Goal: Task Accomplishment & Management: Manage account settings

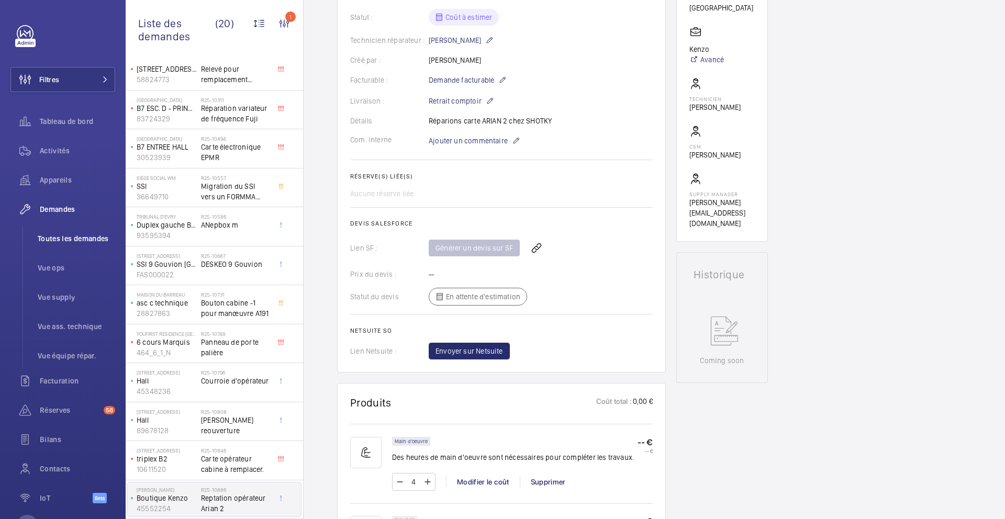
scroll to position [172, 0]
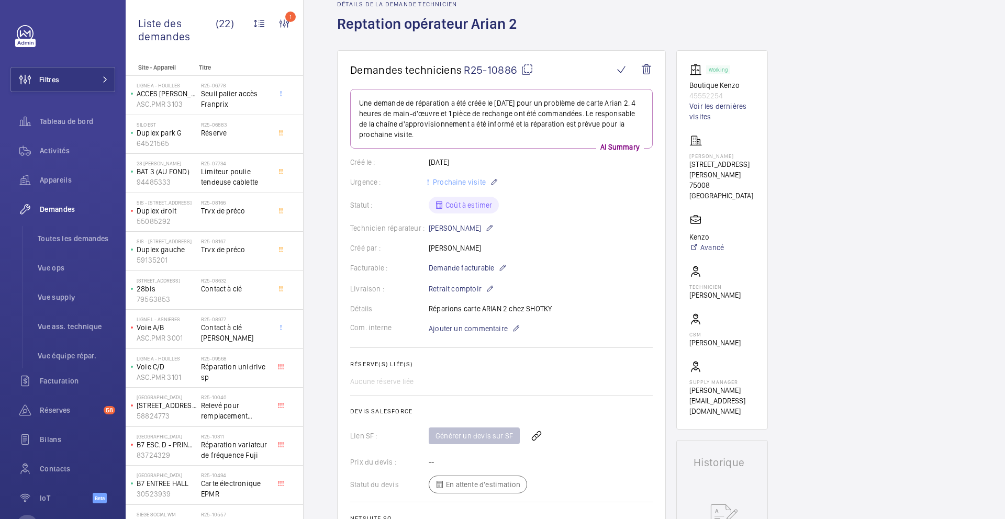
scroll to position [52, 0]
click at [64, 296] on span "Vue supply" at bounding box center [76, 297] width 77 height 10
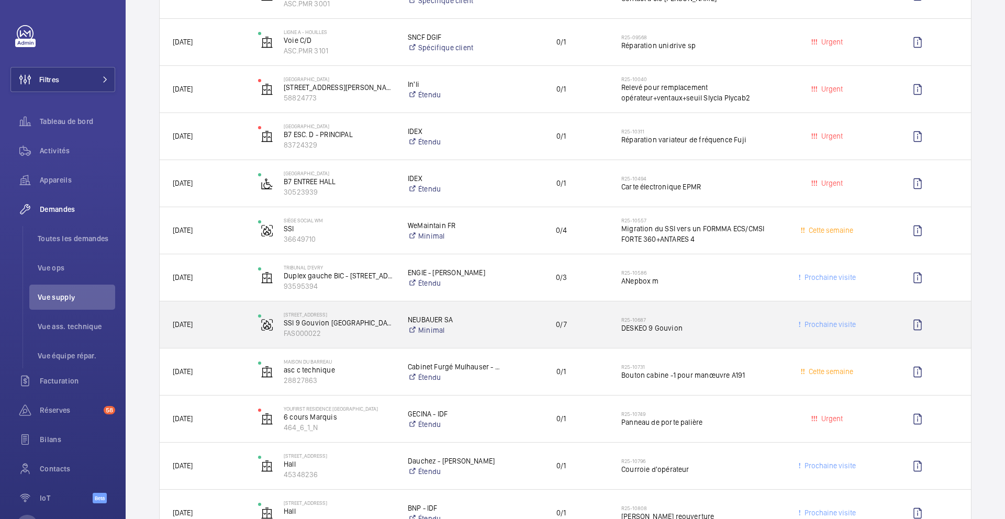
scroll to position [520, 0]
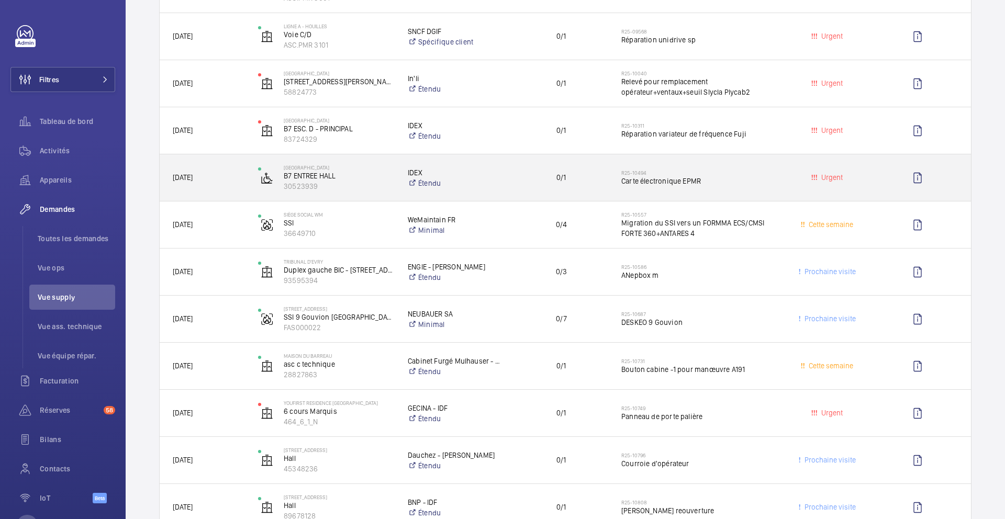
click at [509, 187] on div "0/1" at bounding box center [555, 177] width 106 height 33
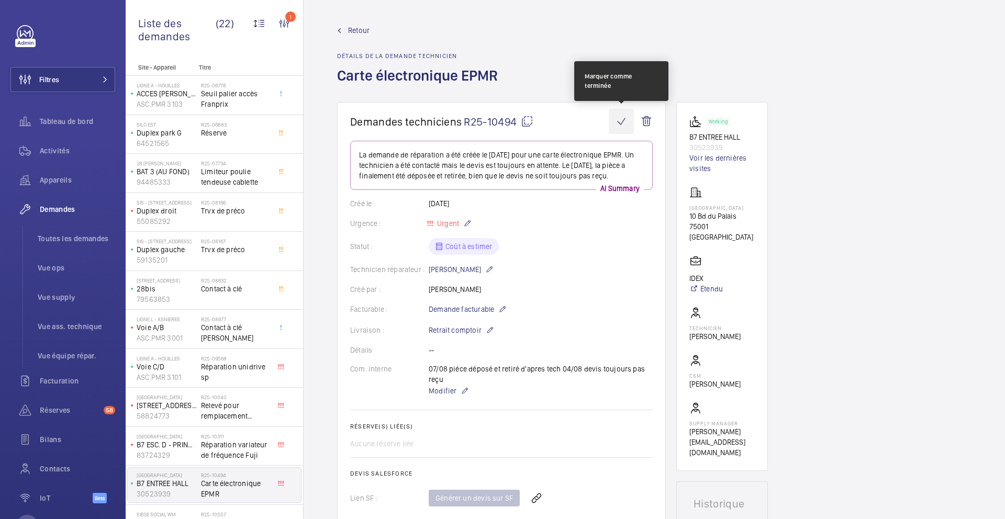
click at [624, 128] on wm-front-icon-button at bounding box center [621, 121] width 25 height 25
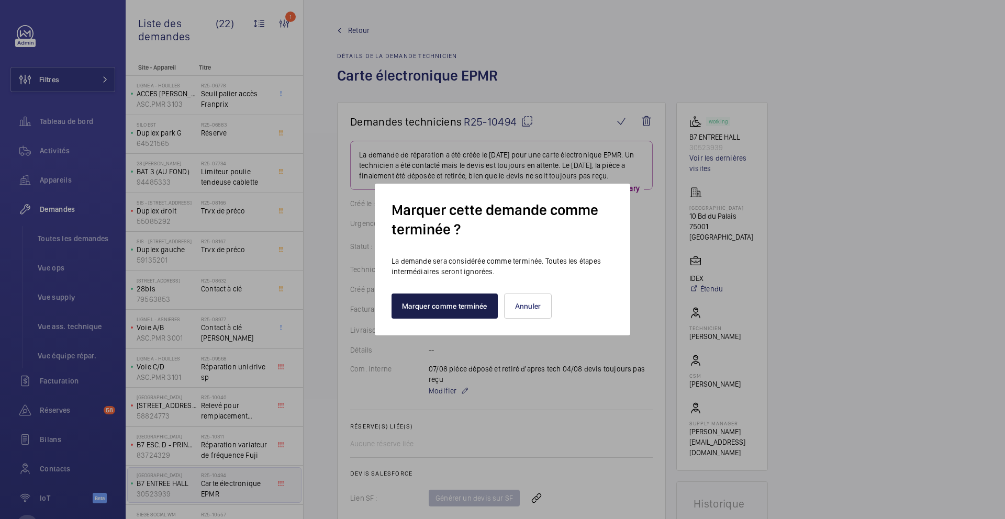
click at [463, 302] on button "Marquer comme terminée" at bounding box center [444, 306] width 106 height 25
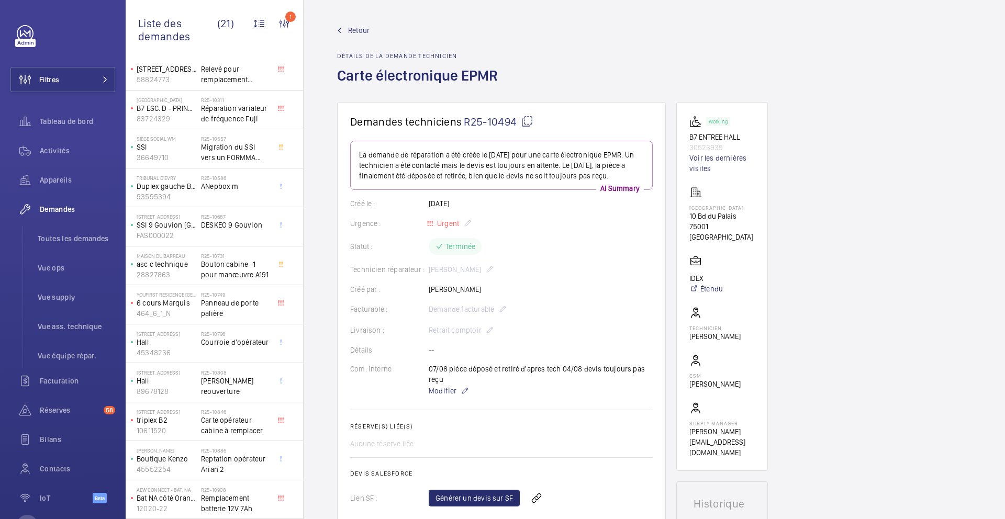
scroll to position [359, 0]
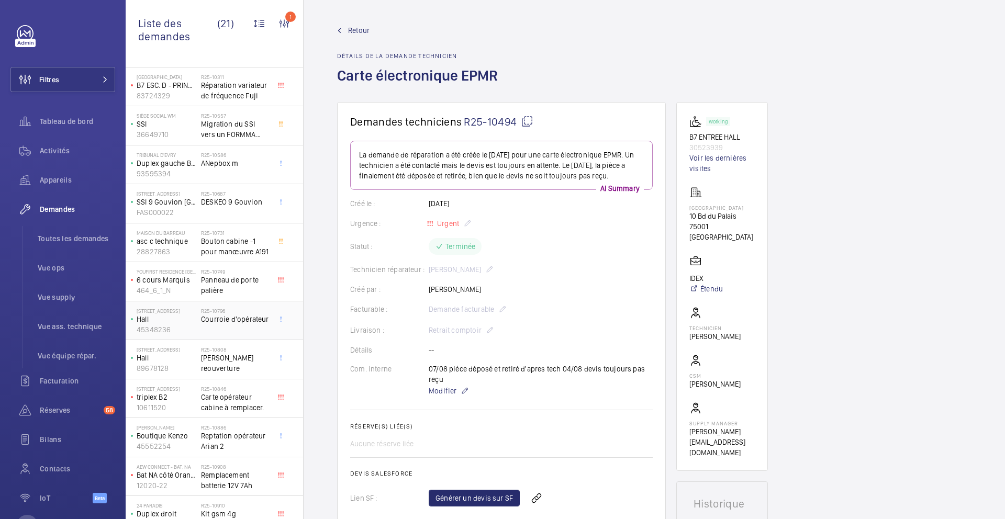
click at [256, 337] on div "R25-10796 Courroie d'opérateur" at bounding box center [235, 323] width 69 height 30
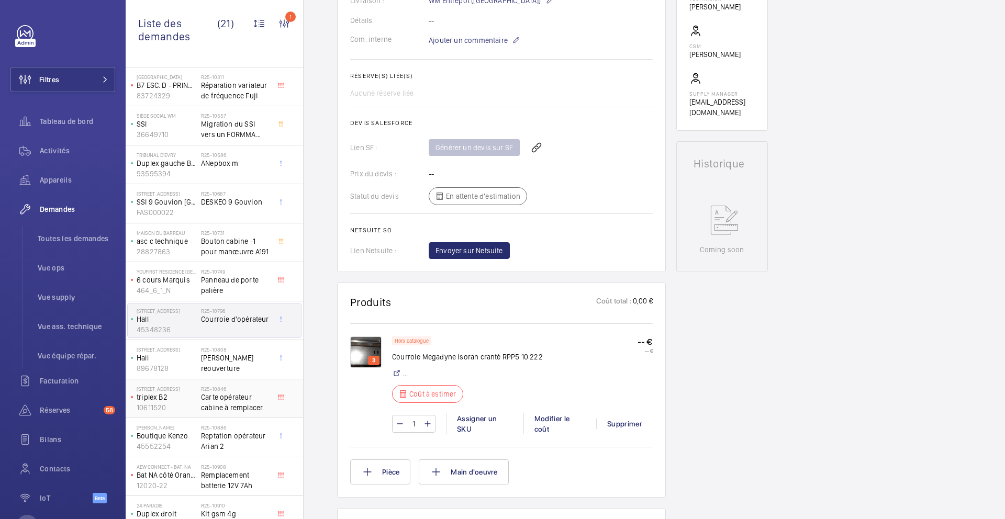
scroll to position [376, 0]
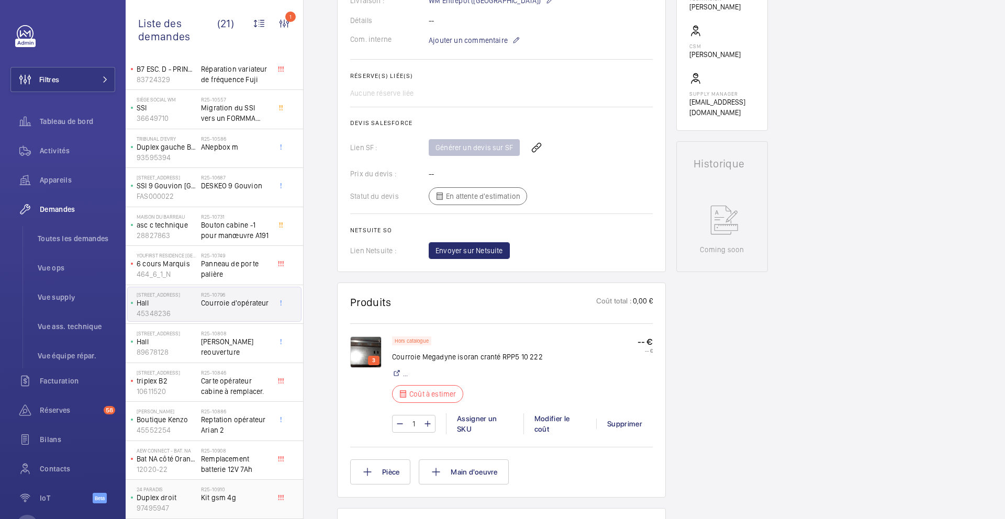
click at [243, 490] on h2 "R25-10910" at bounding box center [235, 489] width 69 height 6
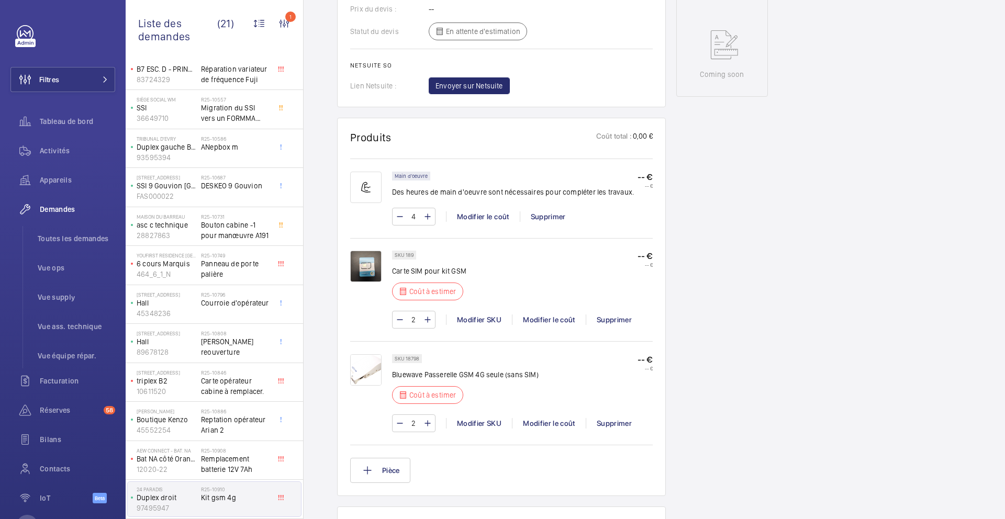
scroll to position [505, 0]
click at [554, 427] on div "Modifier le coût" at bounding box center [549, 423] width 74 height 10
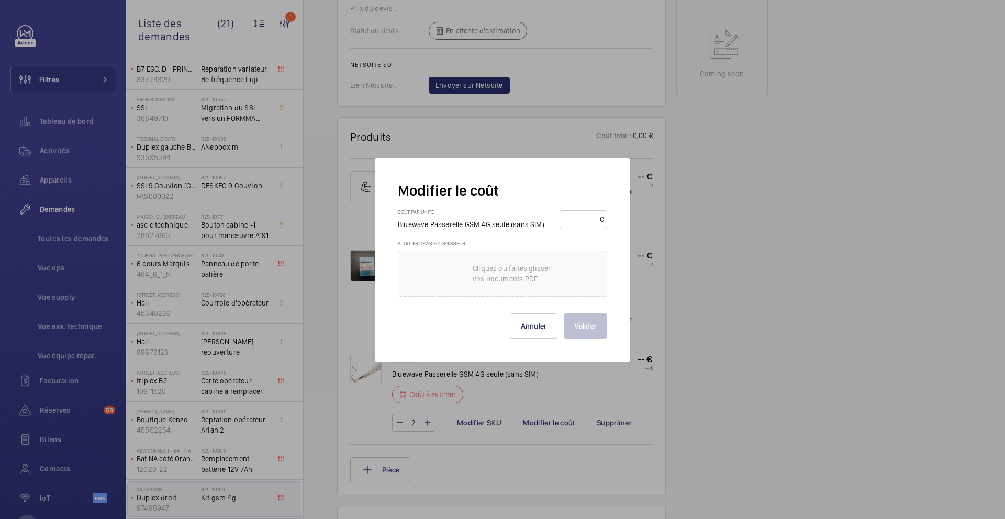
click at [578, 228] on wm-front-input-price "€" at bounding box center [583, 219] width 48 height 18
click at [581, 219] on input "number" at bounding box center [581, 219] width 37 height 17
type input "210"
click at [578, 328] on button "Valider" at bounding box center [585, 325] width 43 height 25
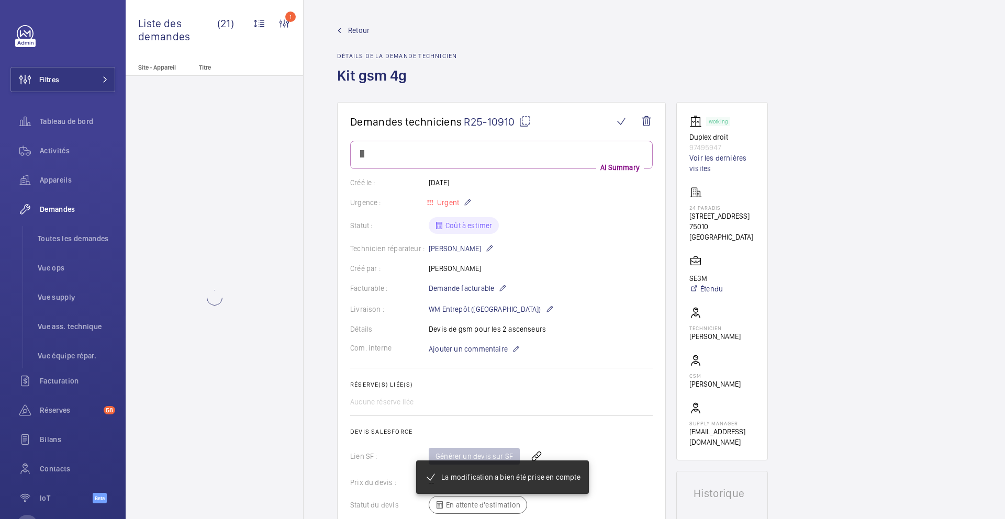
scroll to position [0, 0]
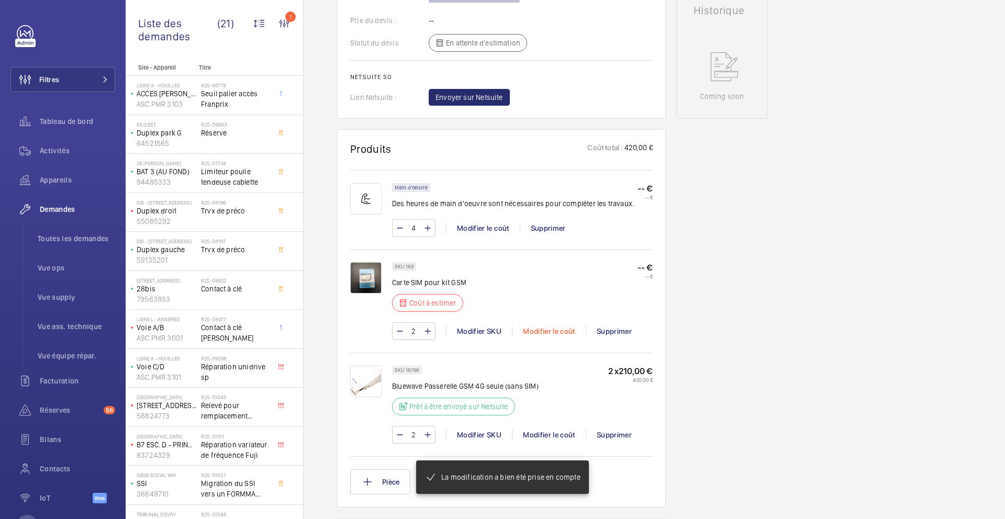
click at [562, 332] on div "Modifier le coût" at bounding box center [549, 331] width 74 height 10
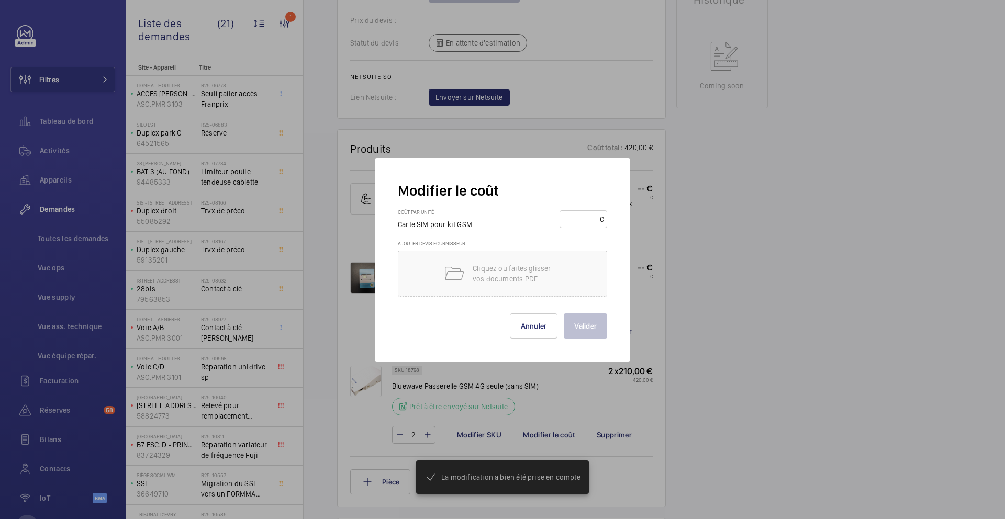
click at [591, 215] on input "number" at bounding box center [581, 219] width 37 height 17
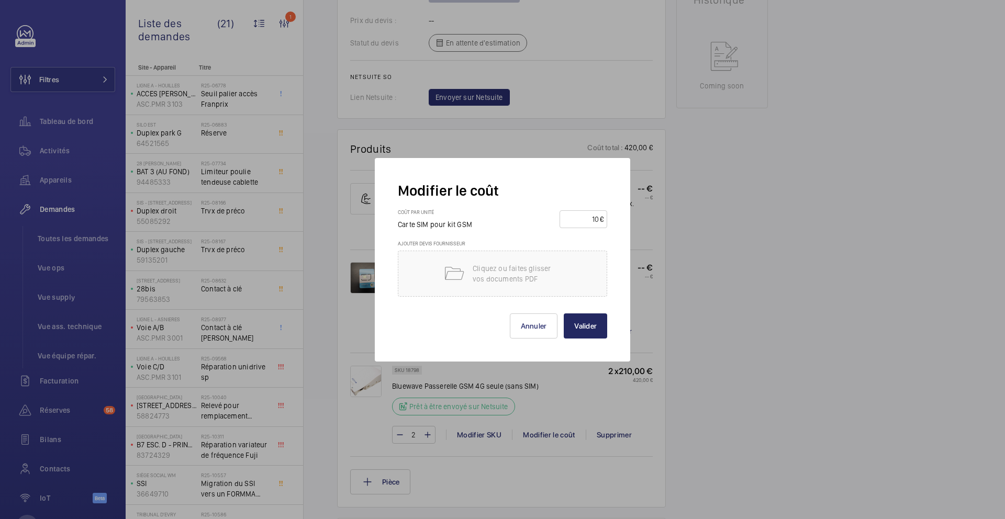
type input "10"
click at [585, 316] on button "Valider" at bounding box center [585, 325] width 43 height 25
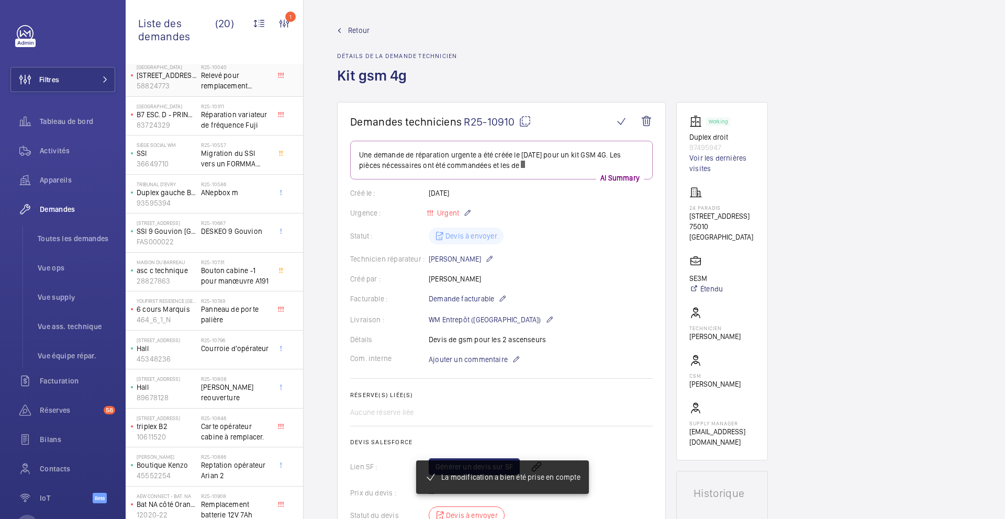
scroll to position [336, 0]
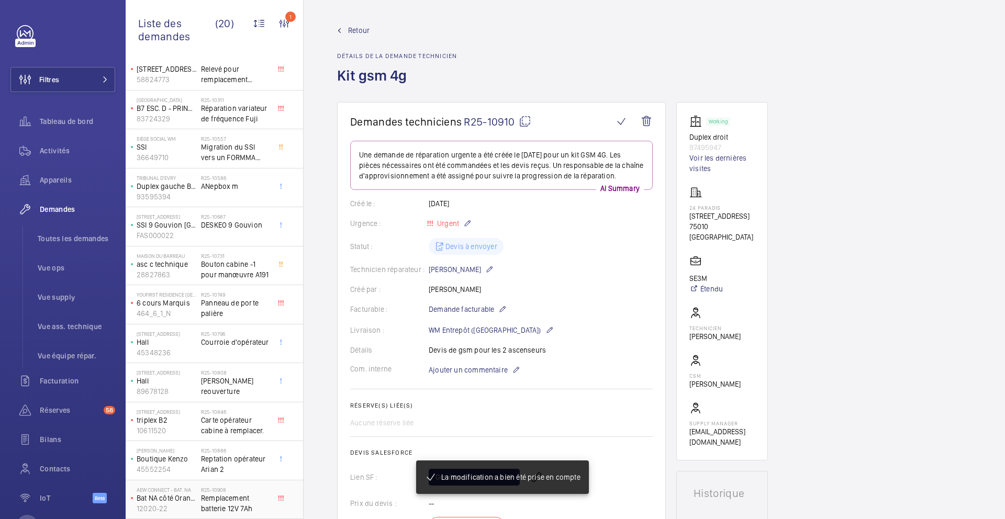
click at [257, 505] on span "Remplacement batterie 12V 7Ah" at bounding box center [235, 503] width 69 height 21
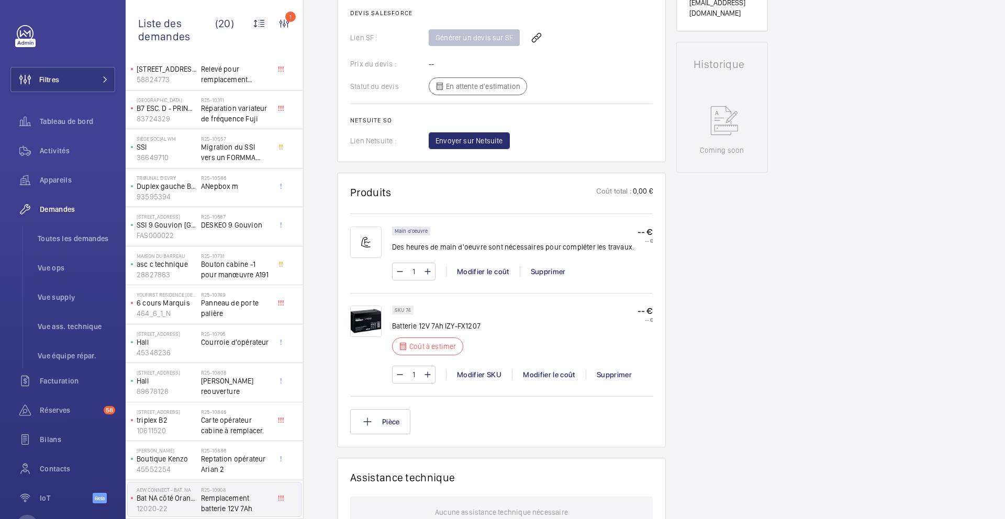
scroll to position [441, 0]
click at [557, 374] on div "Modifier le coût" at bounding box center [549, 373] width 74 height 10
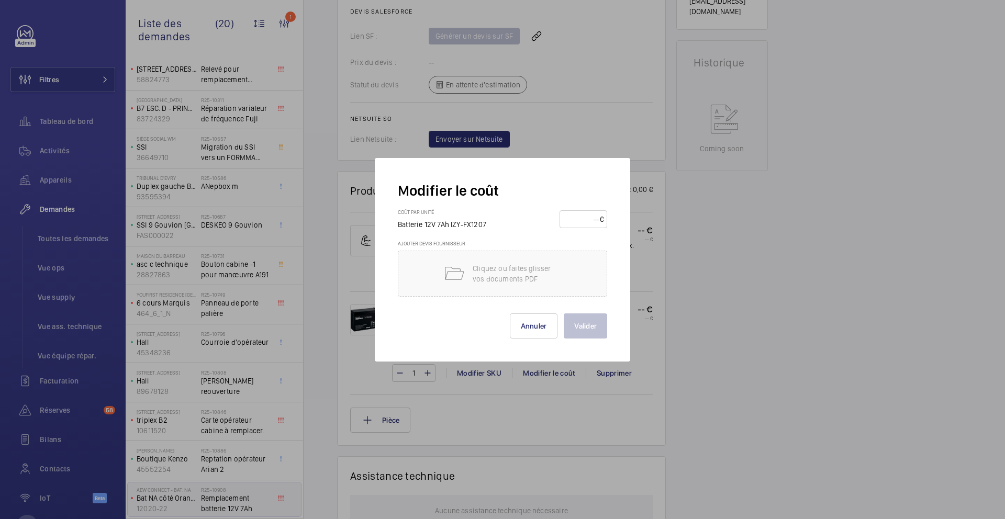
click at [582, 225] on input "number" at bounding box center [581, 219] width 37 height 17
type input "25"
click at [587, 326] on button "Valider" at bounding box center [585, 325] width 43 height 25
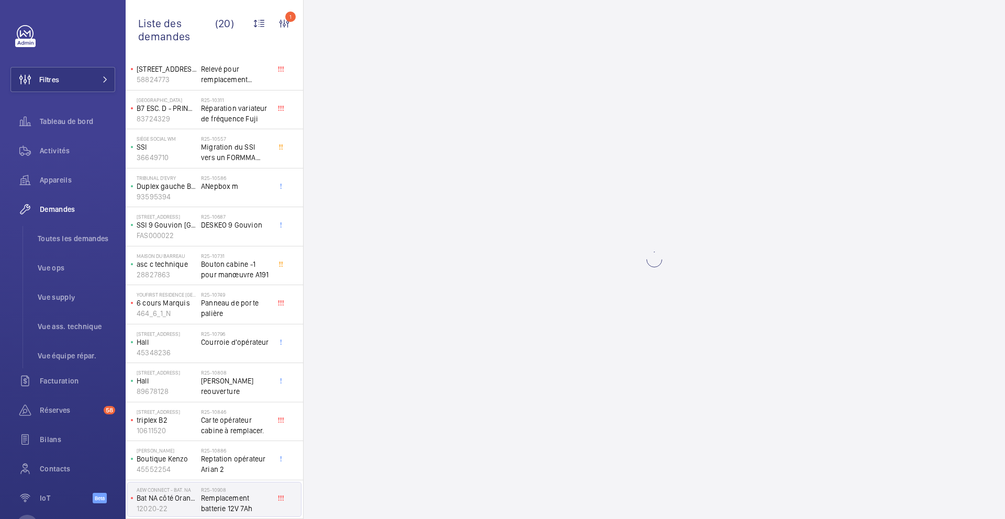
scroll to position [0, 0]
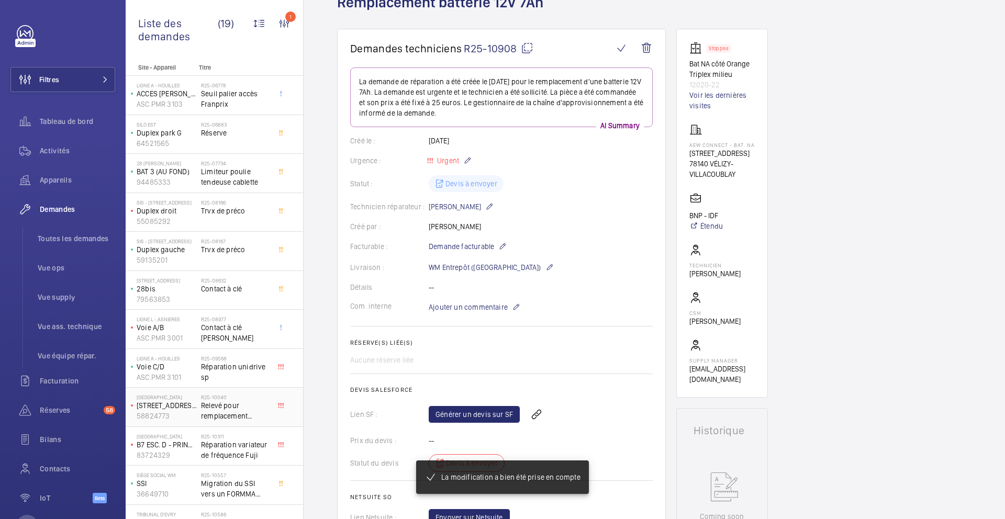
scroll to position [298, 0]
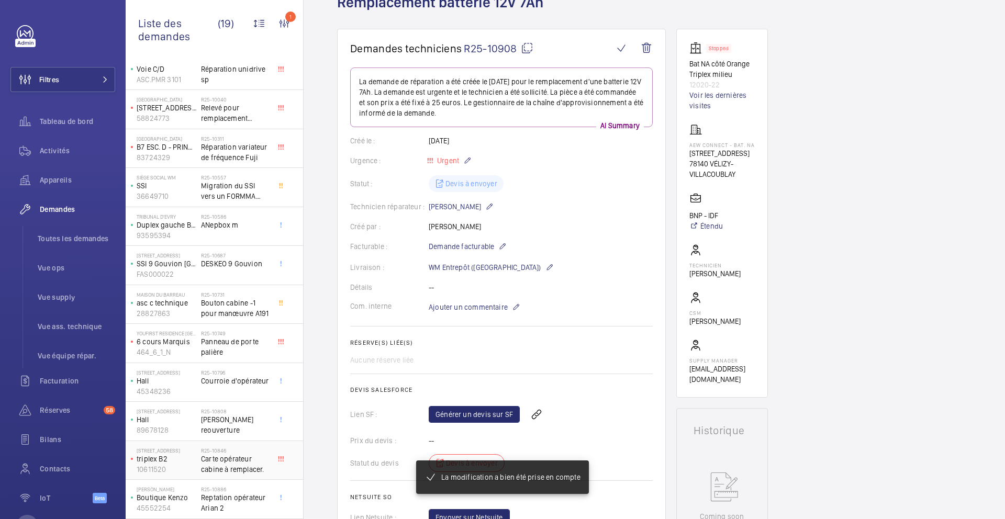
click at [238, 465] on span "Carte opérateur cabine à remplacer." at bounding box center [235, 464] width 69 height 21
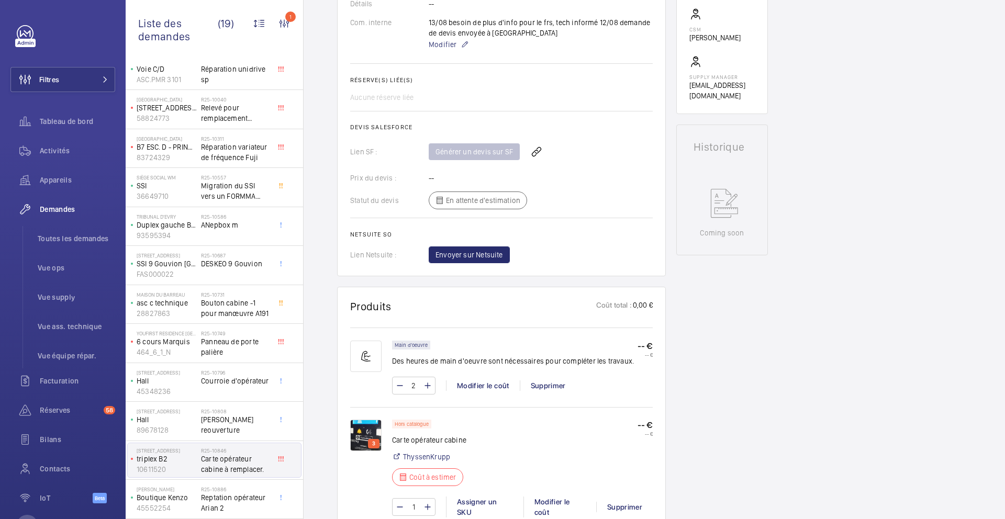
scroll to position [396, 0]
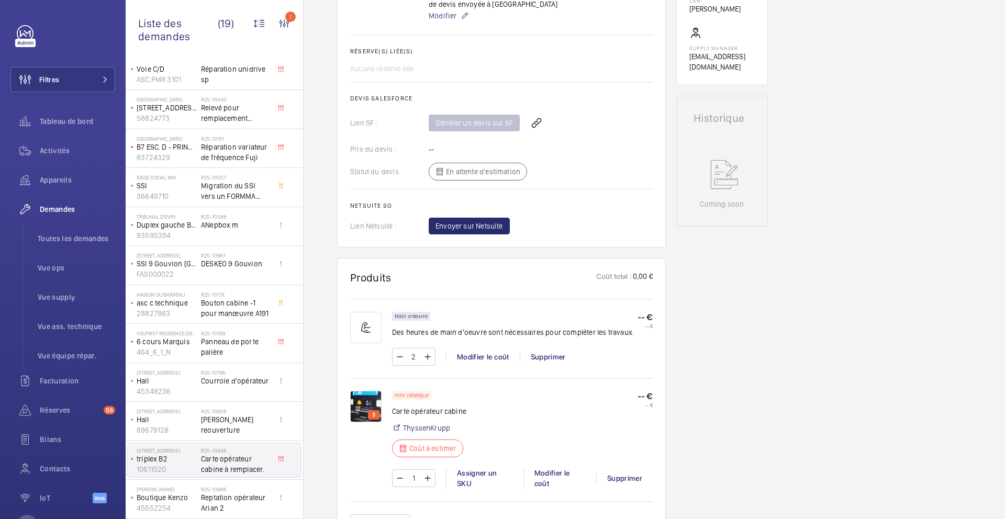
click at [367, 403] on img at bounding box center [365, 406] width 31 height 31
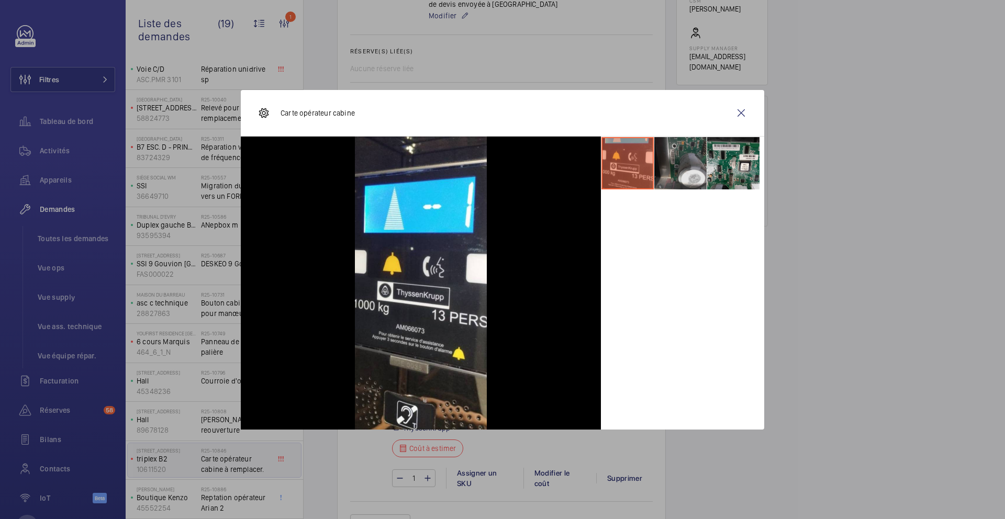
click at [699, 179] on li at bounding box center [680, 163] width 52 height 52
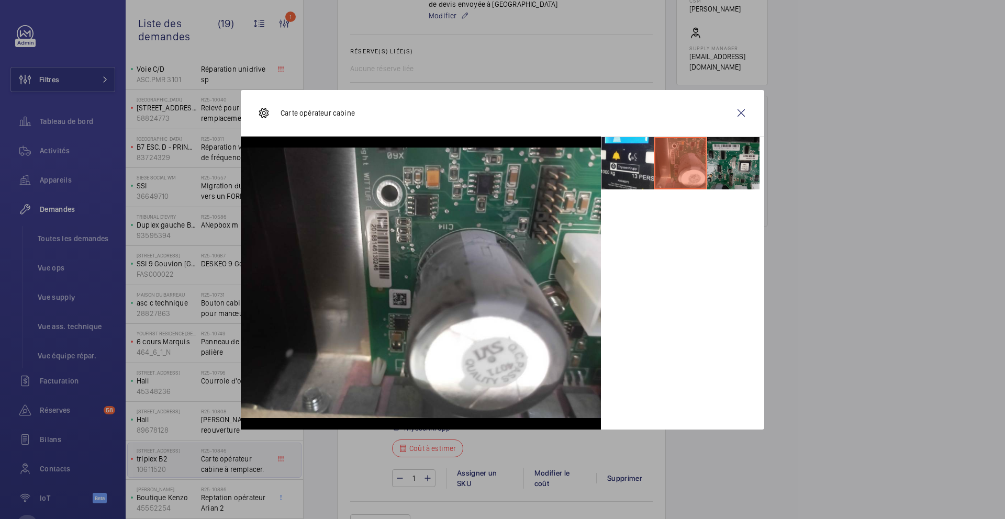
click at [744, 171] on li at bounding box center [733, 163] width 52 height 52
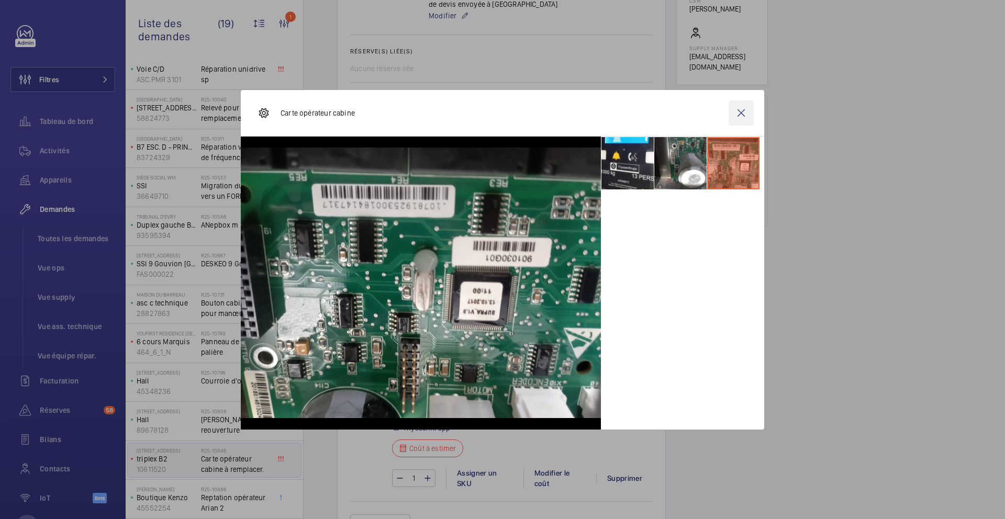
click at [741, 115] on wm-front-icon-button at bounding box center [740, 112] width 25 height 25
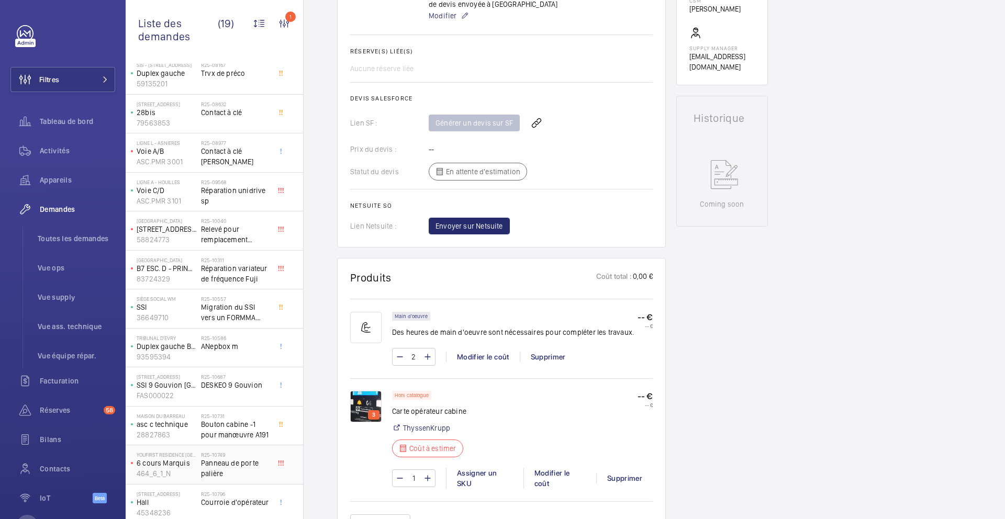
scroll to position [175, 0]
click at [261, 236] on span "Relevé pour remplacement opérateur+ventaux+seuil Slycla Plycab2" at bounding box center [235, 235] width 69 height 21
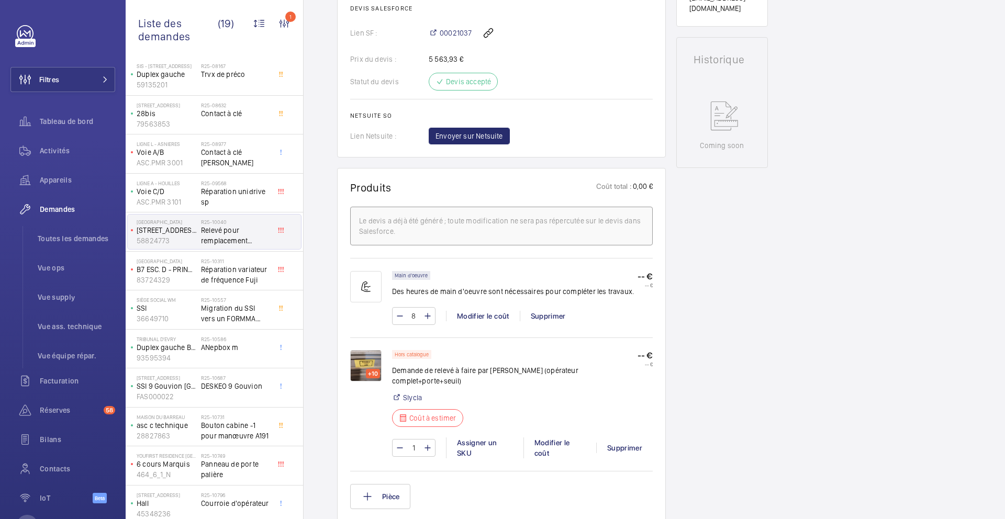
scroll to position [481, 0]
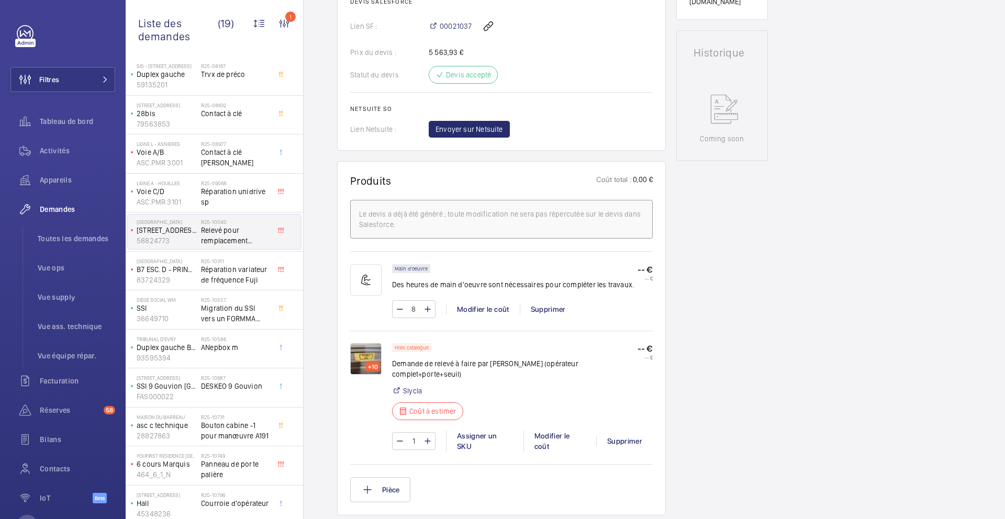
click at [357, 360] on img at bounding box center [365, 358] width 31 height 31
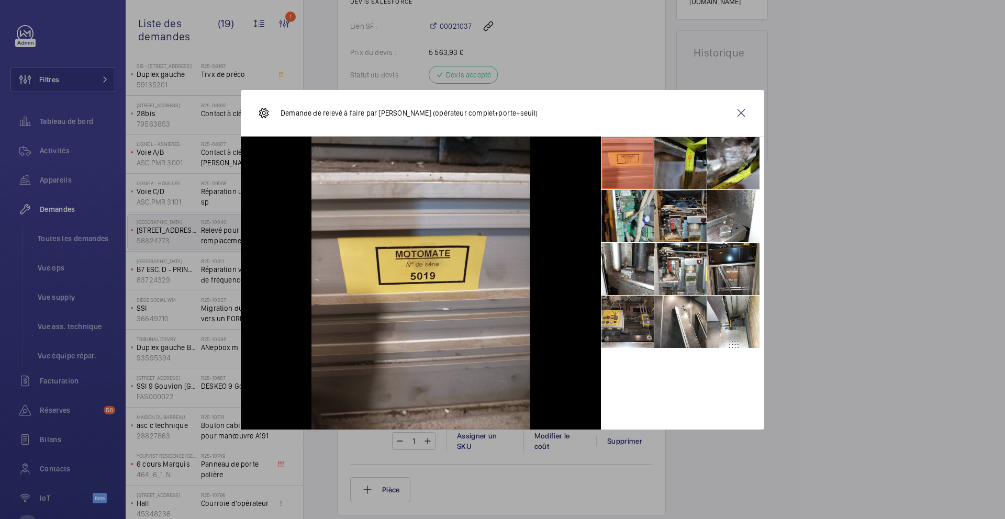
click at [673, 156] on li at bounding box center [680, 163] width 52 height 52
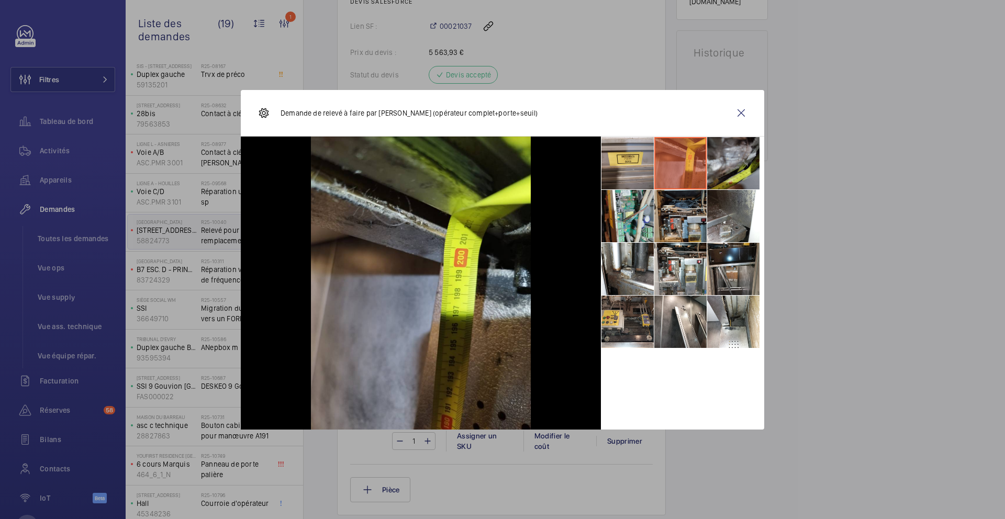
click at [724, 163] on li at bounding box center [733, 163] width 52 height 52
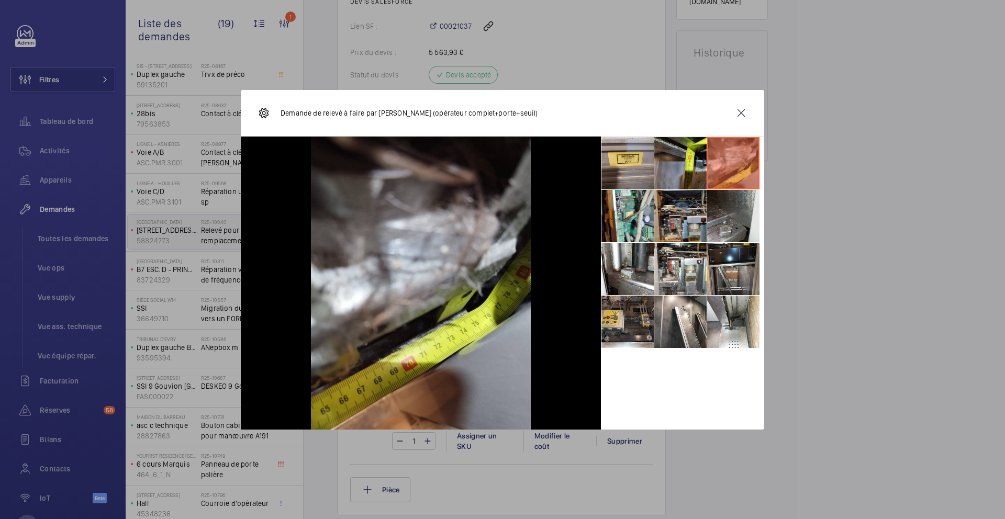
click at [724, 226] on li at bounding box center [733, 216] width 52 height 52
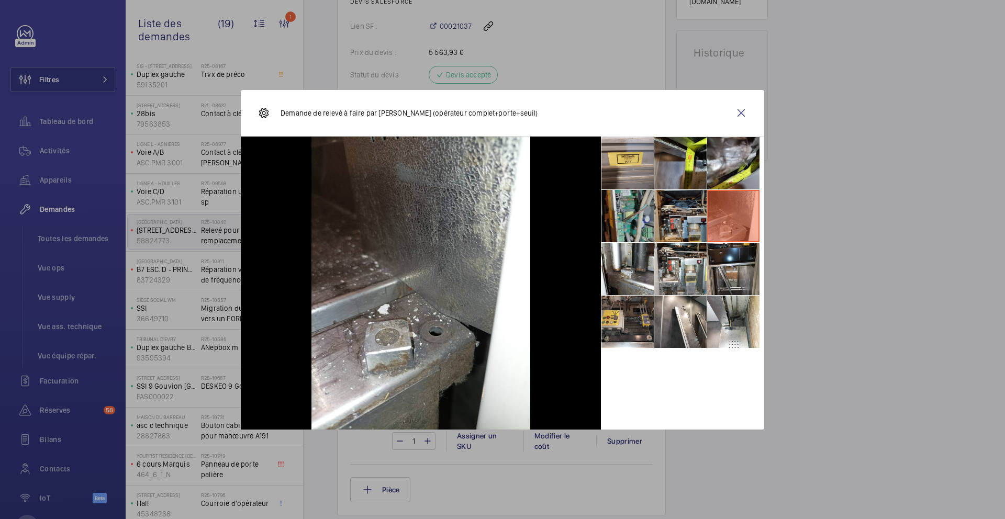
click at [629, 224] on li at bounding box center [627, 216] width 52 height 52
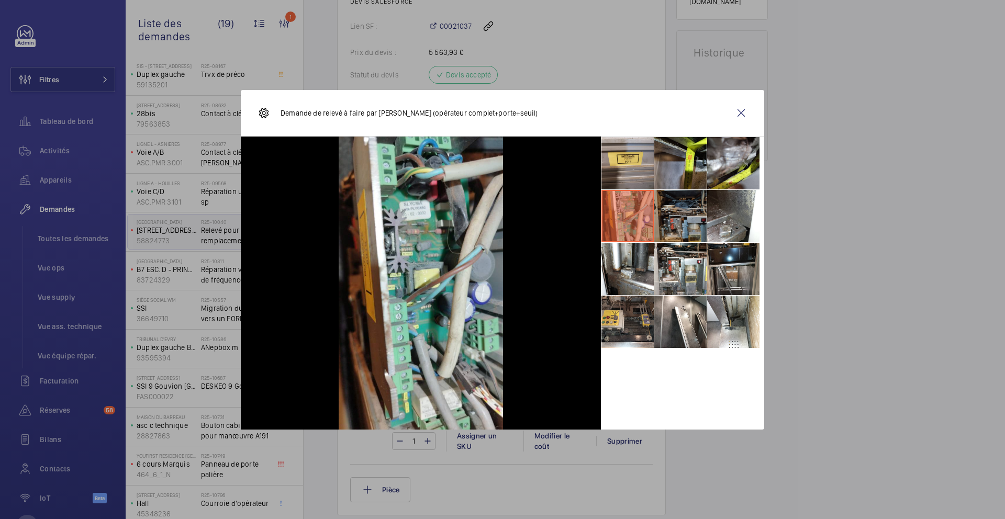
click at [684, 224] on li at bounding box center [680, 216] width 52 height 52
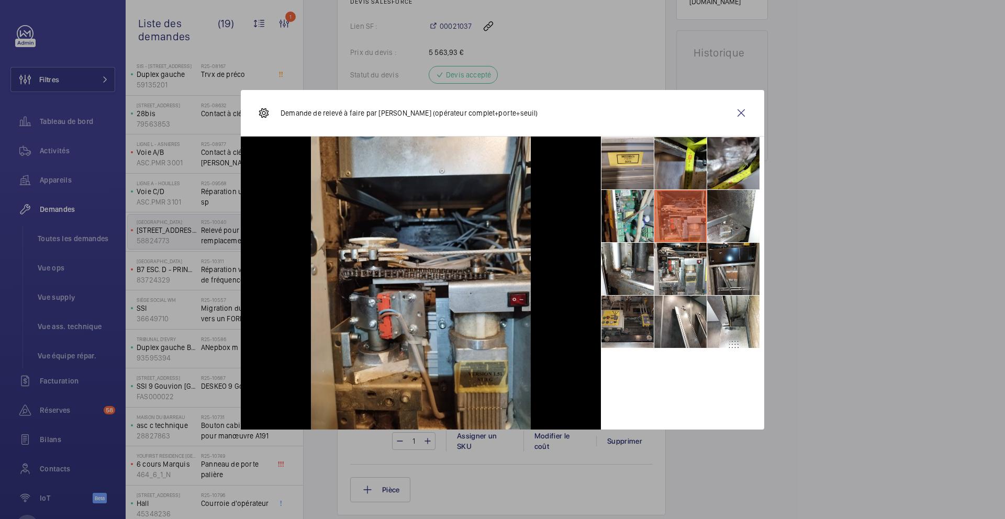
click at [627, 298] on li at bounding box center [627, 322] width 52 height 52
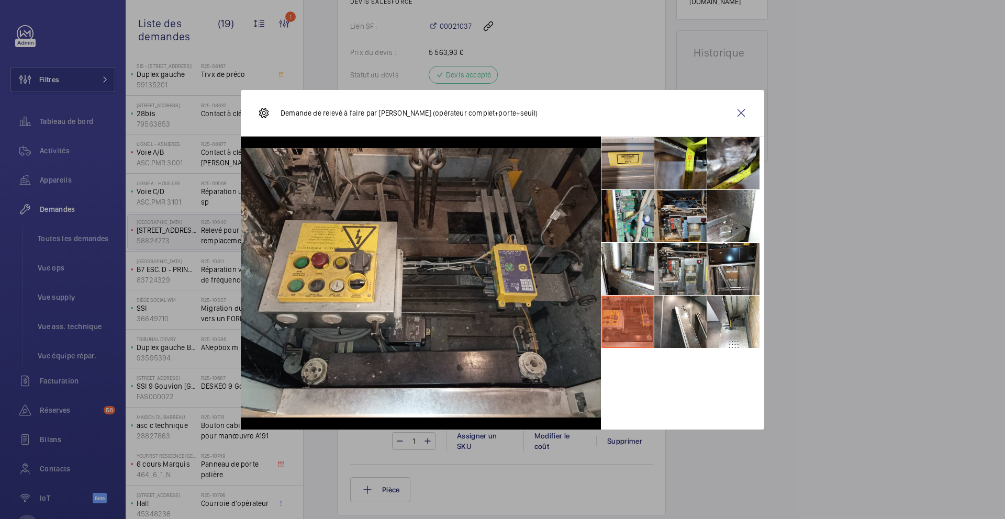
click at [673, 284] on li at bounding box center [680, 269] width 52 height 52
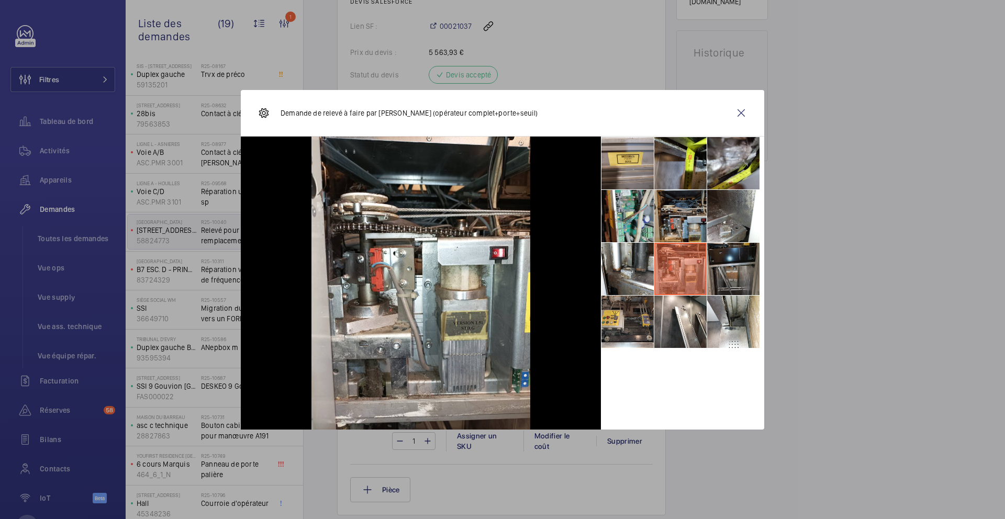
click at [738, 274] on li at bounding box center [733, 269] width 52 height 52
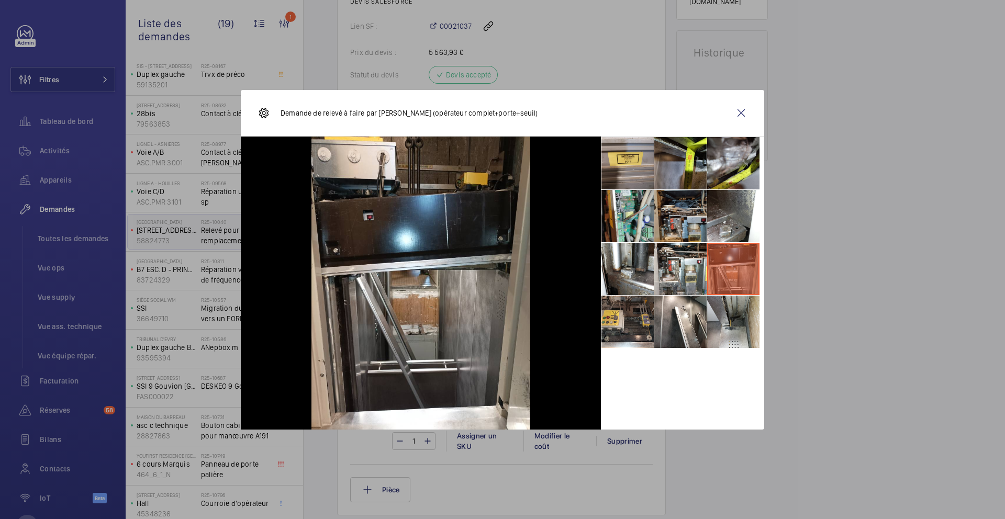
click at [727, 310] on li at bounding box center [733, 322] width 52 height 52
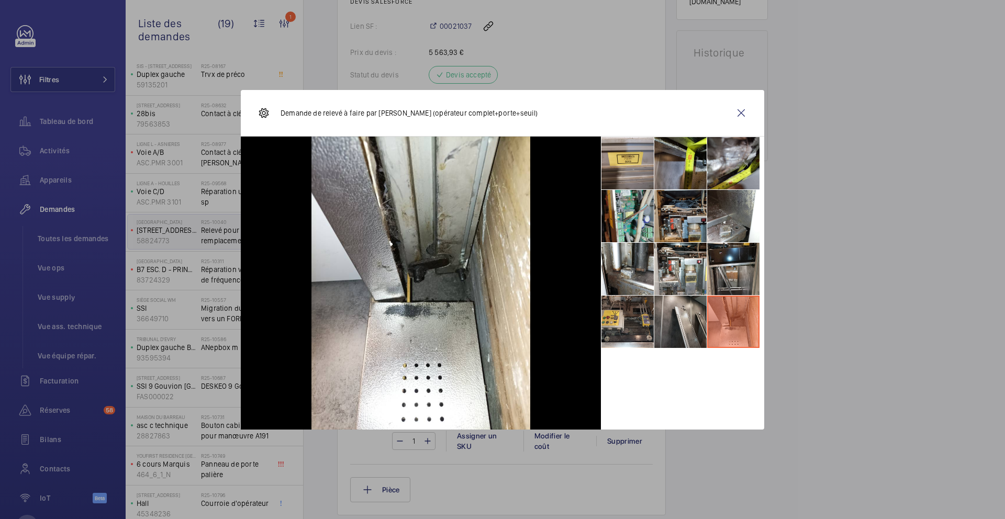
click at [698, 321] on li at bounding box center [680, 322] width 52 height 52
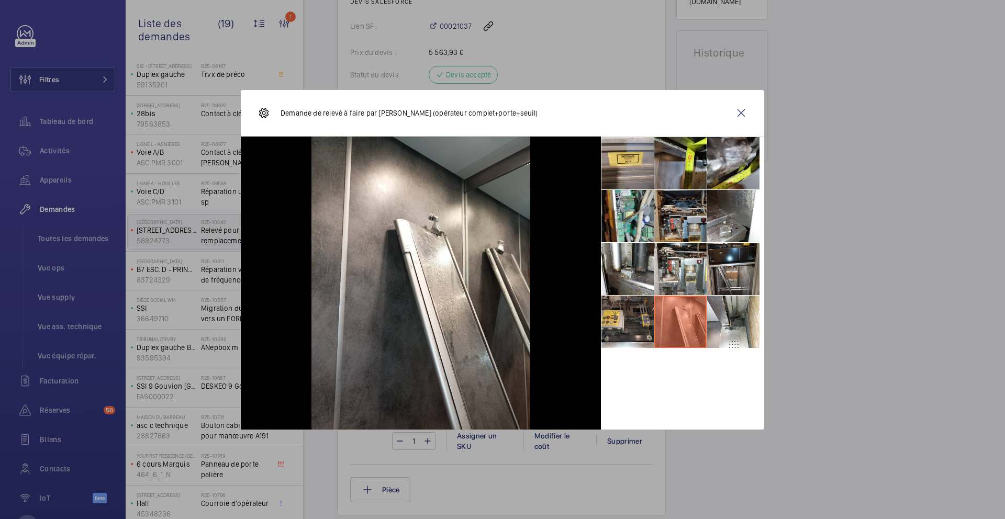
click at [655, 328] on li at bounding box center [680, 322] width 52 height 52
click at [739, 120] on wm-front-icon-button at bounding box center [740, 112] width 25 height 25
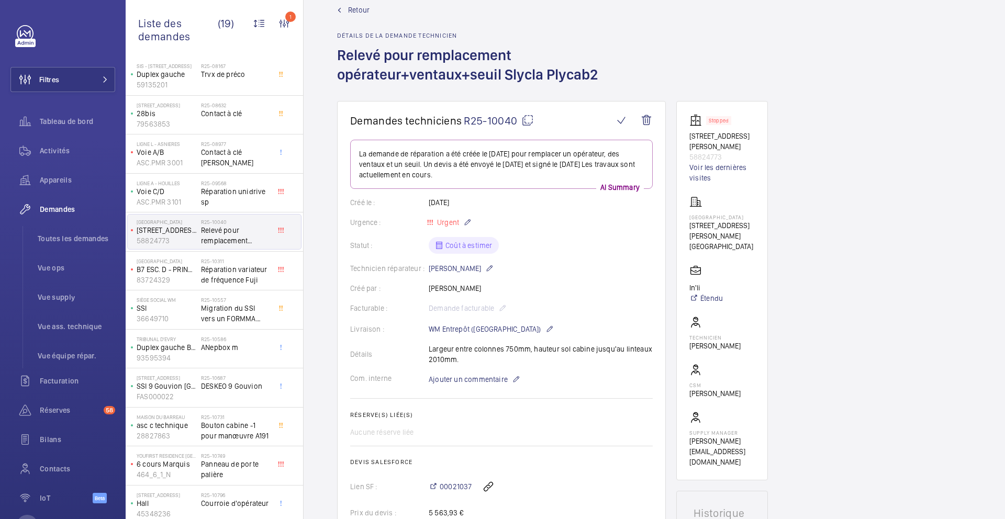
scroll to position [0, 0]
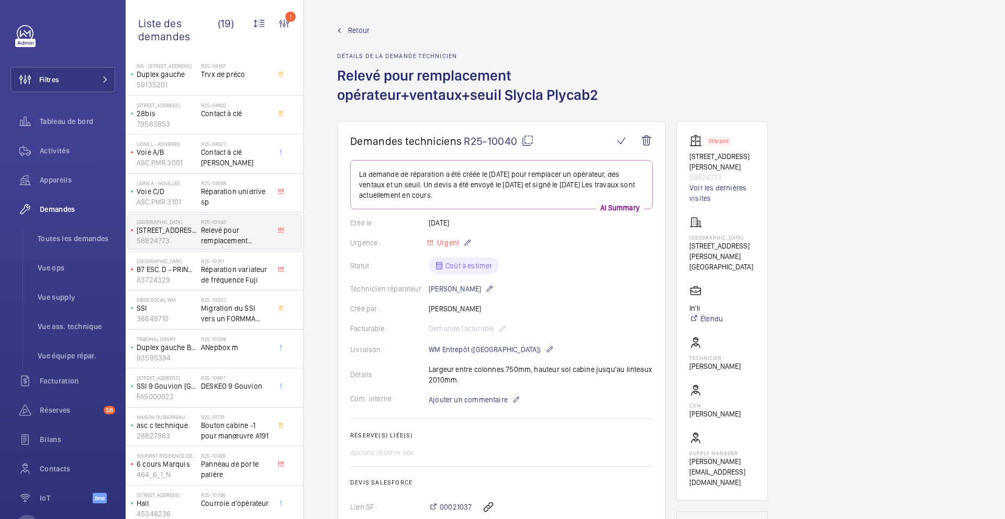
click at [526, 143] on mat-icon at bounding box center [527, 140] width 13 height 13
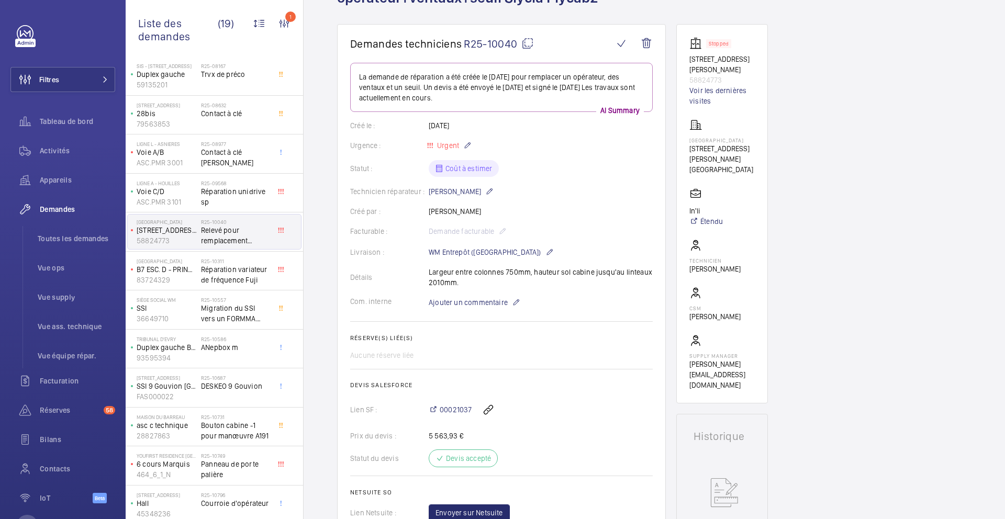
scroll to position [62, 0]
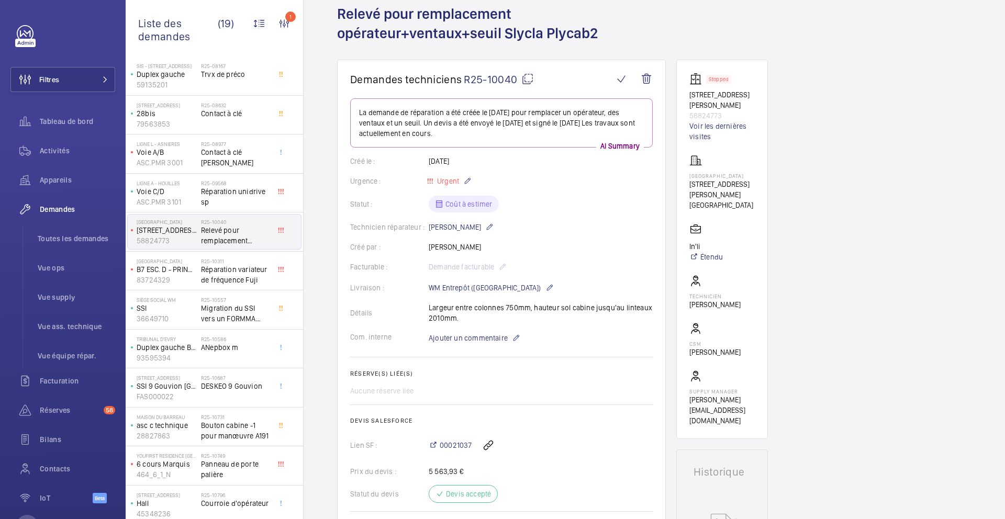
click at [526, 78] on mat-icon at bounding box center [527, 79] width 13 height 13
click at [756, 226] on wm-front-card "Stopped 12 Rue Camille Saint Sens 58824773 Voir les dernières visites 4069 - RU…" at bounding box center [722, 249] width 92 height 379
drag, startPoint x: 735, startPoint y: 219, endPoint x: 689, endPoint y: 188, distance: 55.7
click at [689, 188] on div "4069 - RUEIL 01 1 Rue Camille Saint Sens 92500 Rueil 92500 RUEIL-MALMAISON" at bounding box center [721, 182] width 65 height 56
copy div "1 Rue Camille Saint Sens 92500 Rueil 92500 RUEIL-MALMAISON"
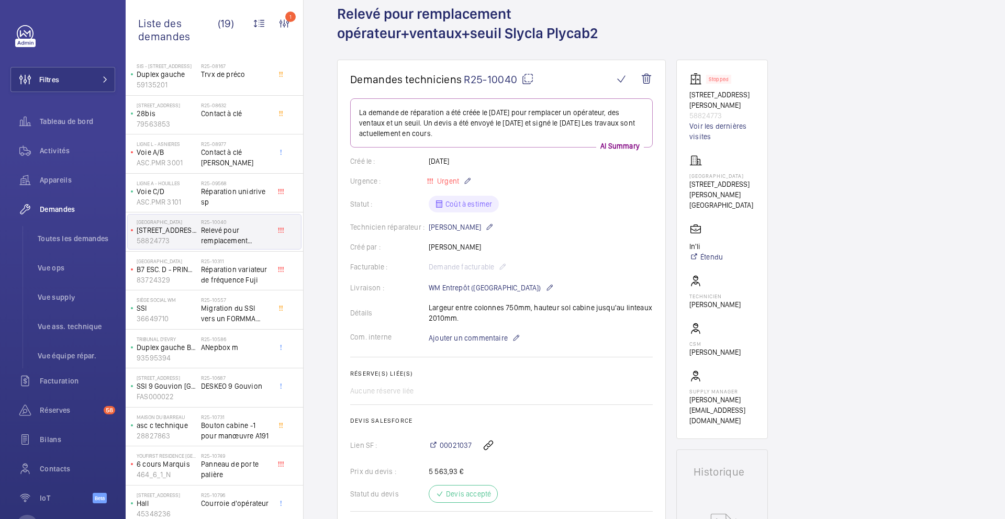
scroll to position [85, 0]
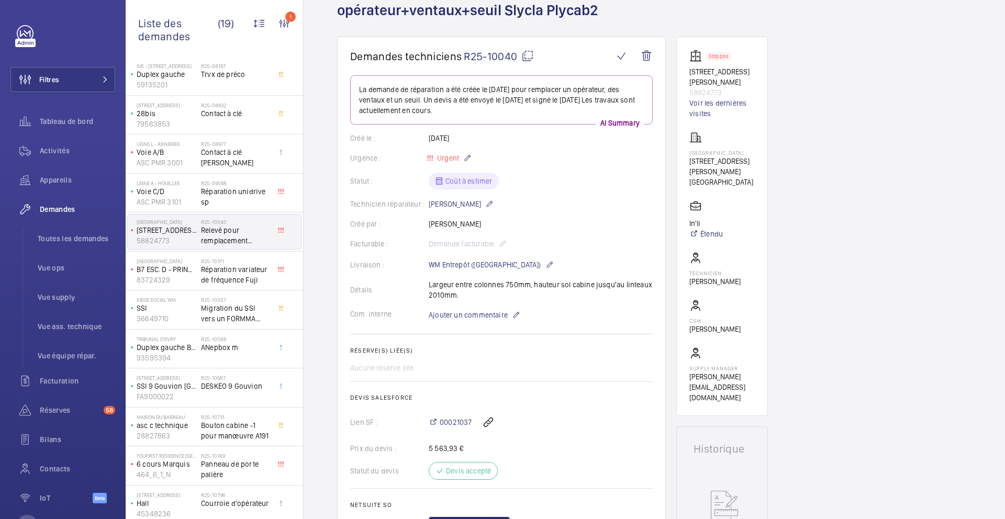
click at [498, 323] on wm-front-card-body "La demande de réparation a été créée le 24 juillet 2025 pour remplacer un opéra…" at bounding box center [501, 304] width 302 height 458
click at [489, 313] on span "Ajouter un commentaire" at bounding box center [468, 315] width 79 height 10
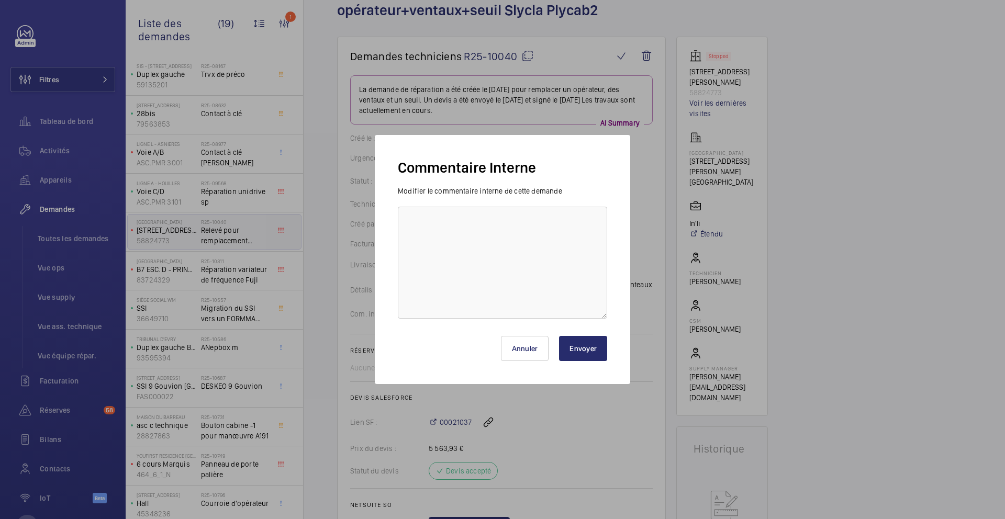
drag, startPoint x: 376, startPoint y: 286, endPoint x: 396, endPoint y: 281, distance: 20.9
click at [379, 286] on div "Commentaire Interne Modifier le commentaire interne de cette demande Annuler En…" at bounding box center [502, 259] width 255 height 249
click at [418, 277] on textarea at bounding box center [502, 263] width 209 height 112
type textarea "14/08 demande de relevée envoyée à slycma"
click at [572, 358] on button "Envoyer" at bounding box center [583, 348] width 48 height 25
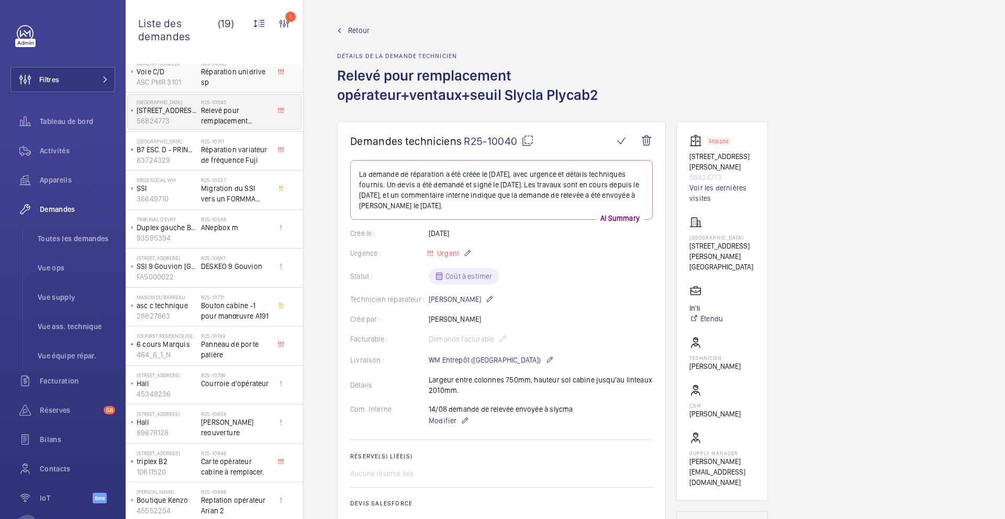
scroll to position [298, 0]
click at [250, 508] on span "Reptation opérateur Arian 2" at bounding box center [235, 502] width 69 height 21
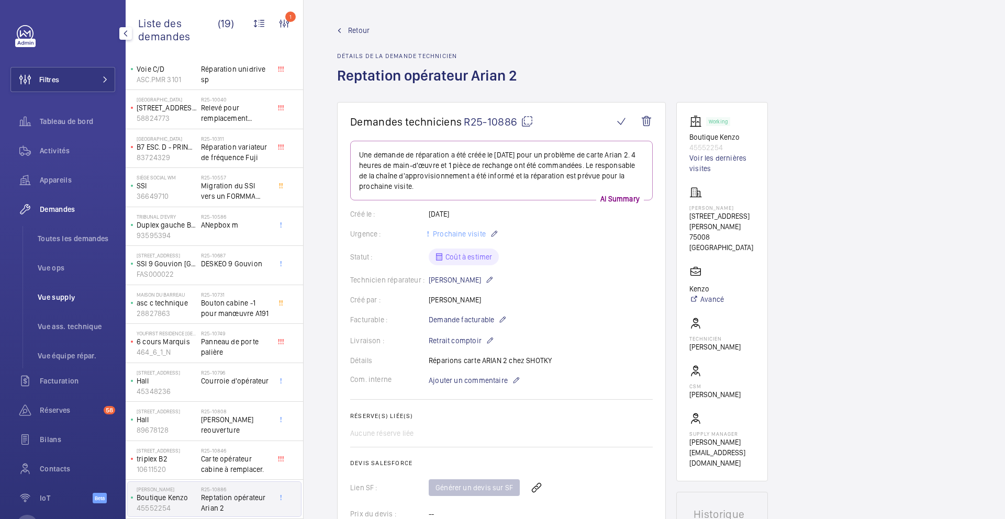
click at [57, 292] on span "Vue supply" at bounding box center [76, 297] width 77 height 10
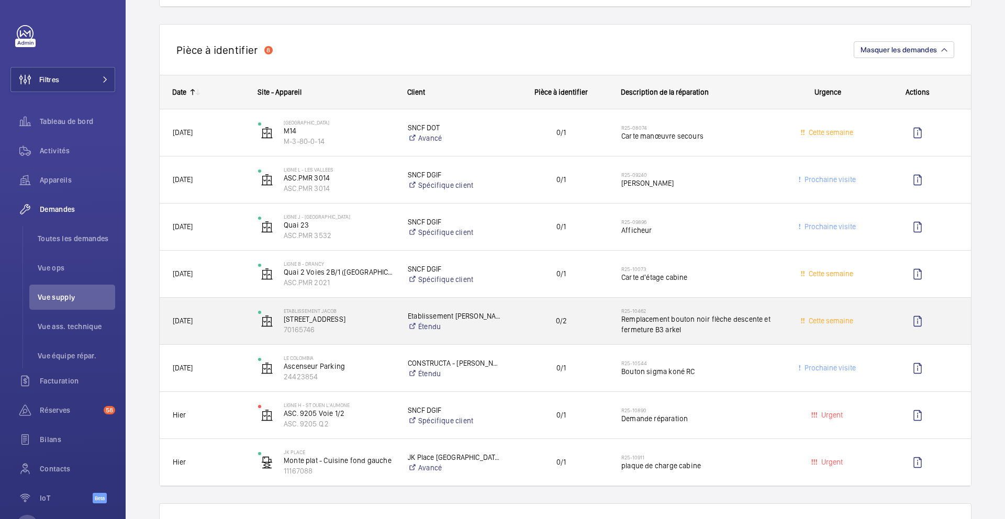
scroll to position [1140, 0]
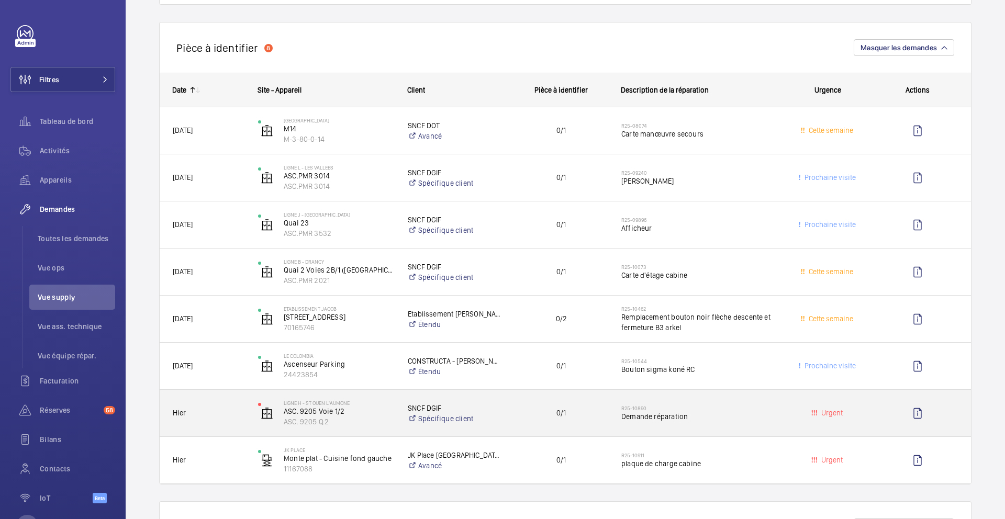
click at [492, 429] on div "SNCF DGIF Spécifique client" at bounding box center [448, 413] width 106 height 42
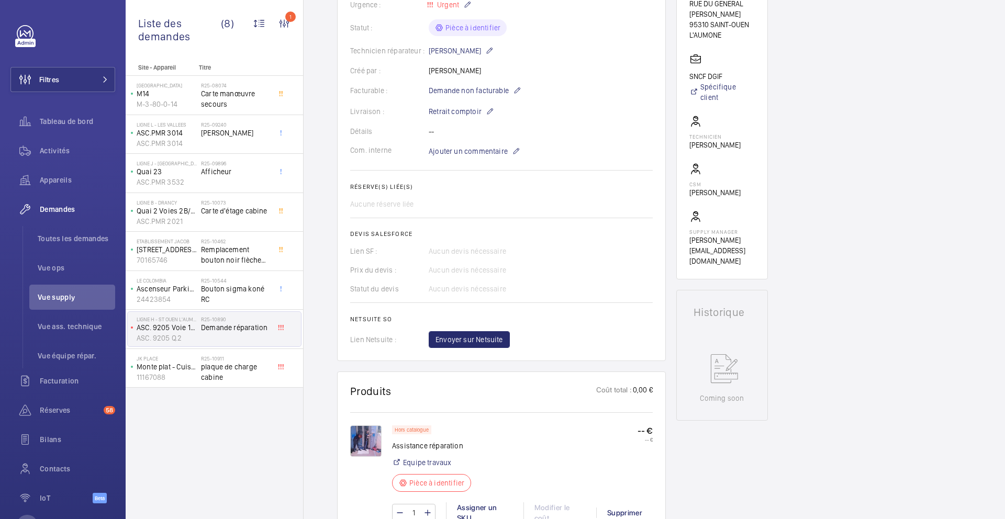
scroll to position [316, 0]
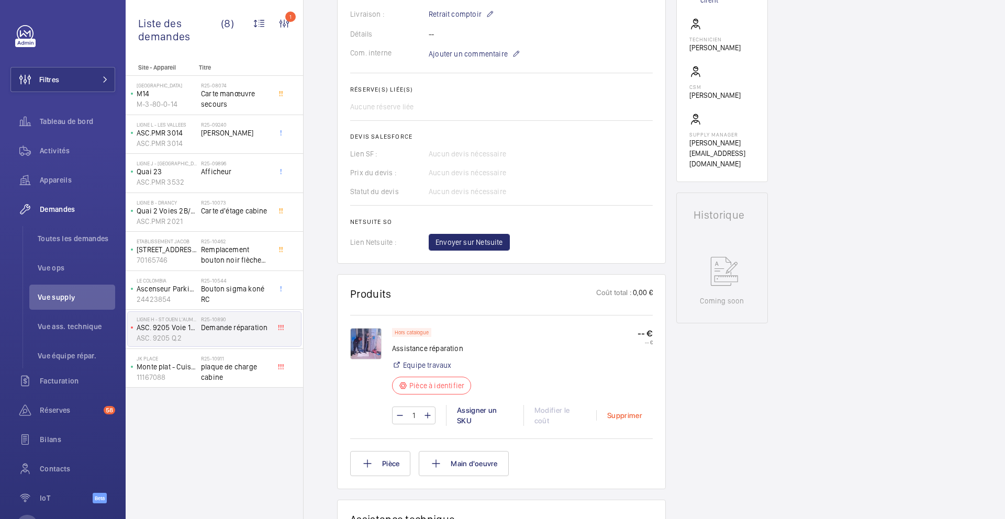
click at [616, 410] on div "Supprimer" at bounding box center [624, 415] width 57 height 10
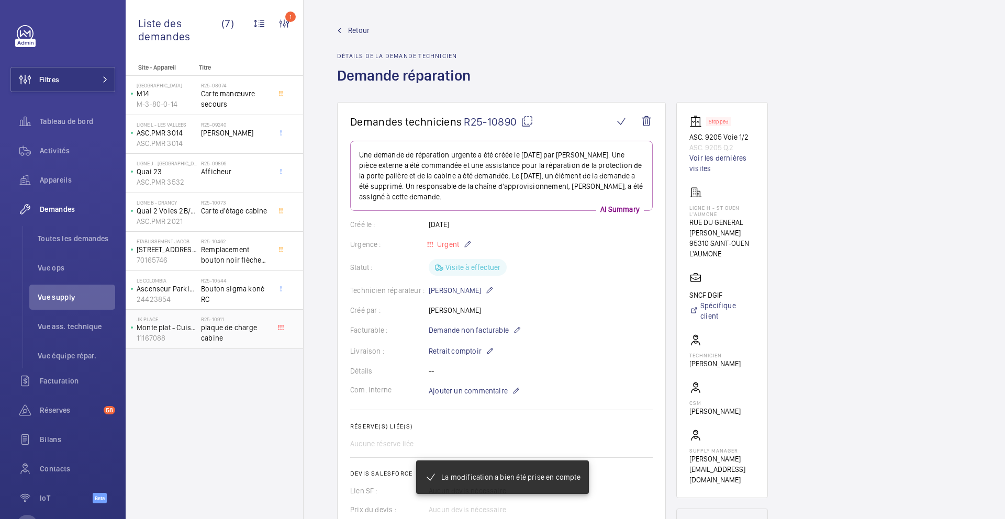
click at [257, 335] on span "plaque de charge cabine" at bounding box center [235, 332] width 69 height 21
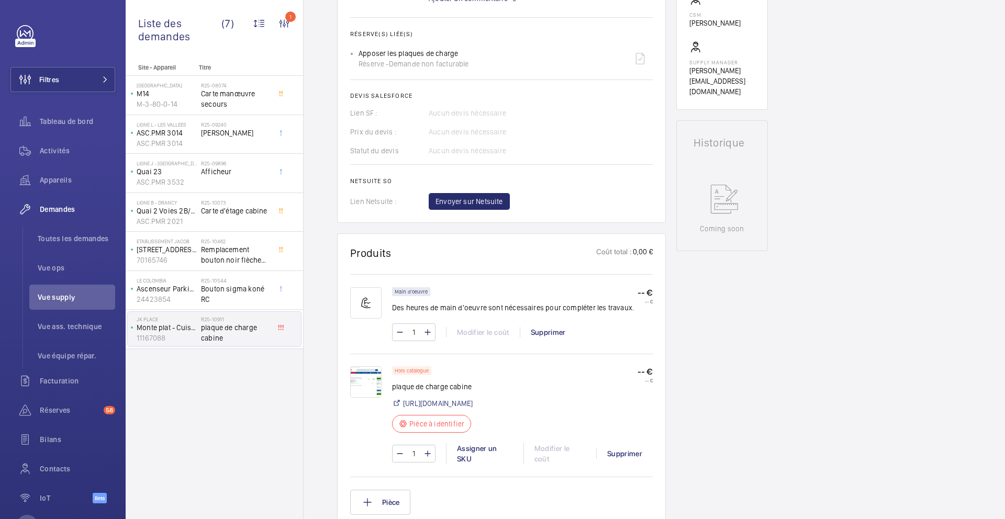
scroll to position [386, 0]
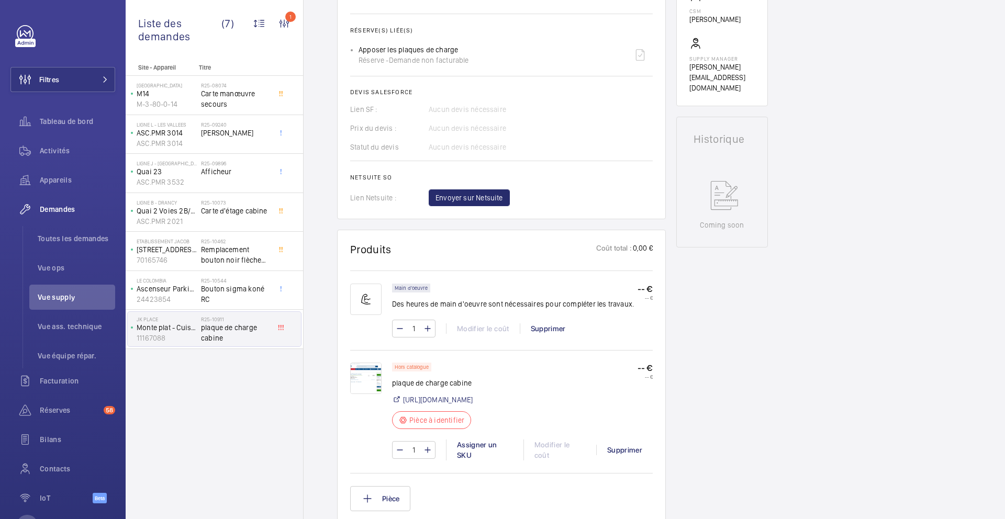
click at [366, 378] on img at bounding box center [365, 378] width 31 height 31
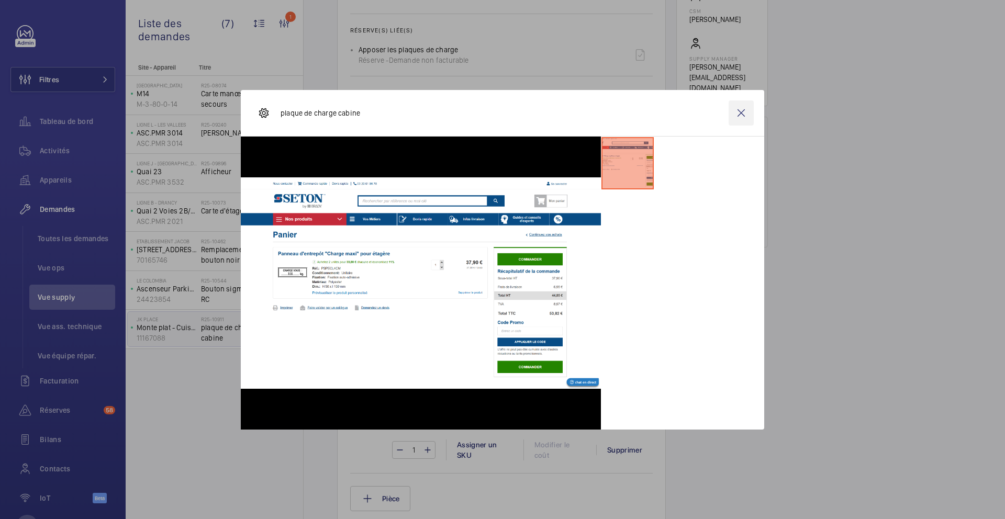
click at [745, 113] on wm-front-icon-button at bounding box center [740, 112] width 25 height 25
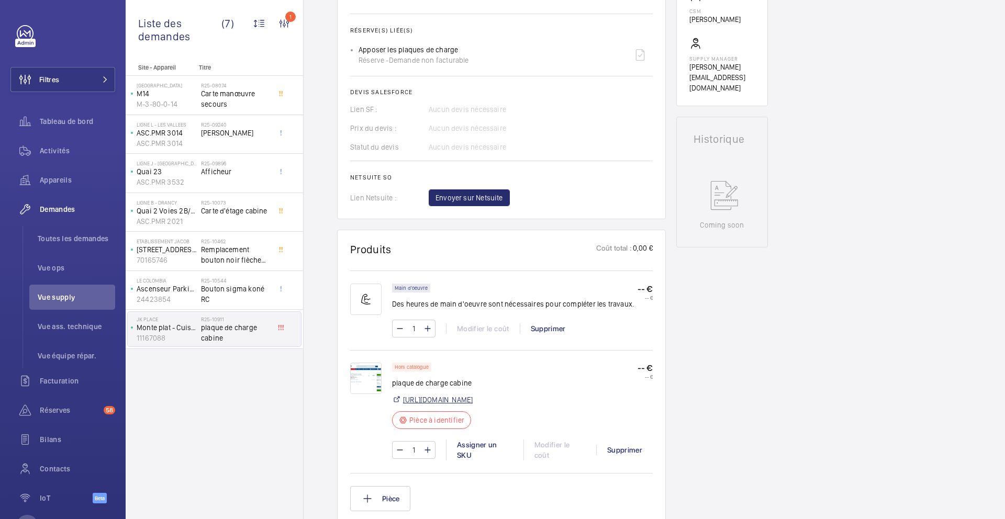
click at [468, 403] on link "https://www.seton.fr/checkout/cart" at bounding box center [438, 400] width 70 height 10
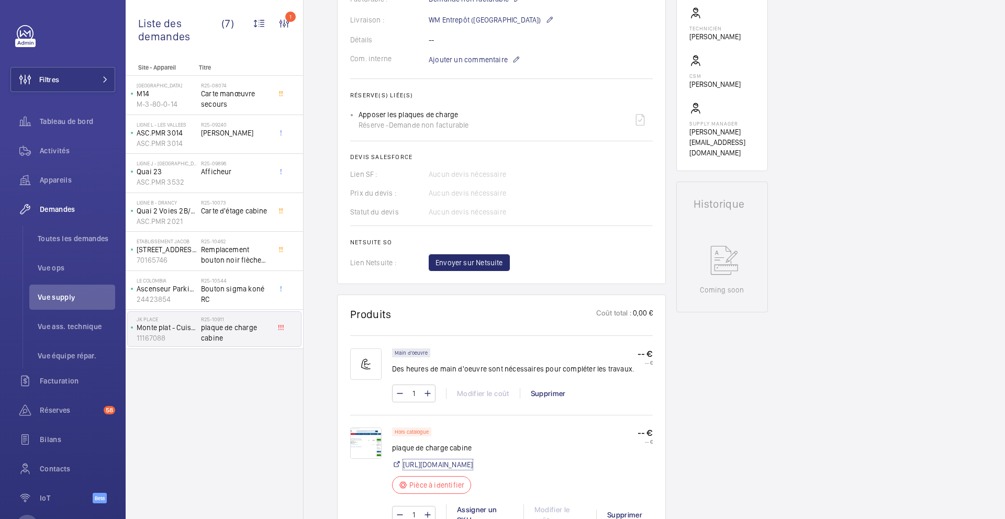
scroll to position [507, 0]
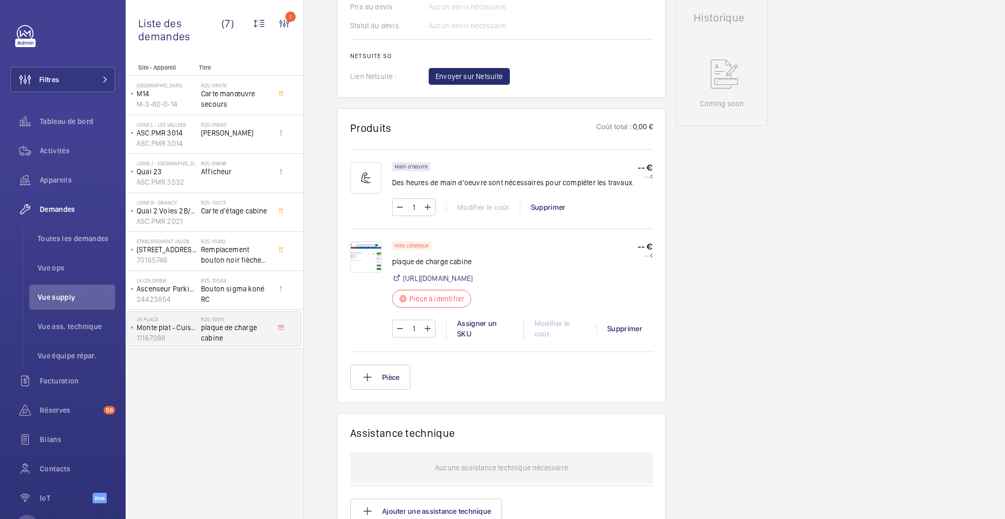
click at [362, 257] on img at bounding box center [365, 256] width 31 height 31
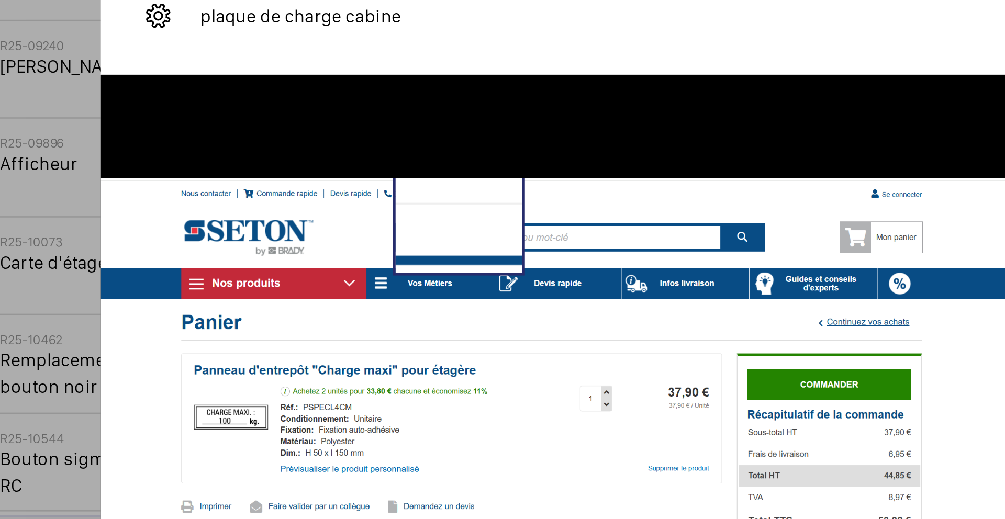
click at [383, 189] on img at bounding box center [421, 282] width 360 height 211
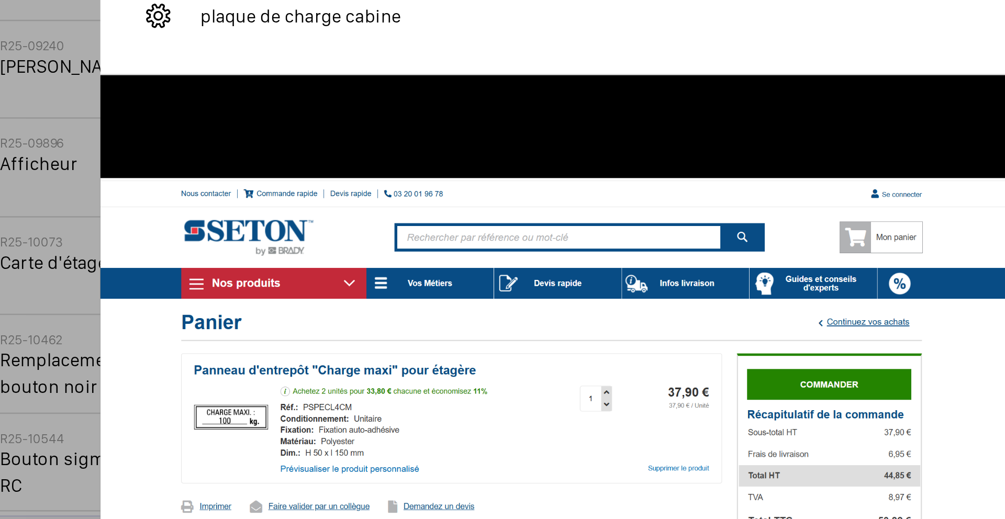
click at [411, 151] on div at bounding box center [421, 283] width 360 height 293
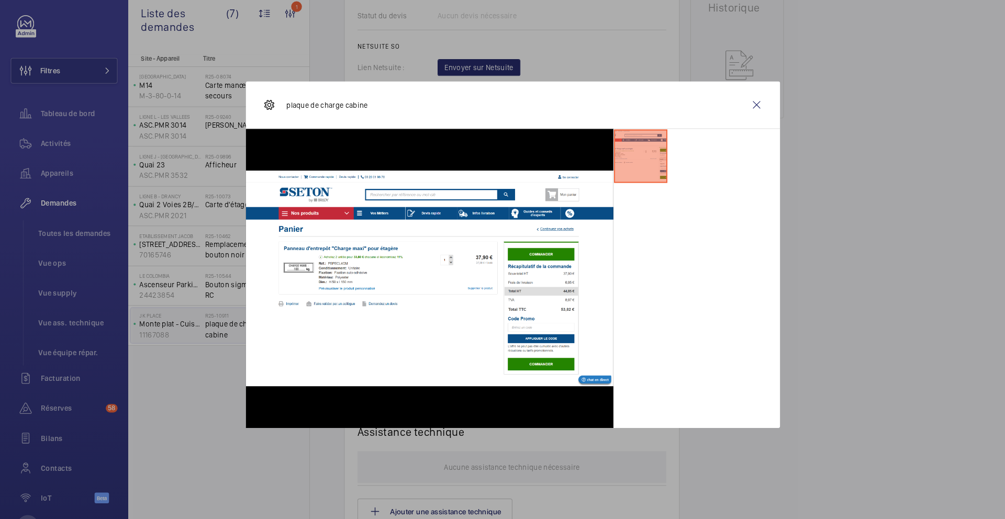
scroll to position [0, 0]
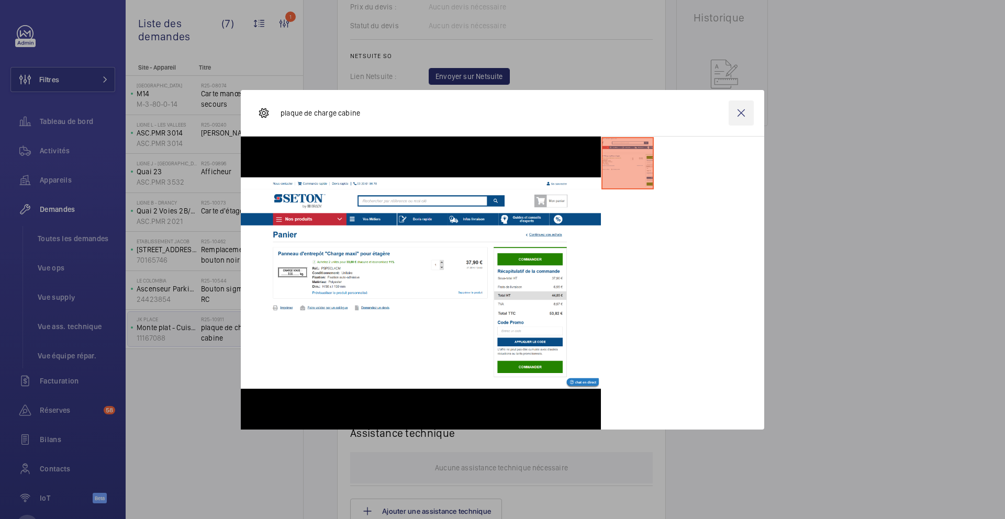
click at [743, 115] on wm-front-icon-button at bounding box center [740, 112] width 25 height 25
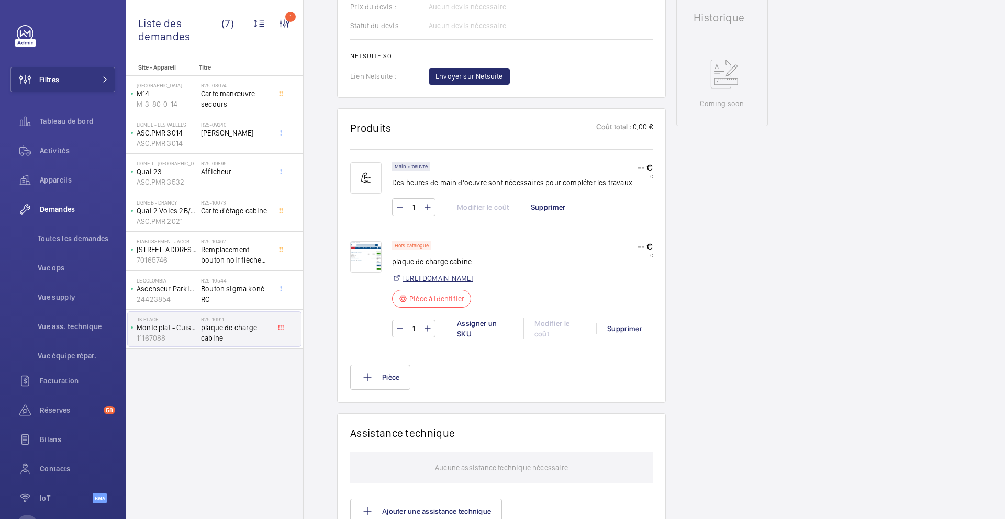
click at [472, 274] on link "https://www.seton.fr/checkout/cart" at bounding box center [438, 278] width 70 height 10
click at [78, 241] on span "Toutes les demandes" at bounding box center [76, 238] width 77 height 10
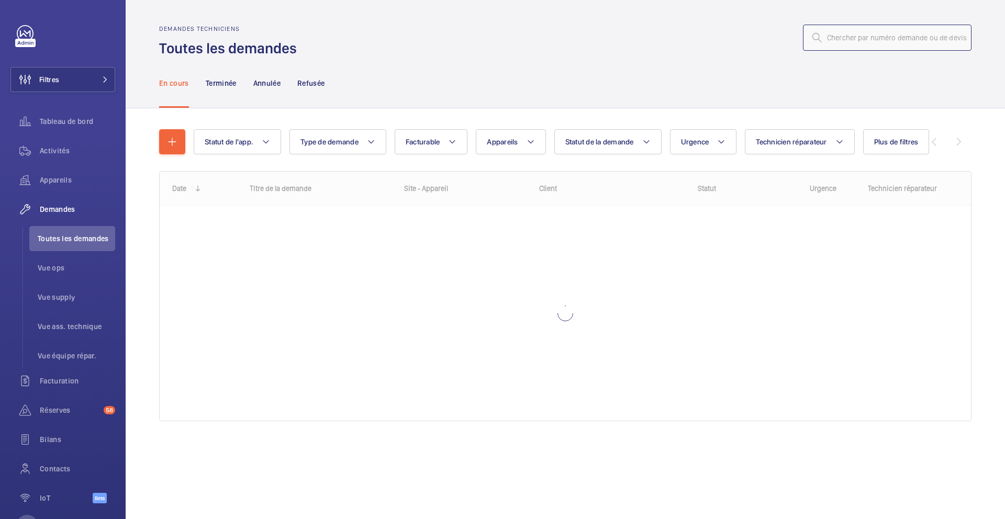
click at [852, 44] on input "text" at bounding box center [887, 38] width 168 height 26
paste input "R25-10846"
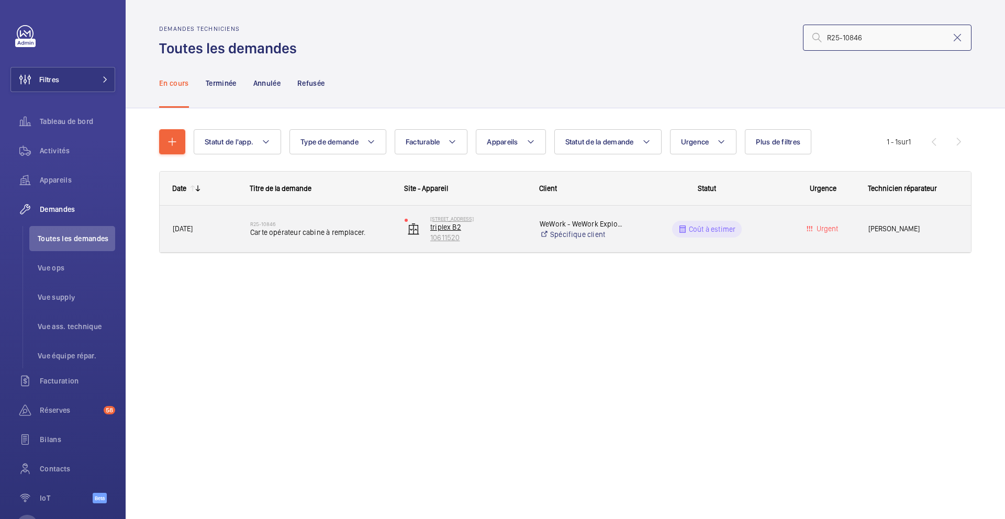
type input "R25-10846"
click at [514, 241] on p "10611520" at bounding box center [478, 237] width 96 height 10
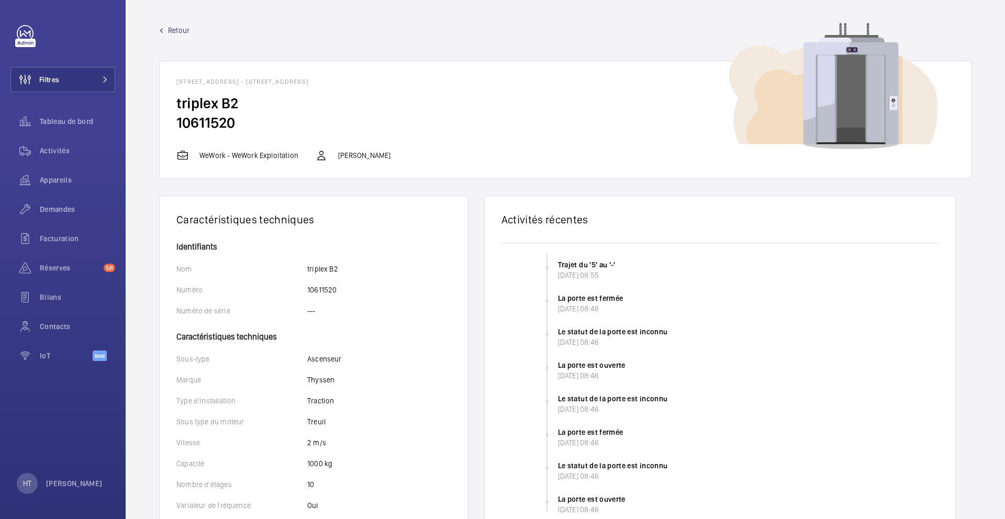
click at [190, 29] on link "Retour" at bounding box center [565, 30] width 812 height 10
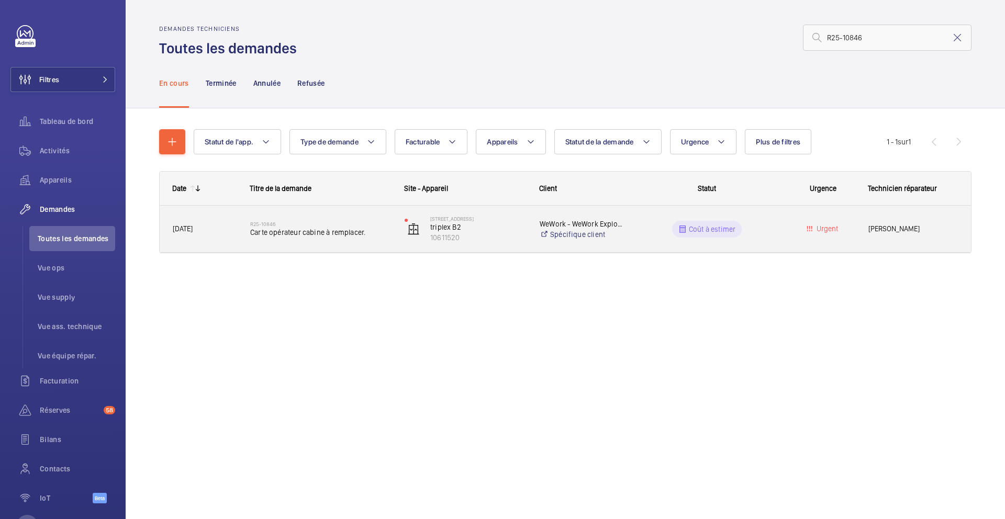
click at [380, 250] on div "R25-10846 Carte opérateur cabine à remplacer." at bounding box center [314, 229] width 153 height 47
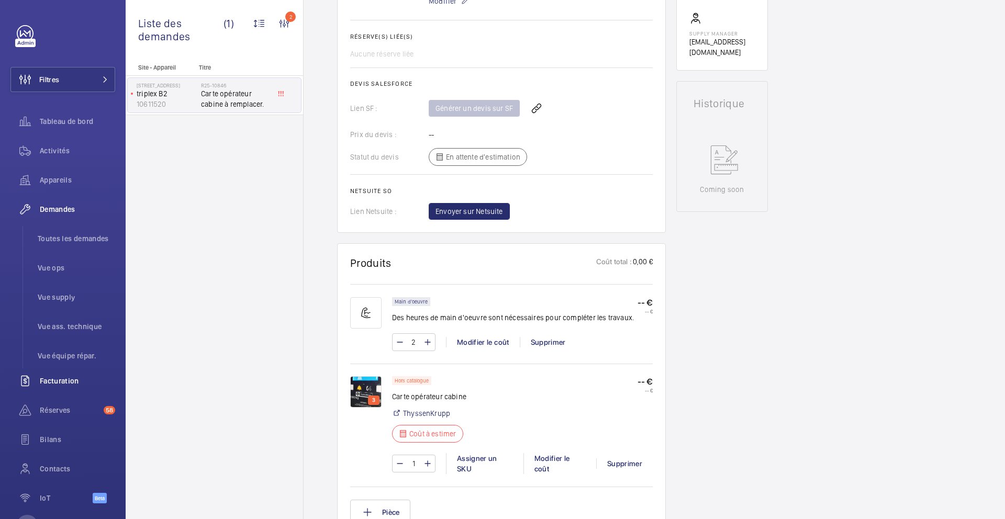
scroll to position [427, 0]
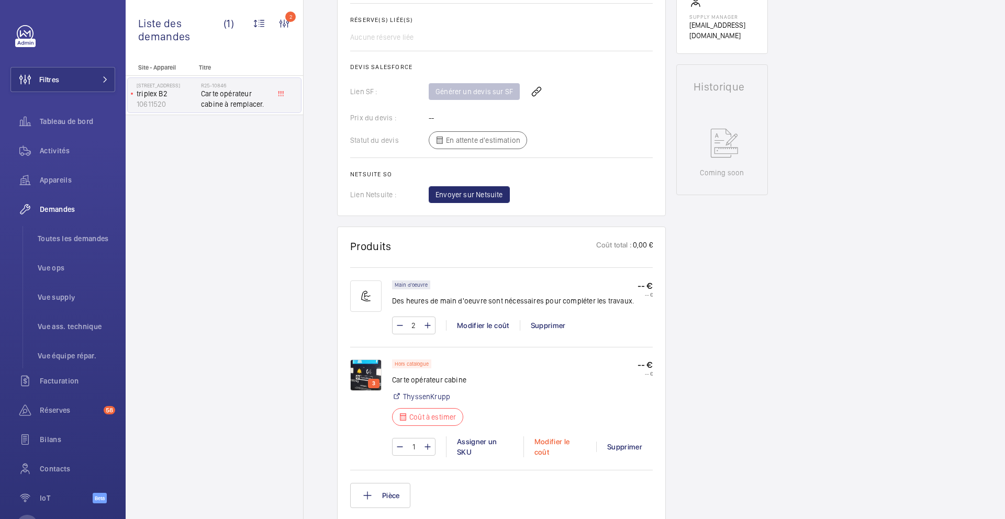
click at [548, 447] on div "Modifier le coût" at bounding box center [559, 446] width 73 height 21
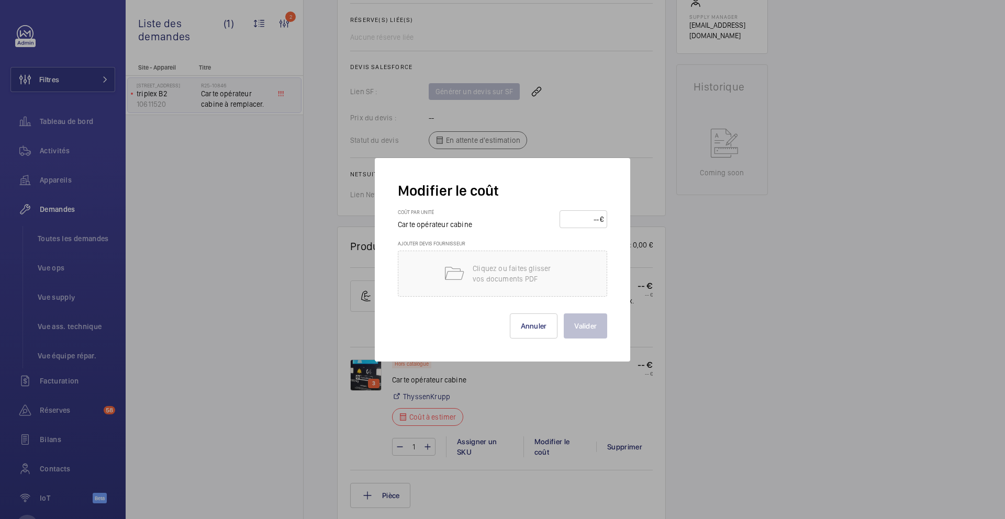
click at [584, 227] on input "number" at bounding box center [581, 219] width 37 height 17
type input "1240"
click at [577, 325] on button "Valider" at bounding box center [585, 325] width 43 height 25
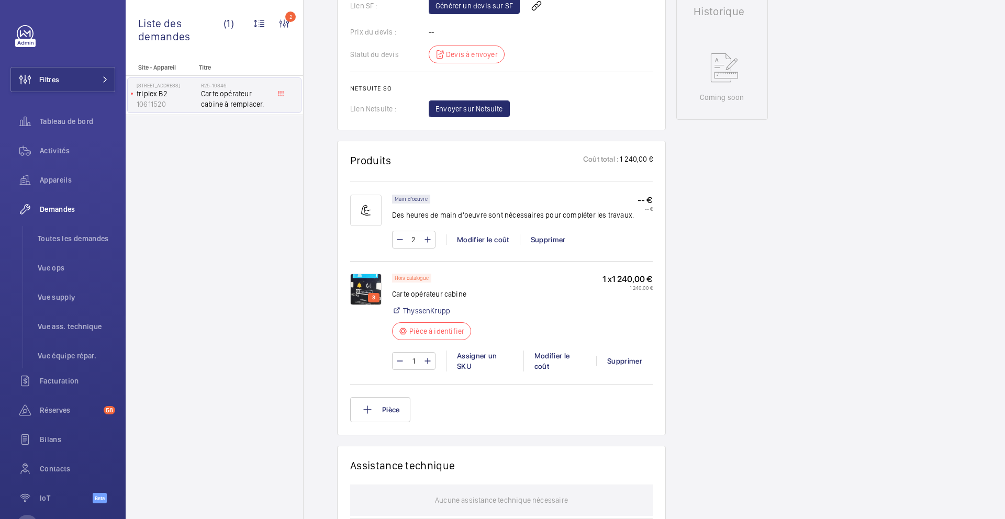
scroll to position [586, 0]
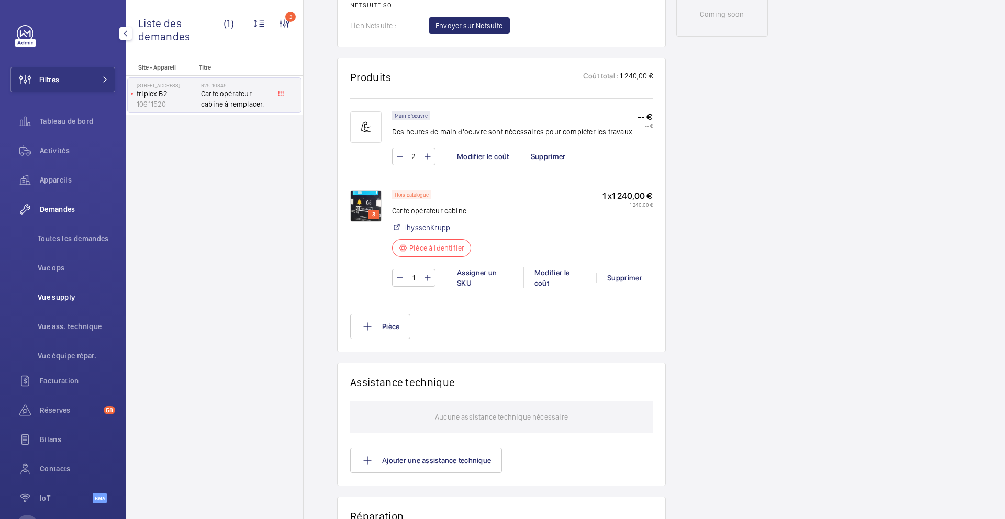
click at [65, 295] on span "Vue supply" at bounding box center [76, 297] width 77 height 10
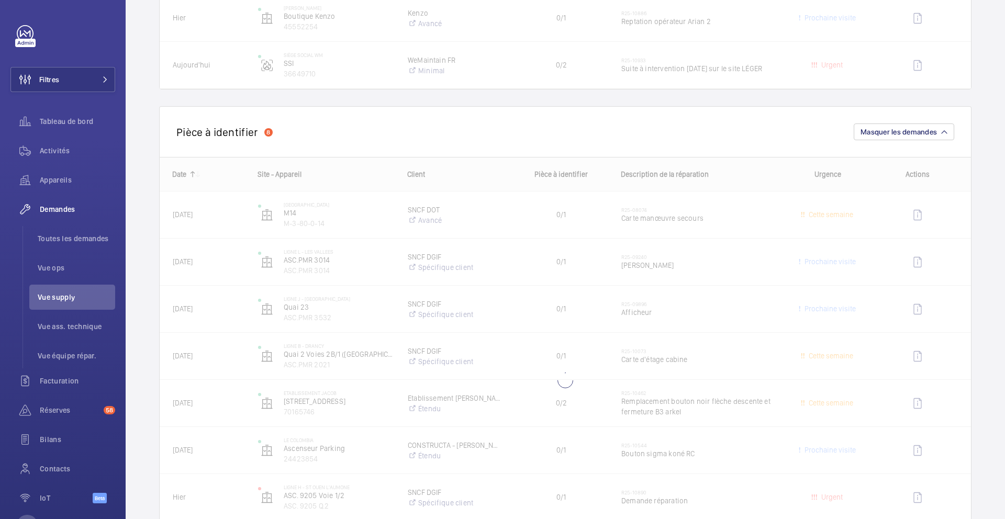
scroll to position [1054, 0]
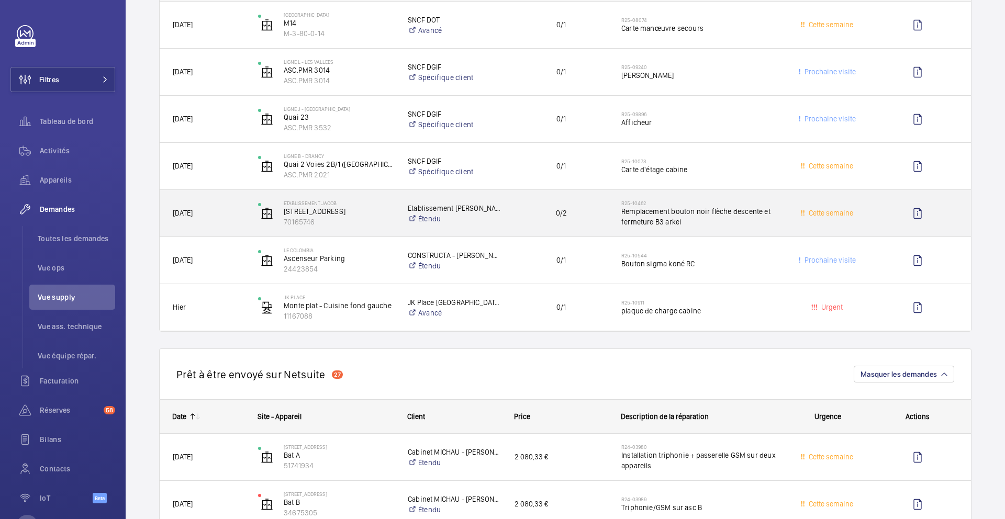
scroll to position [1211, 0]
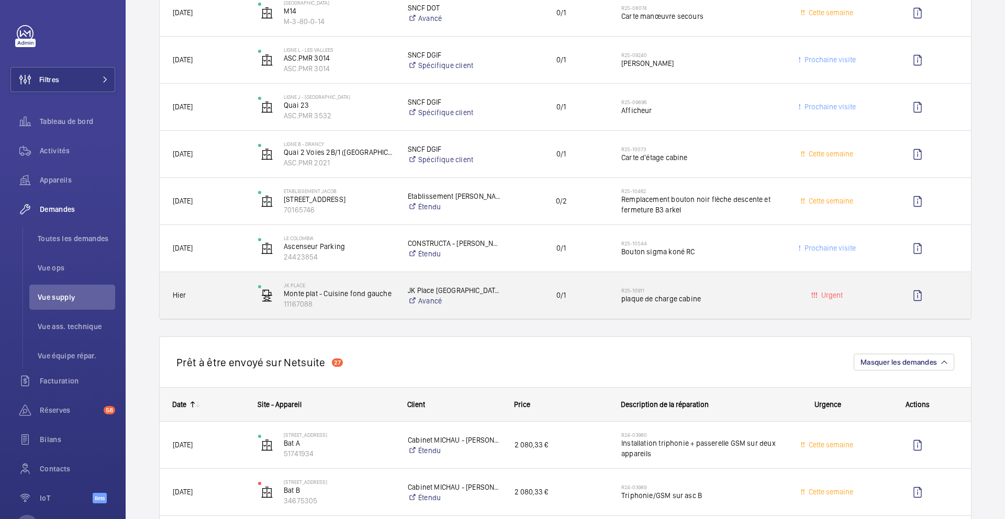
click at [506, 304] on div "0/1" at bounding box center [555, 295] width 106 height 33
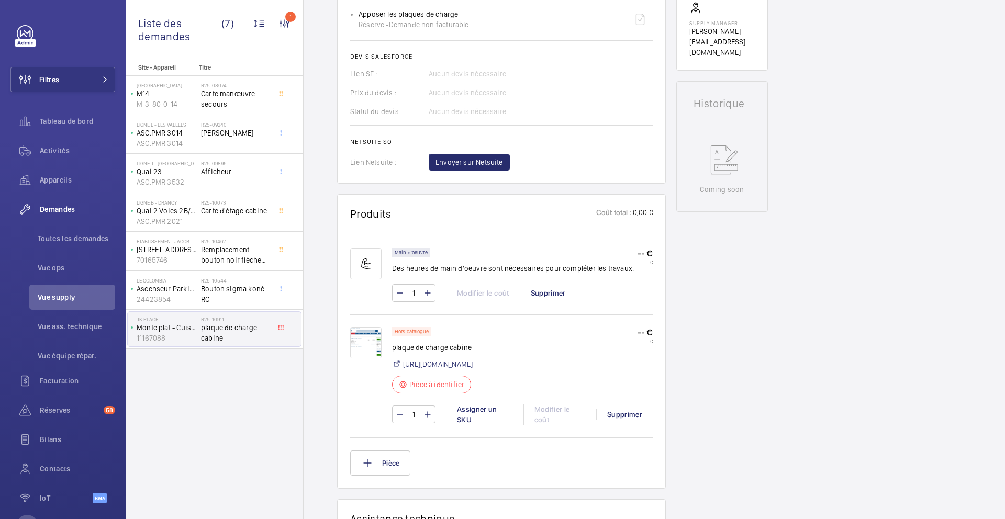
scroll to position [424, 0]
click at [371, 348] on img at bounding box center [365, 339] width 31 height 31
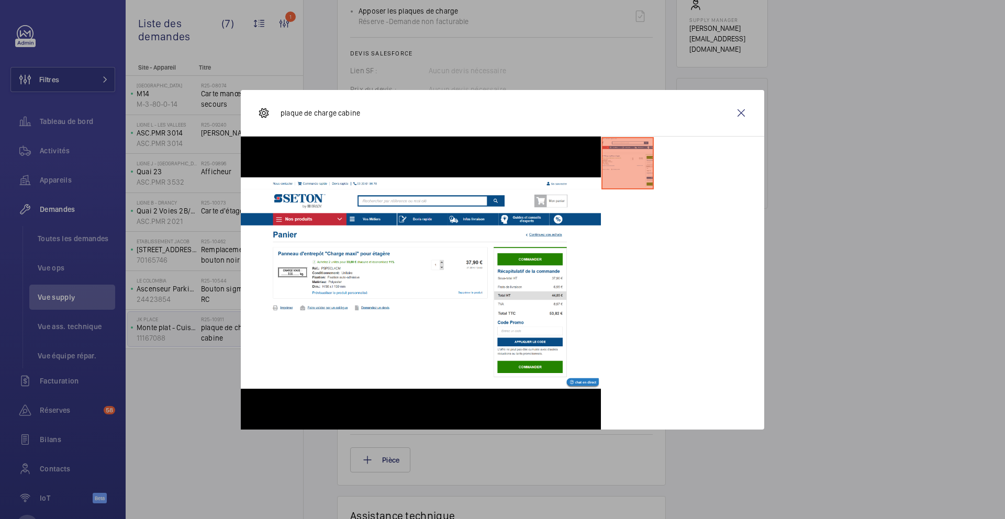
click at [822, 318] on div at bounding box center [502, 259] width 1005 height 519
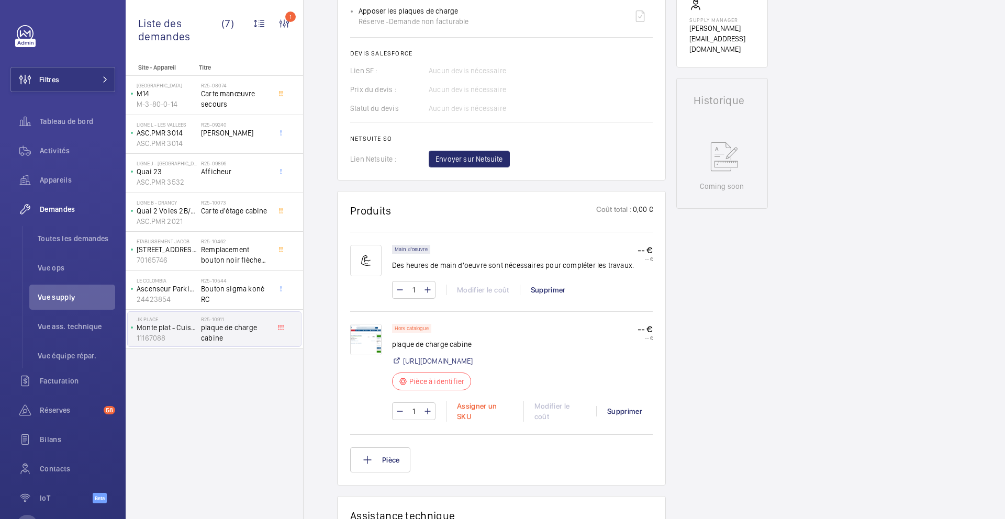
click at [499, 414] on div "Assigner un SKU" at bounding box center [484, 411] width 77 height 21
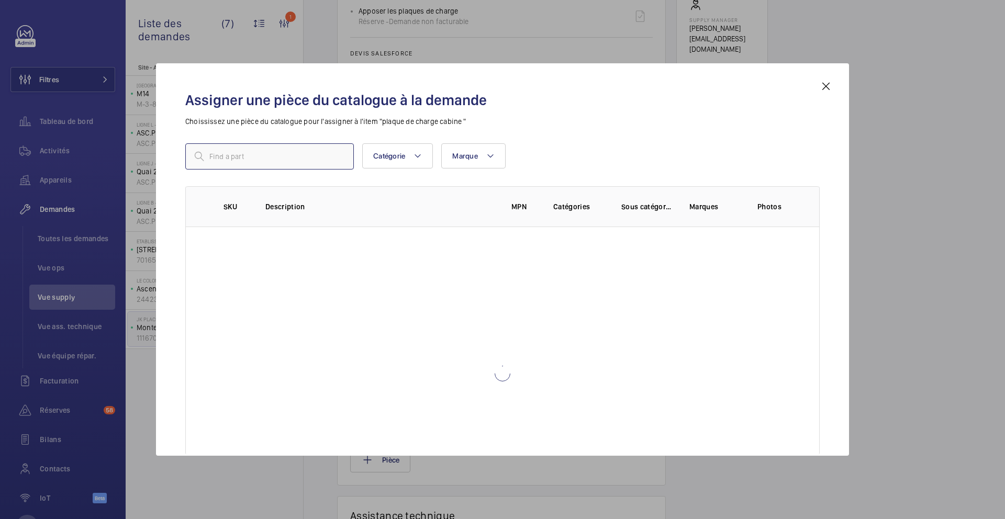
click at [291, 155] on input "text" at bounding box center [269, 156] width 168 height 26
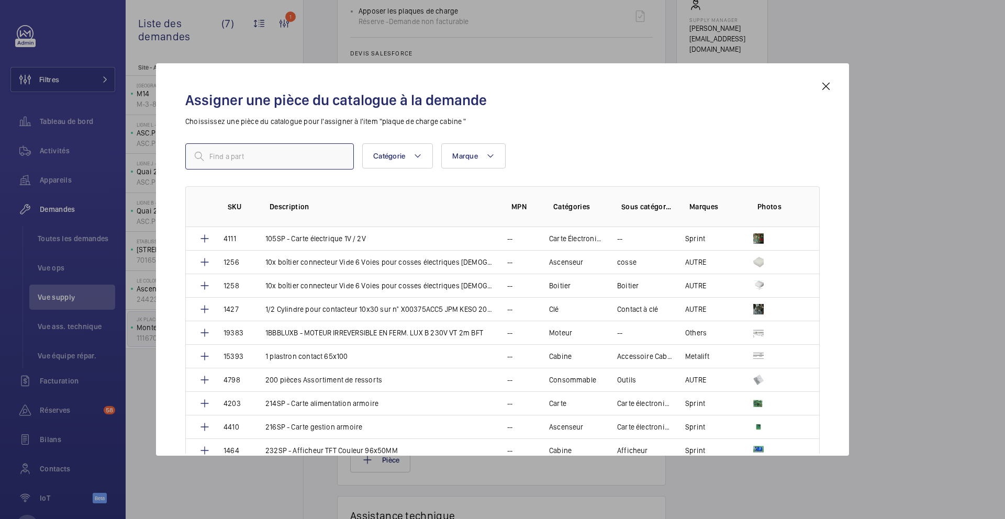
paste input "1009977"
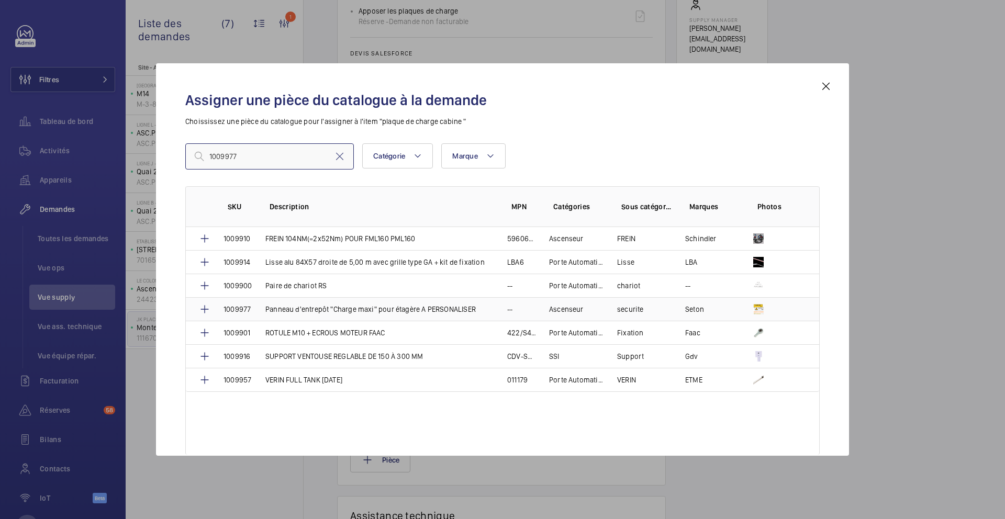
type input "1009977"
click at [346, 309] on p "Panneau d'entrepôt "Charge maxi" pour étagère A PERSONALISER" at bounding box center [370, 309] width 210 height 10
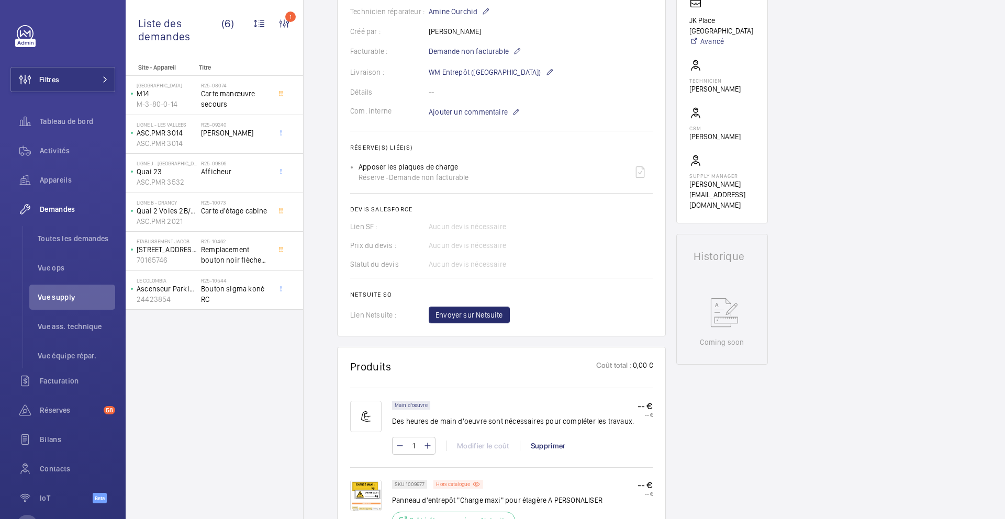
scroll to position [248, 0]
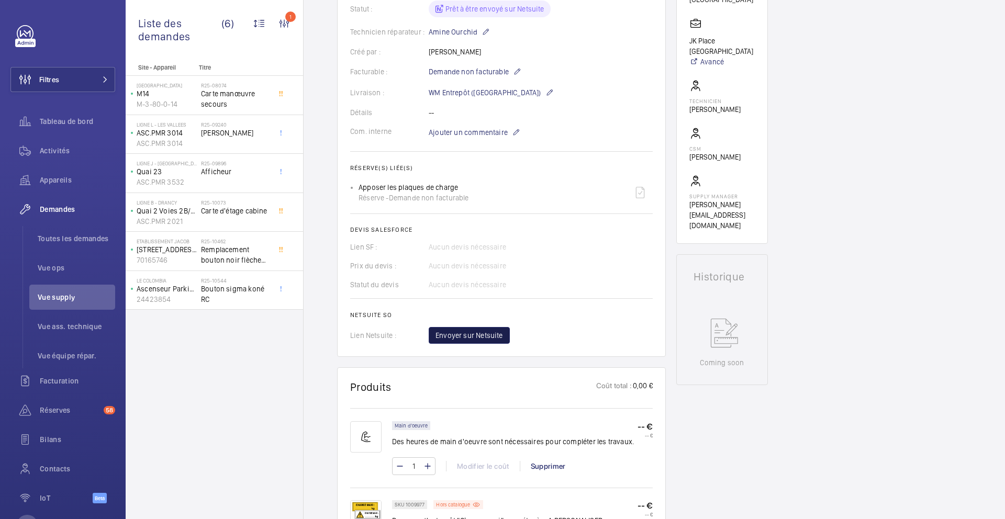
click at [504, 335] on button "Envoyer sur Netsuite" at bounding box center [469, 335] width 81 height 17
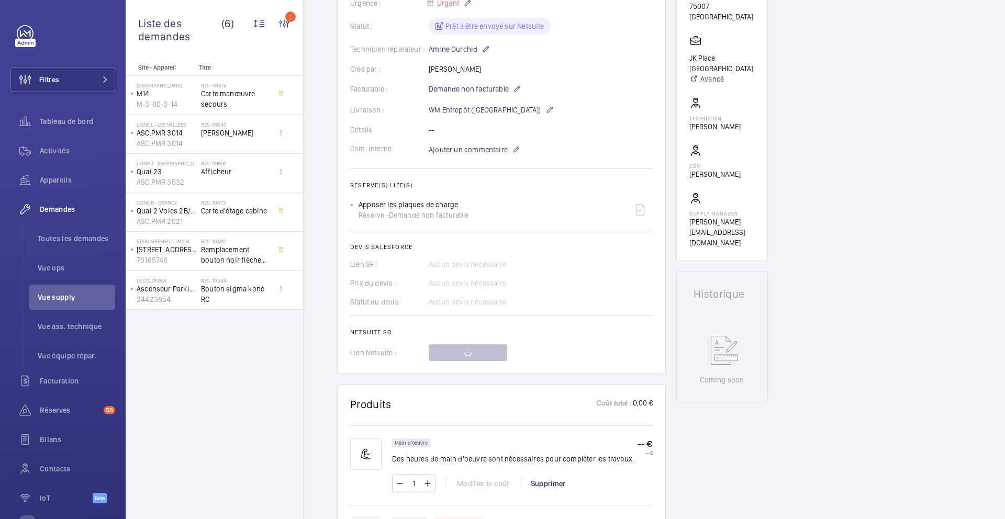
click at [579, 299] on div "Statut du devis Aucun devis nécessaire" at bounding box center [501, 302] width 302 height 10
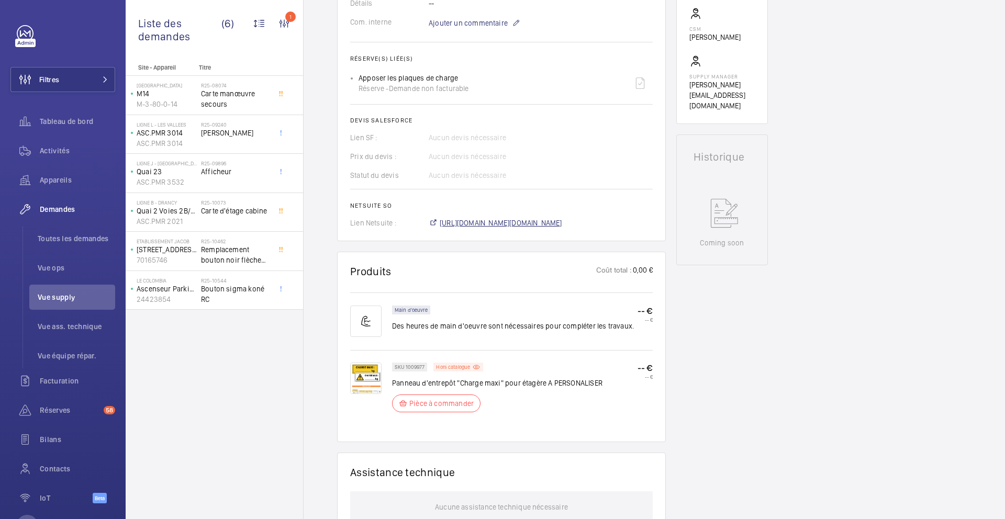
scroll to position [378, 0]
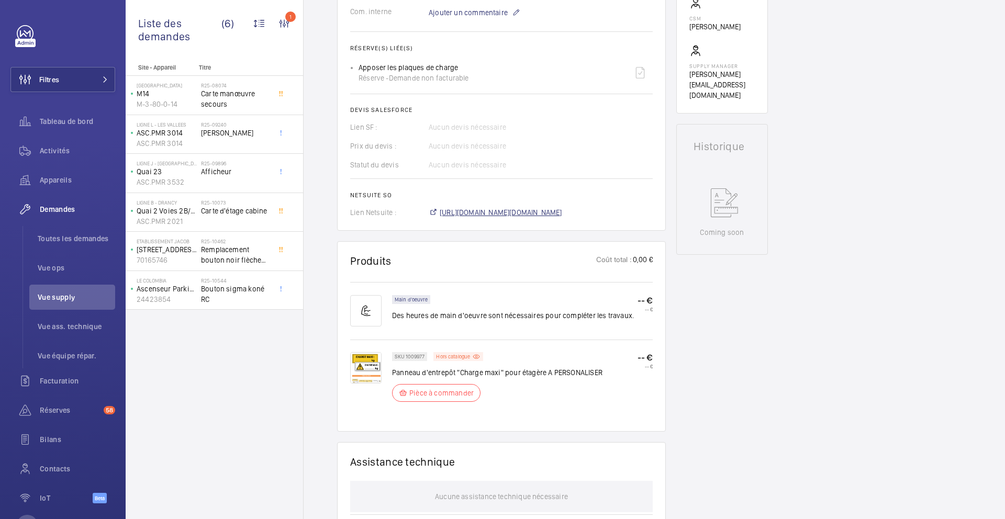
click at [530, 214] on span "https://6461500.app.netsuite.com/app/accounting/transactions/salesord.nl?id=290…" at bounding box center [501, 212] width 122 height 10
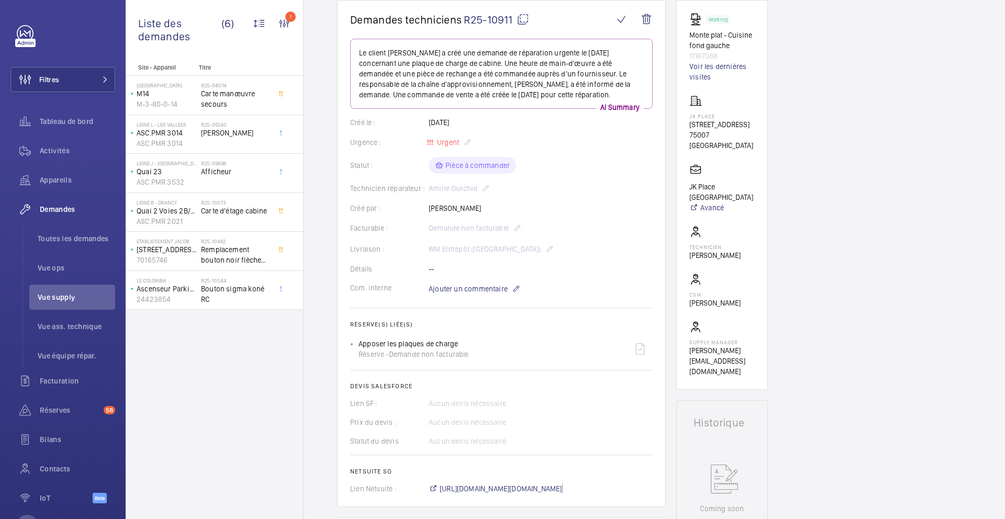
scroll to position [0, 0]
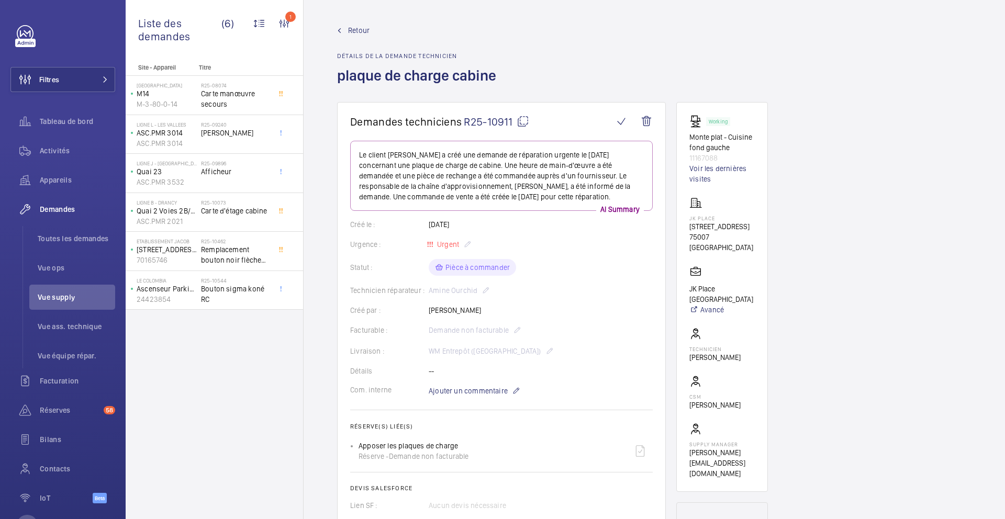
click at [524, 120] on mat-icon at bounding box center [522, 121] width 13 height 13
click at [521, 124] on mat-icon at bounding box center [522, 121] width 13 height 13
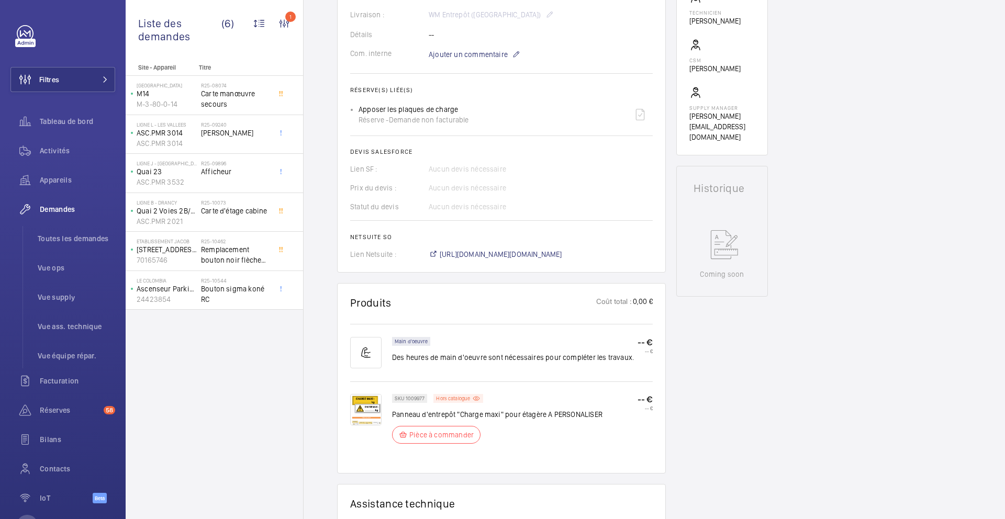
scroll to position [337, 0]
click at [69, 295] on span "Vue supply" at bounding box center [76, 297] width 77 height 10
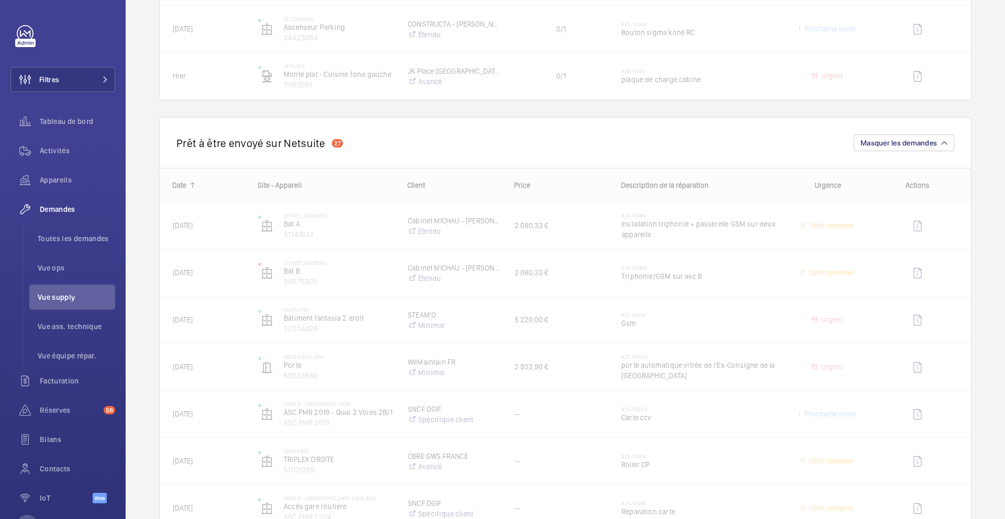
scroll to position [1430, 0]
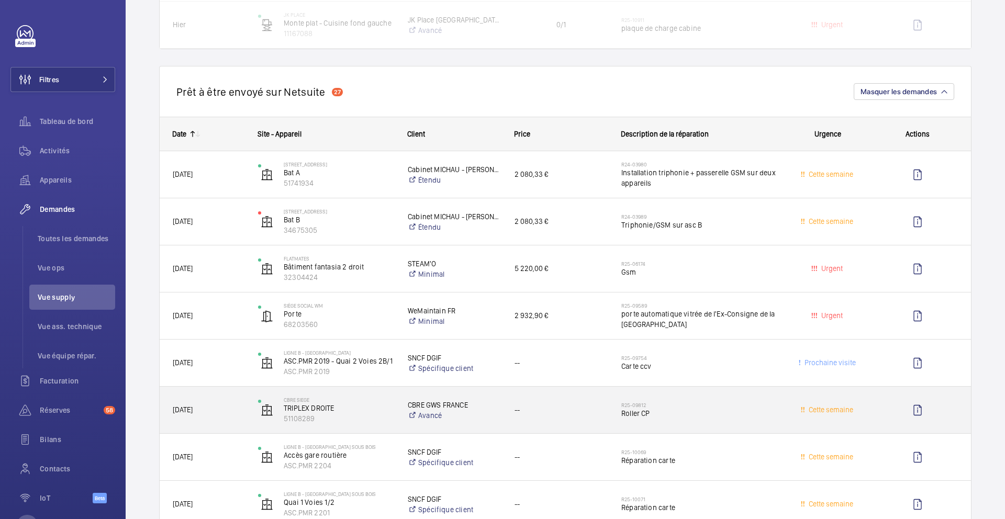
scroll to position [1470, 0]
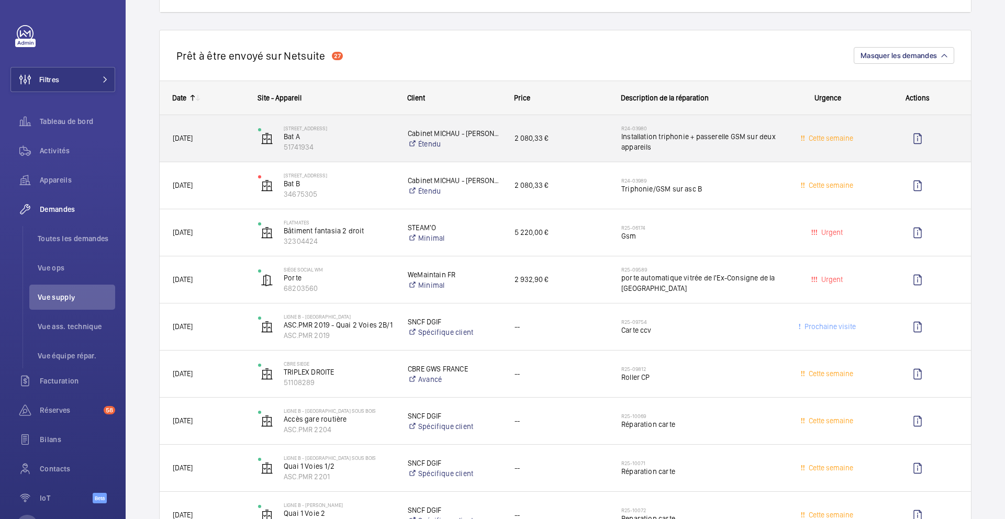
click at [573, 153] on div "2 080,33 €" at bounding box center [555, 138] width 106 height 33
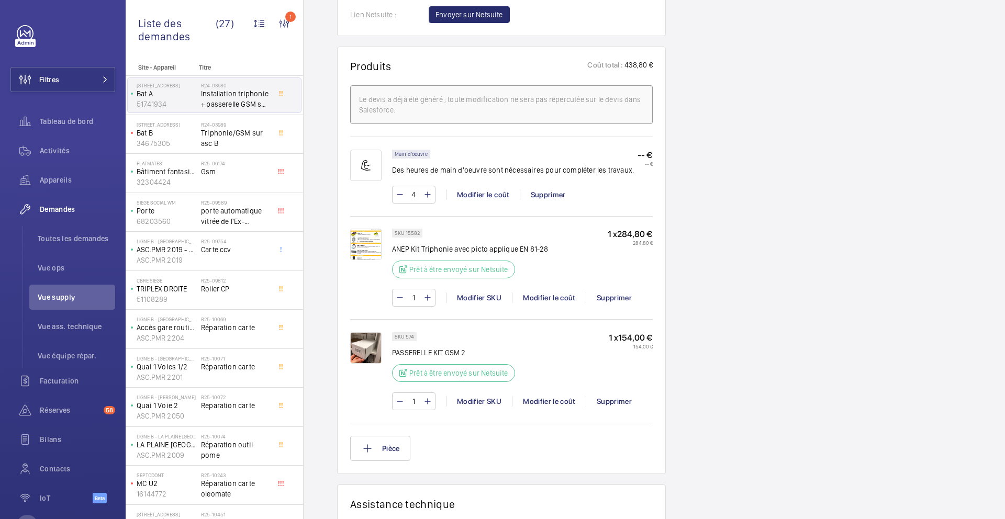
scroll to position [641, 0]
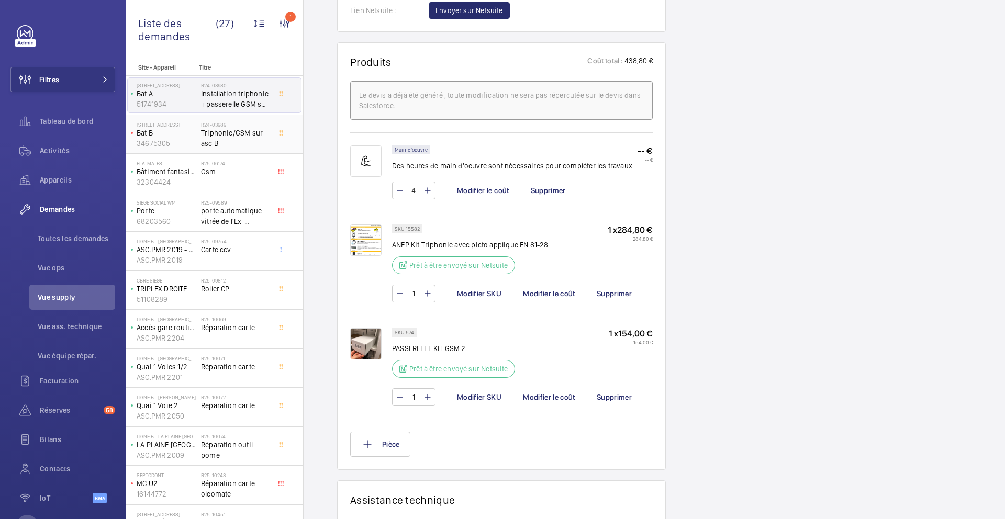
click at [273, 152] on div "63 Boulevard Lefebvre Bat B 34675305 R24-03989 Triphonie/GSM sur asc B" at bounding box center [214, 134] width 177 height 39
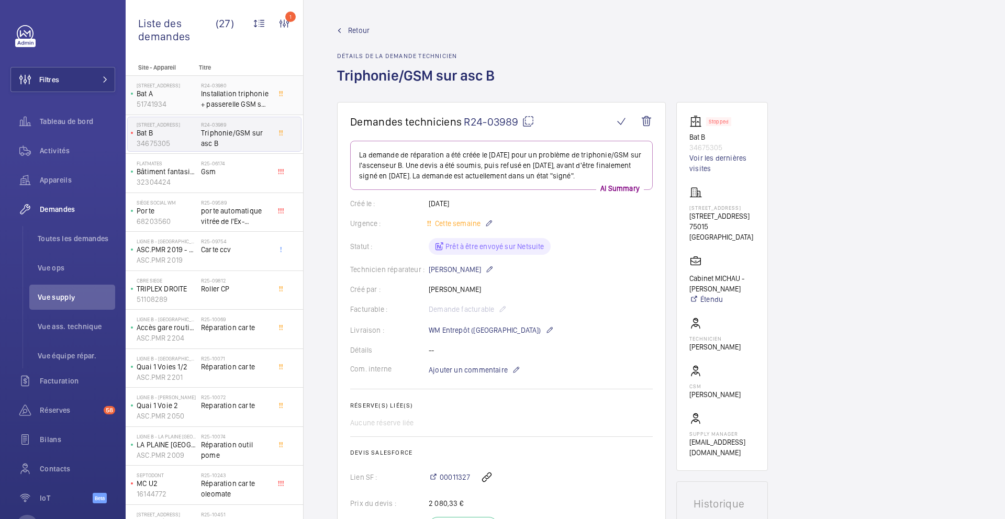
click at [257, 104] on span "Installation triphonie + passerelle GSM sur deux appareils" at bounding box center [235, 98] width 69 height 21
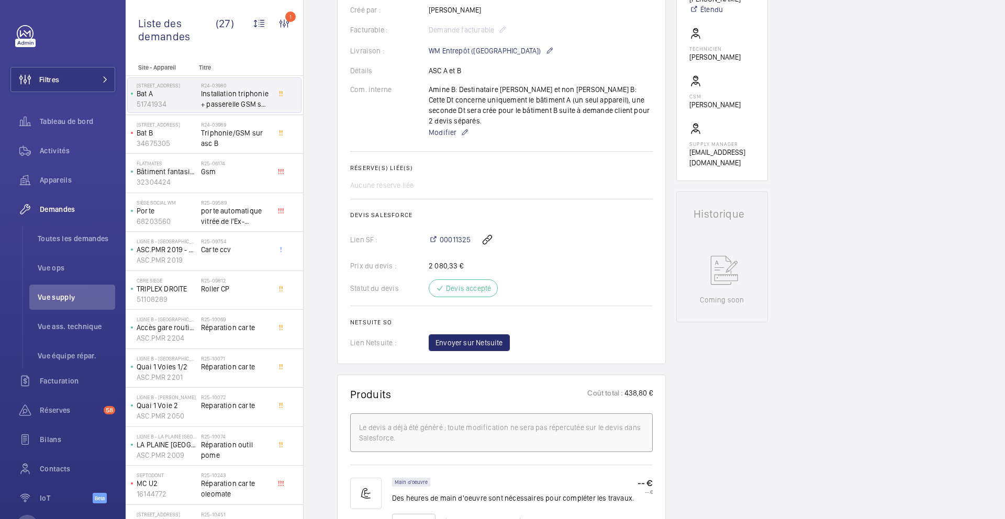
scroll to position [311, 0]
click at [249, 185] on div "R25-06174 Gsm" at bounding box center [235, 175] width 69 height 30
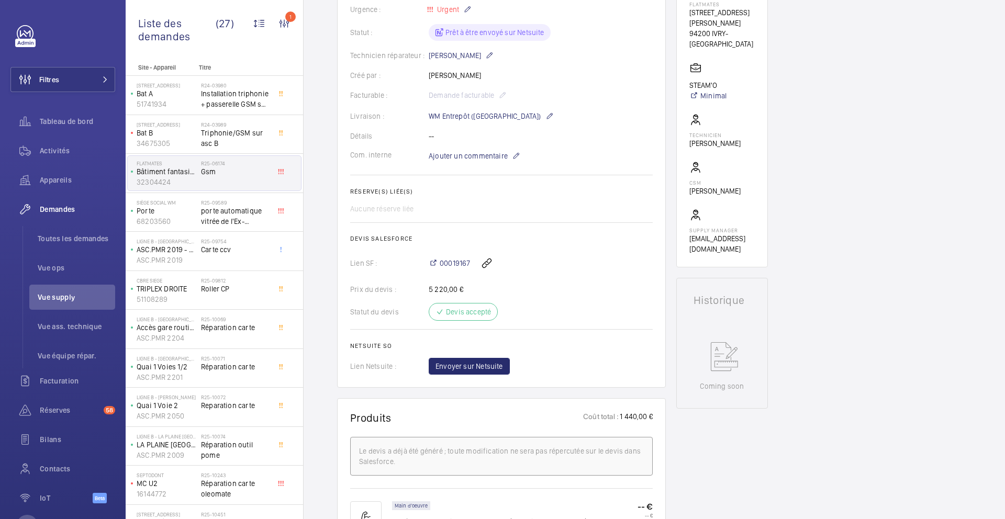
scroll to position [224, 0]
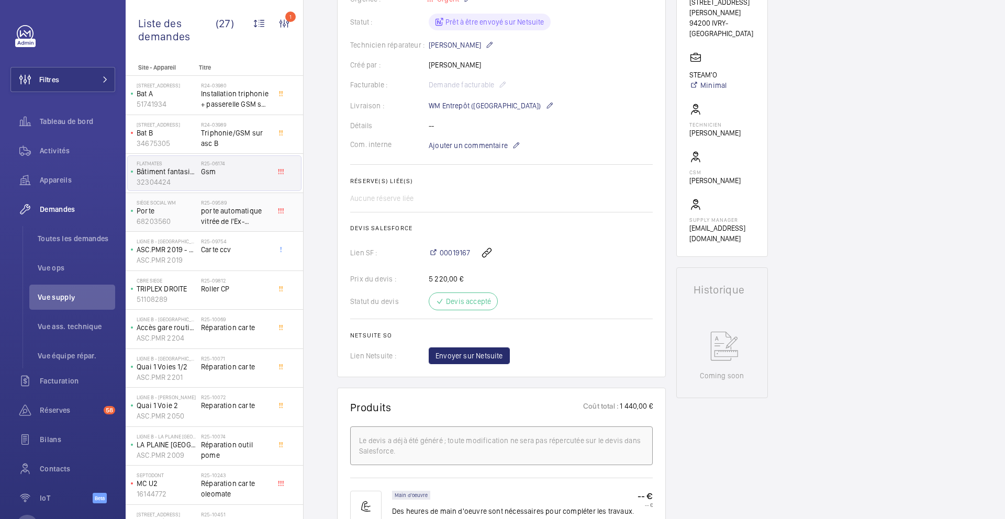
click at [233, 228] on div "R25-09589 porte automatique vitrée de l'Ex-Consigne de la Gare de l'Est" at bounding box center [235, 214] width 69 height 30
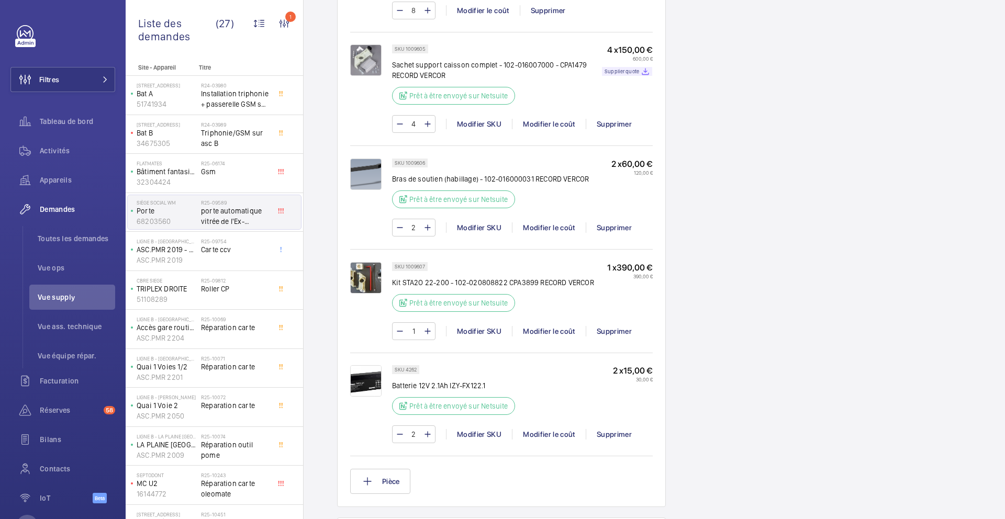
scroll to position [824, 0]
click at [244, 255] on div "R25-09754 Carte ccv" at bounding box center [235, 253] width 69 height 30
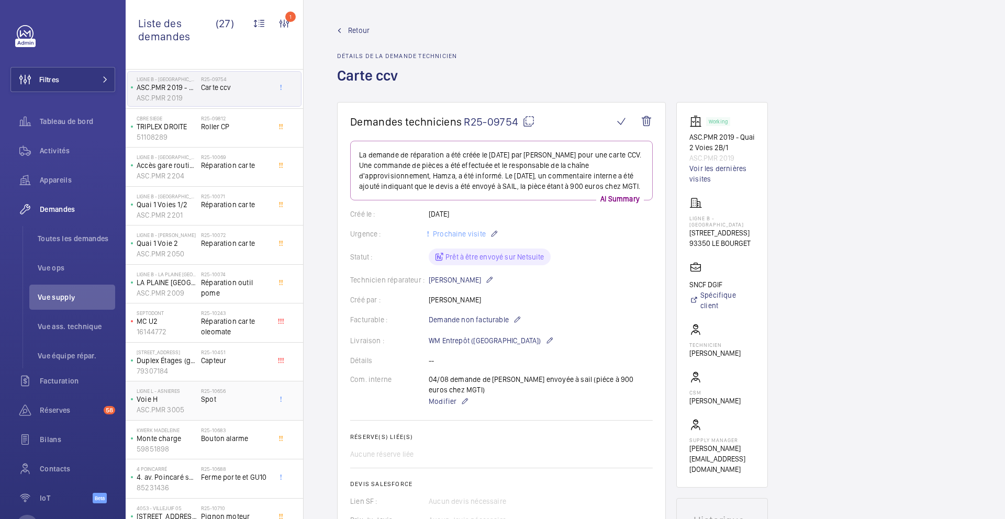
scroll to position [181, 0]
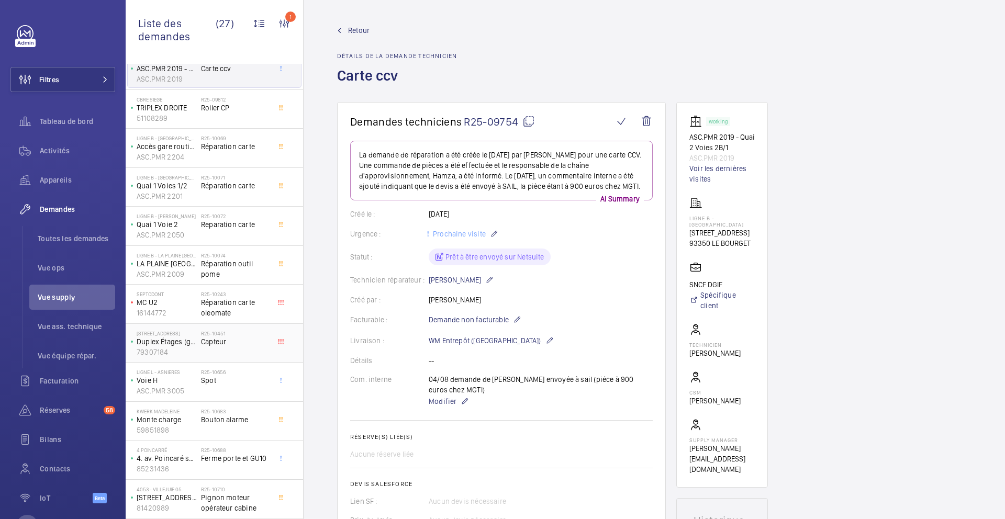
click at [254, 345] on span "Capteur" at bounding box center [235, 341] width 69 height 10
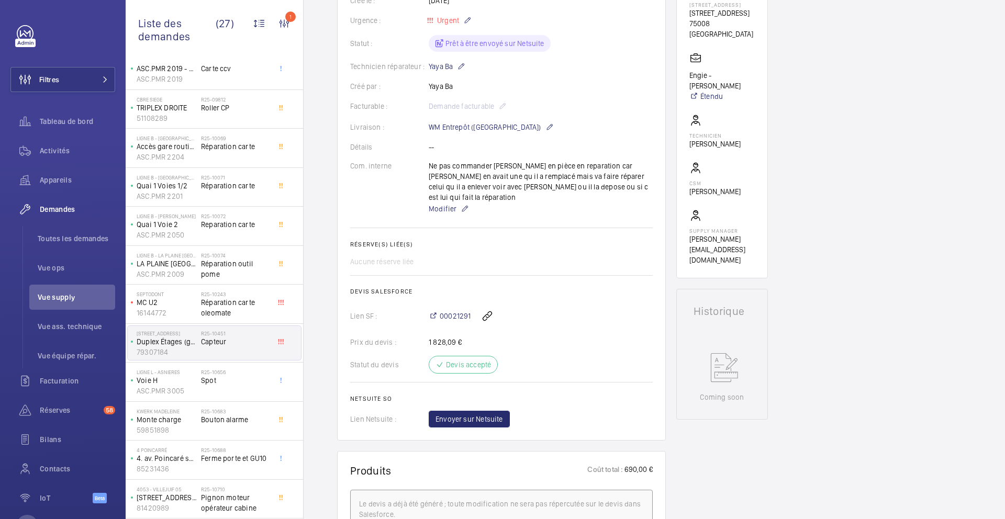
scroll to position [210, 0]
click at [479, 417] on span "Envoyer sur Netsuite" at bounding box center [468, 422] width 67 height 10
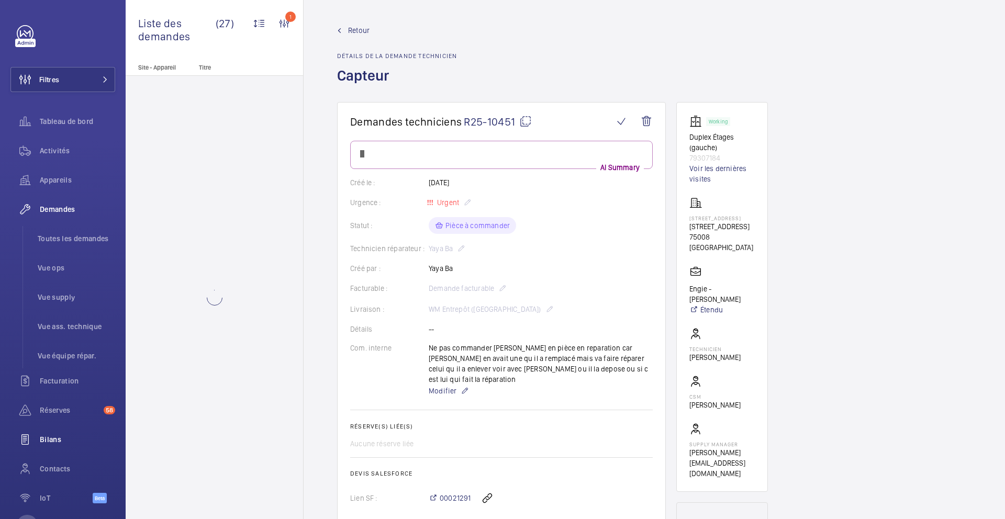
scroll to position [0, 0]
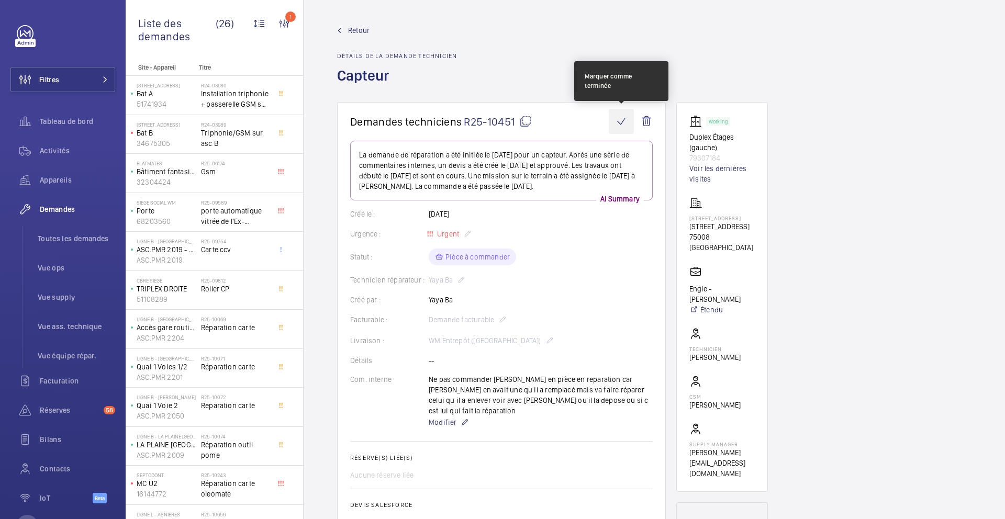
click at [615, 118] on wm-front-icon-button at bounding box center [621, 121] width 25 height 25
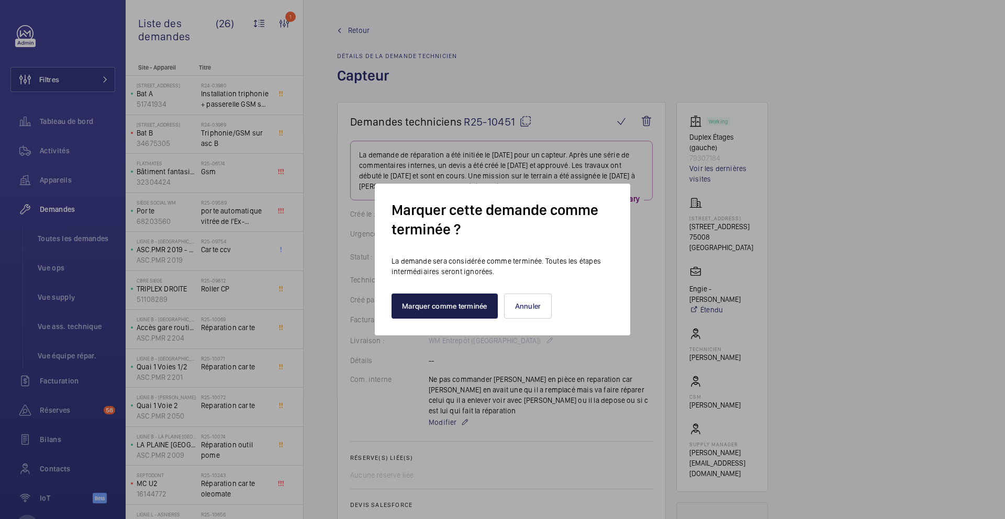
click at [463, 301] on button "Marquer comme terminée" at bounding box center [444, 306] width 106 height 25
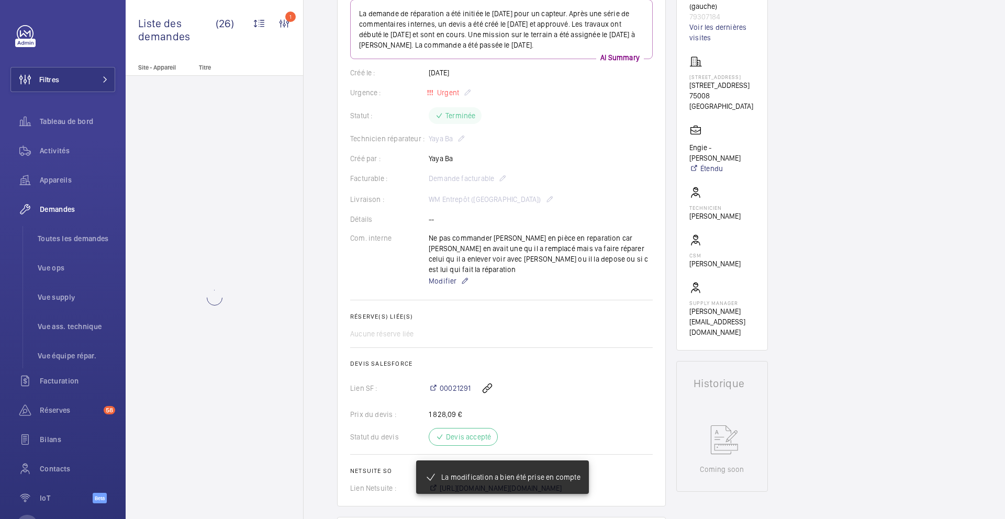
scroll to position [144, 0]
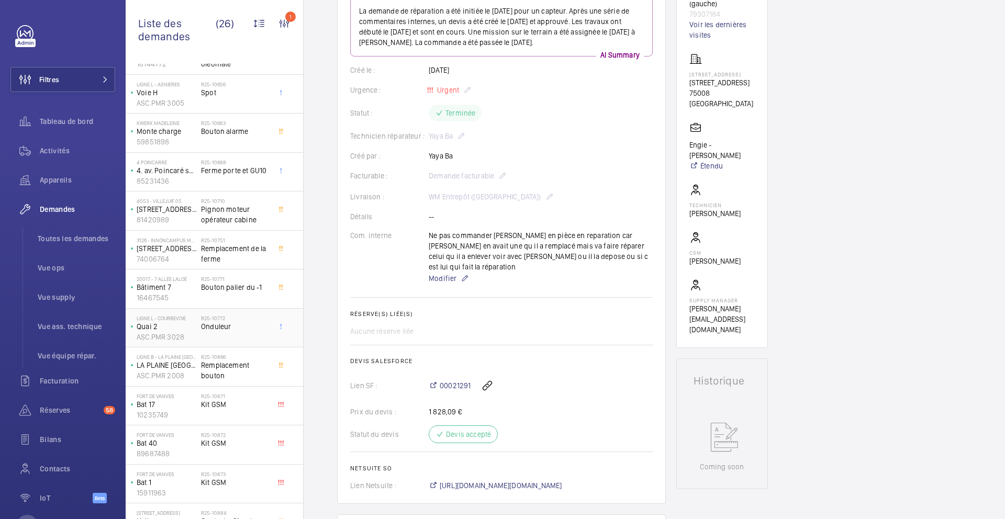
scroll to position [453, 0]
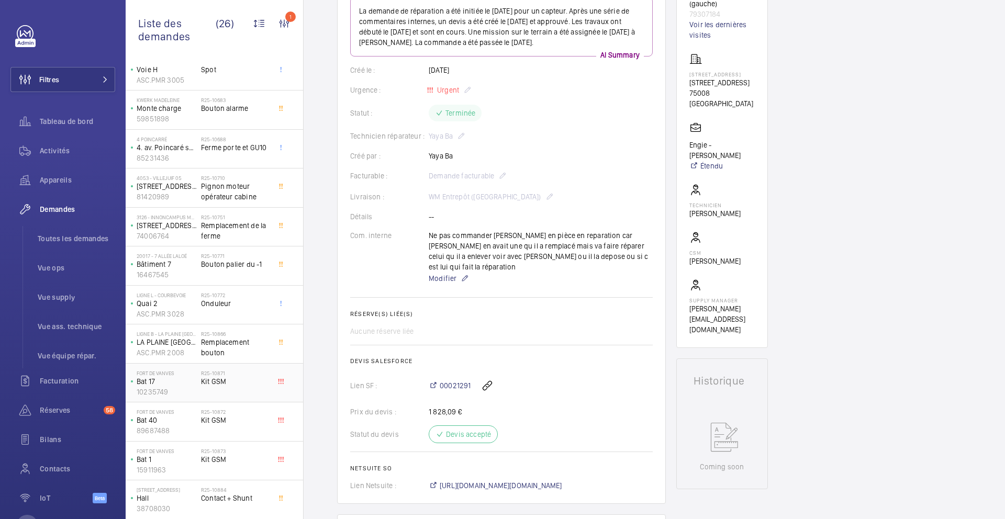
click at [255, 386] on div "R25-10871 Kit GSM" at bounding box center [235, 385] width 69 height 30
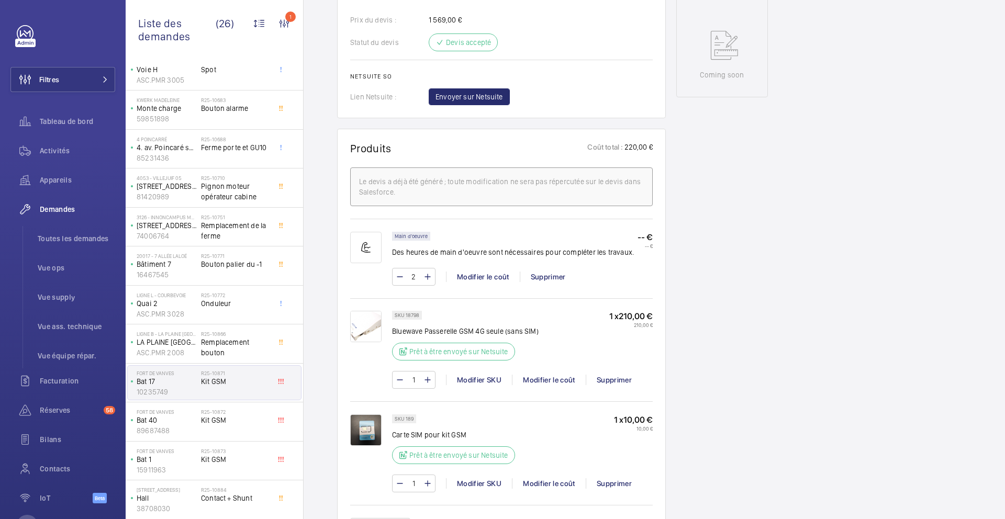
scroll to position [517, 0]
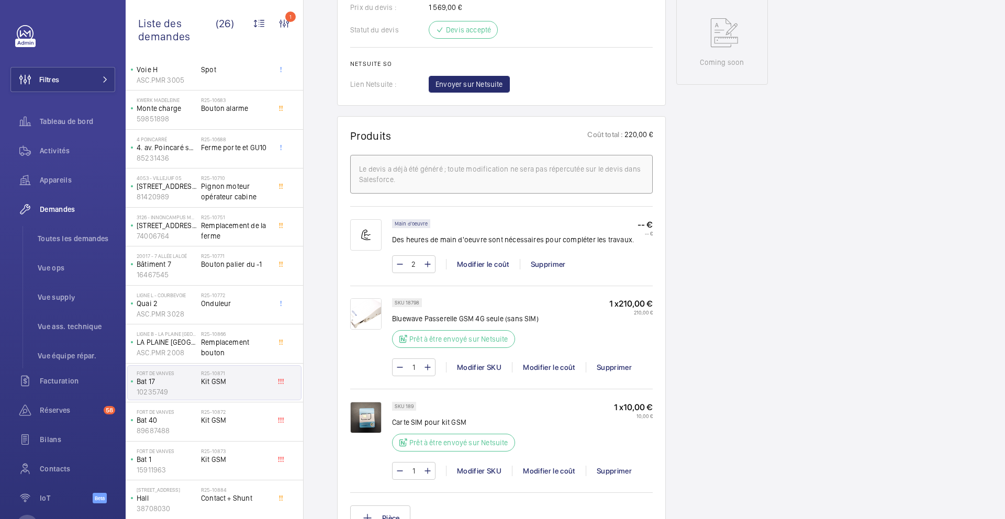
click at [425, 326] on div "SKU 18798 Bluewave Passerelle GSM 4G seule (sans SIM) Prêt à être envoyé sur Ne…" at bounding box center [465, 326] width 147 height 56
click at [413, 325] on div "SKU 18798 Bluewave Passerelle GSM 4G seule (sans SIM) Prêt à être envoyé sur Ne…" at bounding box center [465, 326] width 147 height 56
click at [413, 324] on div "SKU 18798 Bluewave Passerelle GSM 4G seule (sans SIM) Prêt à être envoyé sur Ne…" at bounding box center [465, 326] width 147 height 56
click at [416, 321] on p "Bluewave Passerelle GSM 4G seule (sans SIM)" at bounding box center [465, 318] width 147 height 10
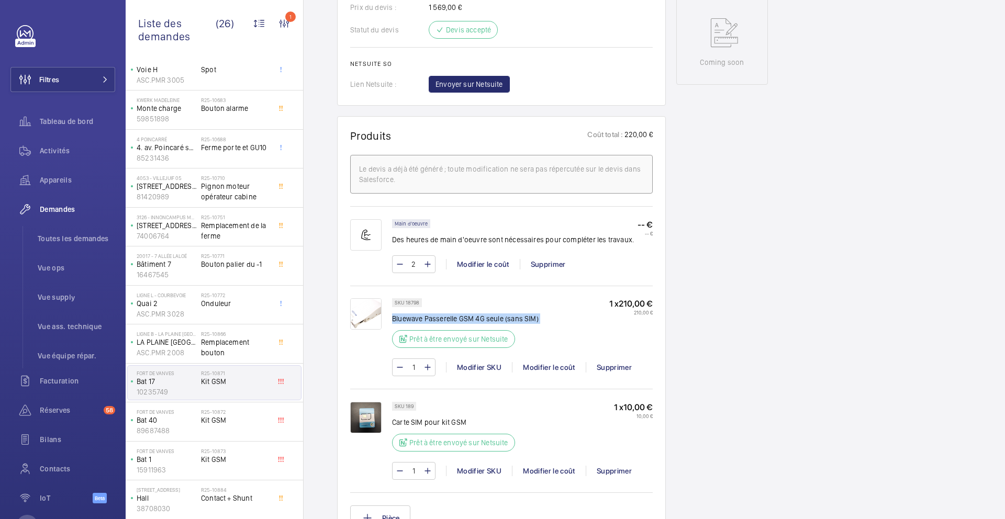
click at [416, 321] on p "Bluewave Passerelle GSM 4G seule (sans SIM)" at bounding box center [465, 318] width 147 height 10
copy div "Bluewave Passerelle GSM 4G seule (sans SIM)"
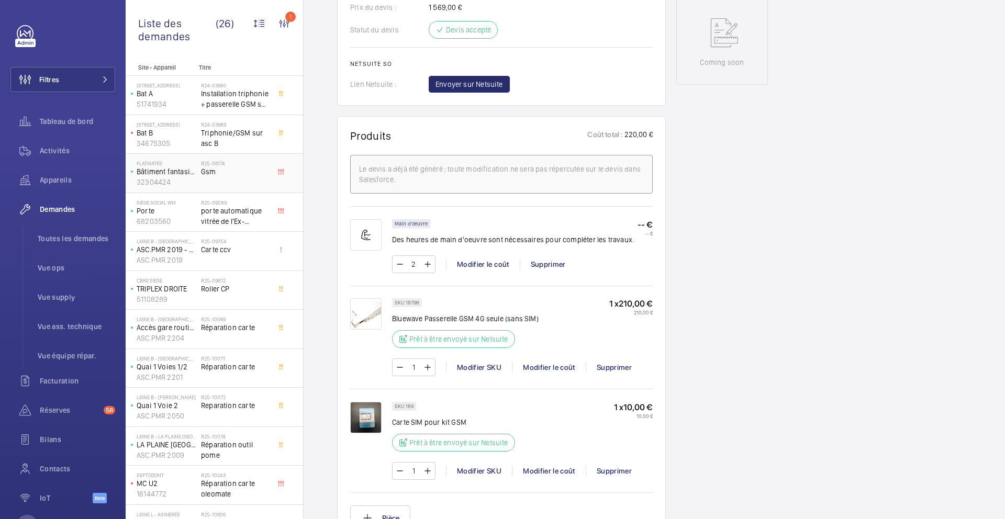
click at [266, 174] on span "Gsm" at bounding box center [235, 171] width 69 height 10
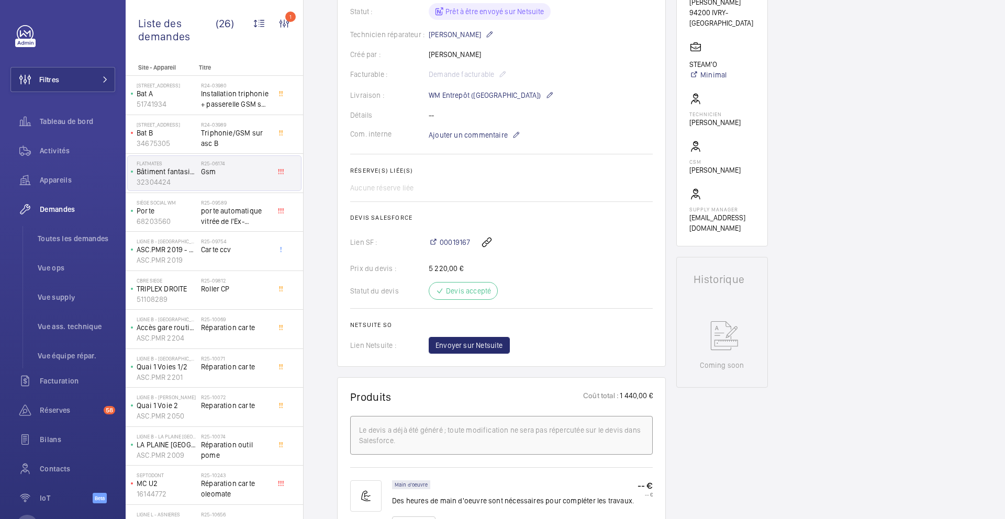
scroll to position [139, 0]
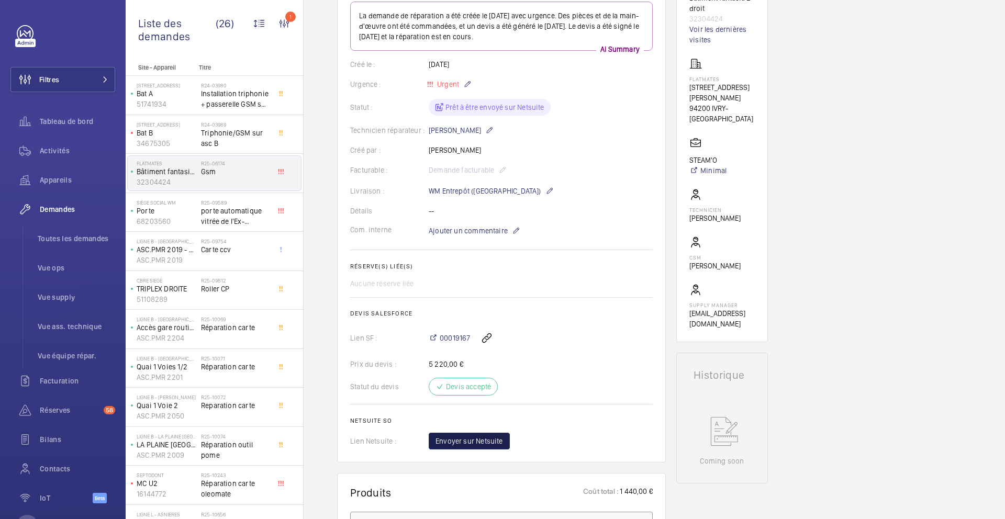
click at [465, 441] on span "Envoyer sur Netsuite" at bounding box center [468, 441] width 67 height 10
click at [527, 254] on wm-front-card-body "La demande de réparation a été créée le 30 avril 2025 avec urgence. Des pièces …" at bounding box center [501, 226] width 302 height 448
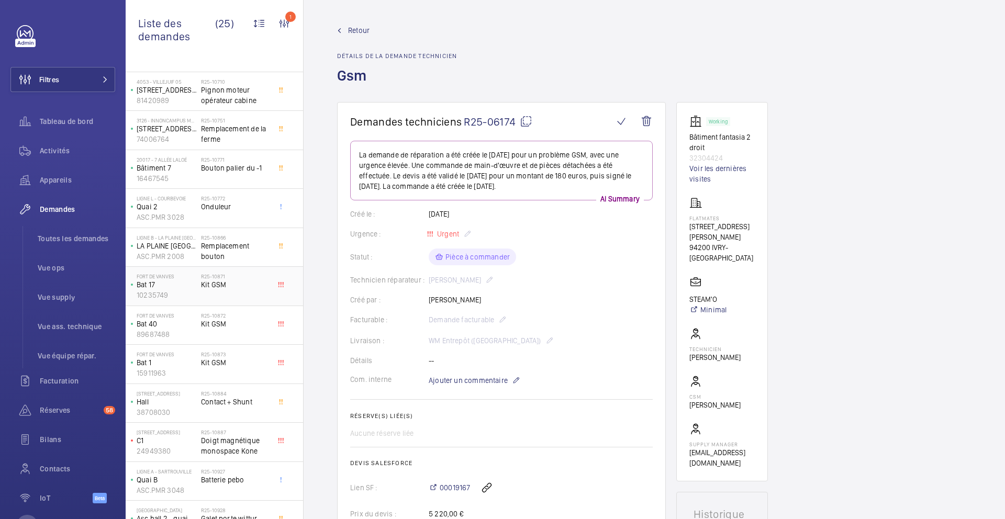
scroll to position [532, 0]
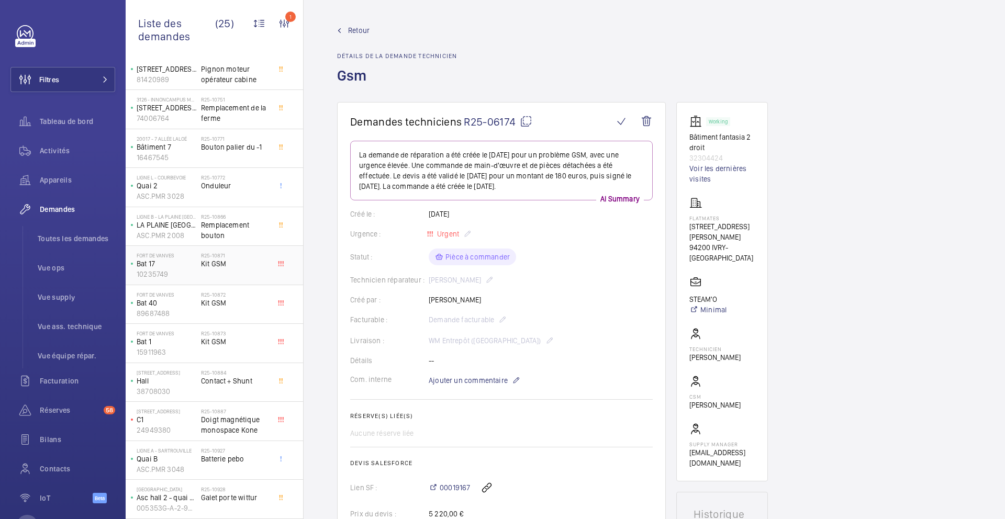
click at [253, 258] on span "Kit GSM" at bounding box center [235, 263] width 69 height 10
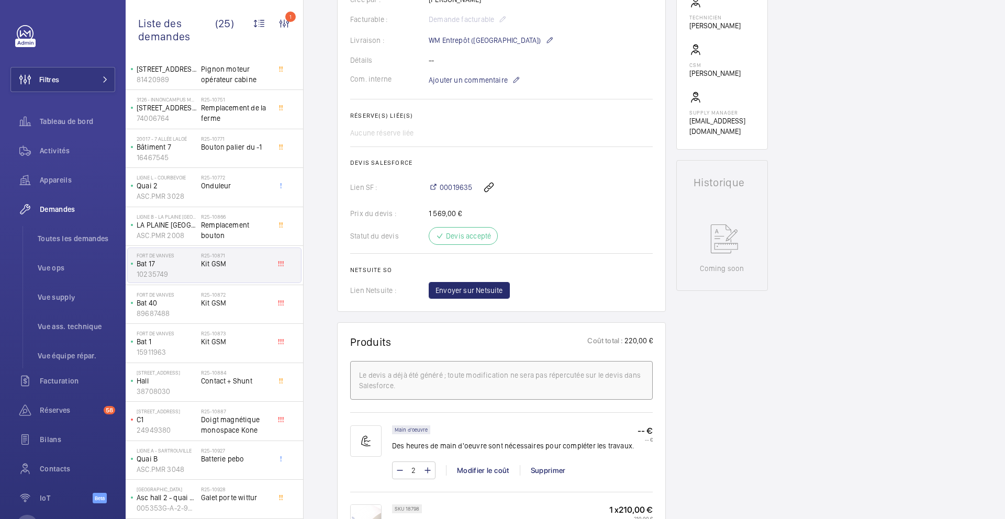
scroll to position [273, 0]
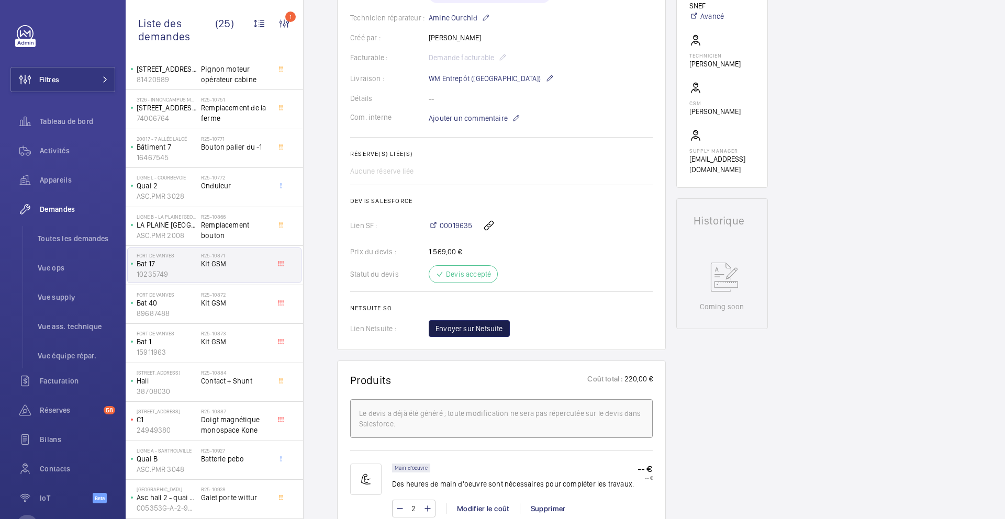
click at [463, 324] on span "Envoyer sur Netsuite" at bounding box center [468, 328] width 67 height 10
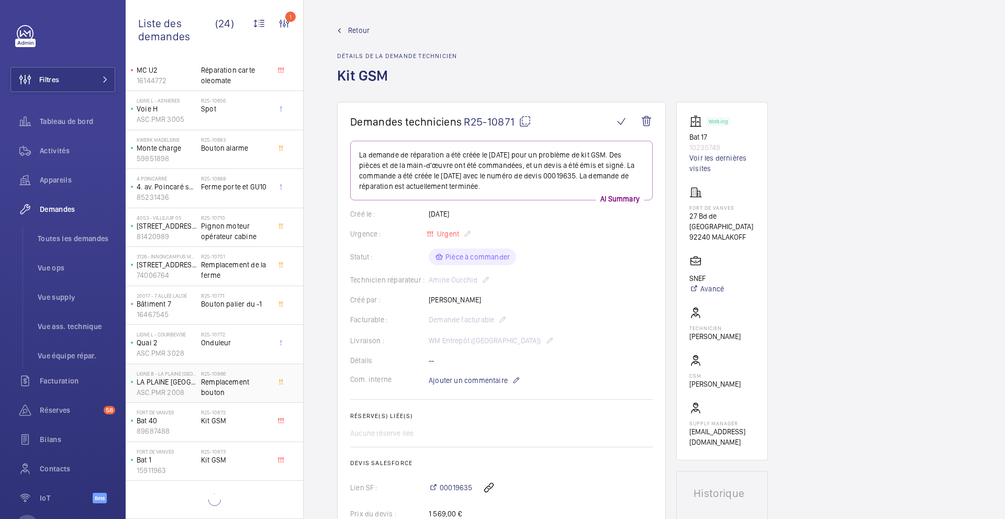
scroll to position [429, 0]
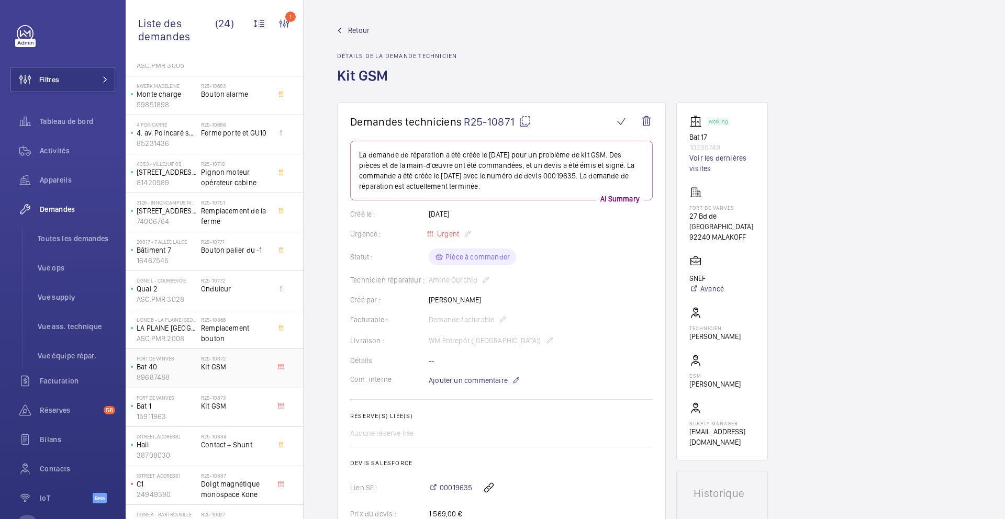
click at [264, 374] on div "R25-10872 Kit GSM" at bounding box center [235, 370] width 69 height 30
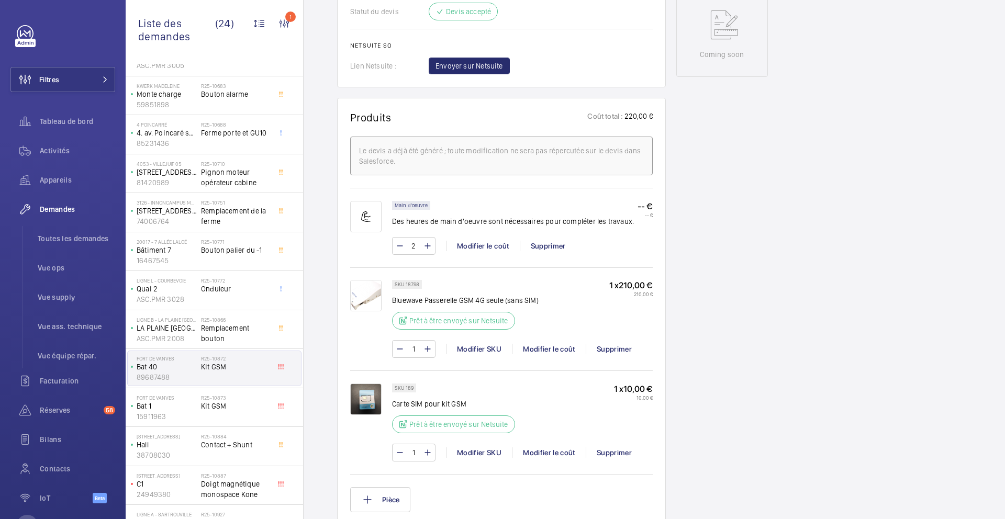
scroll to position [575, 0]
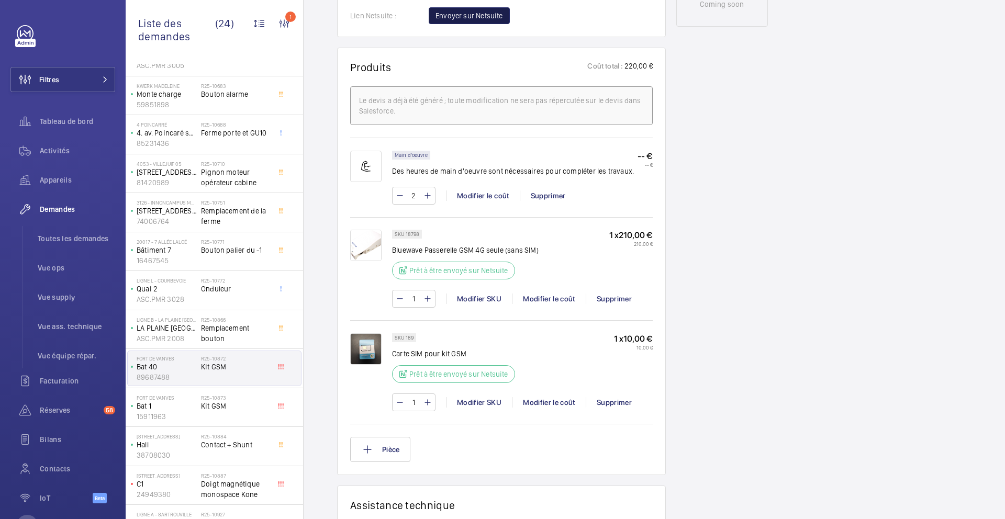
click at [482, 13] on span "Envoyer sur Netsuite" at bounding box center [468, 15] width 67 height 10
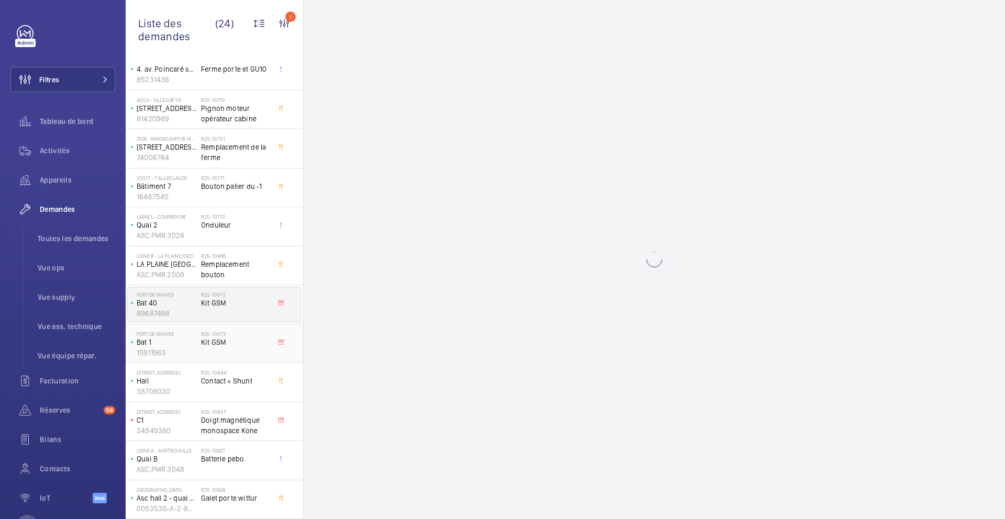
scroll to position [0, 0]
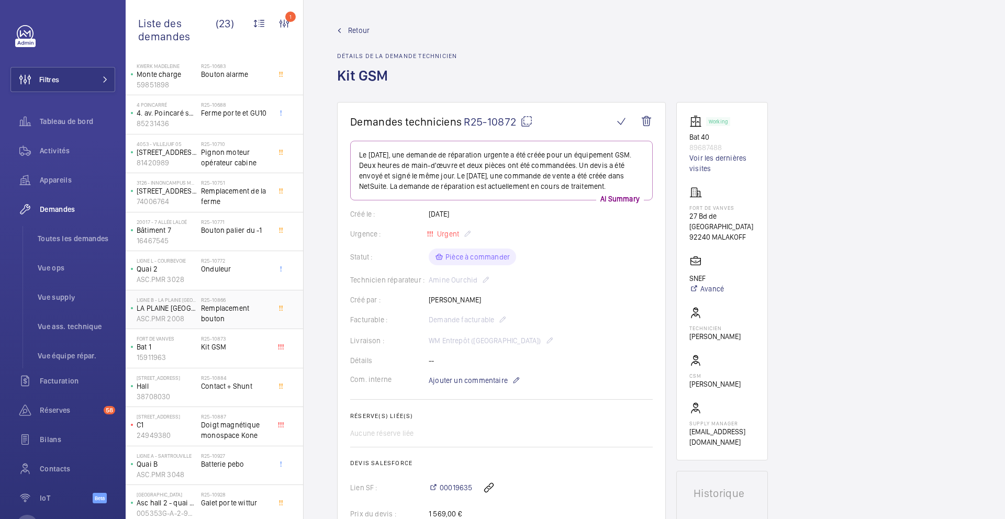
scroll to position [454, 0]
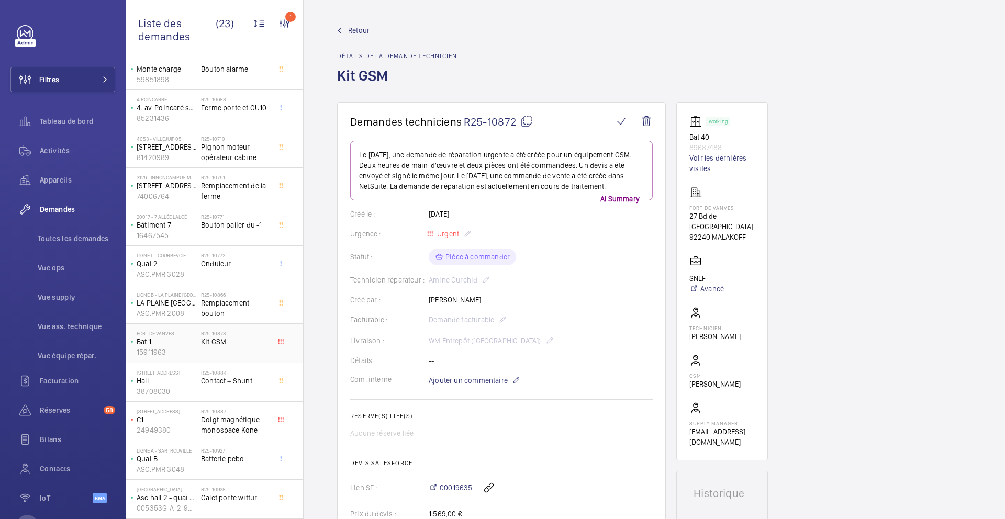
click at [266, 348] on div "R25-10873 Kit GSM" at bounding box center [235, 345] width 69 height 30
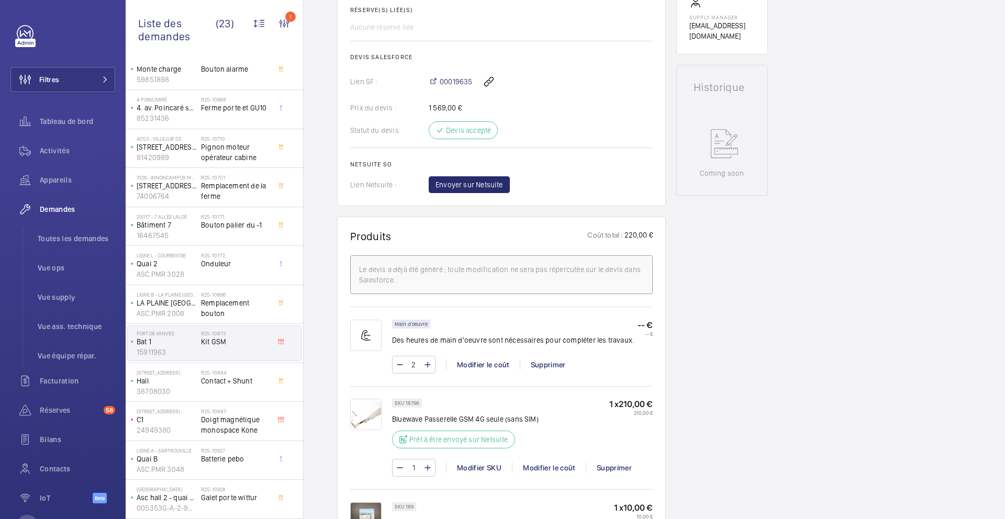
scroll to position [333, 0]
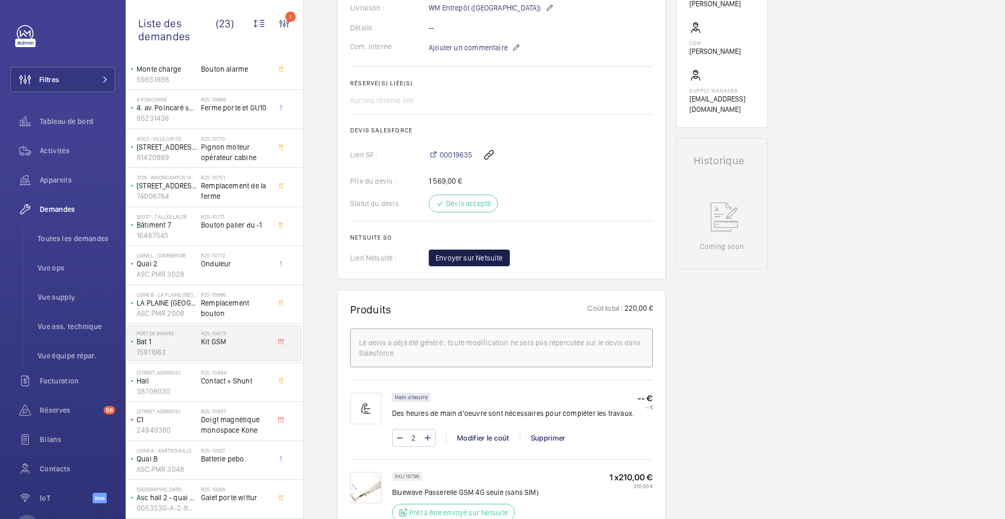
click at [478, 255] on span "Envoyer sur Netsuite" at bounding box center [468, 258] width 67 height 10
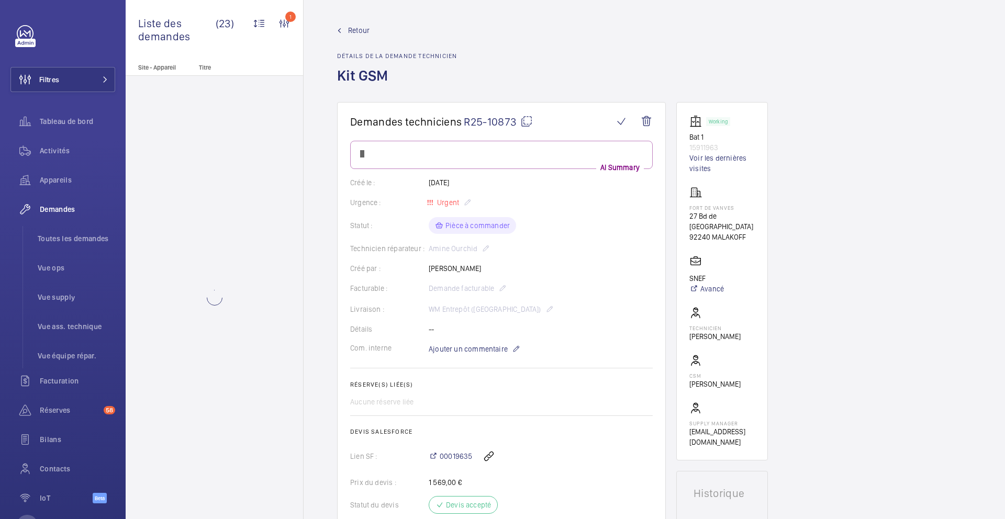
scroll to position [0, 0]
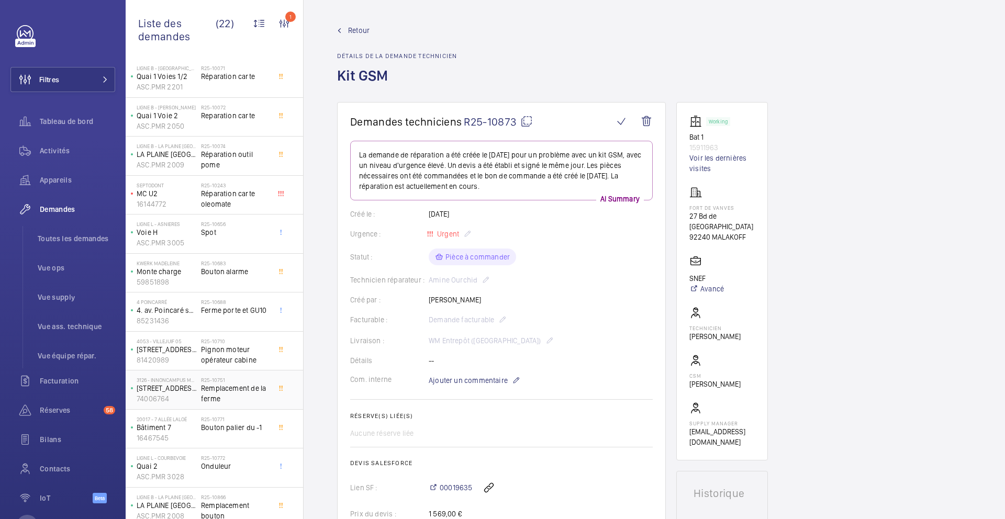
scroll to position [375, 0]
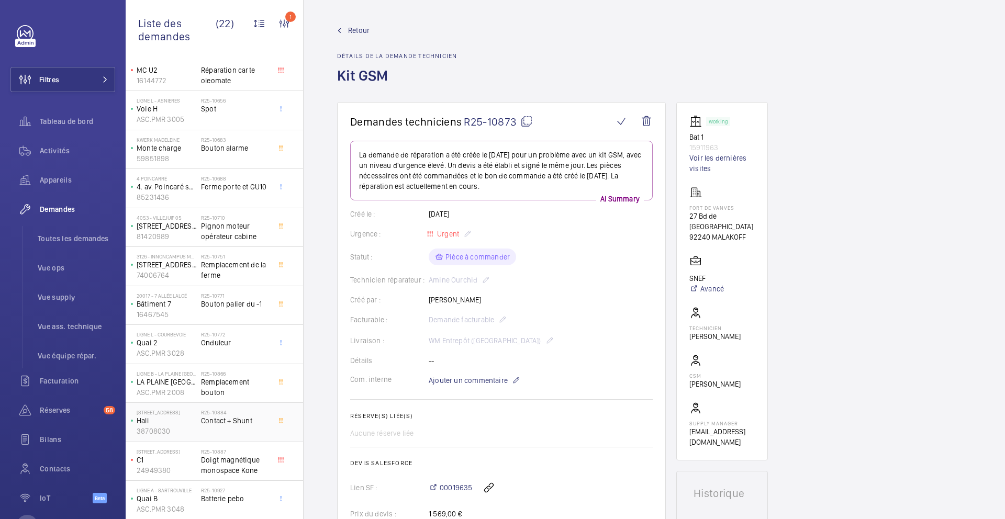
click at [266, 433] on div "R25-10884 Contact + Shunt" at bounding box center [235, 424] width 69 height 30
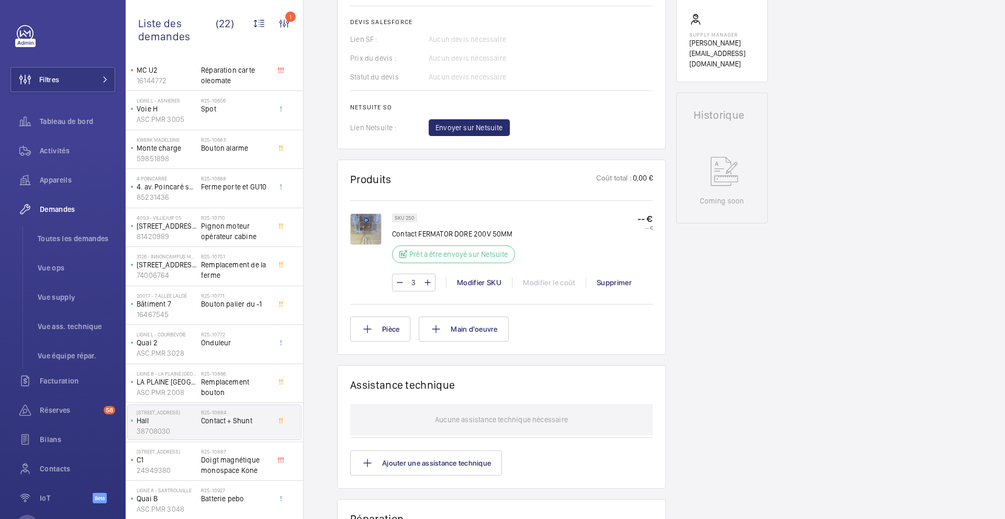
scroll to position [413, 0]
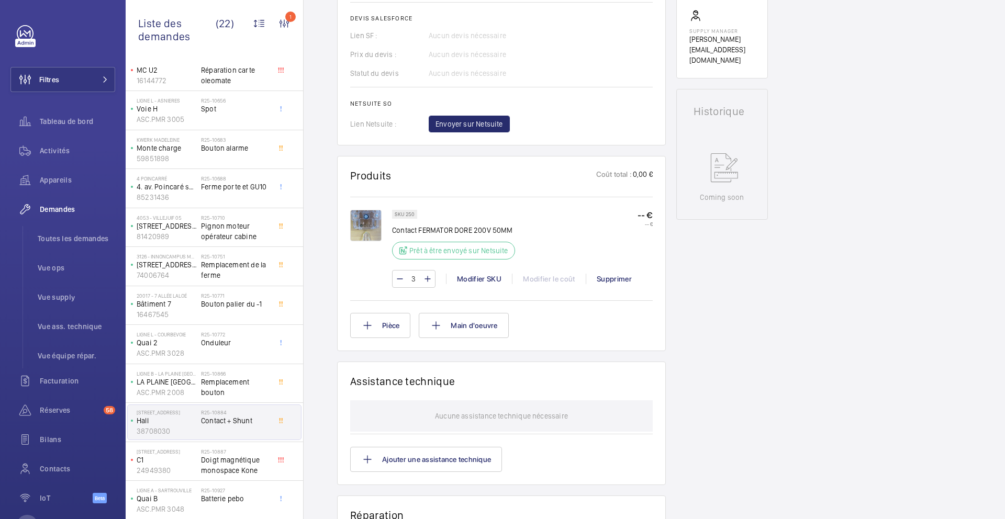
click at [425, 233] on p "Contact FERMATOR DORE 200V 50MM" at bounding box center [456, 230] width 129 height 10
copy div "Contact FERMATOR DORE 200V 50MM"
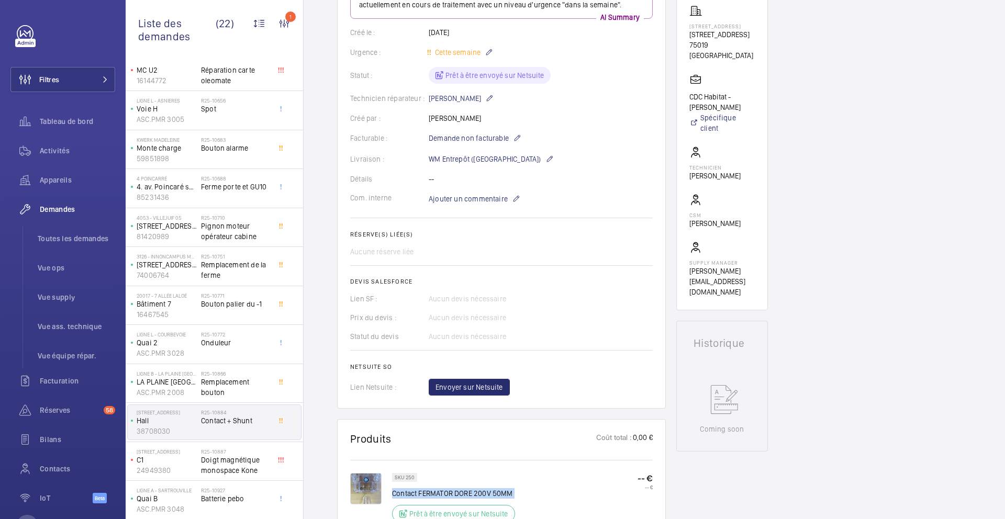
scroll to position [231, 0]
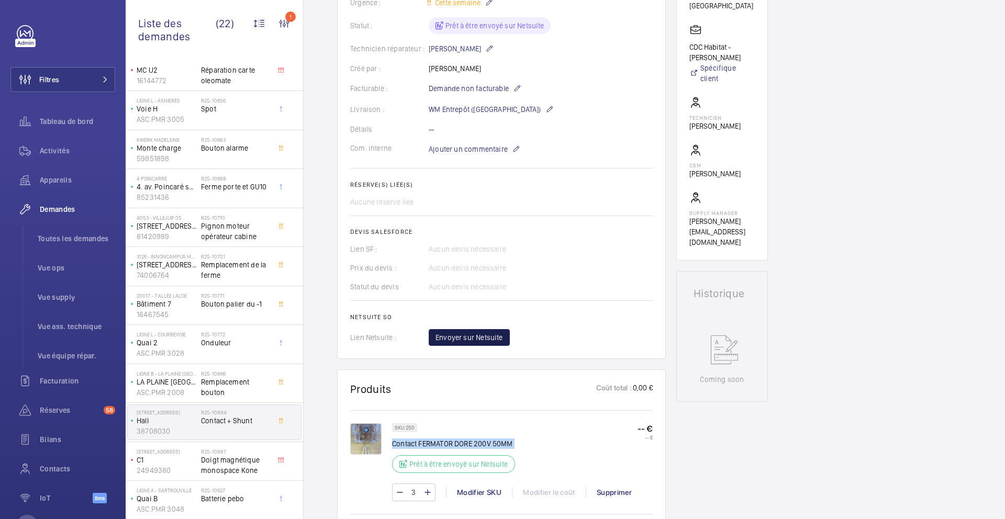
click at [473, 332] on span "Envoyer sur Netsuite" at bounding box center [468, 337] width 67 height 10
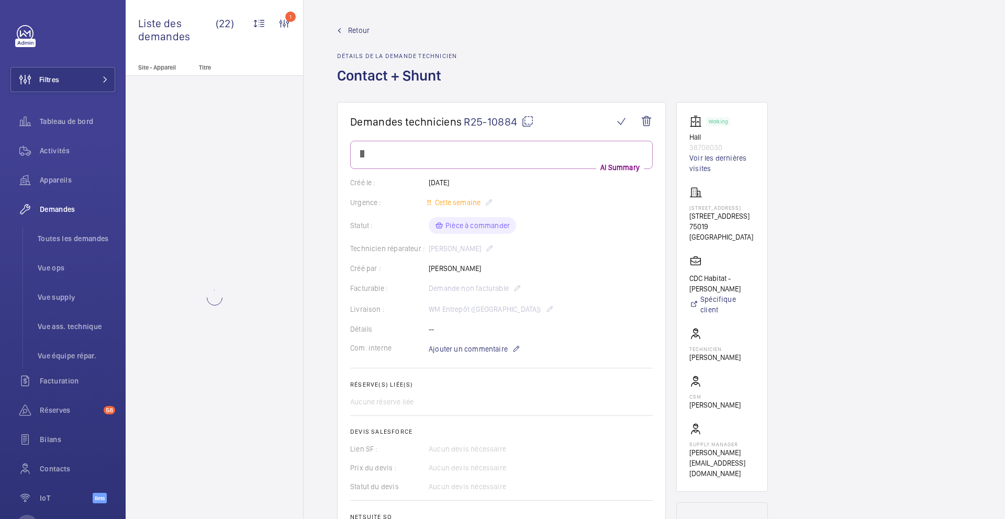
scroll to position [0, 0]
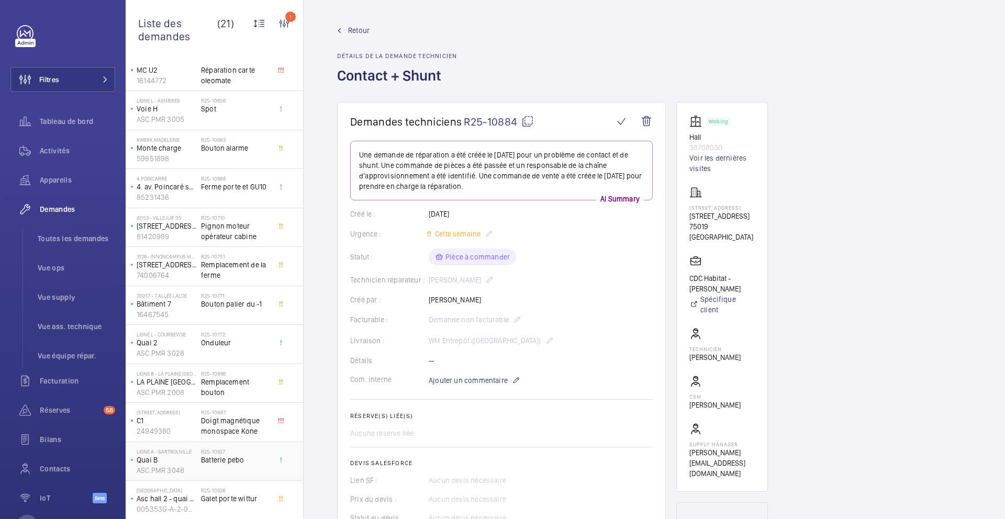
scroll to position [376, 0]
click at [262, 463] on span "Batterie pebo" at bounding box center [235, 459] width 69 height 10
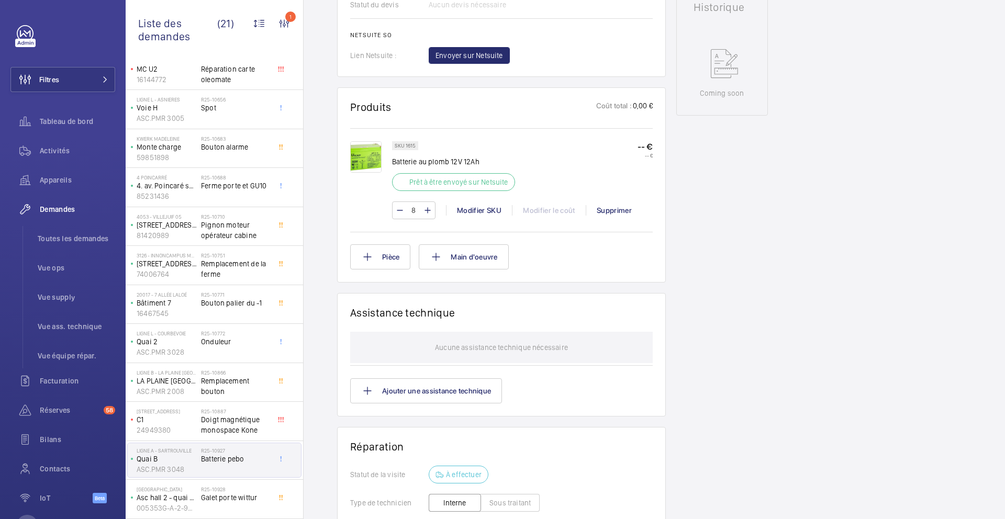
scroll to position [526, 0]
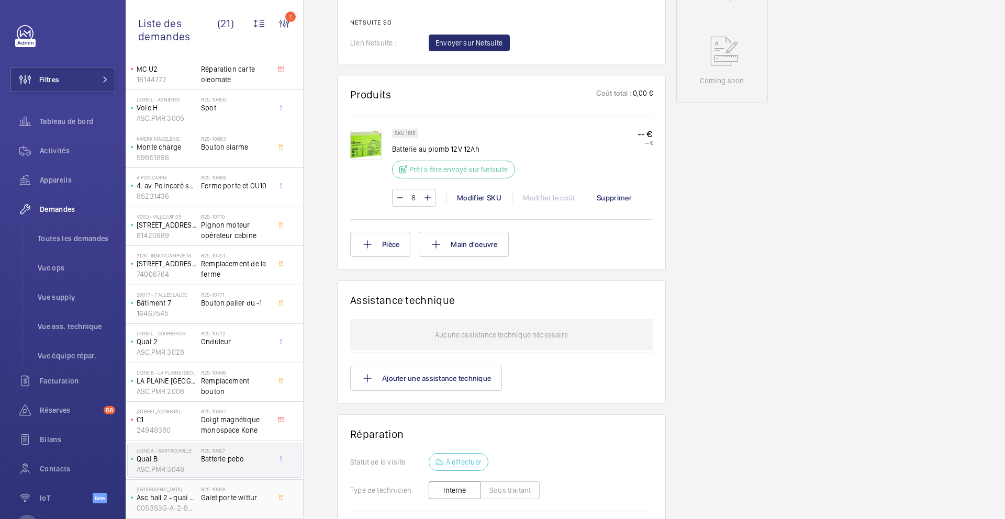
click at [257, 506] on div "R25-10928 Galet porte wittur" at bounding box center [235, 501] width 69 height 30
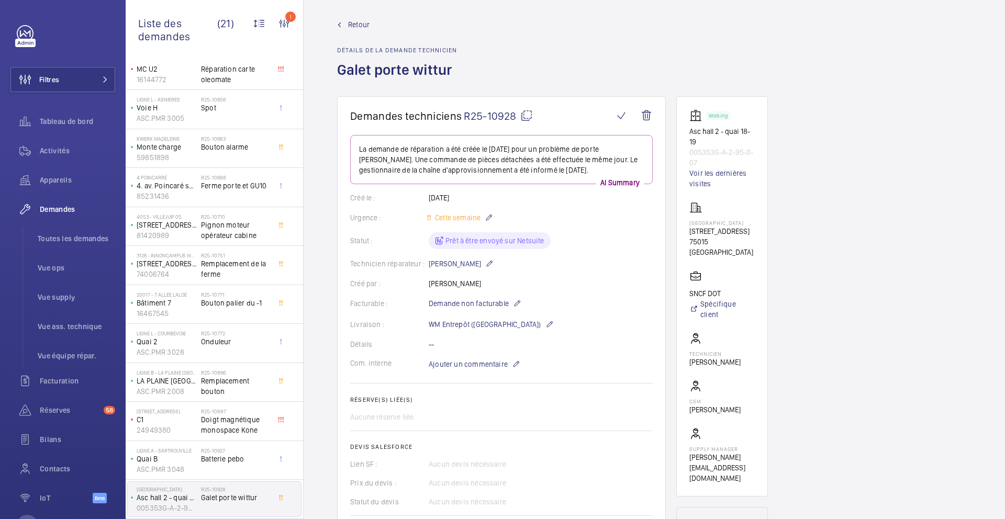
scroll to position [3, 0]
click at [253, 420] on span "Doigt magnétique monospace Kone" at bounding box center [235, 424] width 69 height 21
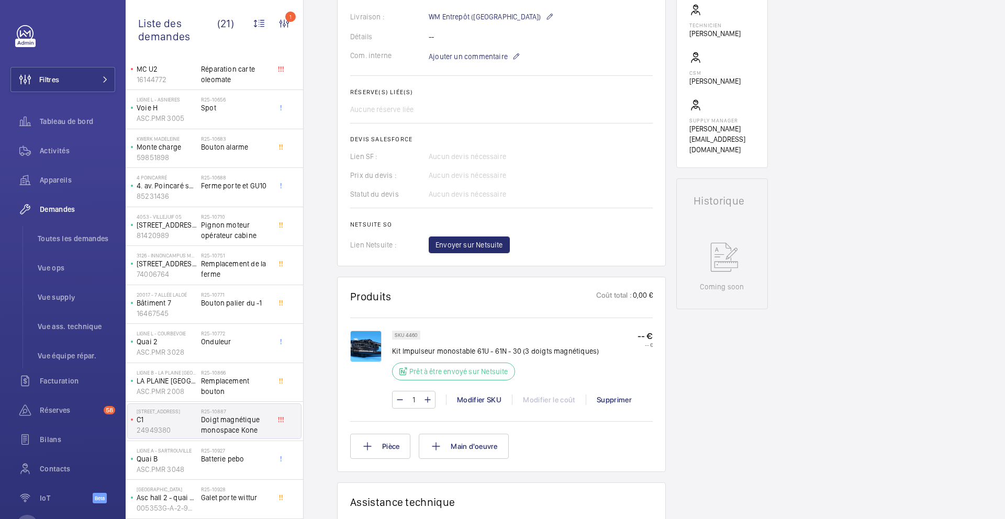
scroll to position [323, 0]
click at [435, 354] on p "Kit Impulseur monostable 61U - 61N - 30 (3 doigts magnétiques)" at bounding box center [495, 351] width 207 height 10
copy div "Kit Impulseur monostable 61U - 61N - 30 (3 doigts magnétiques)"
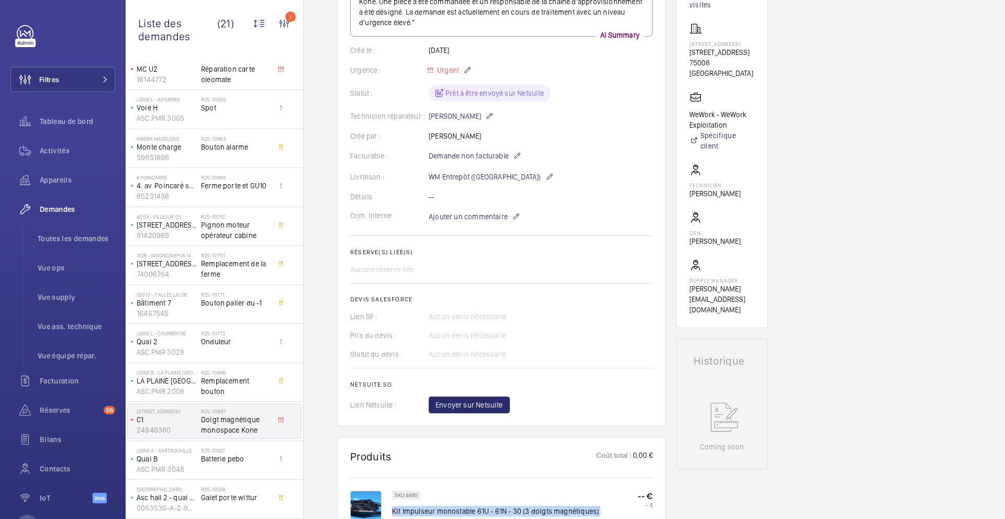
scroll to position [131, 0]
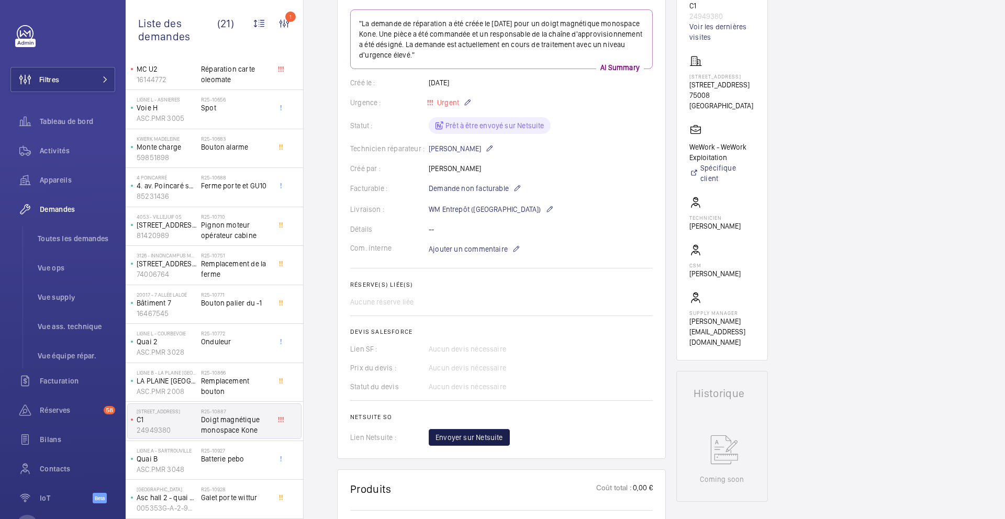
click at [481, 432] on span "Envoyer sur Netsuite" at bounding box center [468, 437] width 67 height 10
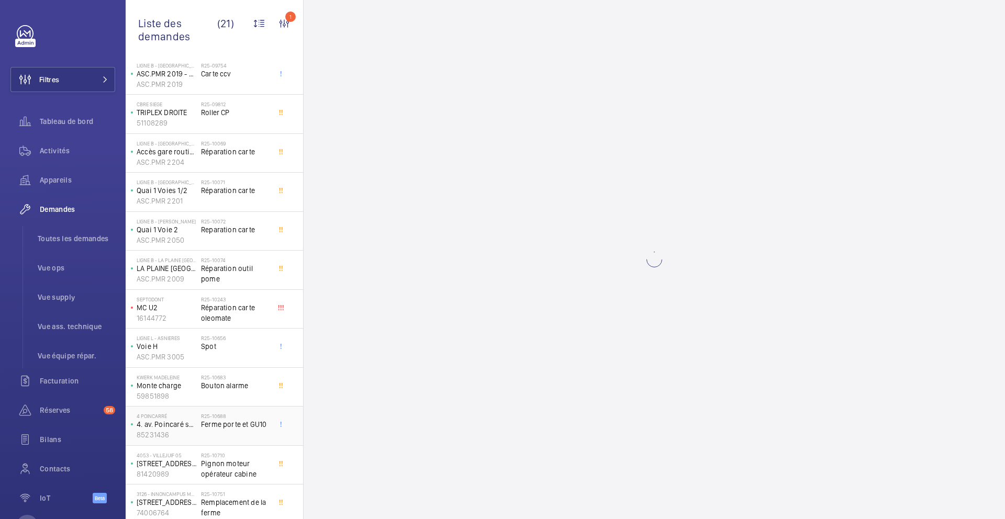
scroll to position [0, 0]
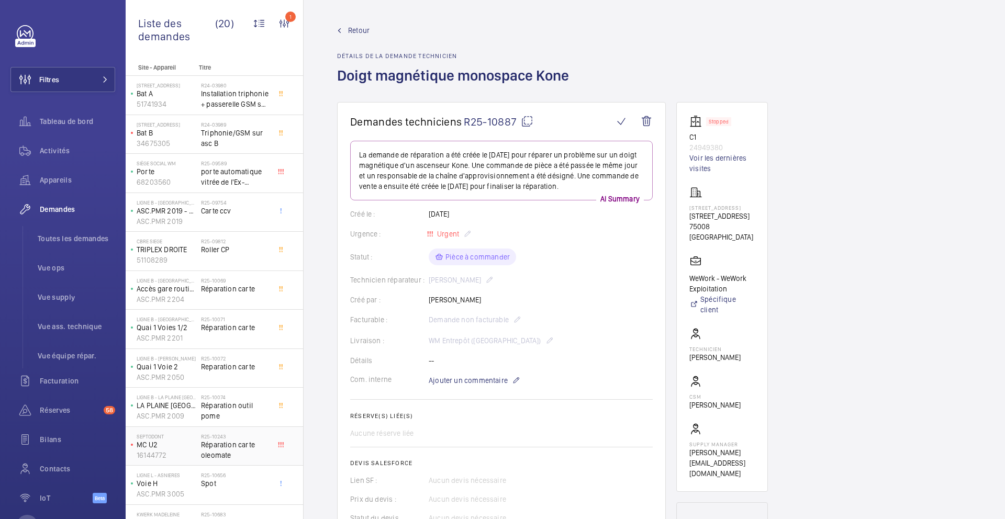
click at [242, 436] on h2 "R25-10243" at bounding box center [235, 436] width 69 height 6
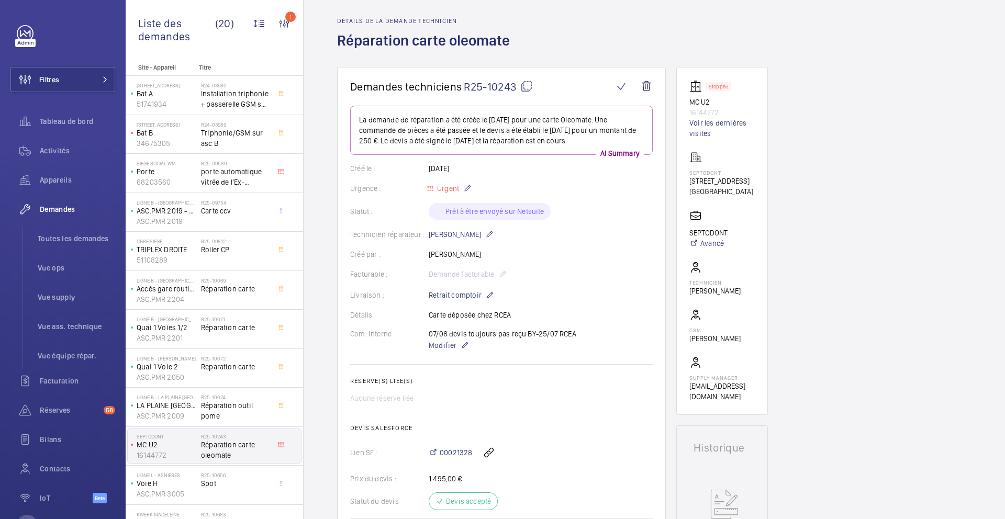
scroll to position [40, 0]
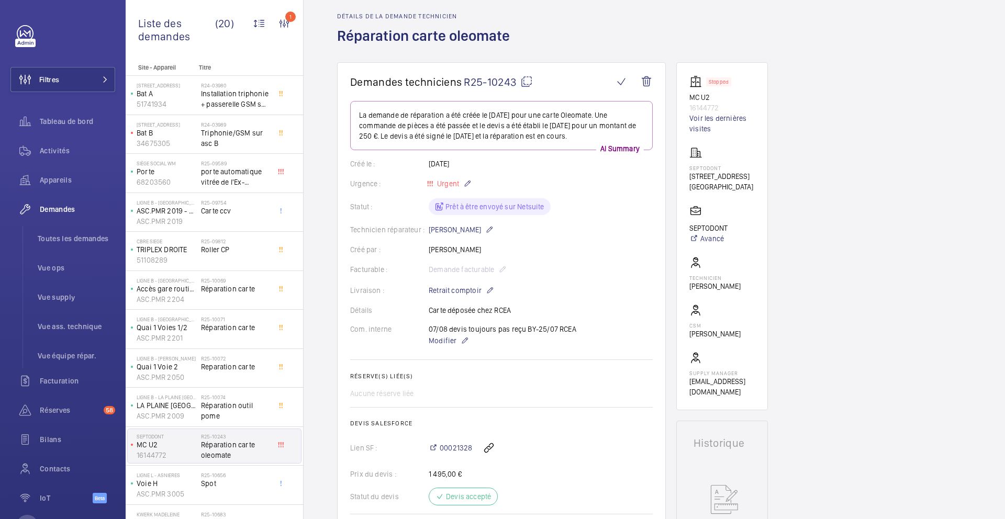
click at [526, 87] on mat-icon at bounding box center [526, 81] width 13 height 13
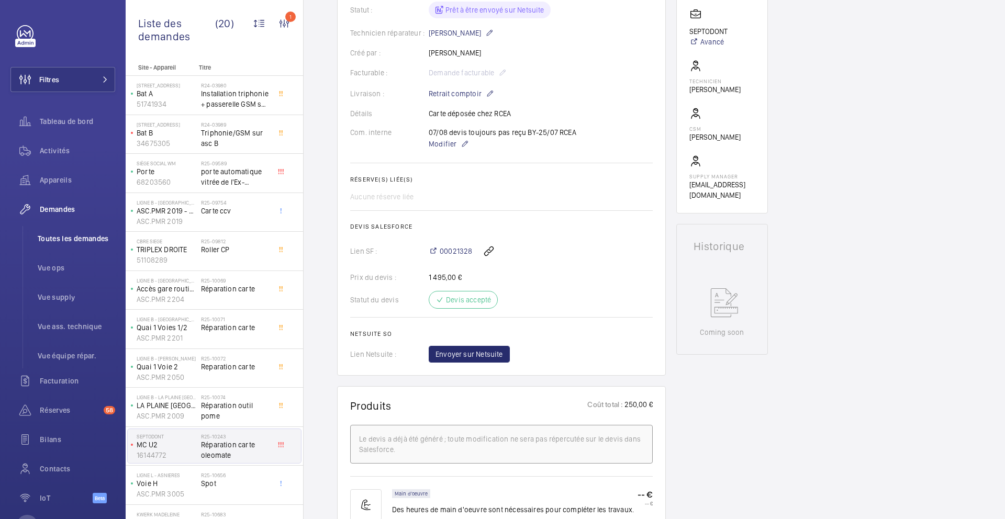
scroll to position [235, 0]
click at [464, 354] on span "Envoyer sur Netsuite" at bounding box center [468, 355] width 67 height 10
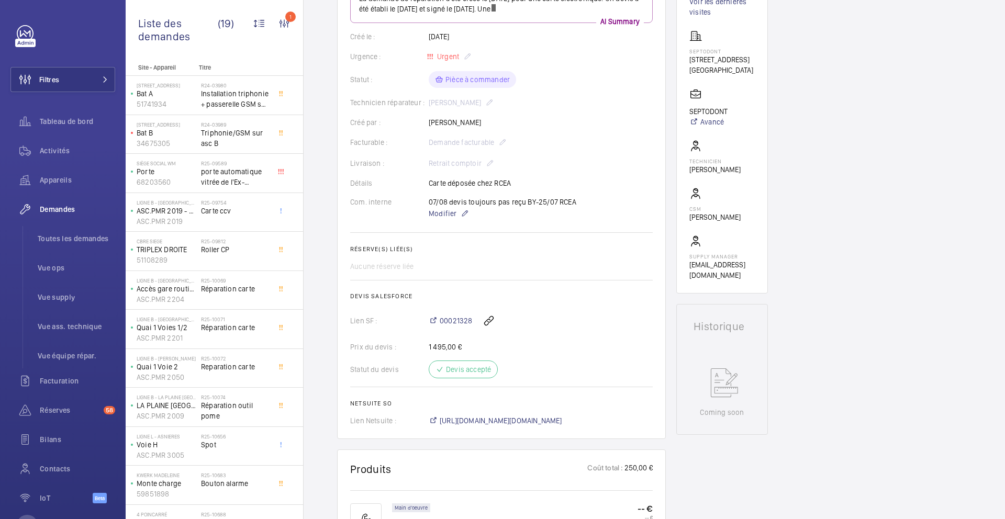
scroll to position [234, 0]
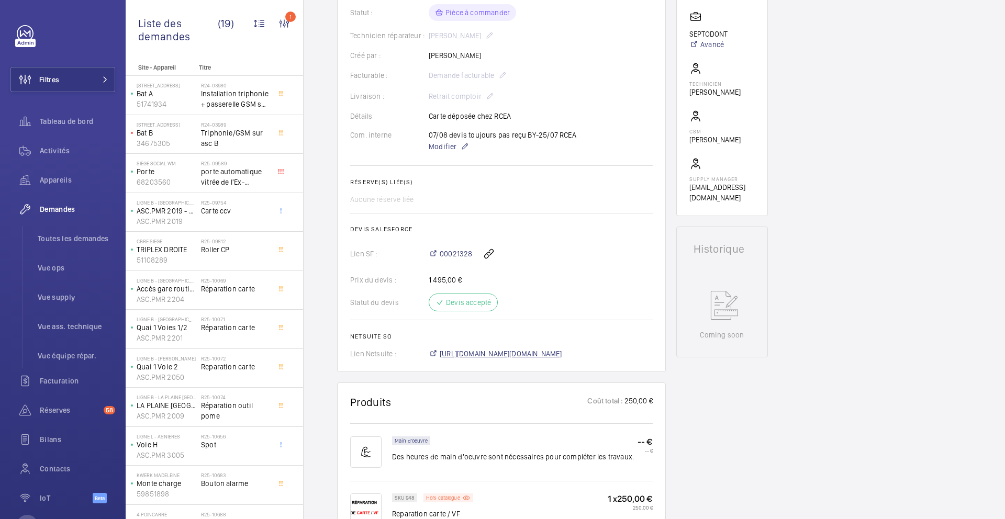
click at [544, 355] on span "https://6461500.app.netsuite.com/app/accounting/transactions/salesord.nl?id=290…" at bounding box center [501, 353] width 122 height 10
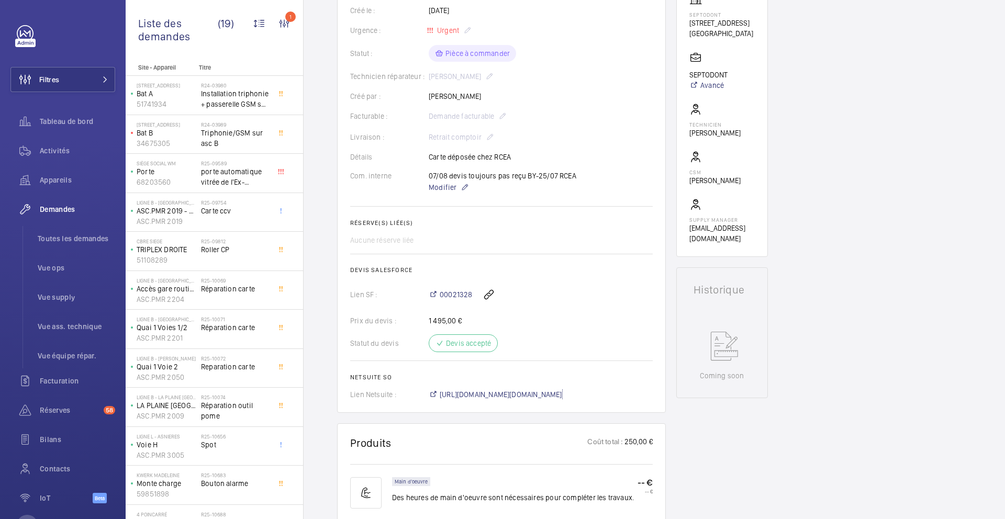
scroll to position [51, 0]
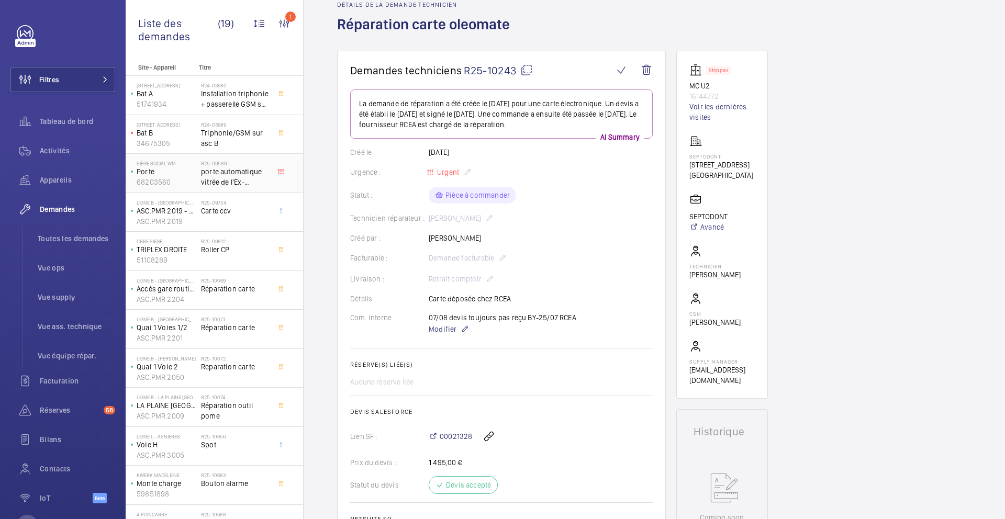
click at [256, 178] on span "porte automatique vitrée de l'Ex-Consigne de la Gare de l'Est" at bounding box center [235, 176] width 69 height 21
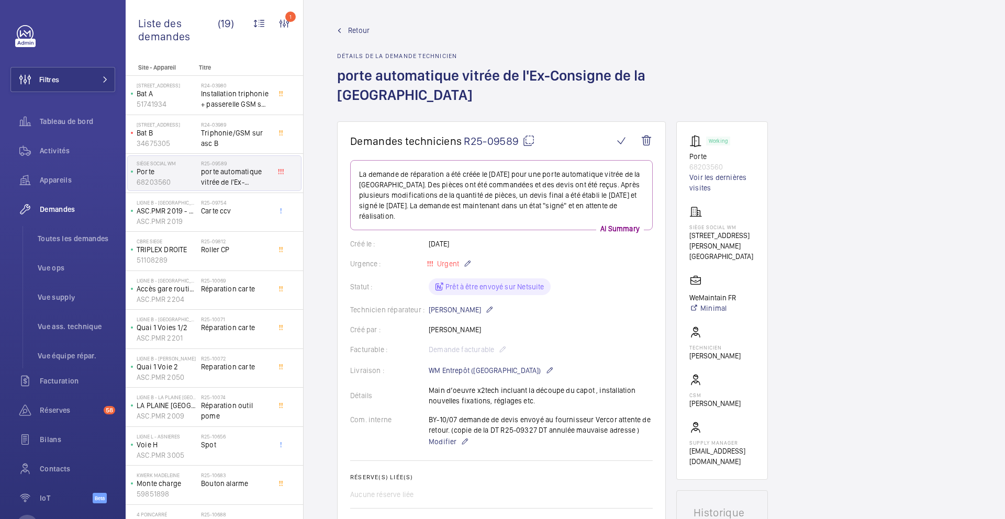
click at [532, 143] on mat-icon at bounding box center [528, 140] width 13 height 13
type textarea "R25-09589"
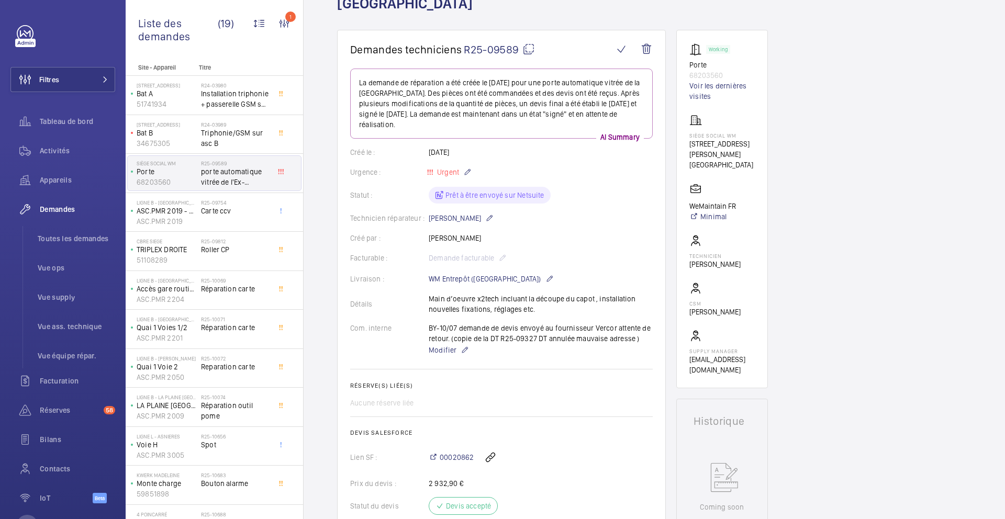
scroll to position [81, 0]
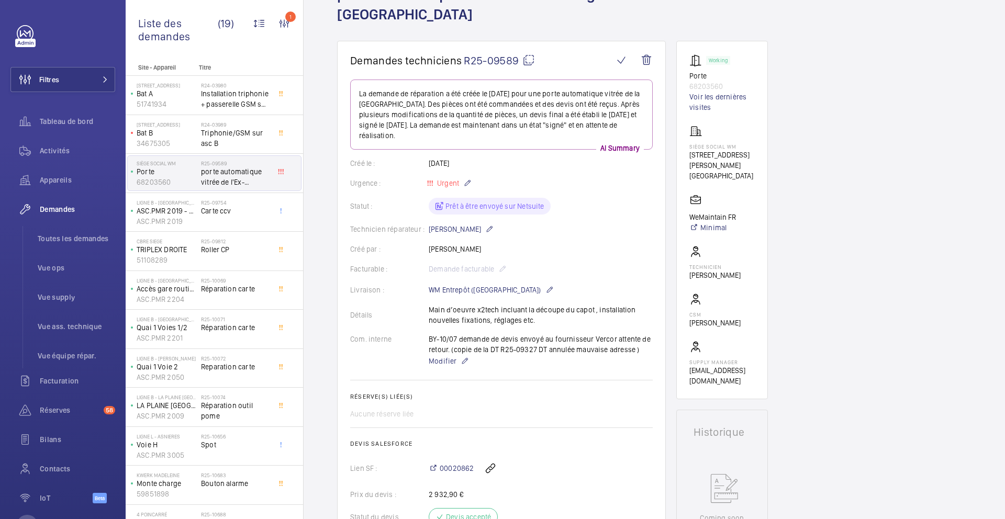
click at [531, 61] on mat-icon at bounding box center [528, 60] width 13 height 13
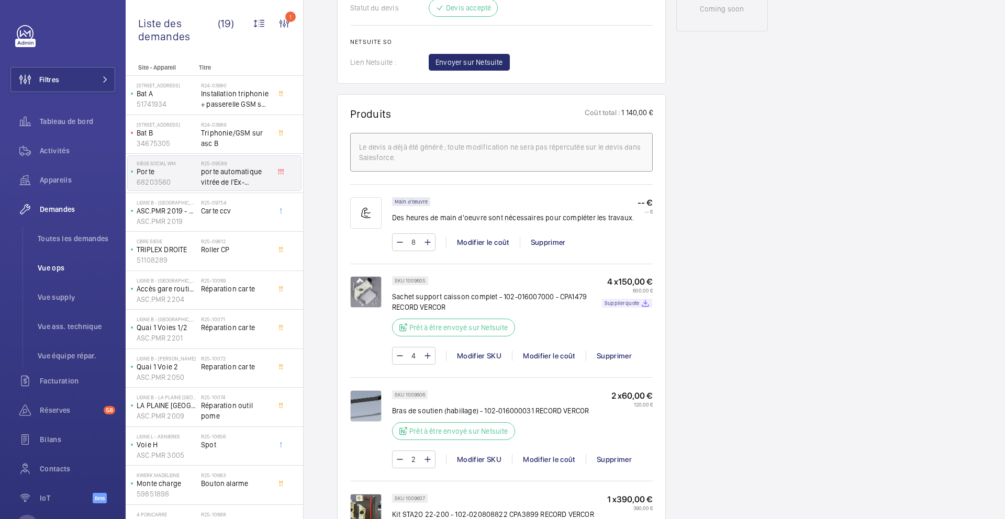
scroll to position [607, 0]
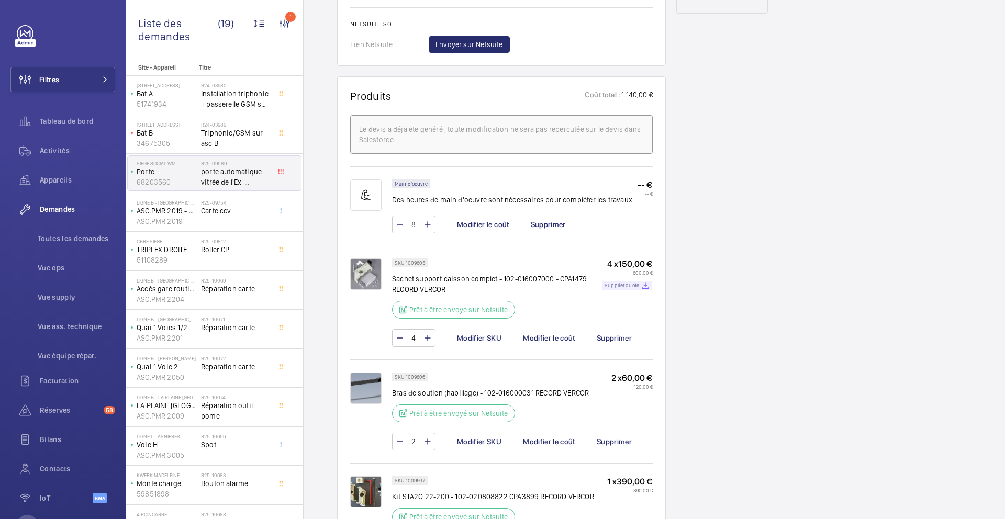
click at [611, 289] on div "Supplier quote" at bounding box center [627, 285] width 50 height 9
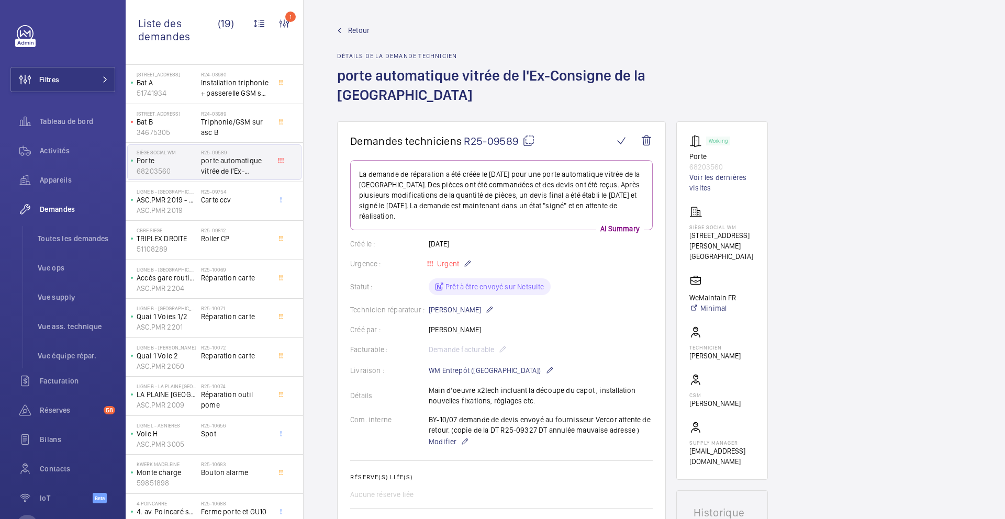
scroll to position [0, 0]
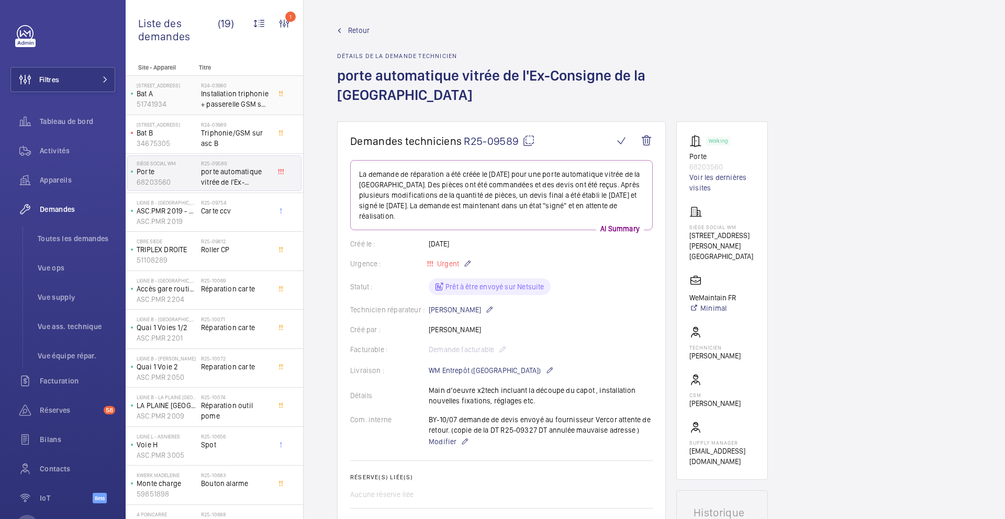
click at [260, 106] on span "Installation triphonie + passerelle GSM sur deux appareils" at bounding box center [235, 98] width 69 height 21
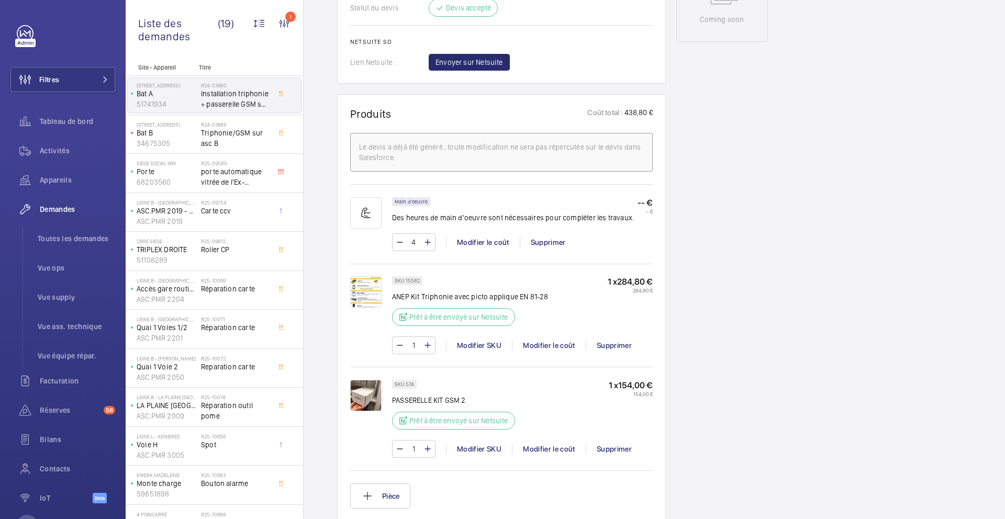
scroll to position [595, 0]
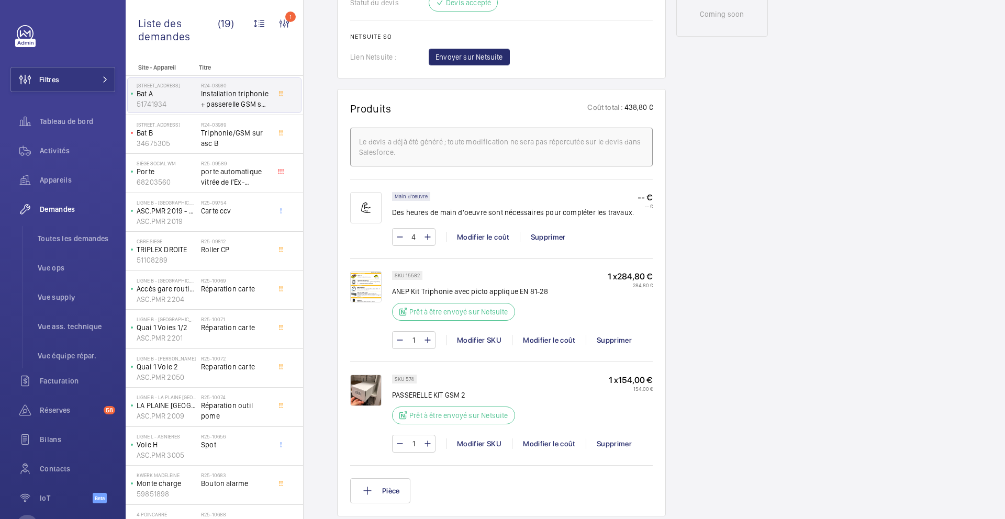
click at [362, 297] on img at bounding box center [365, 286] width 31 height 31
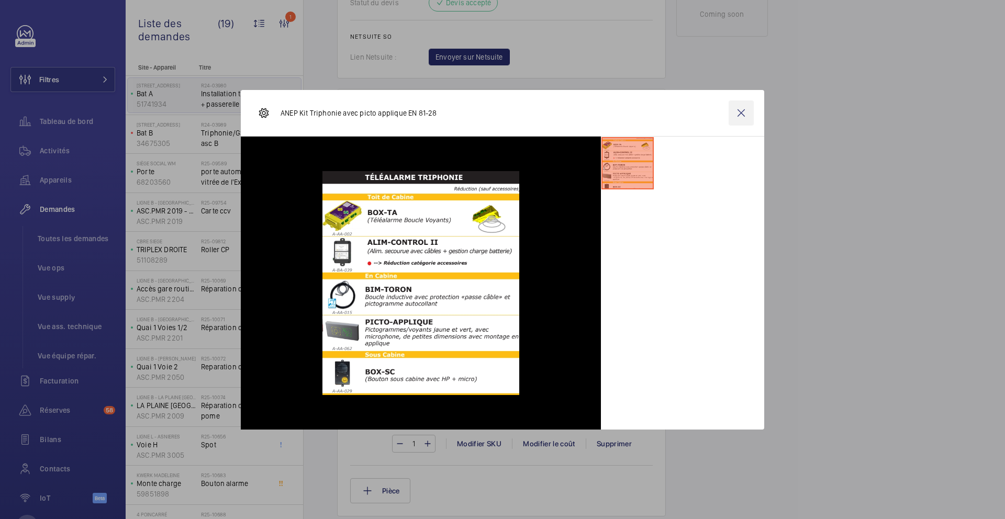
click at [743, 115] on wm-front-icon-button at bounding box center [740, 112] width 25 height 25
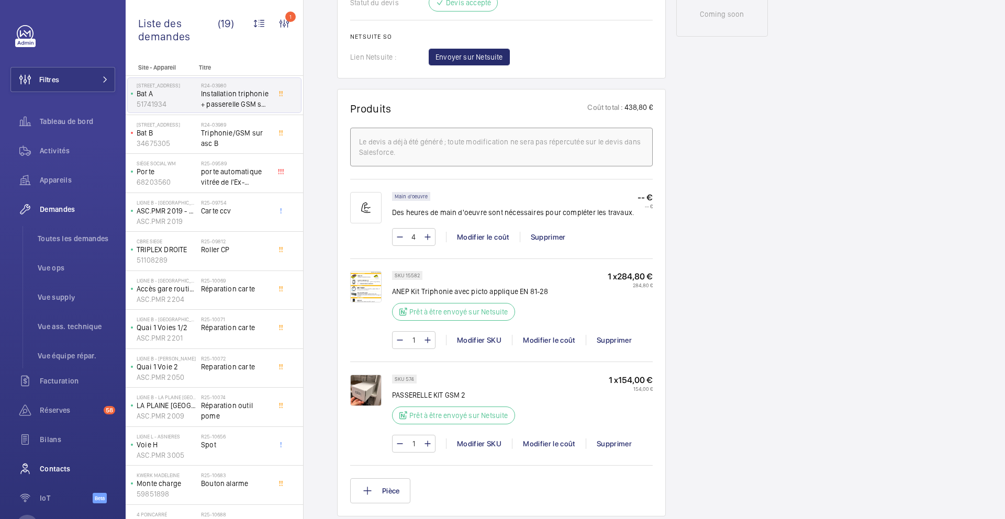
scroll to position [298, 0]
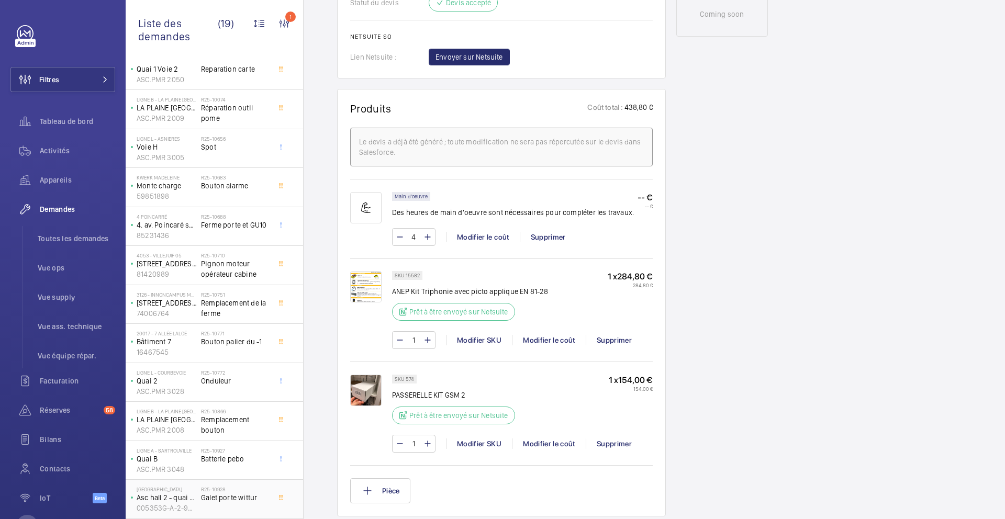
click at [262, 515] on div "R25-10928 Galet porte wittur" at bounding box center [235, 501] width 69 height 30
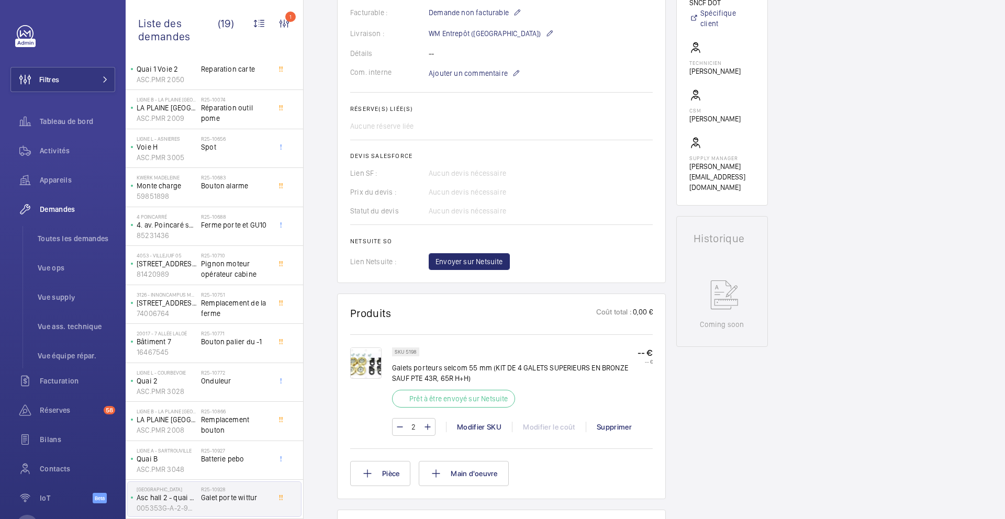
scroll to position [317, 0]
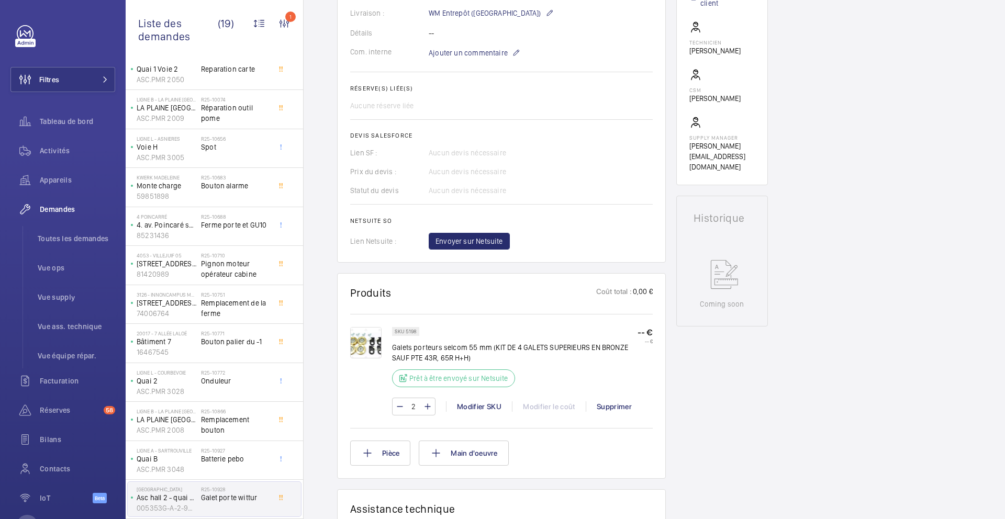
click at [421, 350] on p "Galets porteurs selcom 55 mm (KIT DE 4 GALETS SUPERIEURS EN BRONZE SAUF PTE 43R…" at bounding box center [514, 352] width 245 height 21
copy div "Galets porteurs selcom 55 mm (KIT DE 4 GALETS SUPERIEURS EN BRONZE SAUF PTE 43R…"
click at [770, 467] on div "Demandes techniciens R25-10928 La demande de réparation a été créée le 14 août …" at bounding box center [653, 343] width 701 height 1116
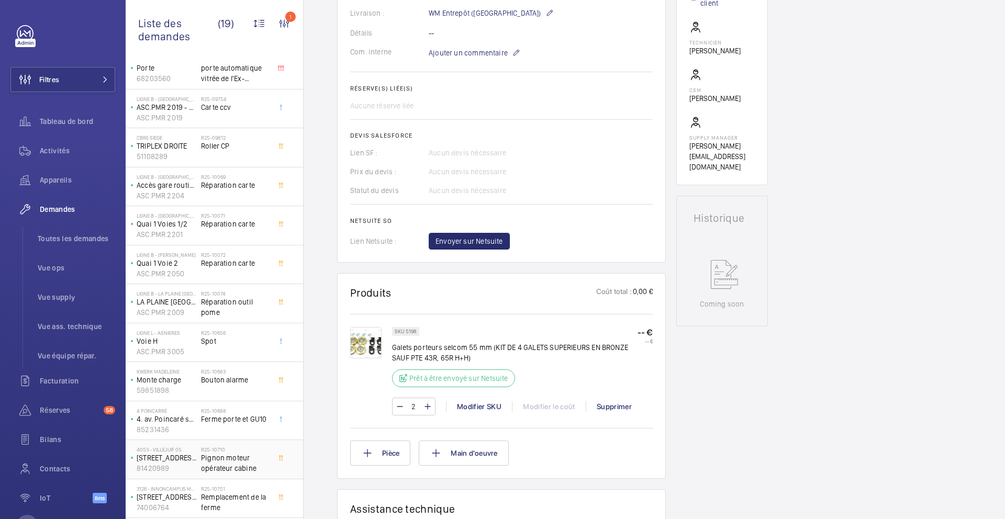
scroll to position [0, 0]
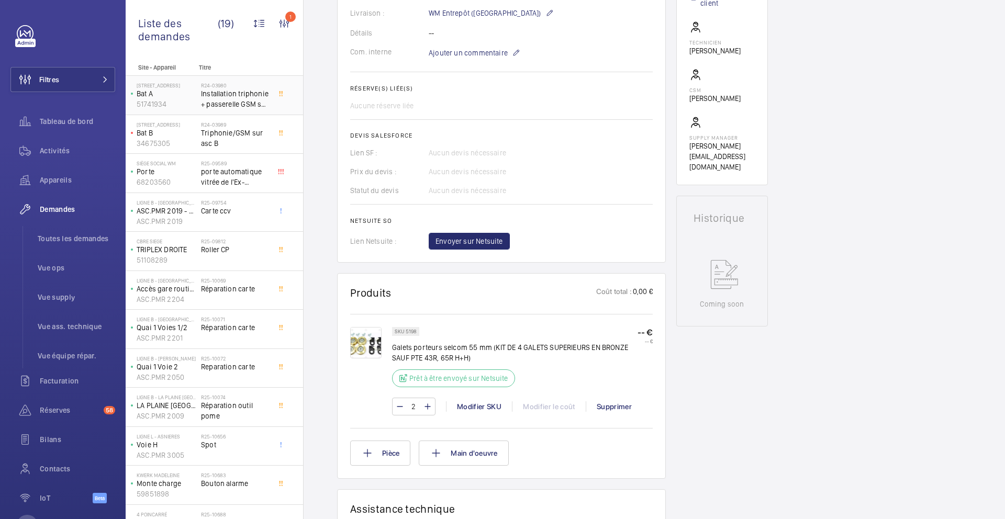
click at [258, 104] on span "Installation triphonie + passerelle GSM sur deux appareils" at bounding box center [235, 98] width 69 height 21
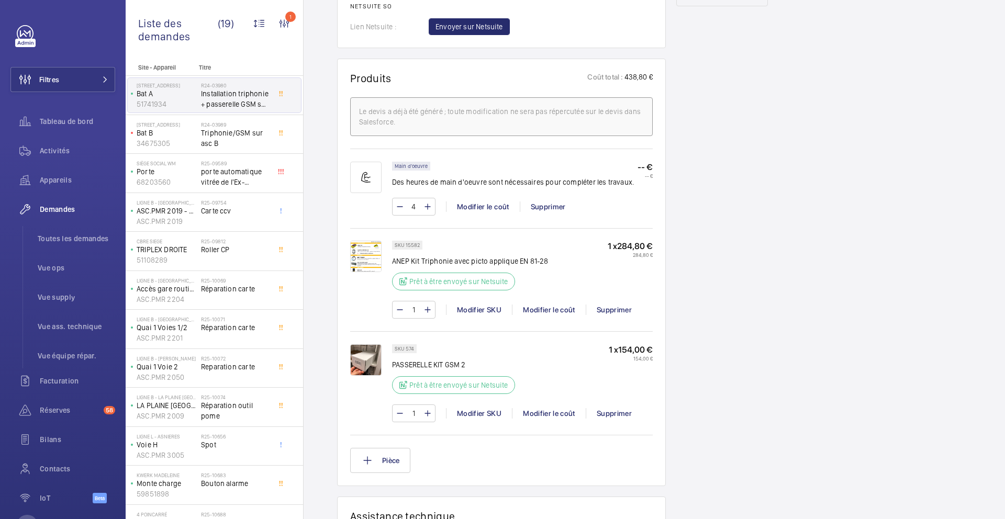
scroll to position [627, 0]
click at [368, 267] on img at bounding box center [365, 254] width 31 height 31
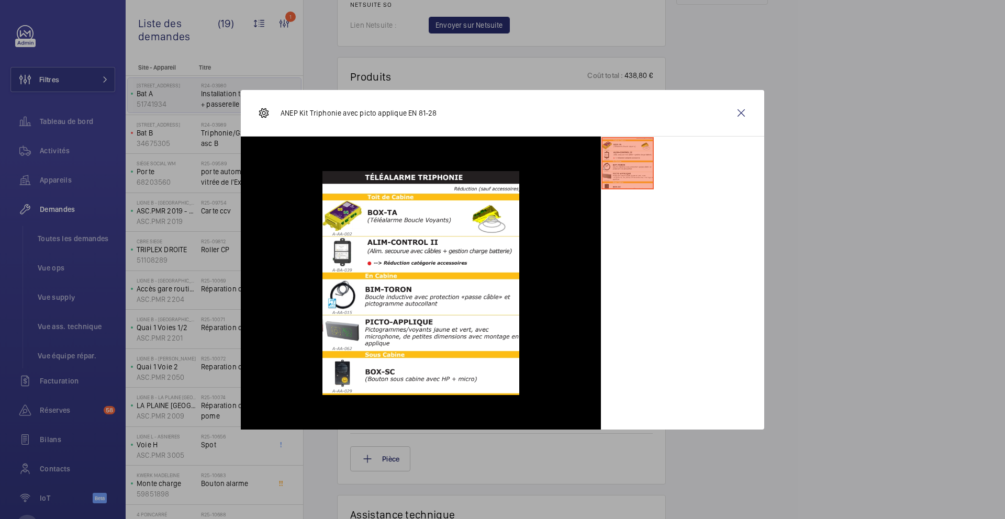
click at [816, 341] on div at bounding box center [502, 259] width 1005 height 519
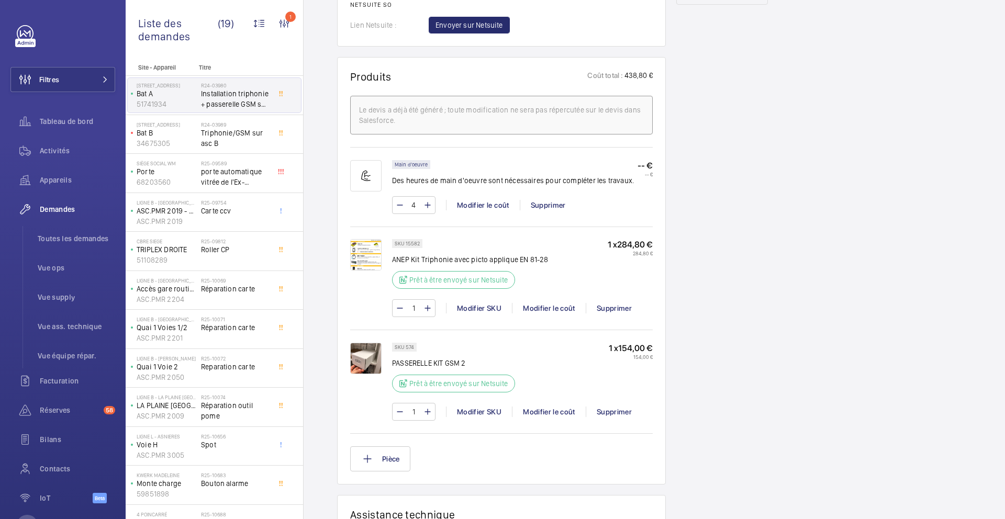
click at [363, 271] on img at bounding box center [365, 254] width 31 height 31
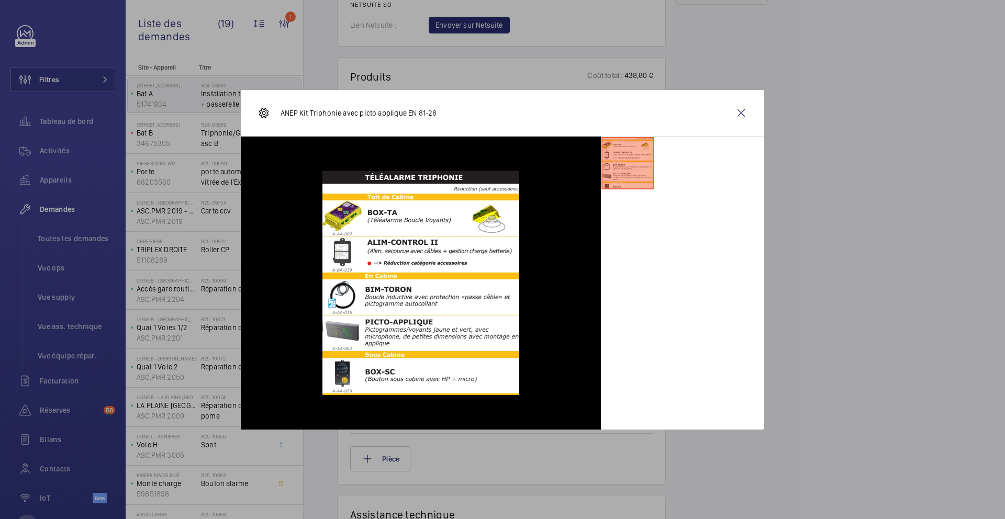
drag, startPoint x: 738, startPoint y: 111, endPoint x: 756, endPoint y: 326, distance: 215.8
click at [738, 111] on wm-front-icon-button at bounding box center [740, 112] width 25 height 25
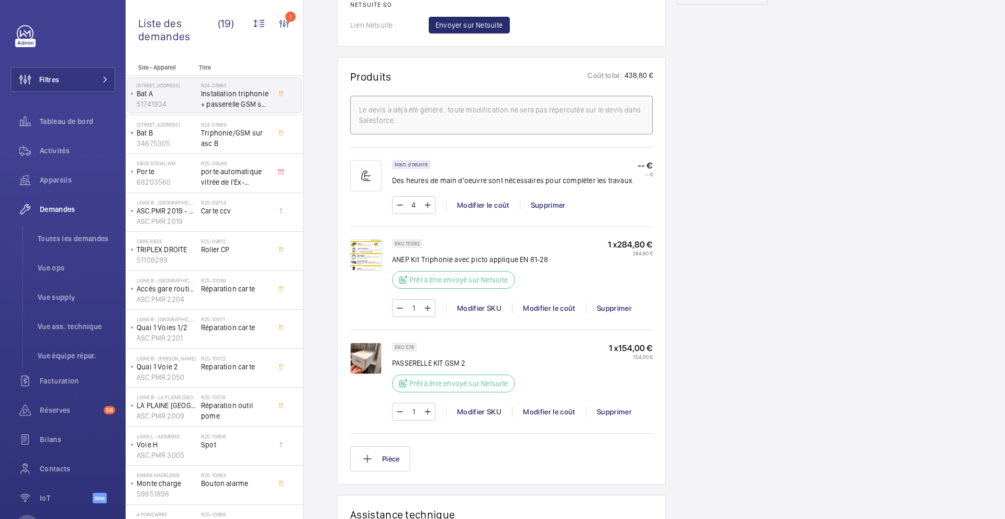
scroll to position [666, 0]
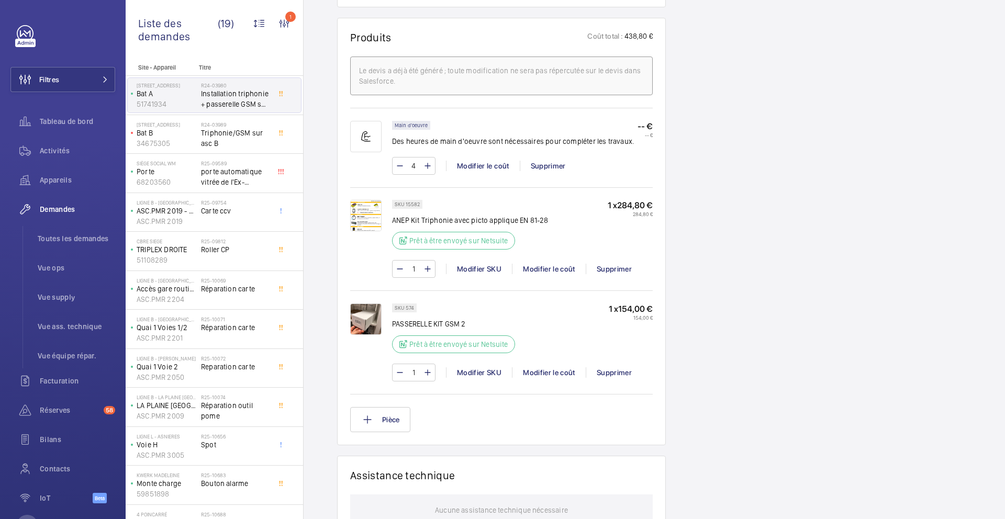
click at [431, 329] on p "PASSERELLE KIT GSM 2" at bounding box center [456, 324] width 129 height 10
copy div "PASSERELLE KIT GSM 2"
click at [411, 310] on p "SKU 574" at bounding box center [404, 308] width 19 height 4
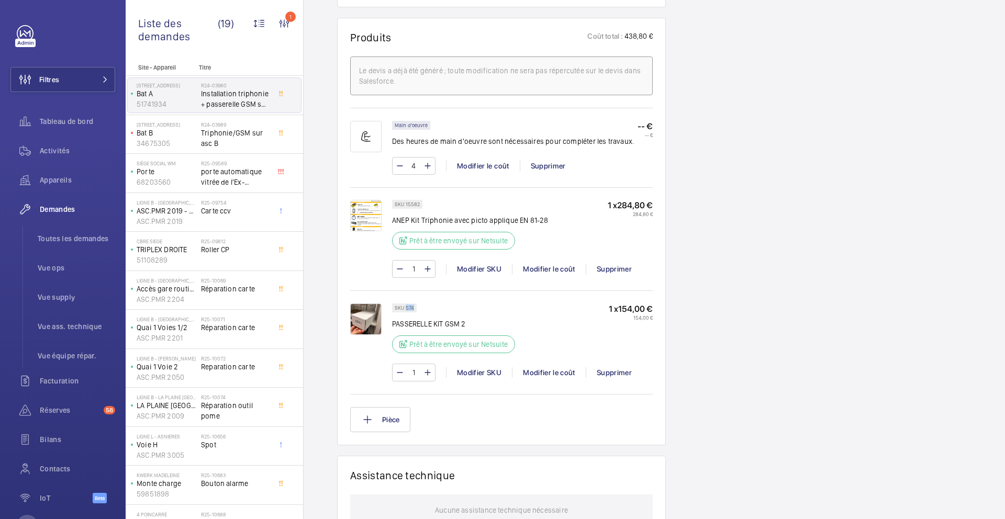
click at [411, 310] on p "SKU 574" at bounding box center [404, 308] width 19 height 4
copy p "574"
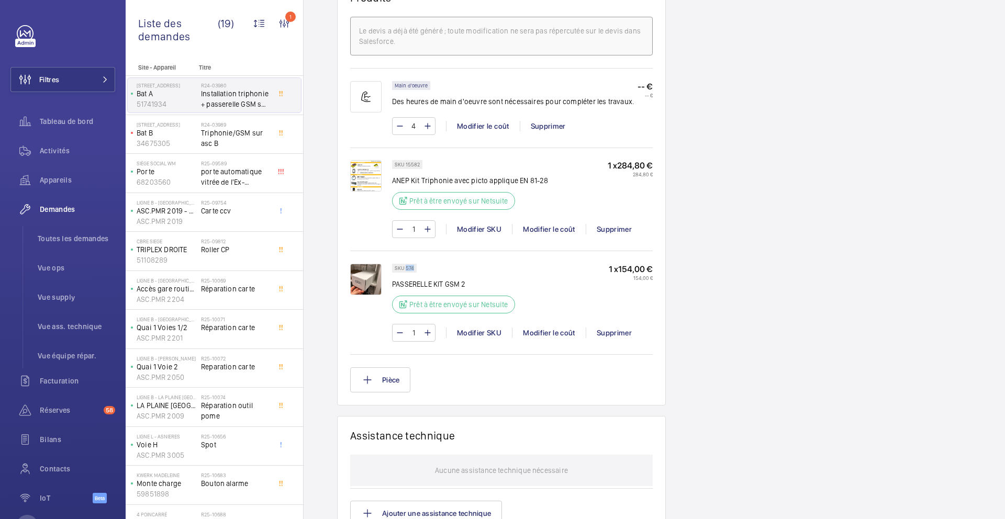
scroll to position [724, 0]
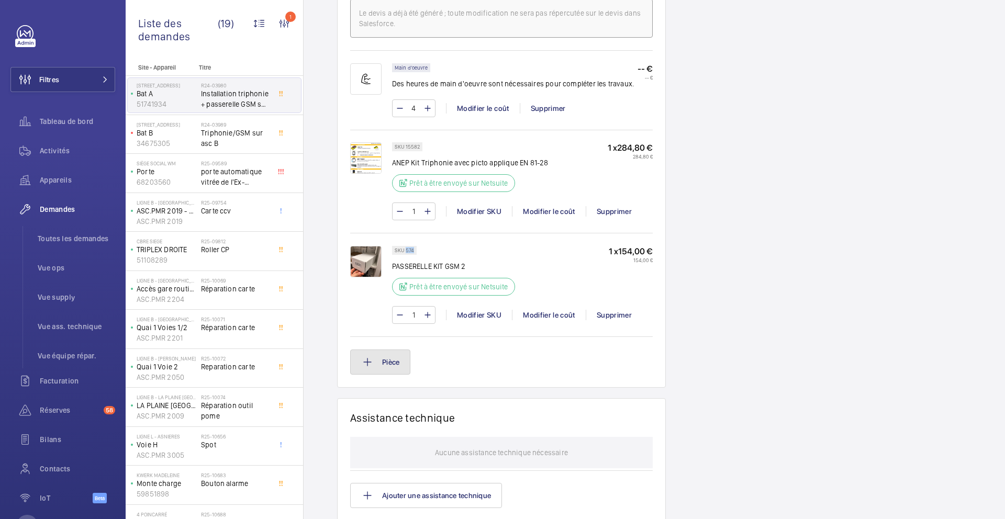
click at [381, 366] on button "Pièce" at bounding box center [380, 362] width 60 height 25
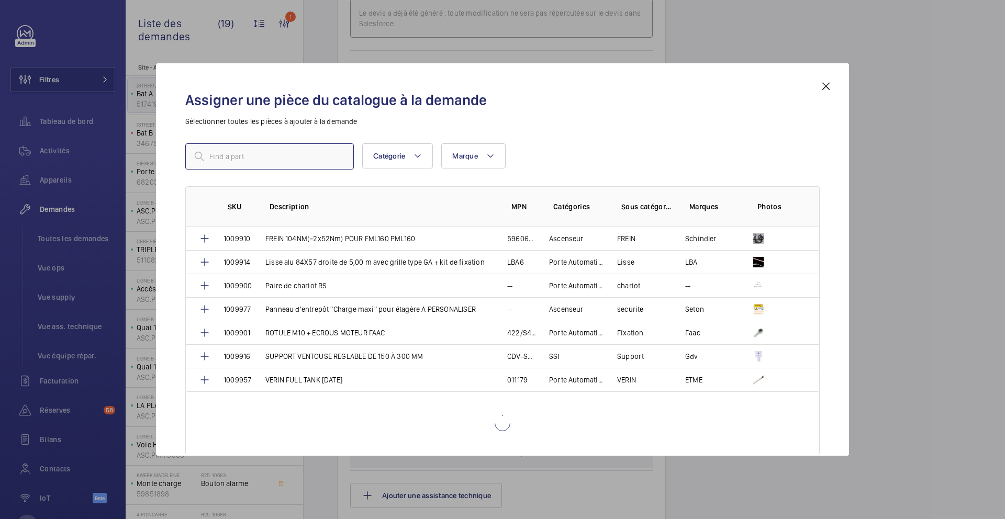
click at [309, 154] on input "text" at bounding box center [269, 156] width 168 height 26
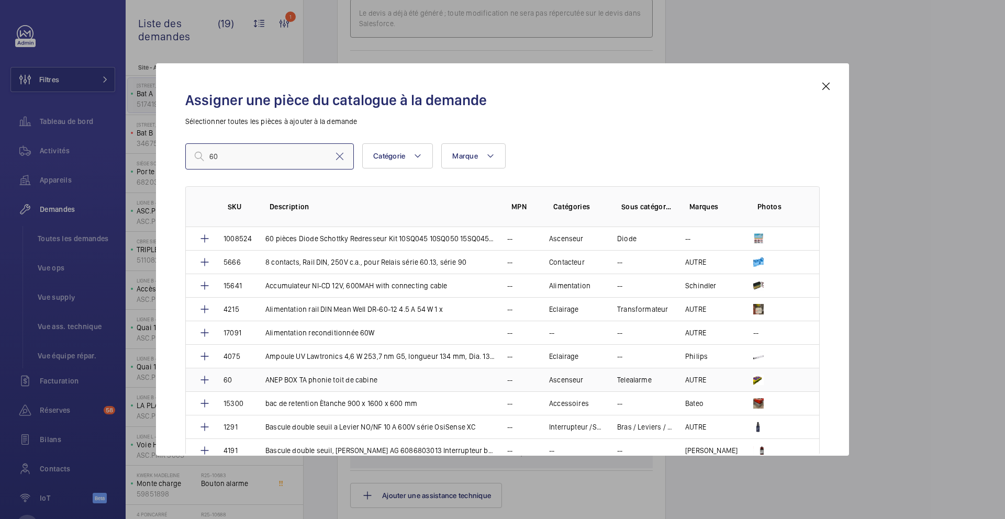
type input "60"
click at [362, 381] on p "ANEP BOX TA phonie toit de cabine" at bounding box center [321, 380] width 112 height 10
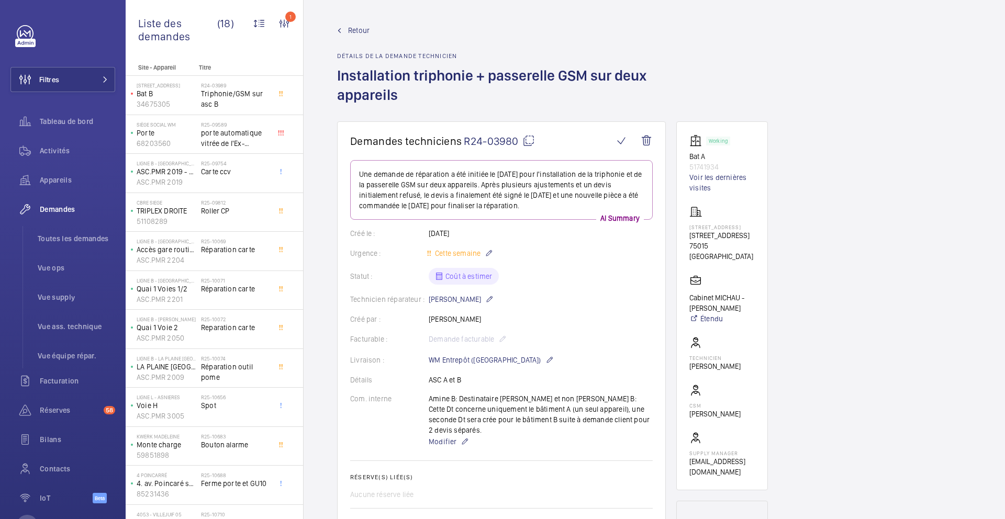
scroll to position [472, 0]
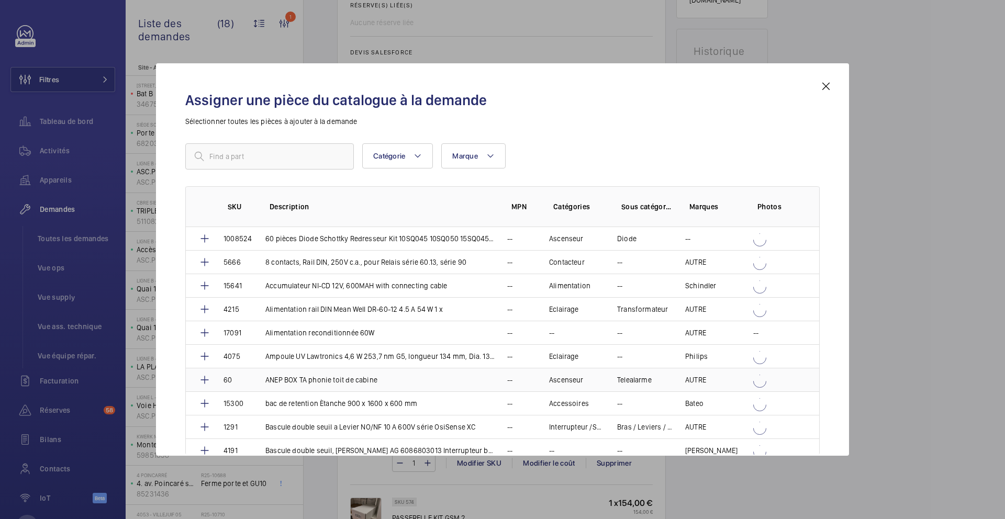
scroll to position [848, 0]
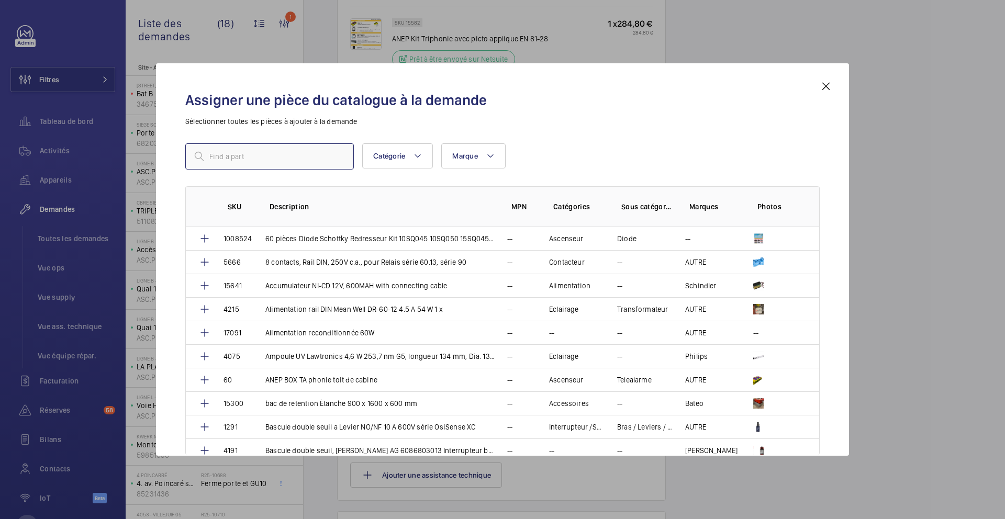
click at [308, 153] on input "text" at bounding box center [269, 156] width 168 height 26
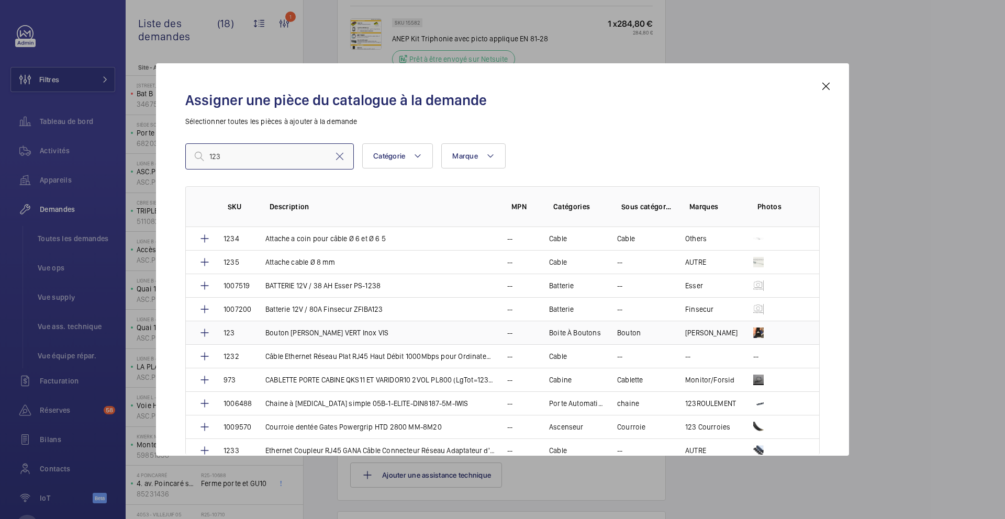
type input "123"
click at [325, 333] on p "Bouton OTIS VERT Inox VIS" at bounding box center [326, 333] width 123 height 10
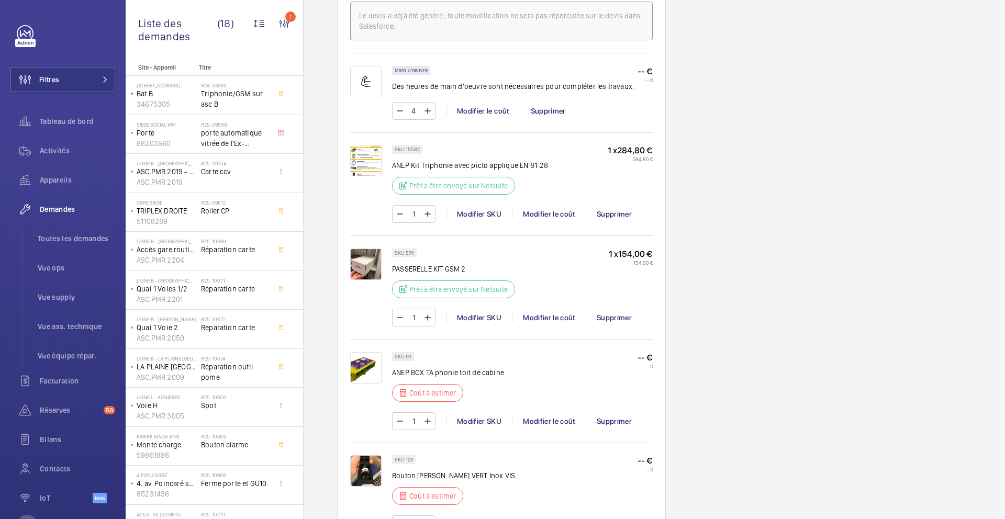
scroll to position [816, 0]
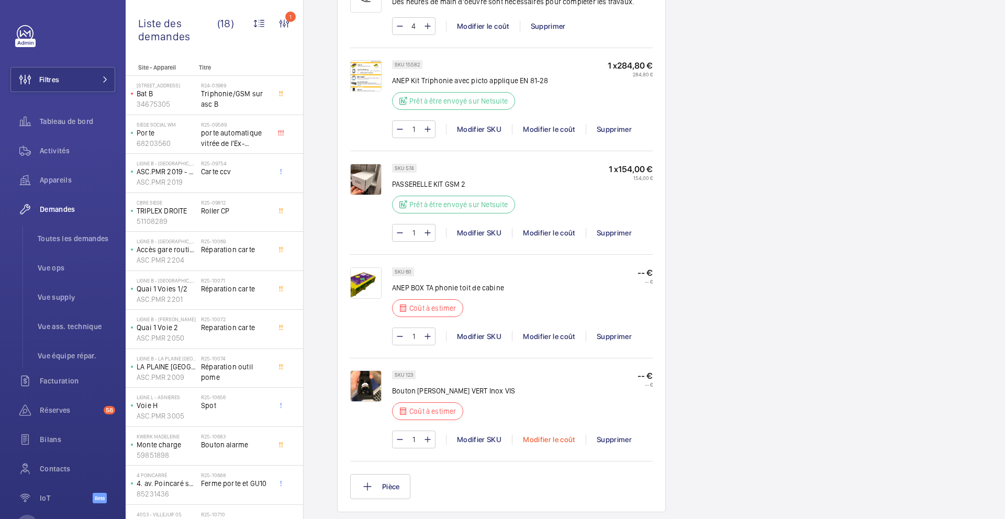
click at [539, 440] on div "Modifier le coût" at bounding box center [549, 439] width 74 height 10
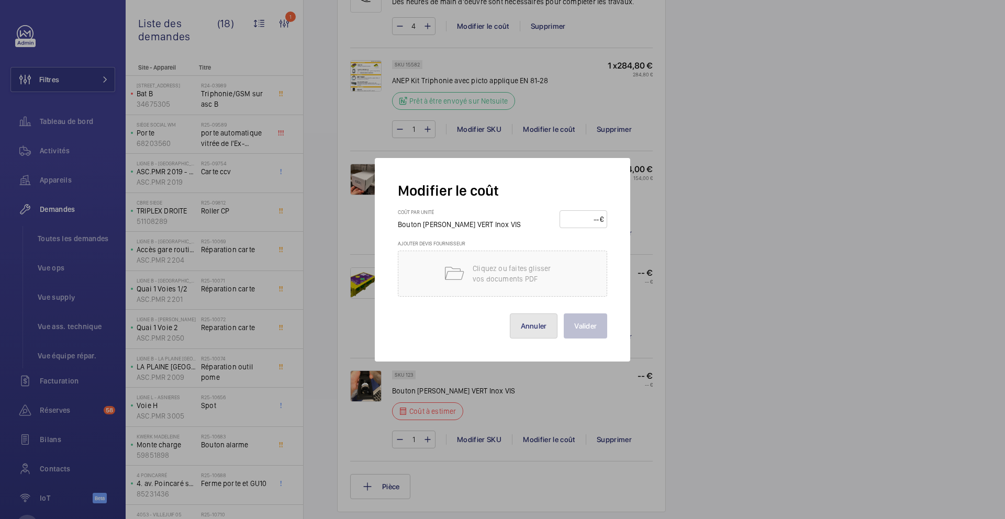
click at [536, 313] on button "Annuler" at bounding box center [534, 325] width 48 height 25
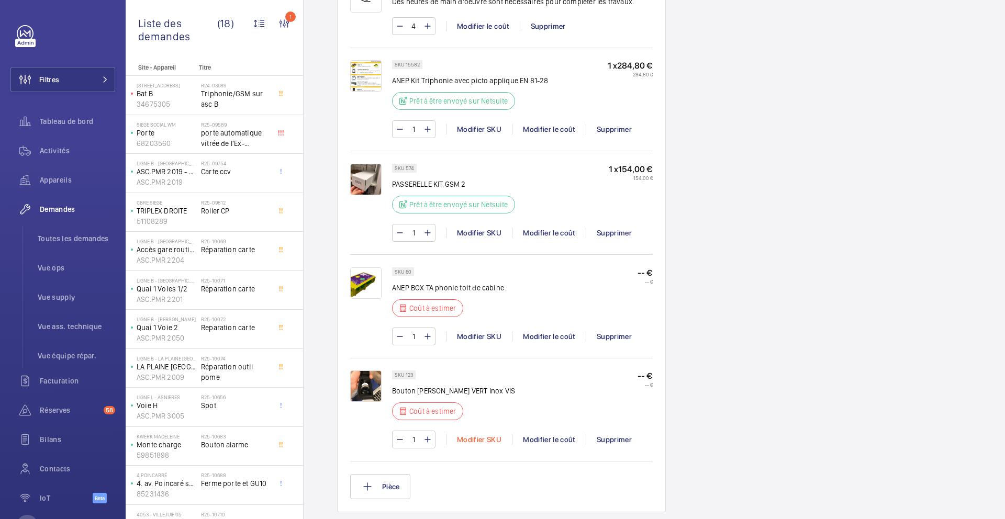
click at [480, 440] on div "Modifier SKU" at bounding box center [479, 439] width 66 height 10
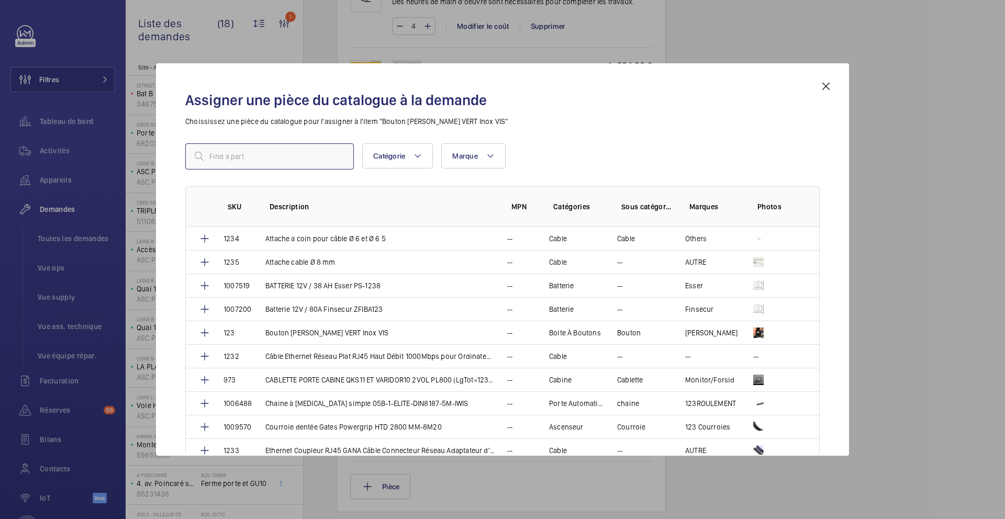
click at [319, 152] on input "text" at bounding box center [269, 156] width 168 height 26
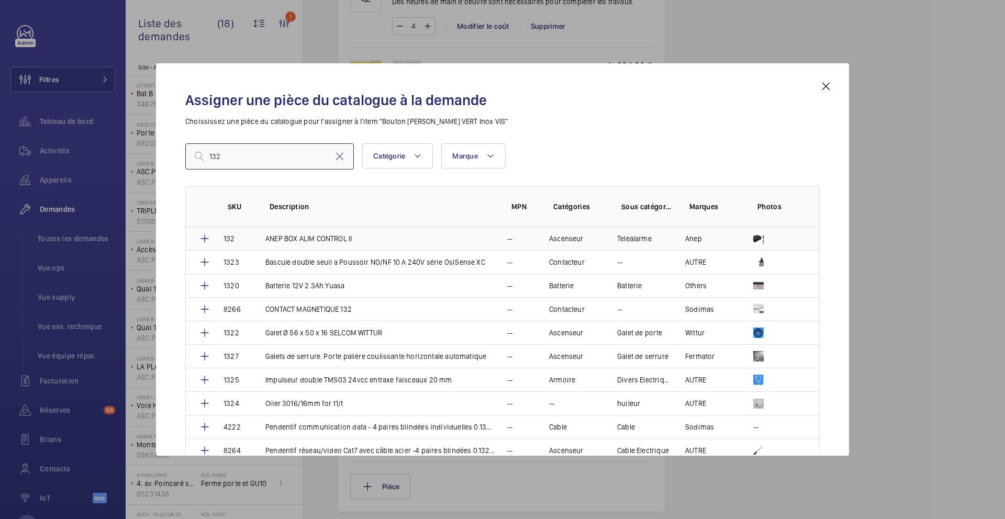
type input "132"
click at [327, 240] on p "ANEP BOX ALIM CONTROL II" at bounding box center [308, 238] width 86 height 10
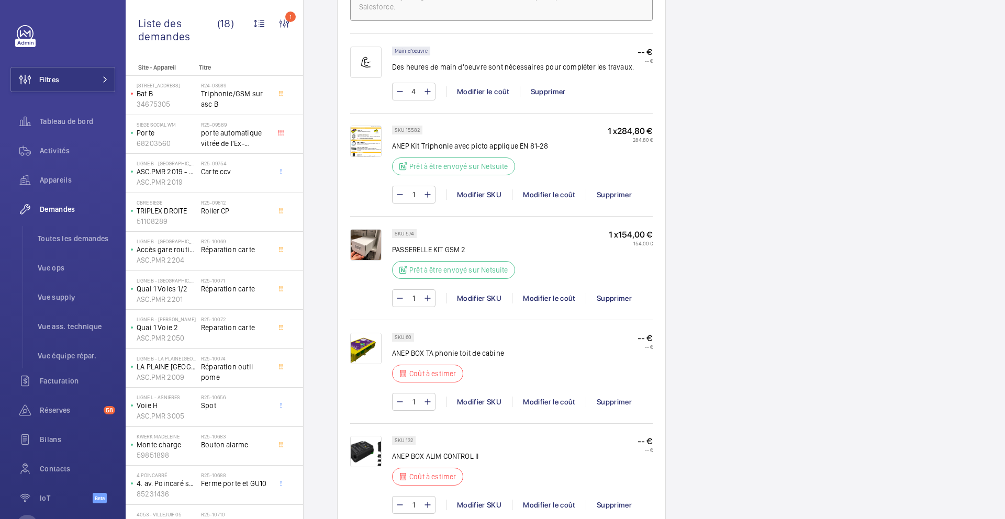
scroll to position [889, 0]
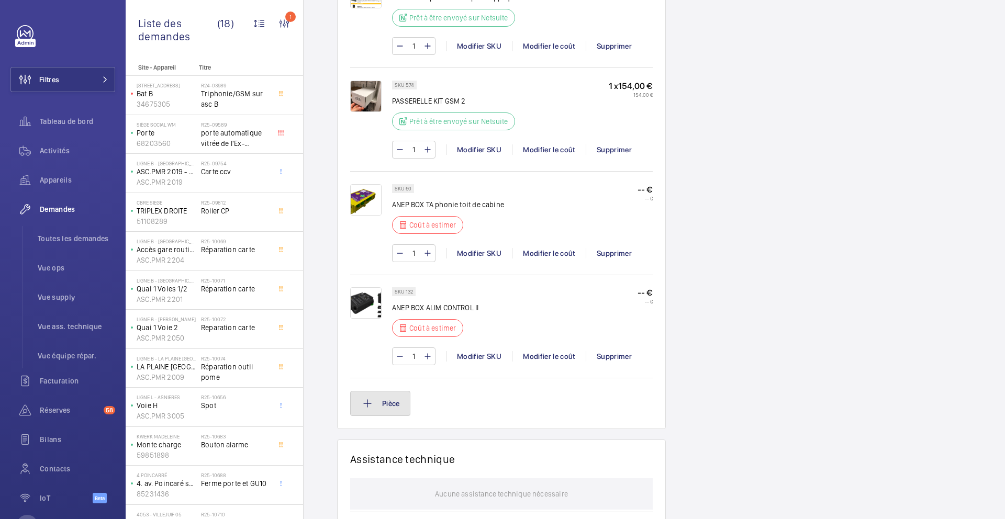
click at [374, 411] on button "Pièce" at bounding box center [380, 403] width 60 height 25
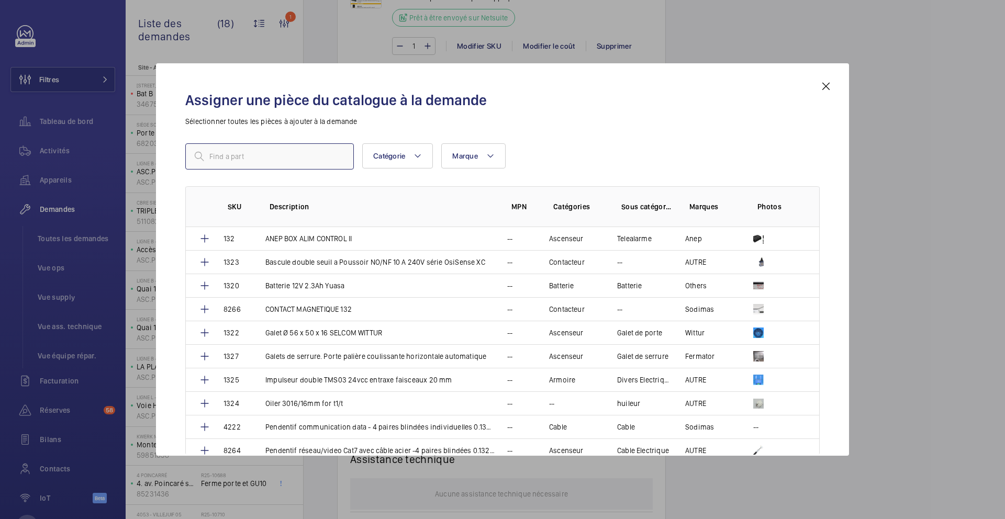
click at [313, 155] on input "text" at bounding box center [269, 156] width 168 height 26
click at [274, 155] on input "text" at bounding box center [269, 156] width 168 height 26
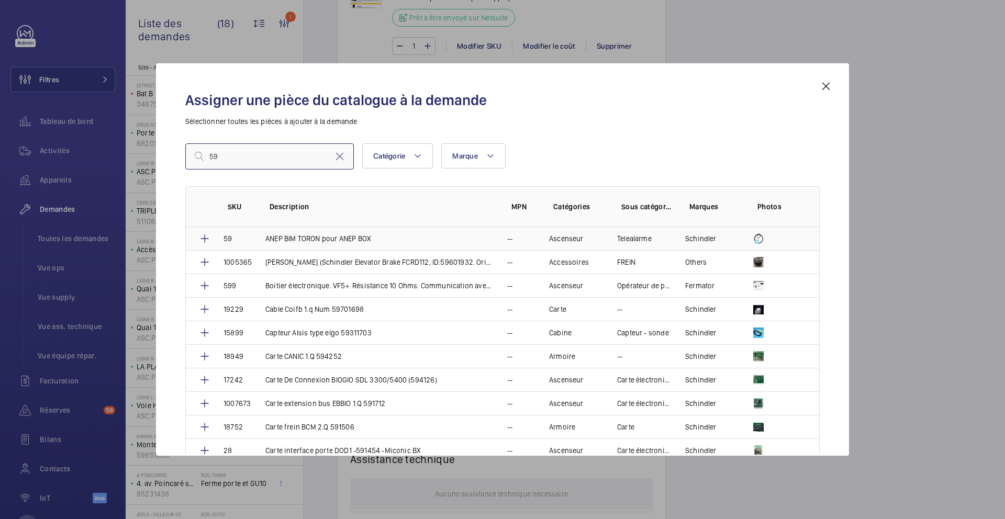
type input "59"
click at [330, 241] on p "ANEP BIM TORON pour ANEP BOX" at bounding box center [318, 238] width 106 height 10
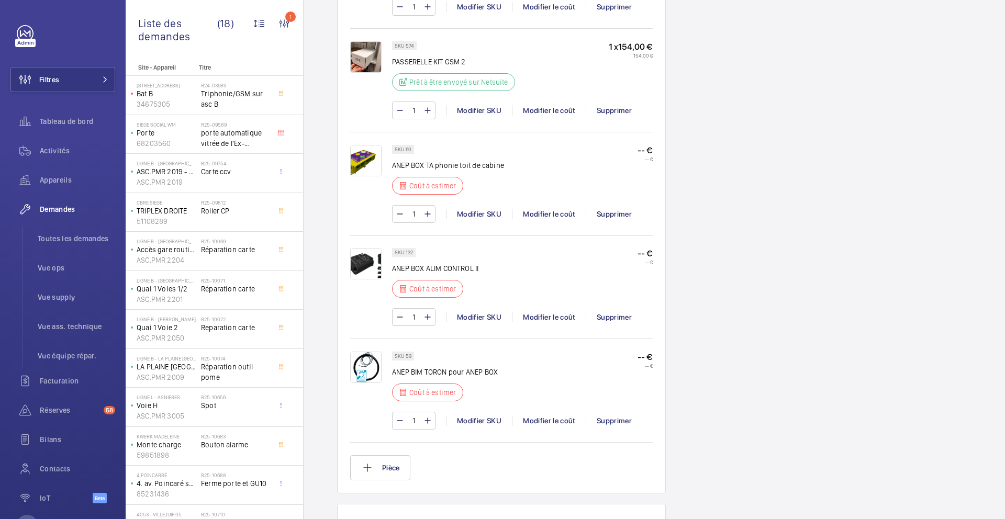
scroll to position [978, 0]
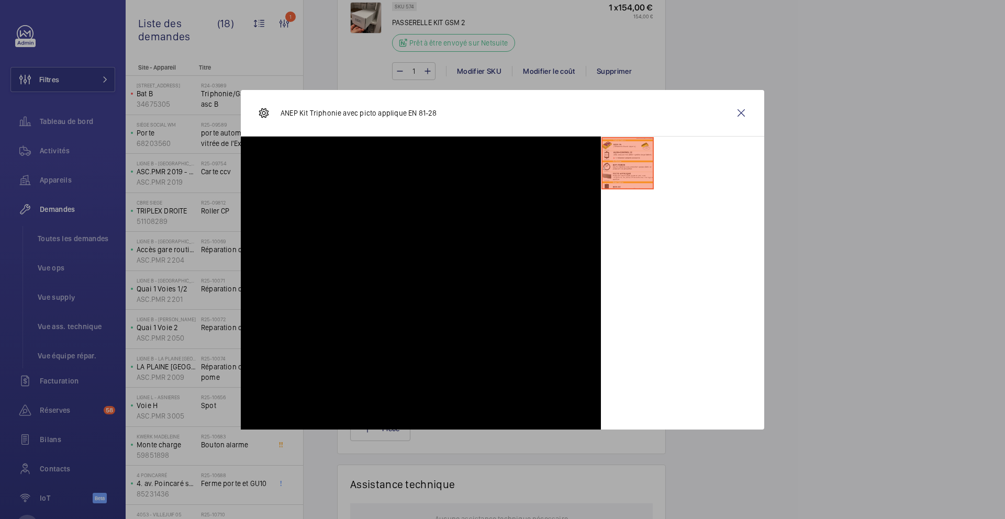
scroll to position [620, 0]
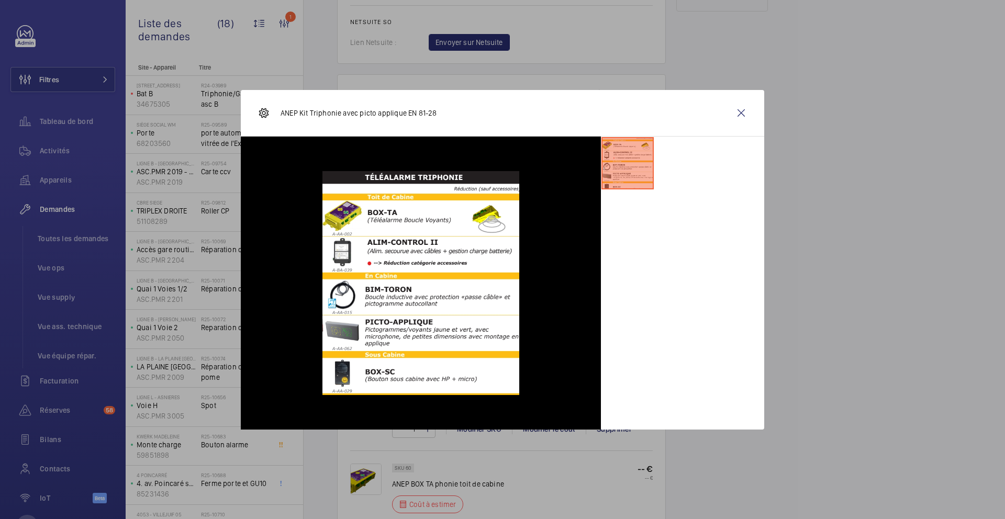
click at [811, 290] on div at bounding box center [502, 259] width 1005 height 519
click at [791, 289] on div "Demandes techniciens R24-03980 La demande de réparation a été créée le 23 avril…" at bounding box center [653, 367] width 701 height 1732
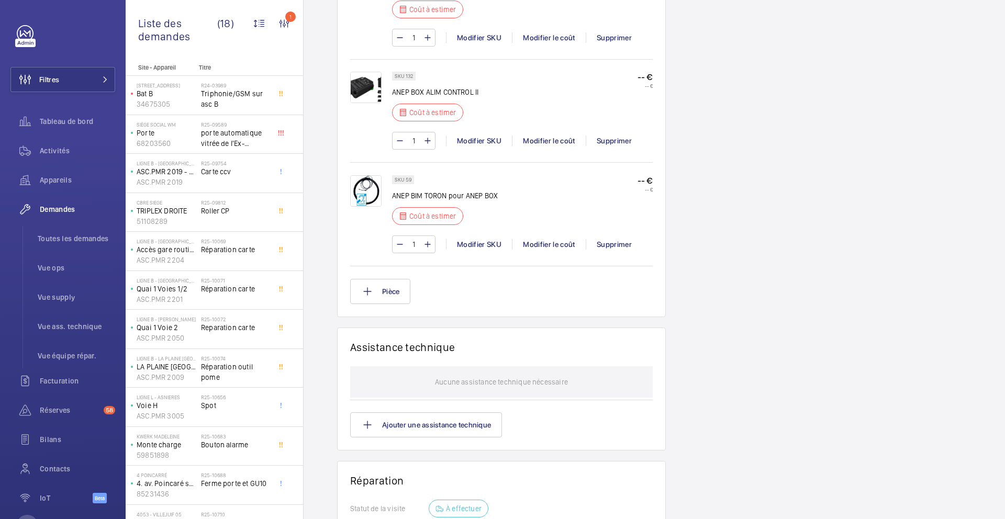
scroll to position [1255, 0]
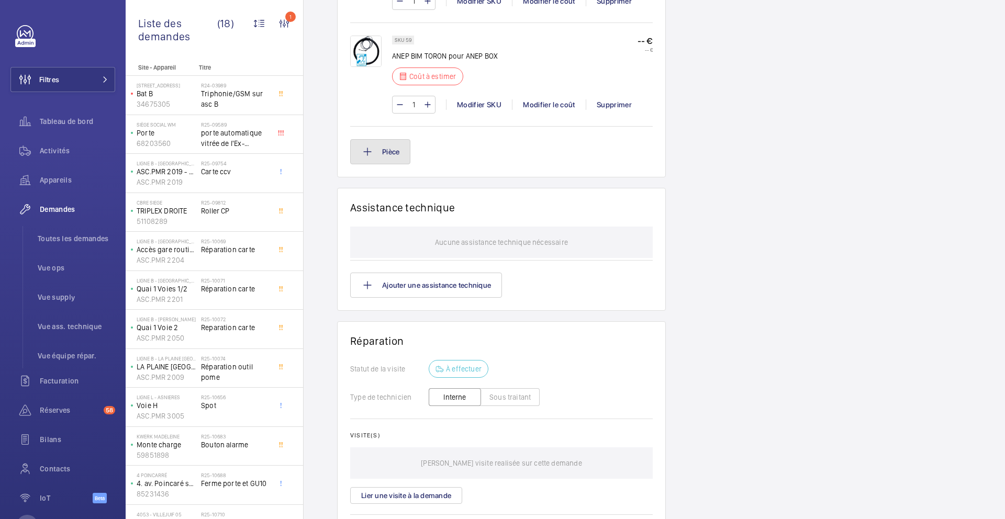
click at [406, 147] on button "Pièce" at bounding box center [380, 151] width 60 height 25
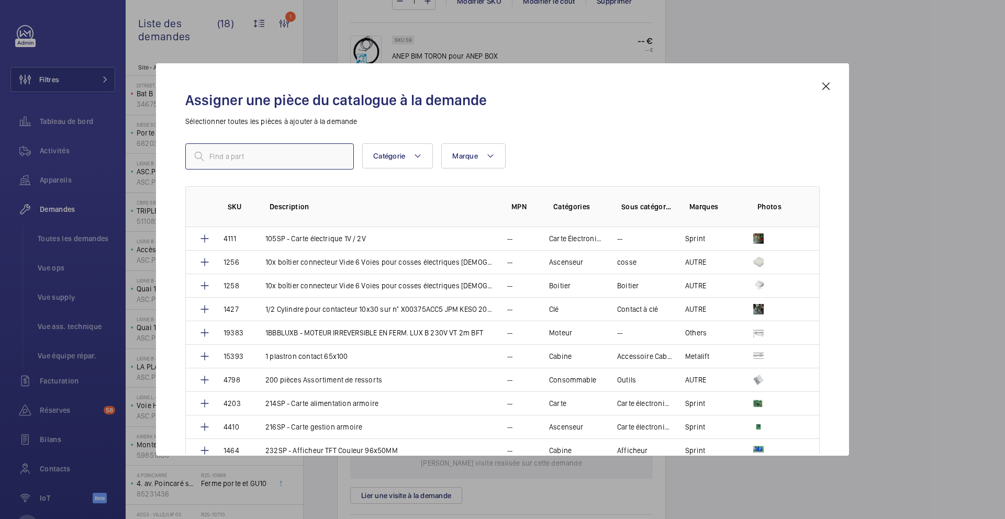
click at [316, 151] on input "text" at bounding box center [269, 156] width 168 height 26
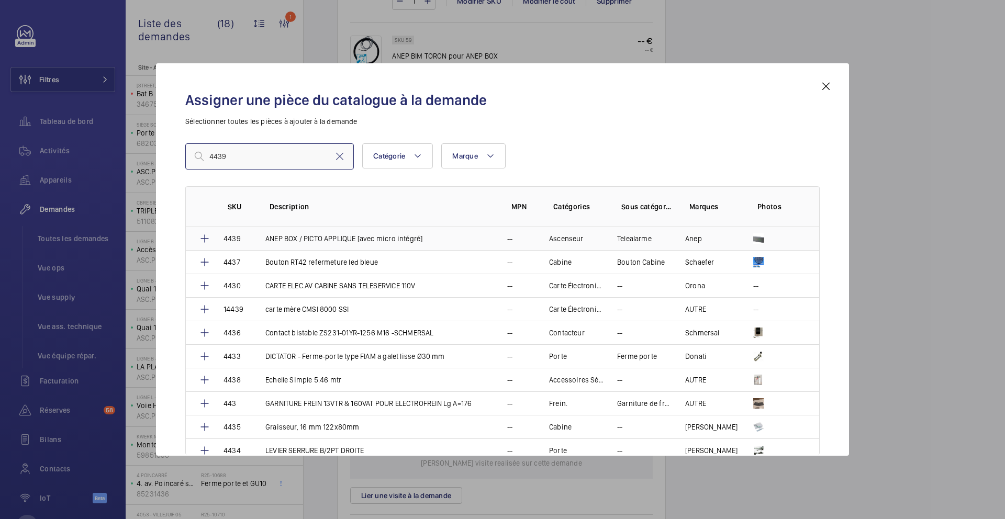
type input "4439"
click at [334, 244] on td "ANEP BOX / PICTO APPLIQUE [avec micro intégré]" at bounding box center [374, 238] width 242 height 23
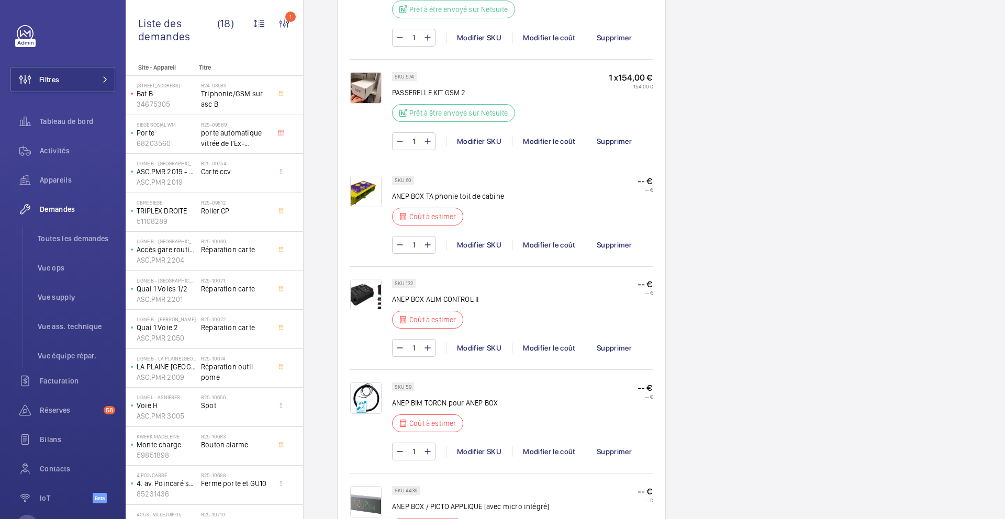
scroll to position [1162, 0]
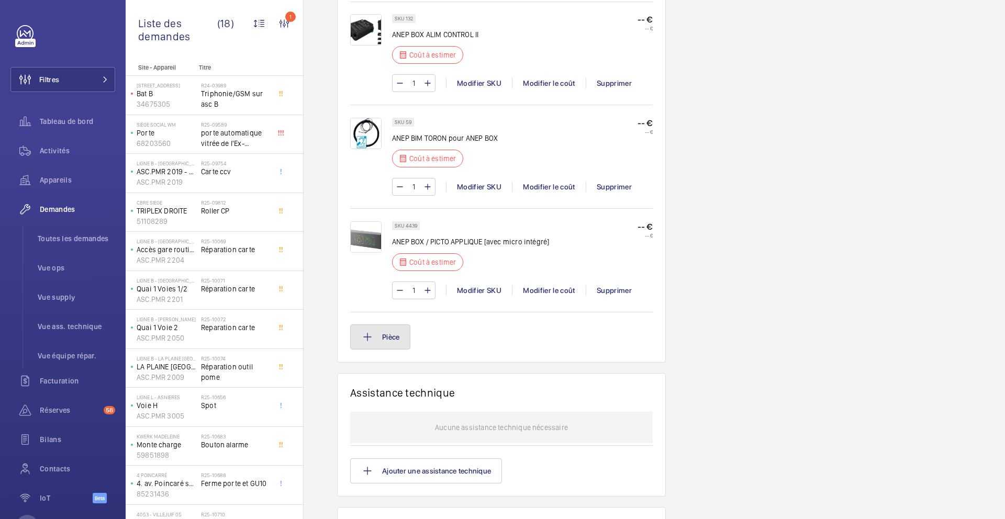
click at [386, 341] on button "Pièce" at bounding box center [380, 336] width 60 height 25
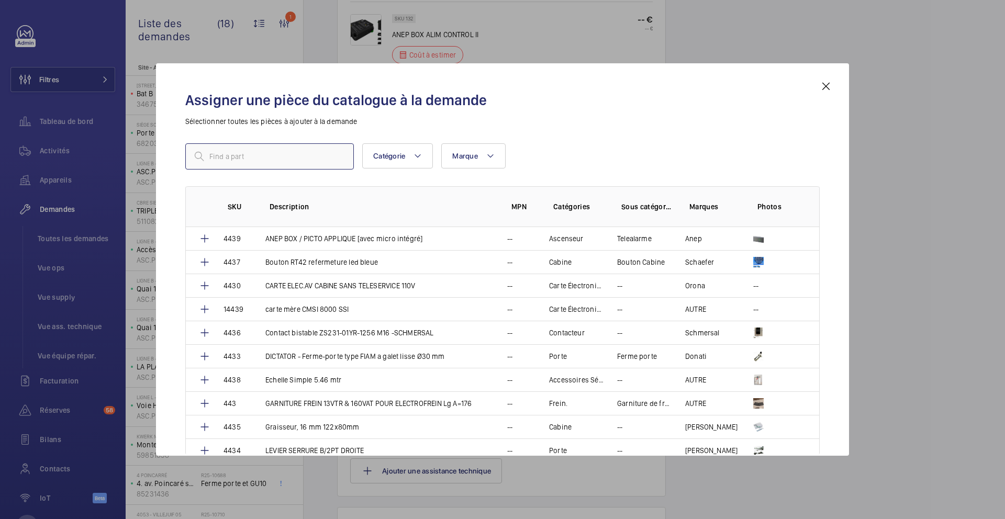
click at [302, 165] on input "text" at bounding box center [269, 156] width 168 height 26
click at [242, 158] on input "text" at bounding box center [269, 156] width 168 height 26
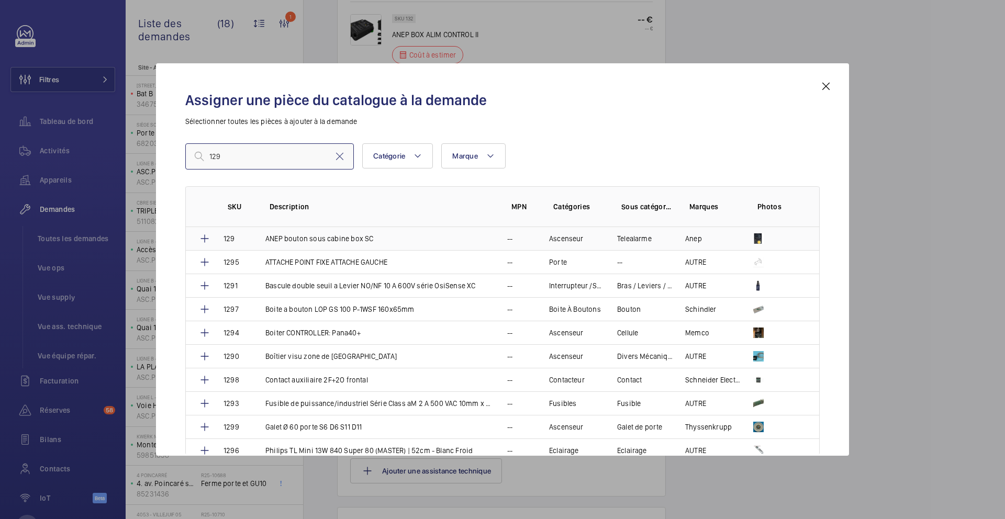
type input "129"
click at [330, 236] on p "ANEP bouton sous cabine box SC" at bounding box center [319, 238] width 108 height 10
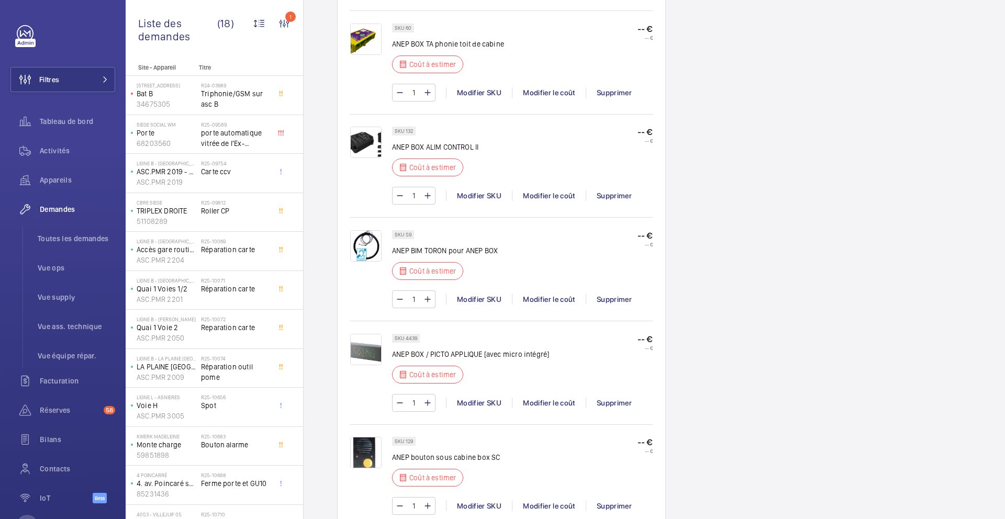
scroll to position [862, 0]
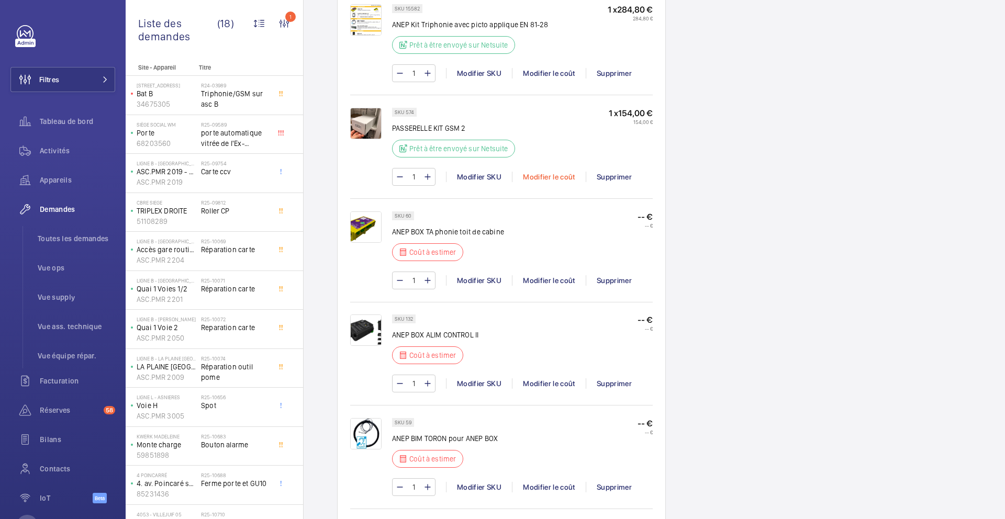
click at [562, 179] on div "Modifier le coût" at bounding box center [549, 177] width 74 height 10
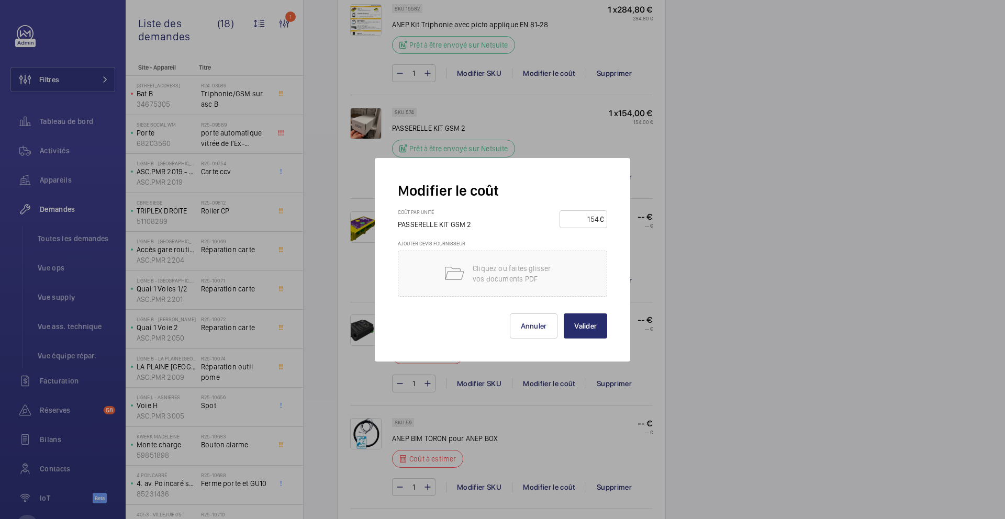
drag, startPoint x: 579, startPoint y: 222, endPoint x: 669, endPoint y: 221, distance: 90.0
click at [668, 222] on div "Modifier le coût Coût par unité PASSERELLE KIT GSM 2 154 € Ajouter devis fourni…" at bounding box center [502, 259] width 1005 height 519
type input "210"
click at [590, 329] on button "Valider" at bounding box center [585, 325] width 43 height 25
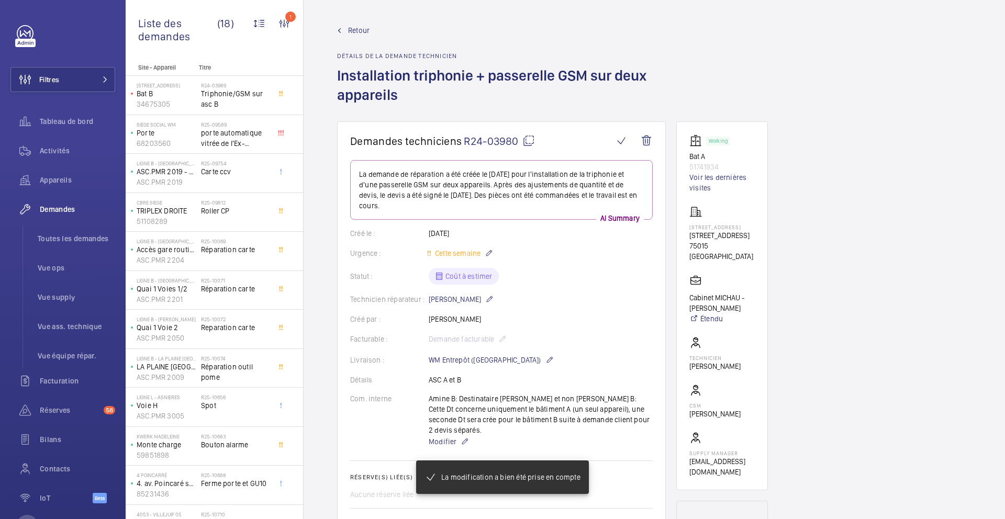
scroll to position [793, 0]
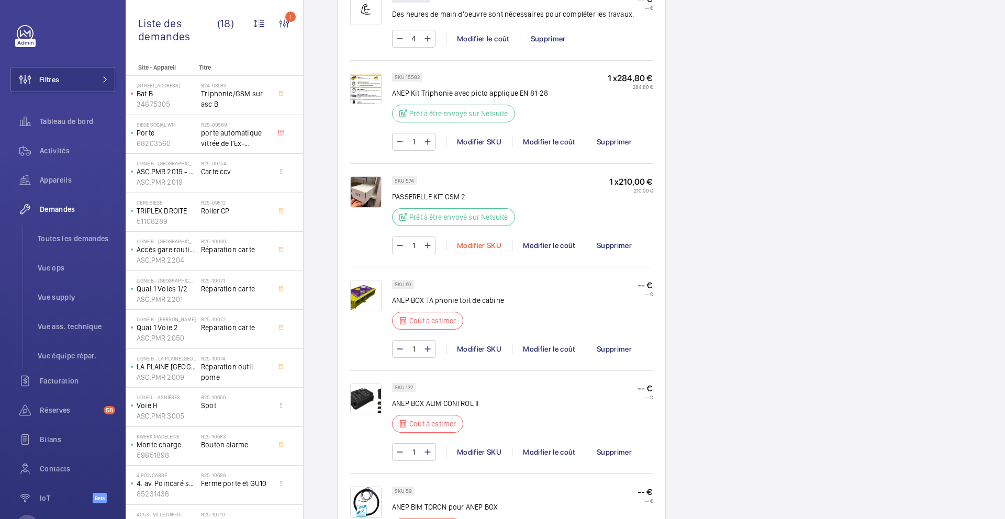
click at [471, 240] on div "Modifier SKU" at bounding box center [479, 245] width 66 height 10
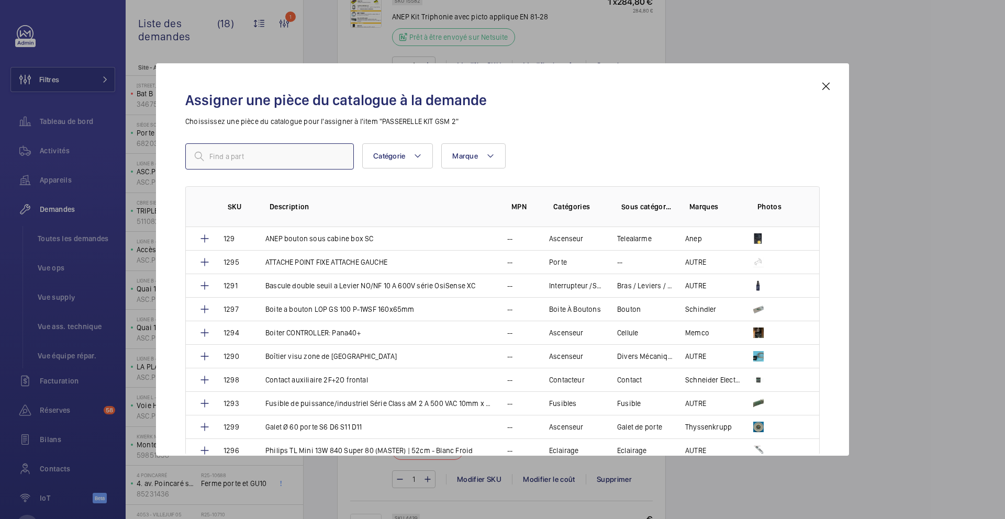
click at [295, 151] on input "text" at bounding box center [269, 156] width 168 height 26
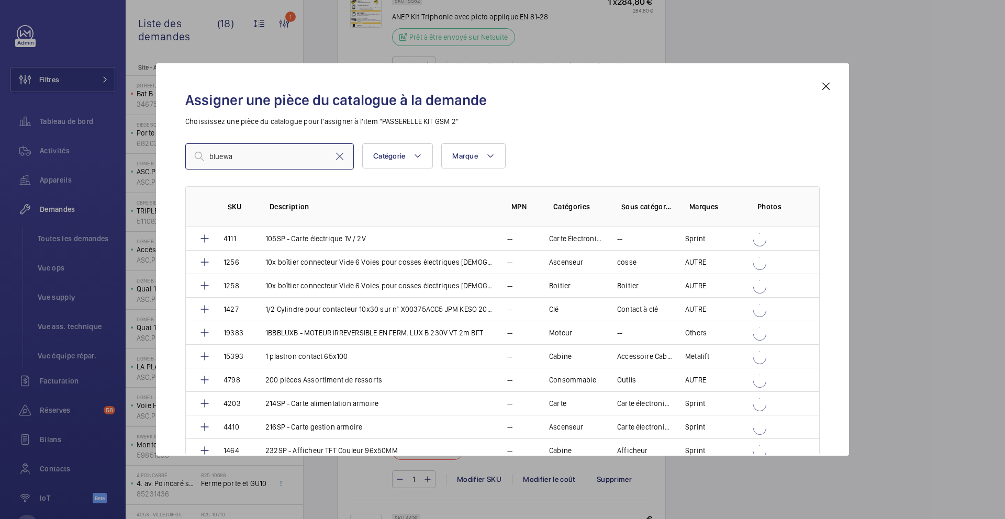
type input "bluewav"
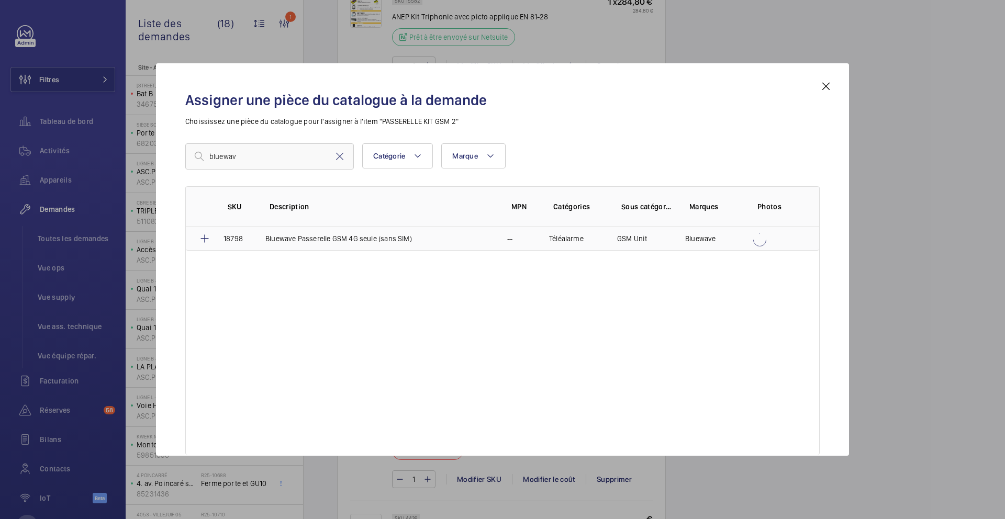
click at [325, 235] on p "Bluewave Passerelle GSM 4G seule (sans SIM)" at bounding box center [338, 238] width 147 height 10
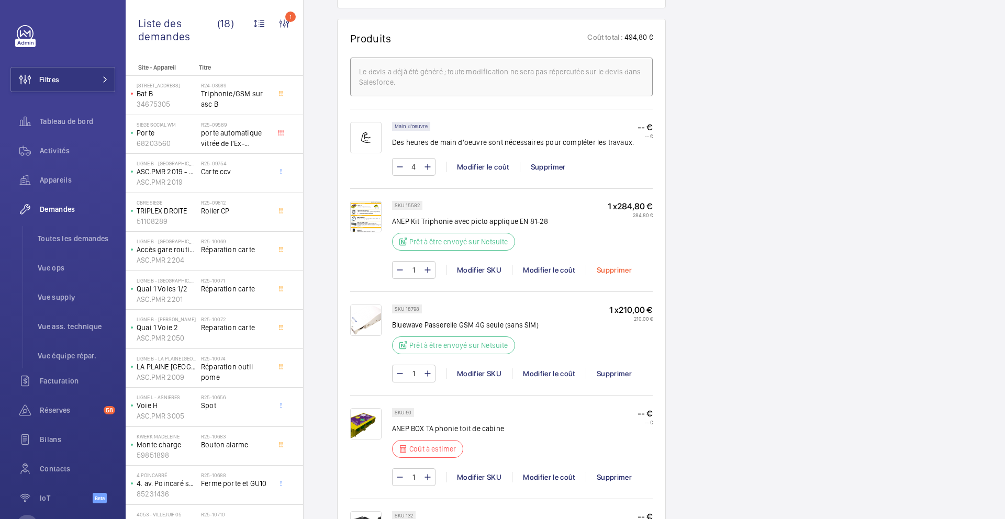
scroll to position [754, 0]
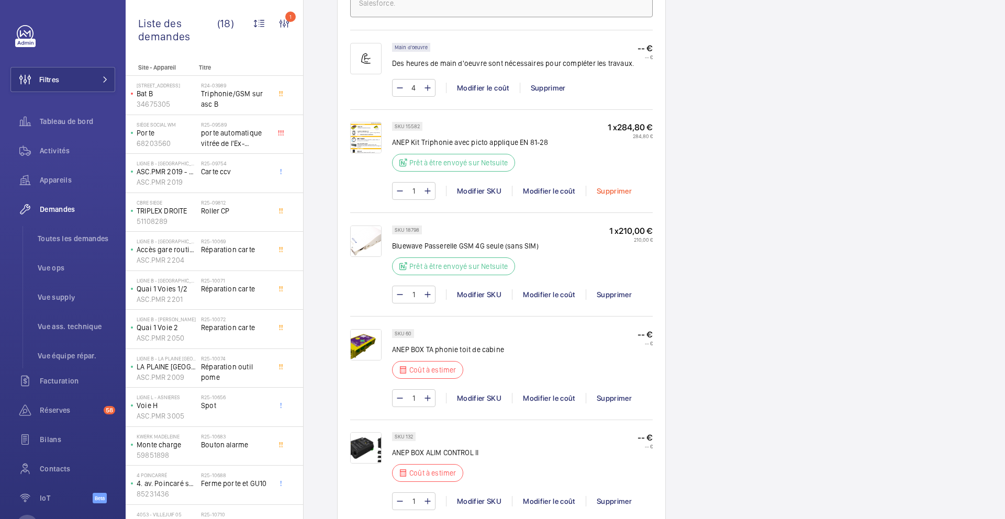
click at [618, 191] on div "Supprimer" at bounding box center [613, 191] width 57 height 10
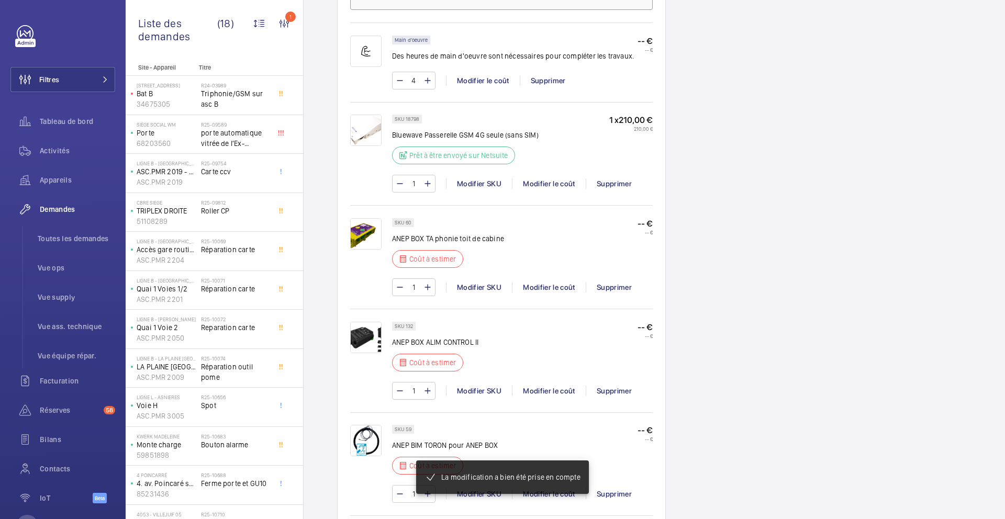
scroll to position [793, 0]
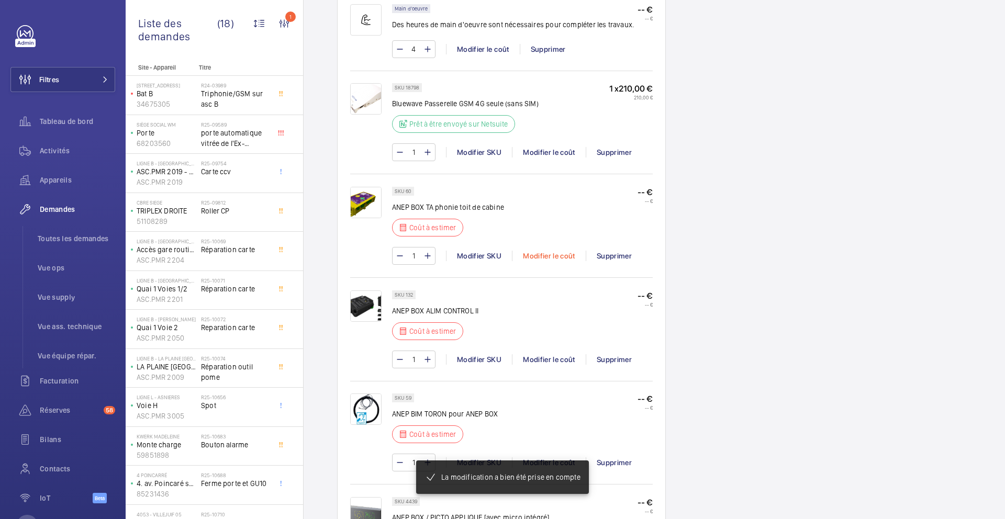
click at [543, 251] on div "Modifier le coût" at bounding box center [549, 256] width 74 height 10
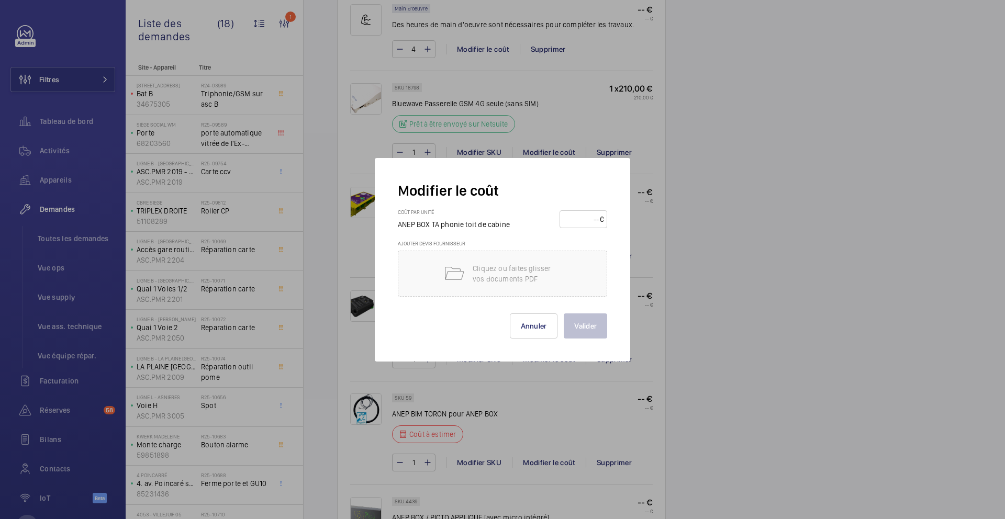
click at [572, 224] on input "number" at bounding box center [581, 219] width 37 height 17
type input "110"
click at [570, 323] on button "Valider" at bounding box center [585, 325] width 43 height 25
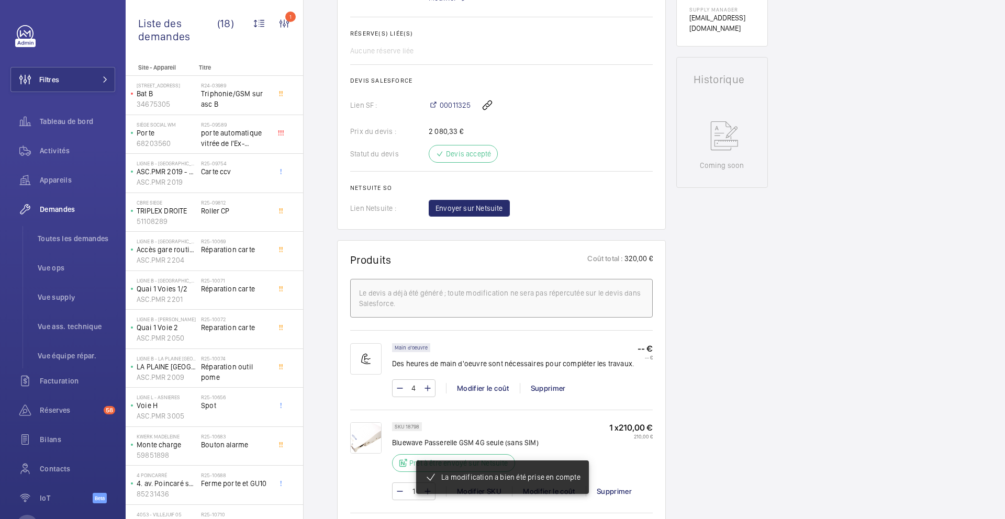
scroll to position [612, 0]
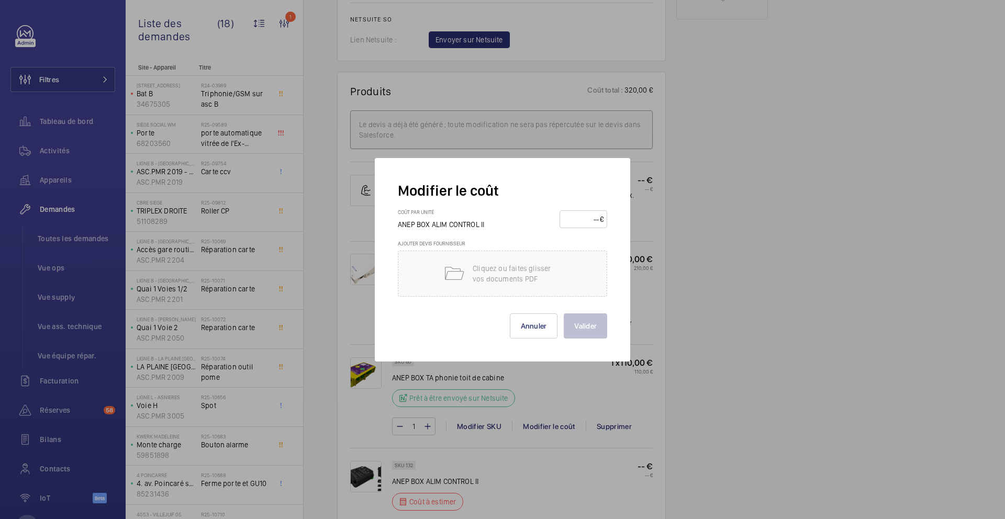
scroll to position [744, 0]
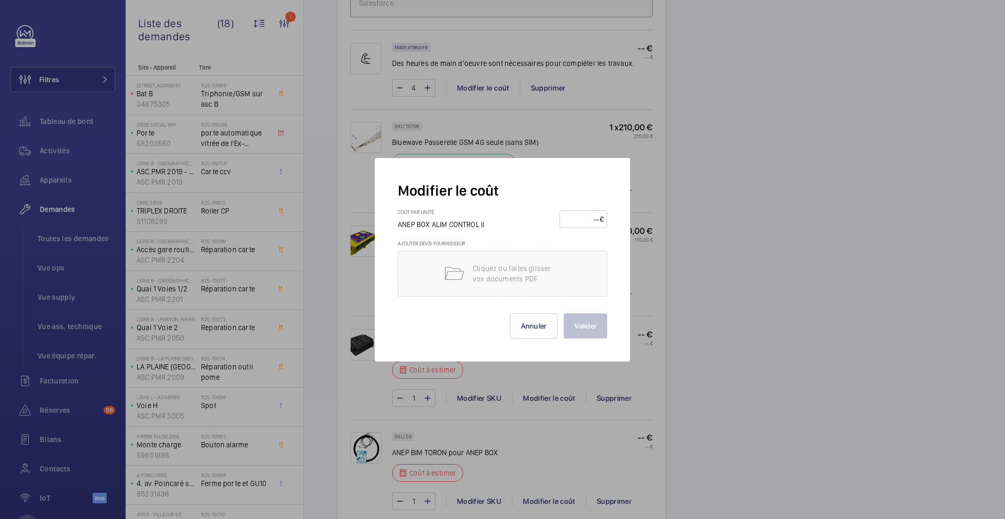
click at [585, 223] on input "number" at bounding box center [581, 219] width 37 height 17
type input "80"
click at [581, 319] on button "Valider" at bounding box center [585, 325] width 43 height 25
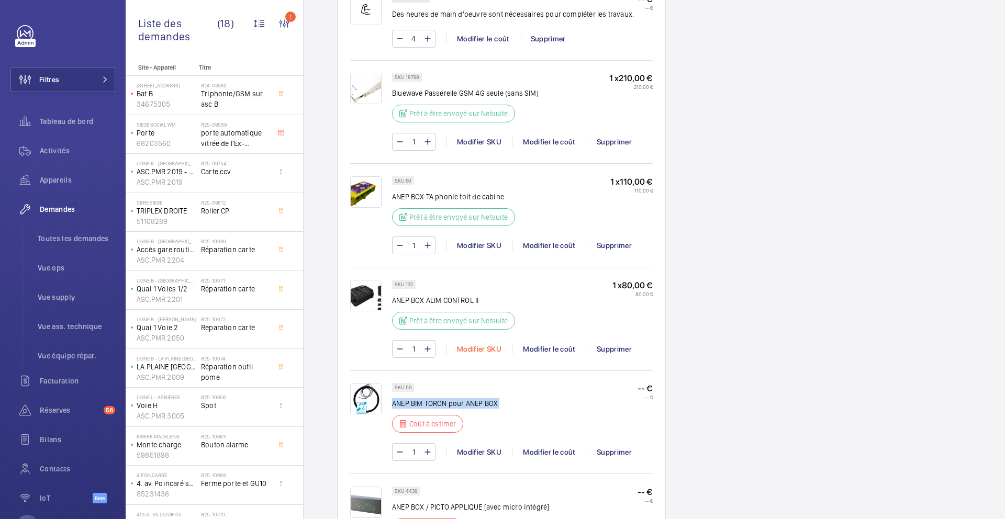
copy div "ANEP BIM TORON pour ANEP BOX"
click at [527, 455] on div "Modifier le coût" at bounding box center [549, 452] width 74 height 10
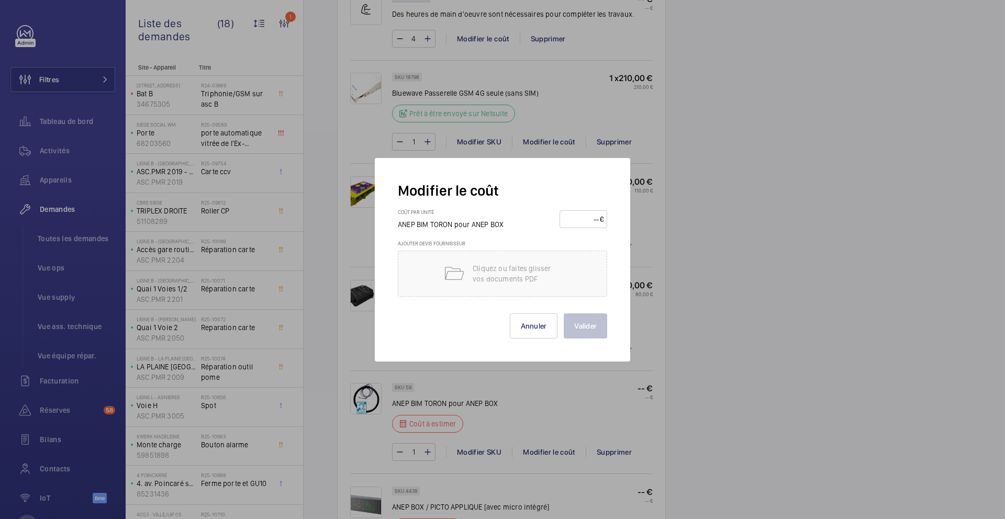
click at [584, 226] on input "number" at bounding box center [581, 219] width 37 height 17
type input "55"
click at [575, 333] on button "Valider" at bounding box center [585, 325] width 43 height 25
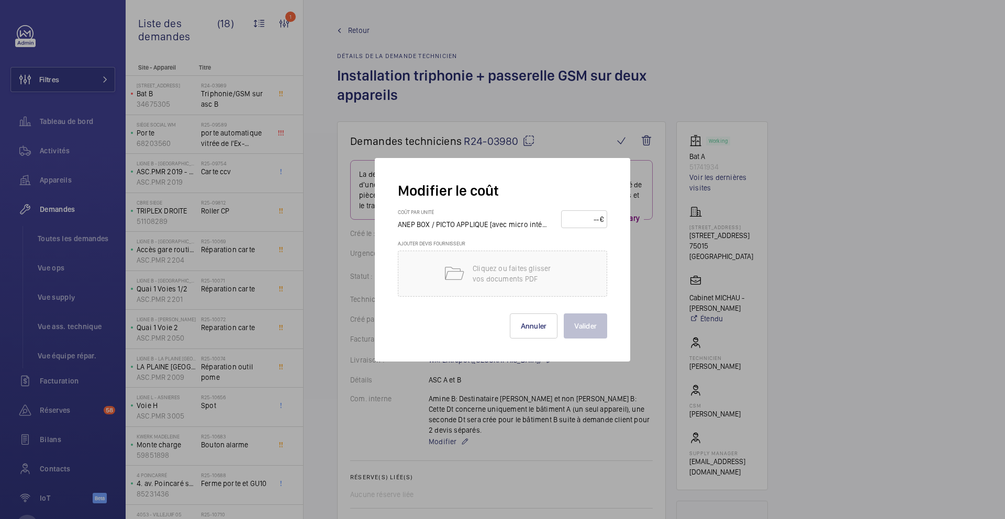
scroll to position [954, 0]
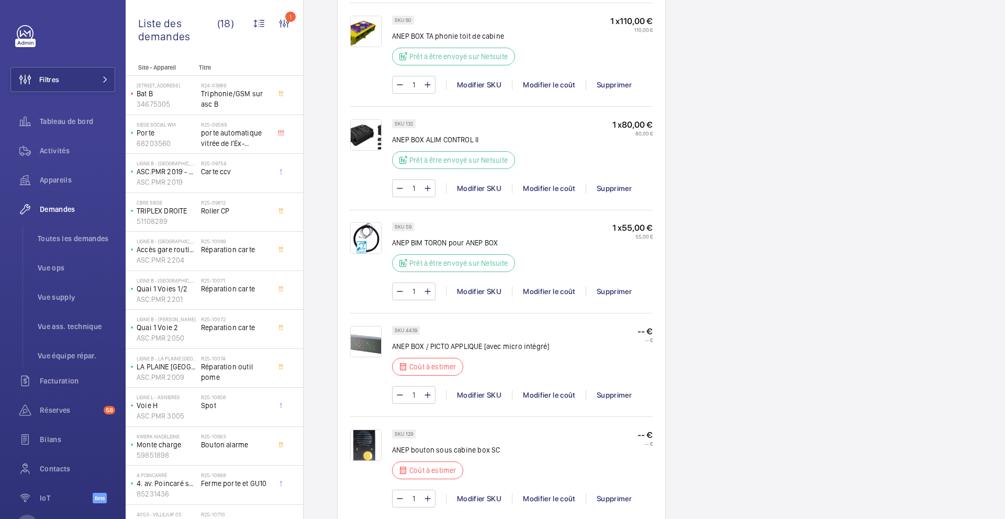
click at [578, 222] on div "SKU 59 ANEP BIM TORON pour ANEP BOX Prêt à être envoyé sur Netsuite 1 x 55,00 €…" at bounding box center [522, 250] width 261 height 56
click at [548, 397] on div "Modifier le coût" at bounding box center [549, 395] width 74 height 10
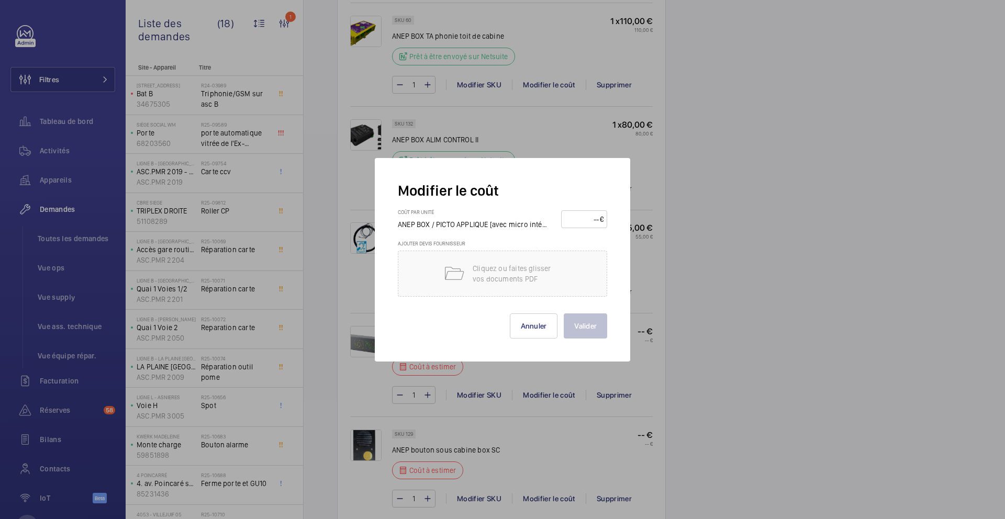
click at [578, 222] on input "number" at bounding box center [582, 219] width 35 height 17
type input "85"
click at [585, 326] on button "Valider" at bounding box center [585, 325] width 43 height 25
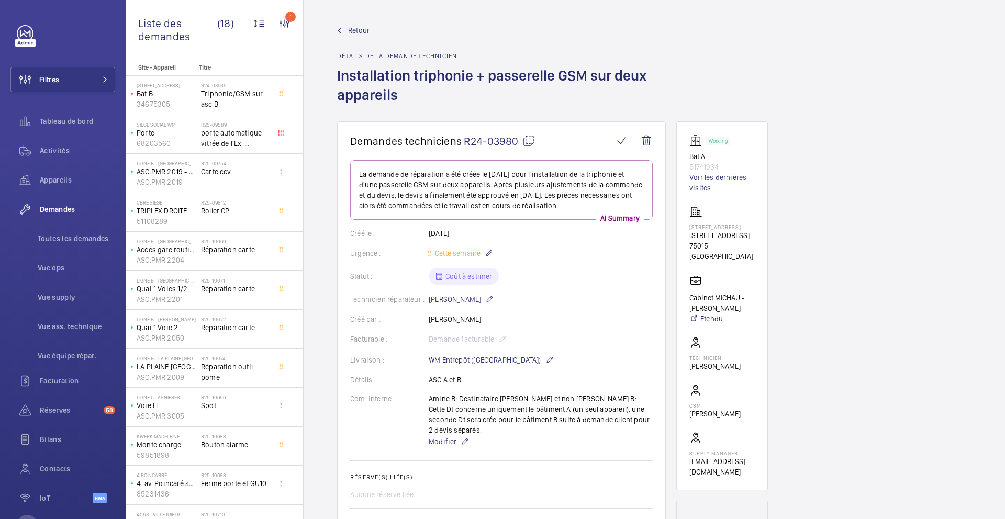
scroll to position [785, 0]
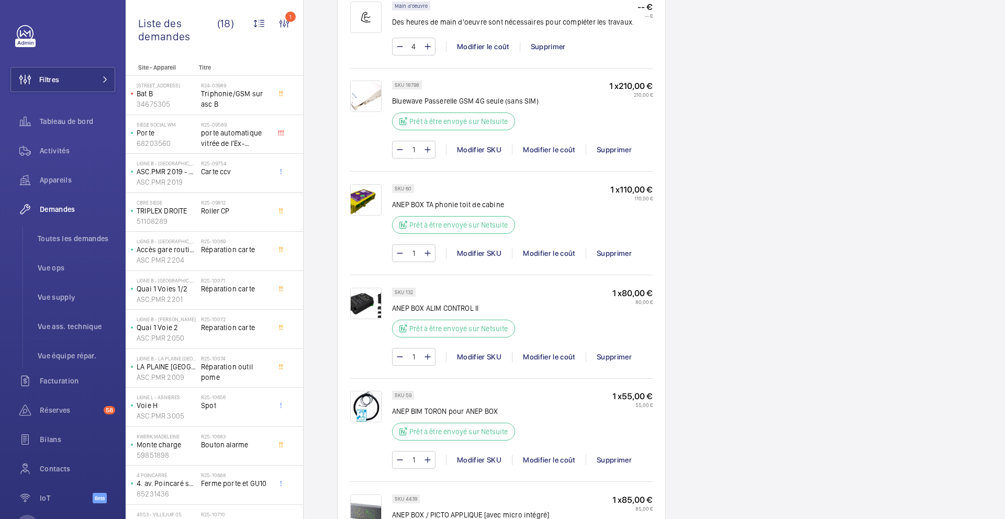
click at [444, 510] on p "ANEP BOX / PICTO APPLIQUE [avec micro intégré]" at bounding box center [470, 515] width 157 height 10
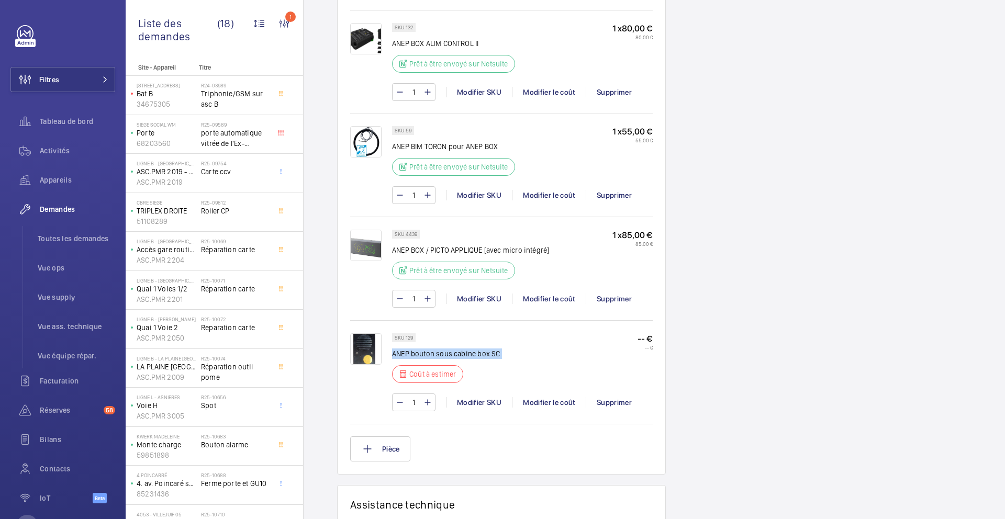
copy div "ANEP bouton sous cabine box SC"
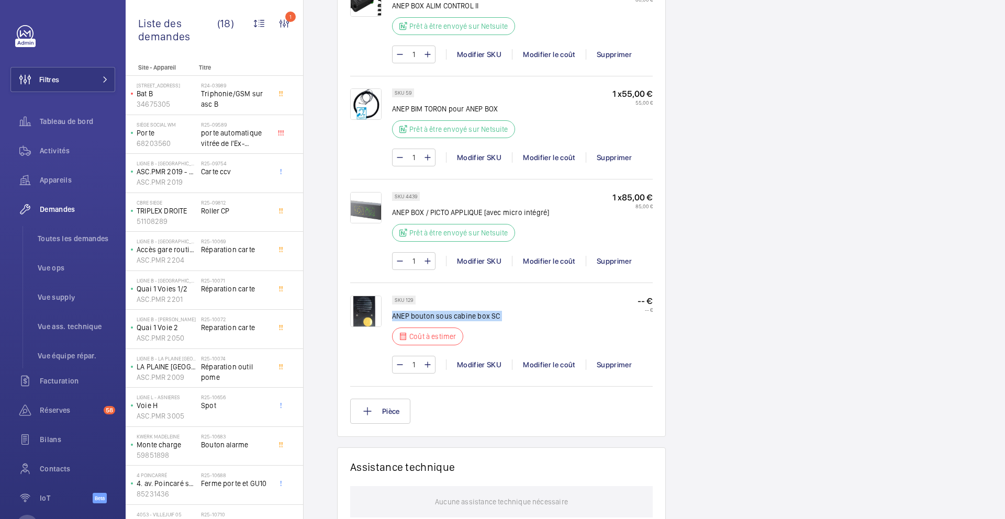
scroll to position [1101, 0]
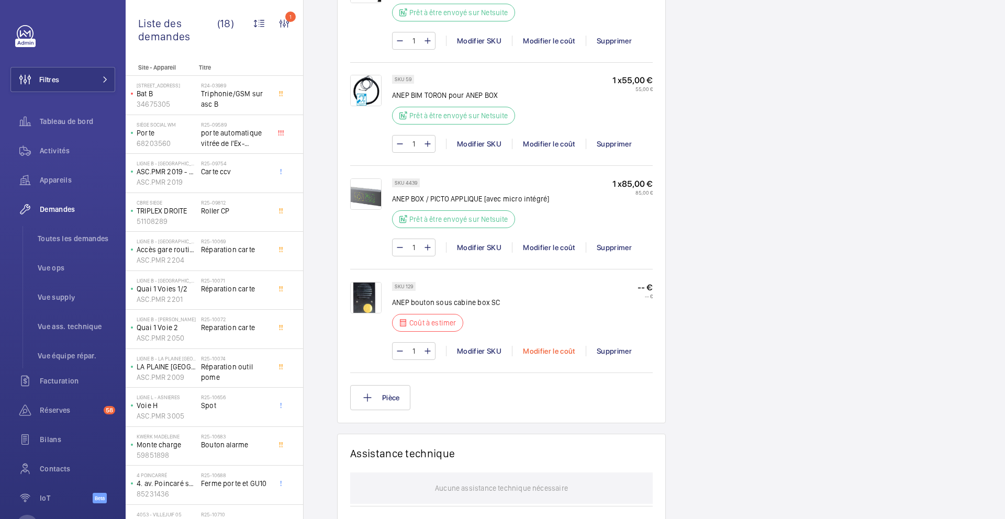
click at [548, 353] on div "Modifier le coût" at bounding box center [549, 351] width 74 height 10
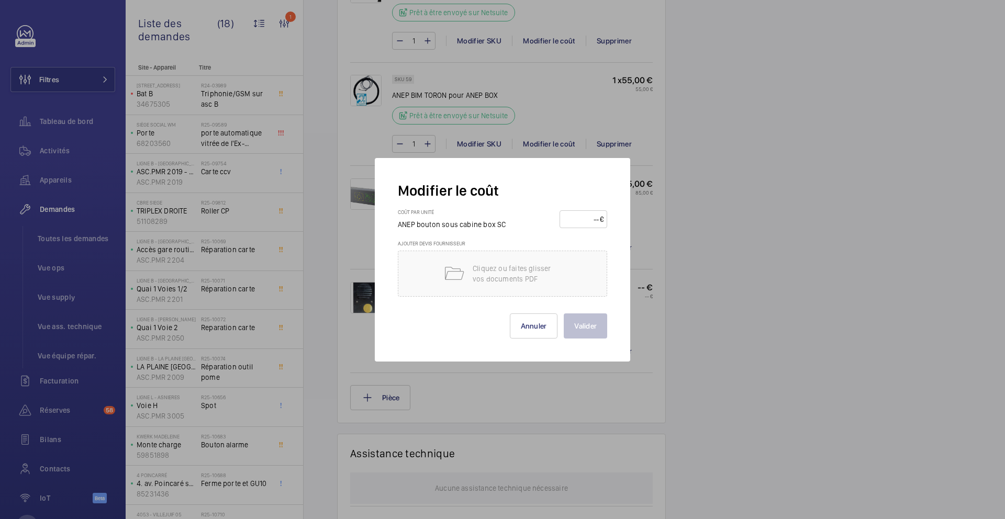
click at [568, 220] on input "number" at bounding box center [581, 219] width 37 height 17
type input "40"
click at [595, 328] on button "Valider" at bounding box center [585, 325] width 43 height 25
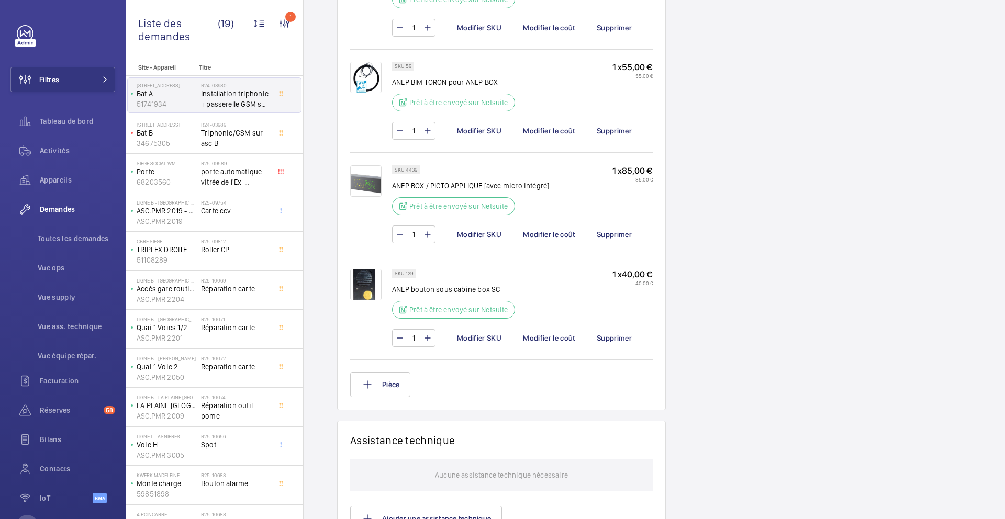
scroll to position [884, 0]
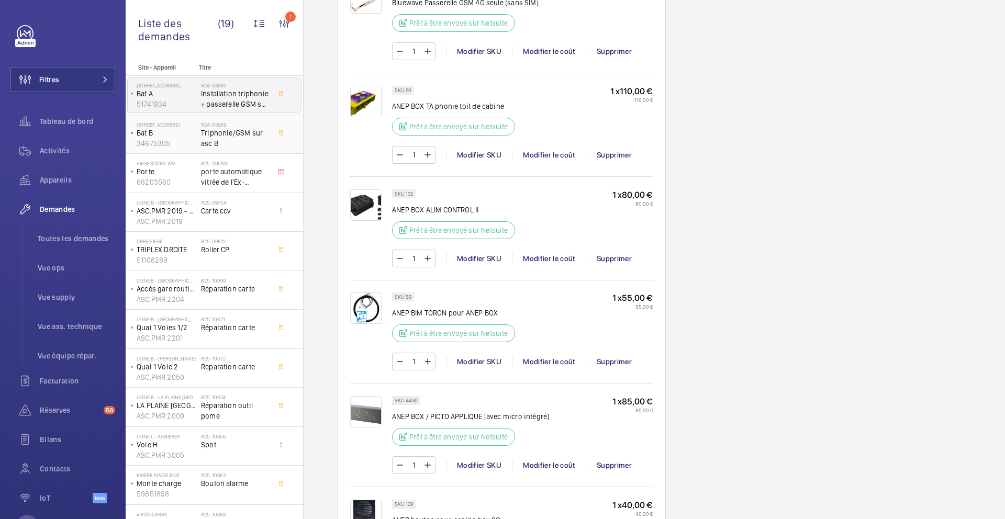
click at [253, 144] on span "Triphonie/GSM sur asc B" at bounding box center [235, 138] width 69 height 21
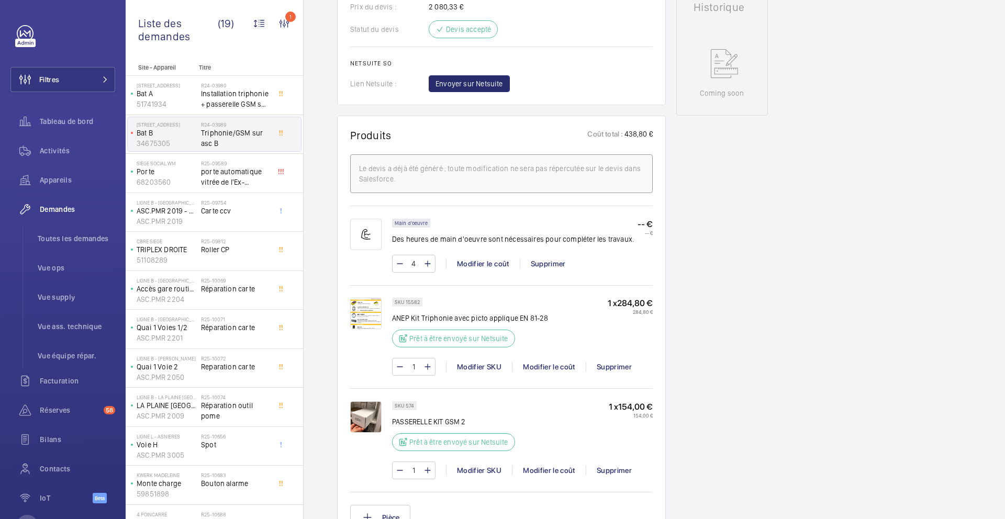
scroll to position [307, 0]
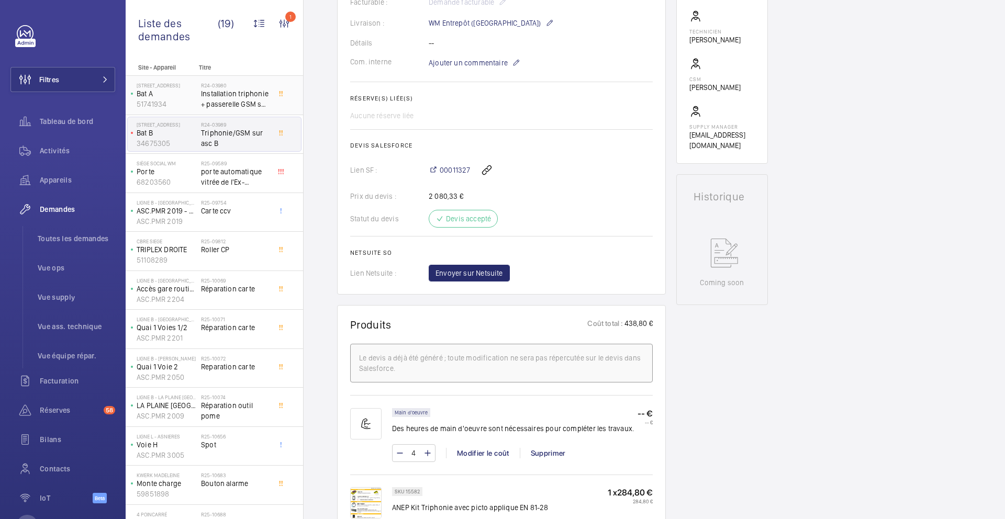
click at [236, 106] on span "Installation triphonie + passerelle GSM sur deux appareils" at bounding box center [235, 98] width 69 height 21
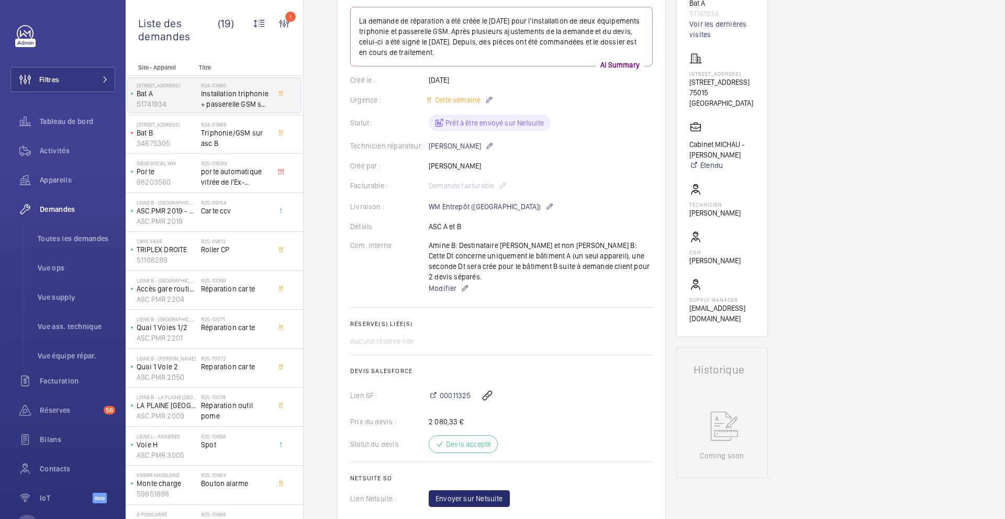
scroll to position [255, 0]
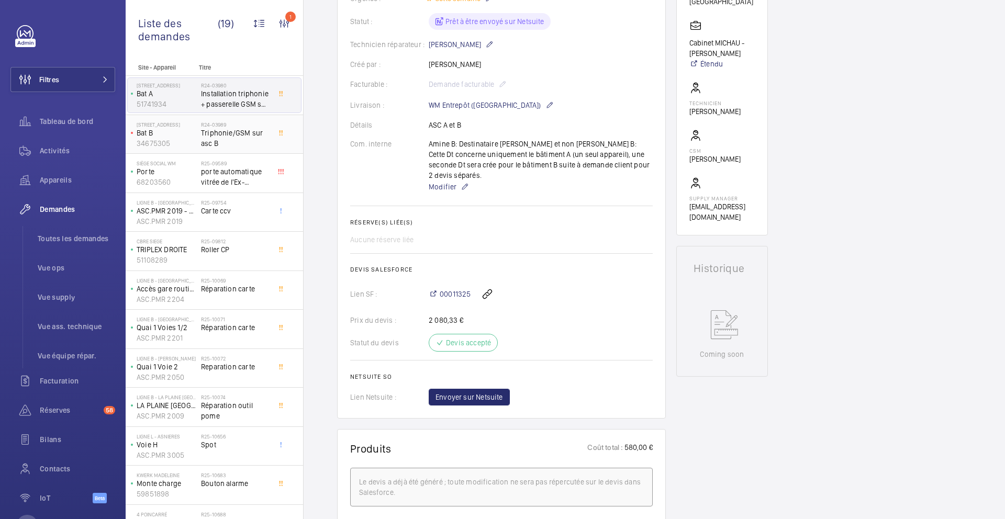
click at [258, 144] on span "Triphonie/GSM sur asc B" at bounding box center [235, 138] width 69 height 21
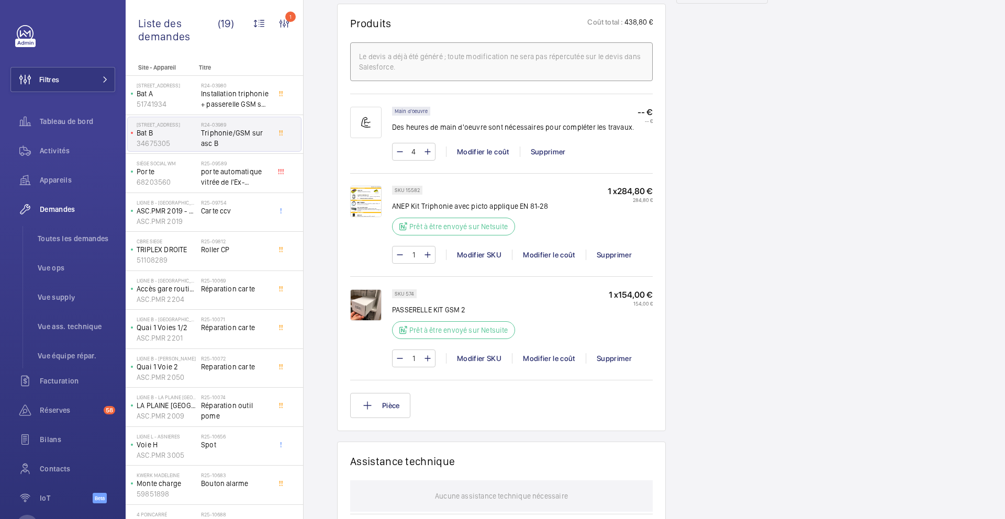
scroll to position [656, 0]
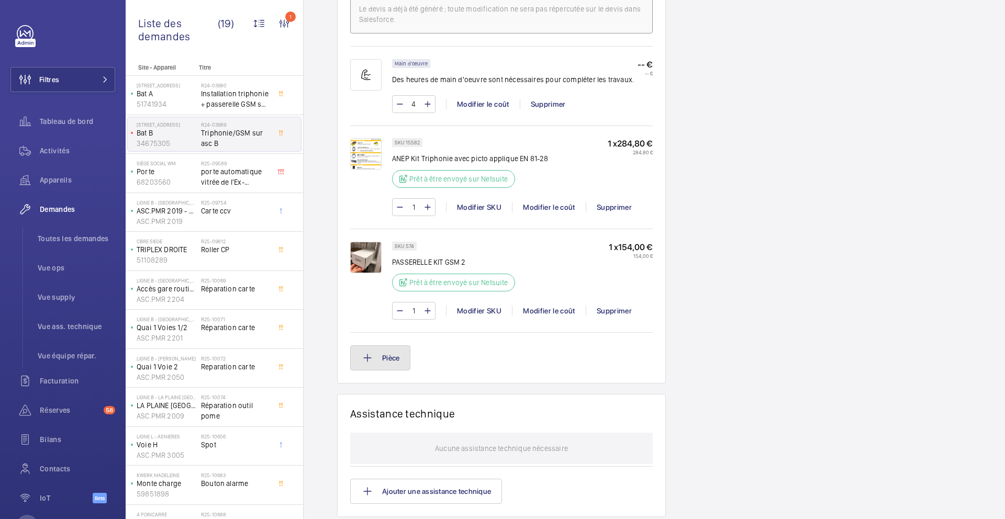
click at [385, 357] on button "Pièce" at bounding box center [380, 357] width 60 height 25
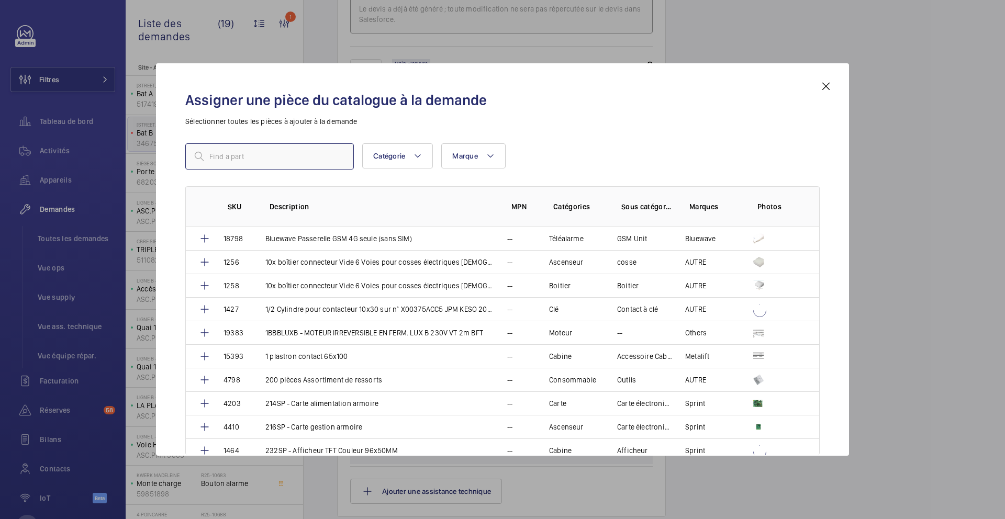
click at [289, 157] on input "text" at bounding box center [269, 156] width 168 height 26
type input "60"
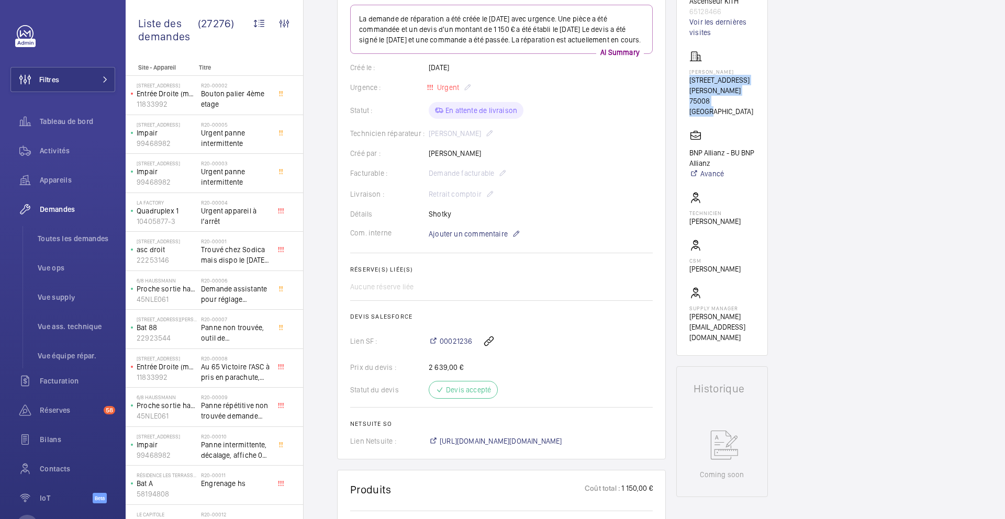
scroll to position [92, 0]
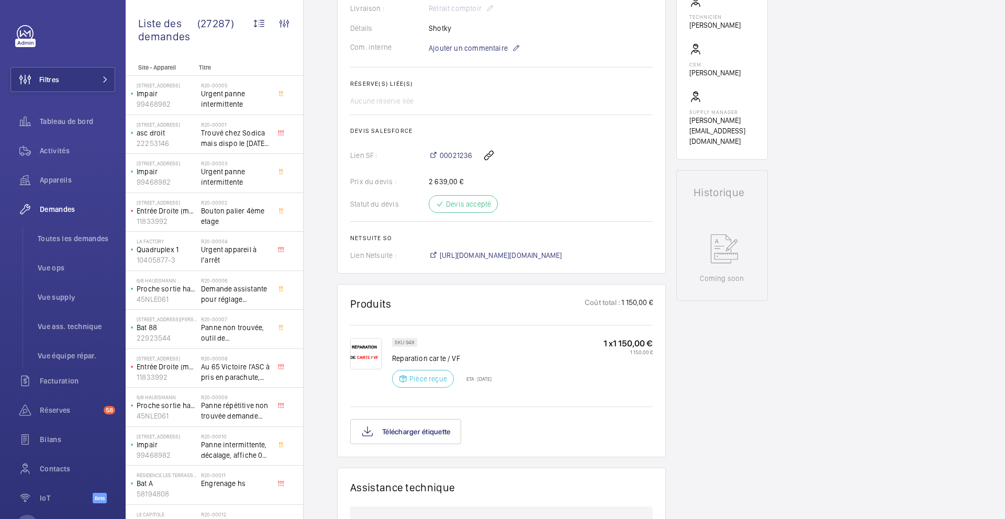
scroll to position [314, 0]
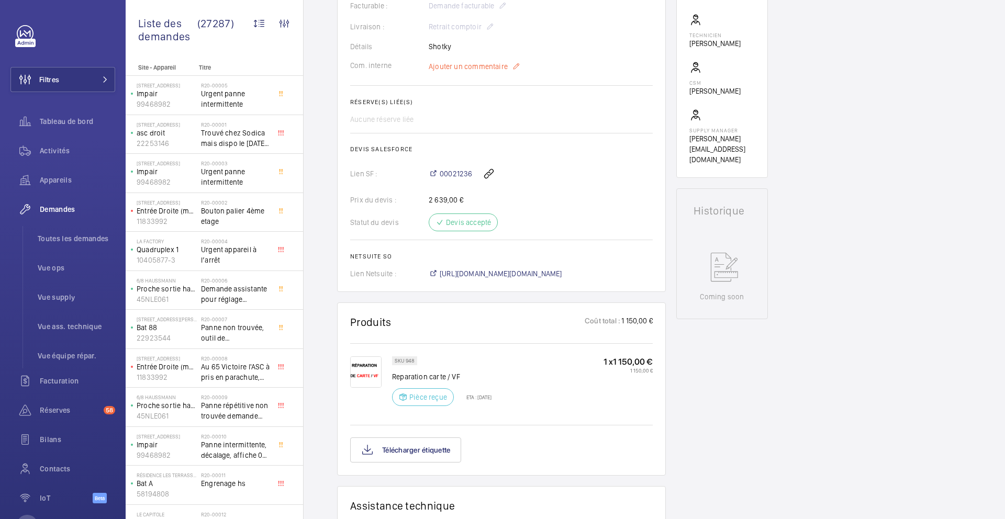
click at [475, 66] on span "Ajouter un commentaire" at bounding box center [468, 66] width 79 height 10
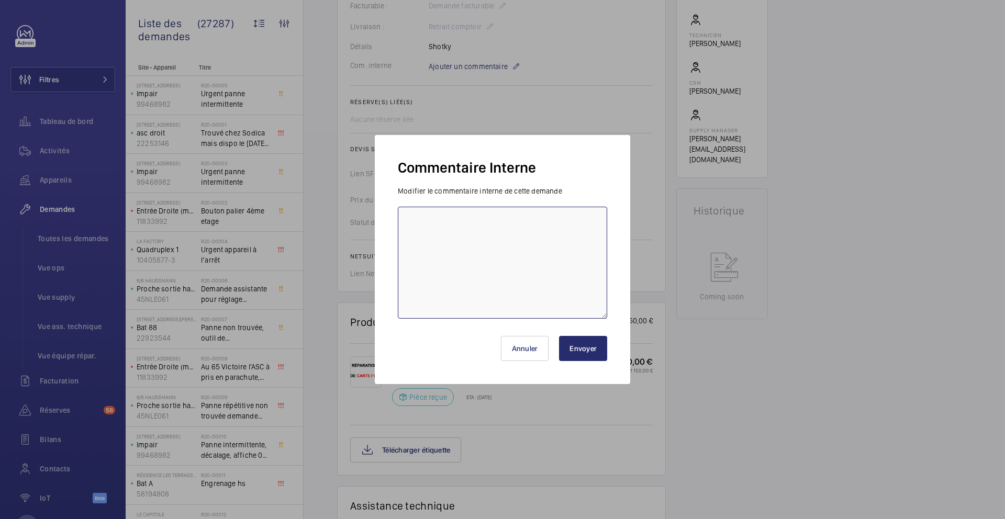
click at [451, 248] on textarea at bounding box center [502, 263] width 209 height 112
click at [489, 222] on textarea "13/08 VF récupéré et récupéré" at bounding box center [502, 263] width 209 height 112
click at [577, 228] on textarea "13/08 VF récupéré et appareil remis en service" at bounding box center [502, 263] width 209 height 112
click at [579, 220] on textarea "13/08 VF récupéré et appareil remis en service , probléme application le tech n…" at bounding box center [502, 263] width 209 height 112
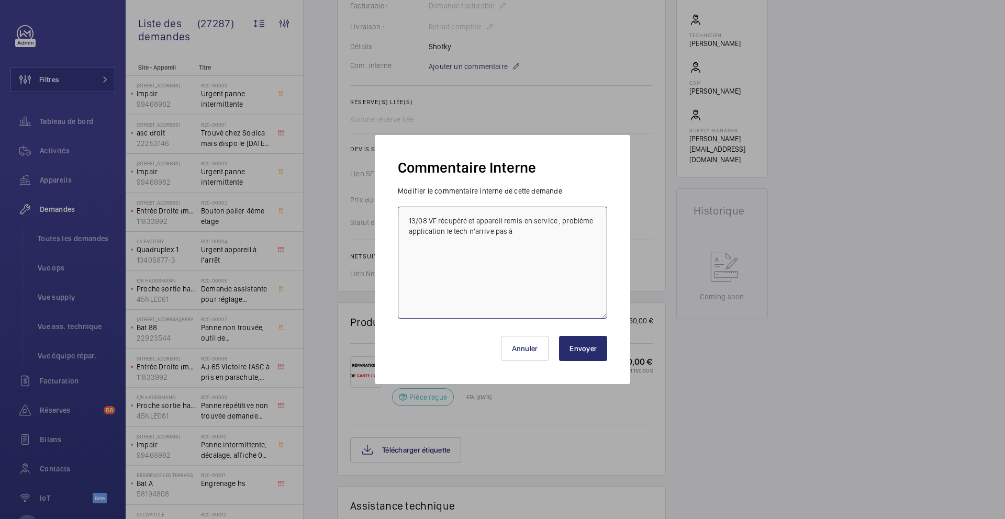
click at [560, 231] on textarea "13/08 VF récupéré et appareil remis en service , probléme application le tech n…" at bounding box center [502, 263] width 209 height 112
type textarea "13/08 VF récupéré et appareil remis en service , probléme application le tech n…"
click at [583, 348] on button "Envoyer" at bounding box center [583, 348] width 48 height 25
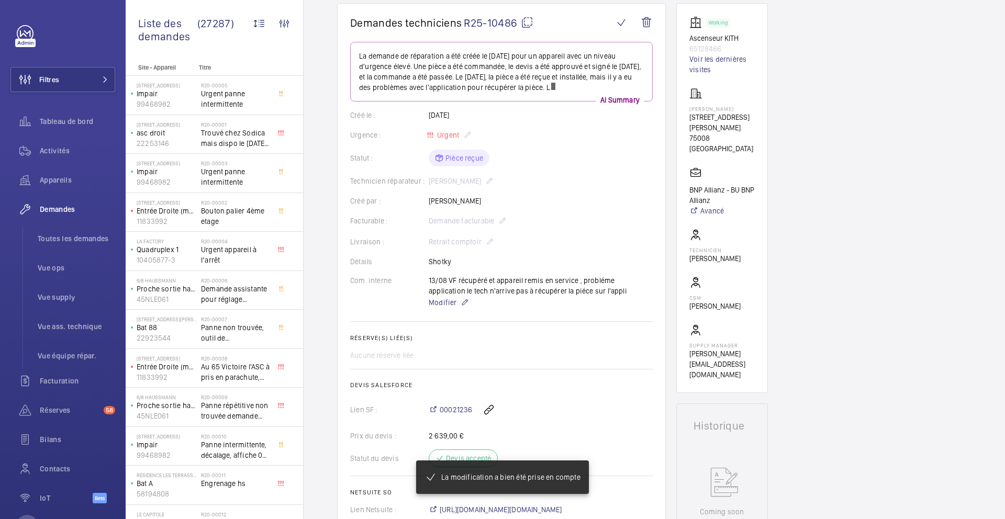
scroll to position [0, 0]
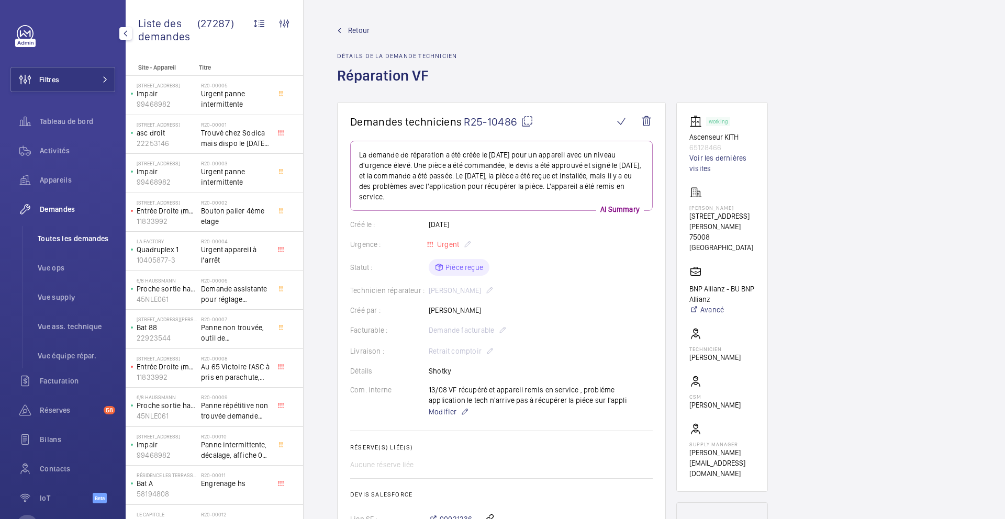
click at [61, 236] on span "Toutes les demandes" at bounding box center [76, 238] width 77 height 10
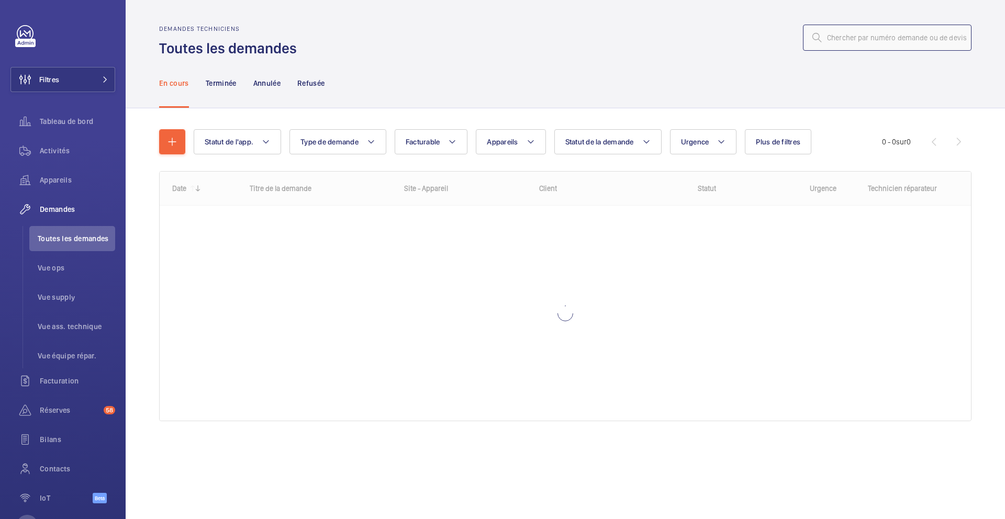
click at [871, 42] on input "text" at bounding box center [887, 38] width 168 height 26
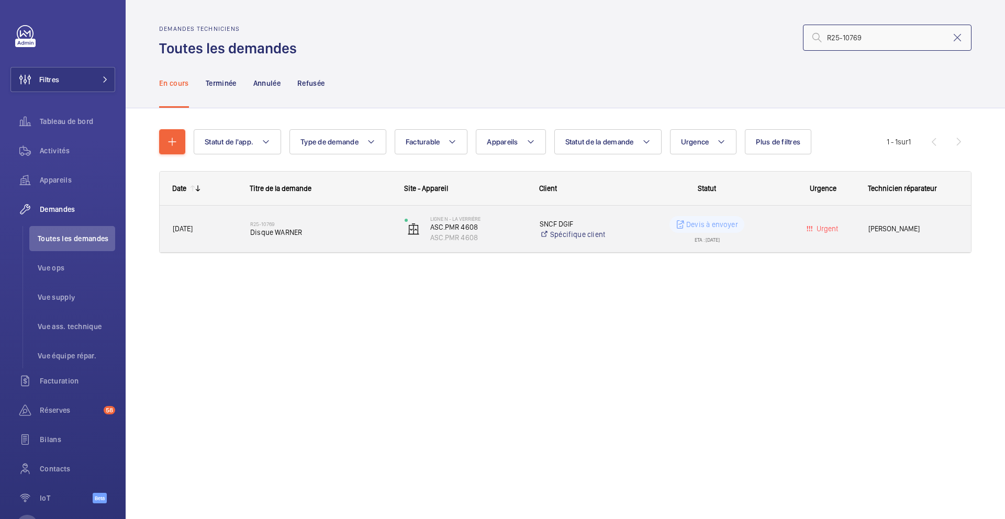
type input "R25-10769"
click at [370, 238] on div "R25-10769 Disque WARNER" at bounding box center [320, 229] width 141 height 30
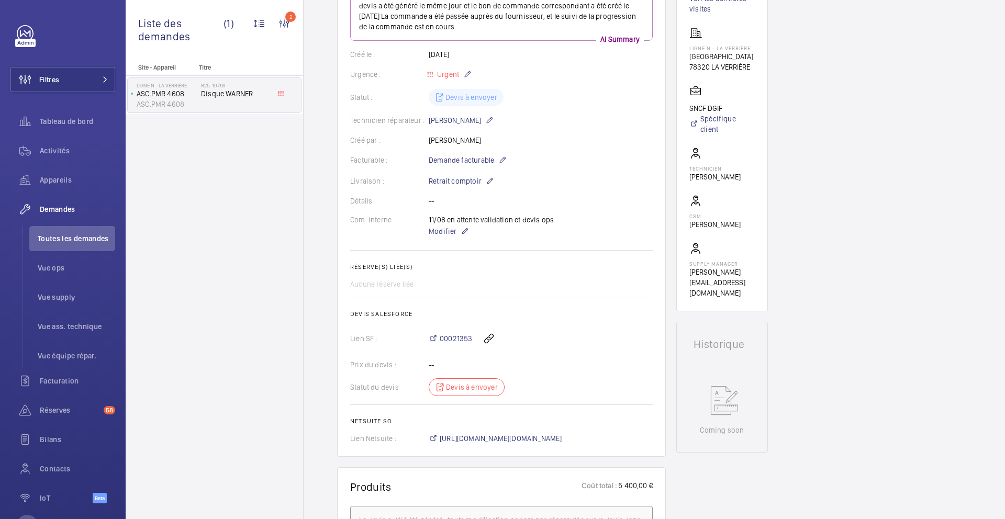
scroll to position [152, 0]
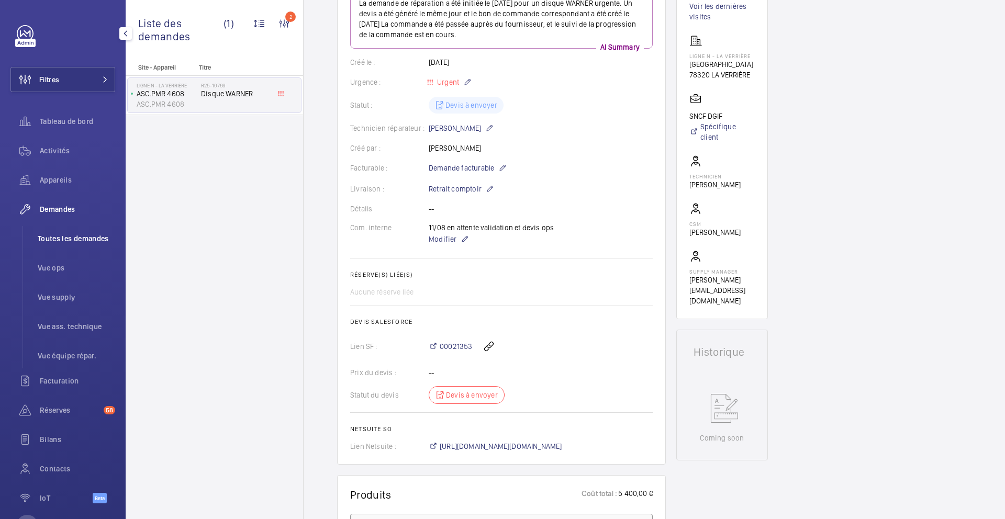
click at [87, 243] on span "Toutes les demandes" at bounding box center [76, 238] width 77 height 10
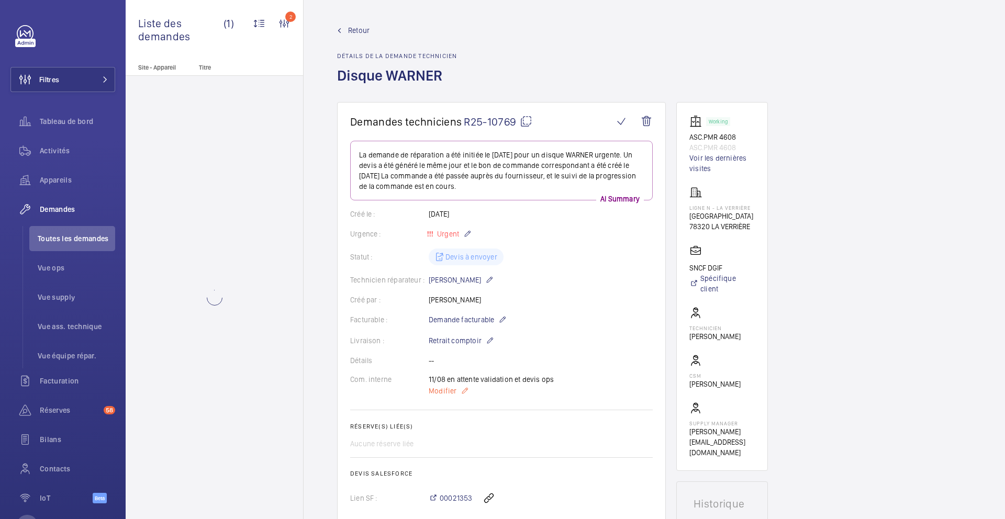
click at [448, 393] on span "Modifier" at bounding box center [443, 391] width 28 height 10
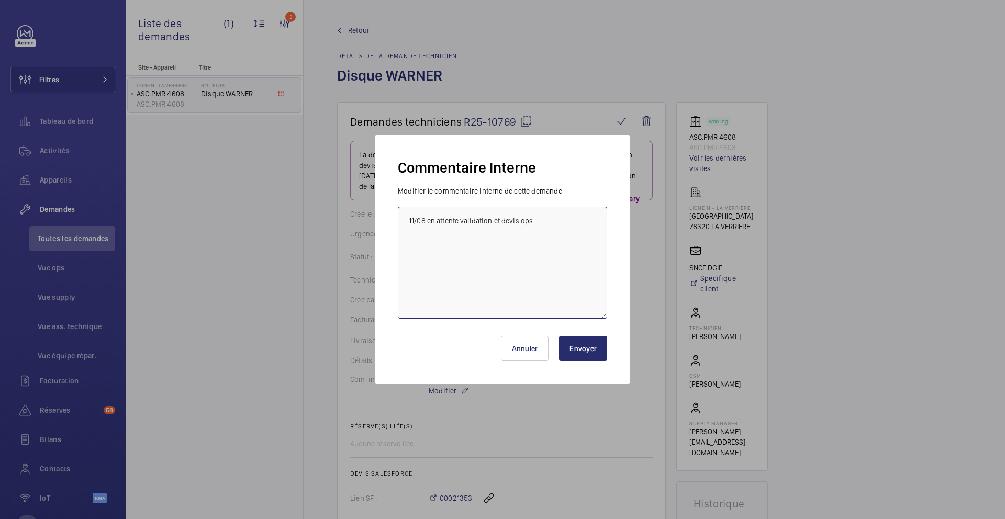
click at [455, 295] on textarea "11/08 en attente validation et devis ops" at bounding box center [502, 263] width 209 height 112
type textarea "11/08 en attente validation et devis ops 12/08 commande récupérée par Caro chez…"
click at [590, 343] on button "Envoyer" at bounding box center [583, 348] width 48 height 25
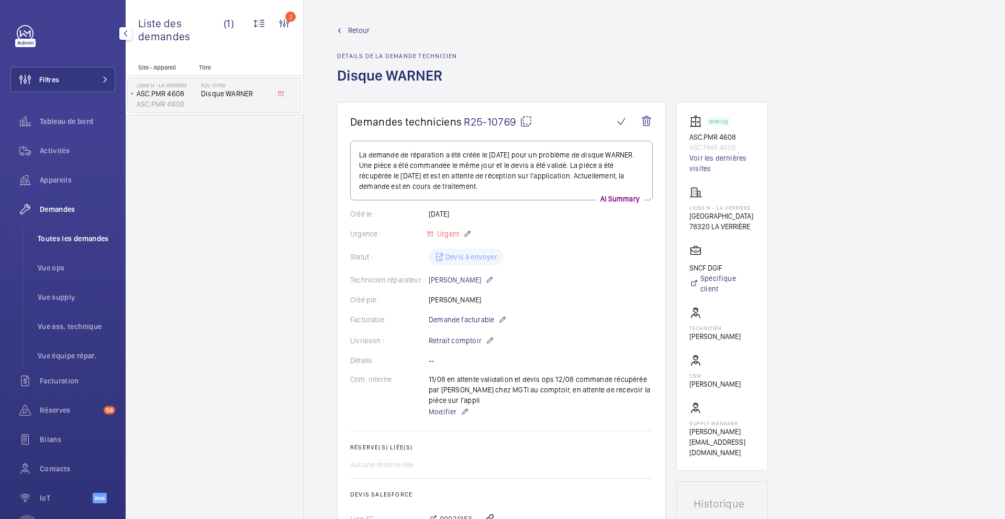
click at [97, 232] on li "Toutes les demandes" at bounding box center [72, 238] width 86 height 25
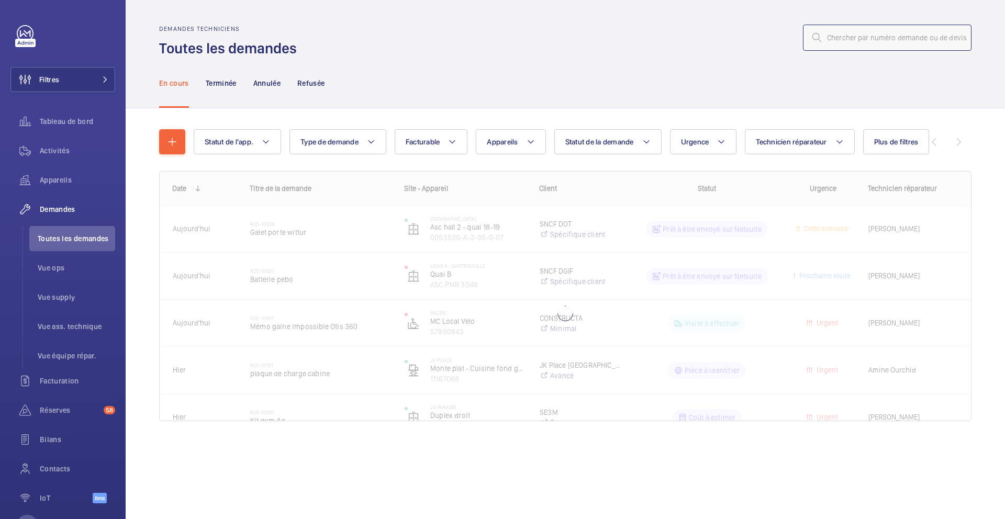
click at [852, 40] on input "text" at bounding box center [887, 38] width 168 height 26
paste input "R25-10311"
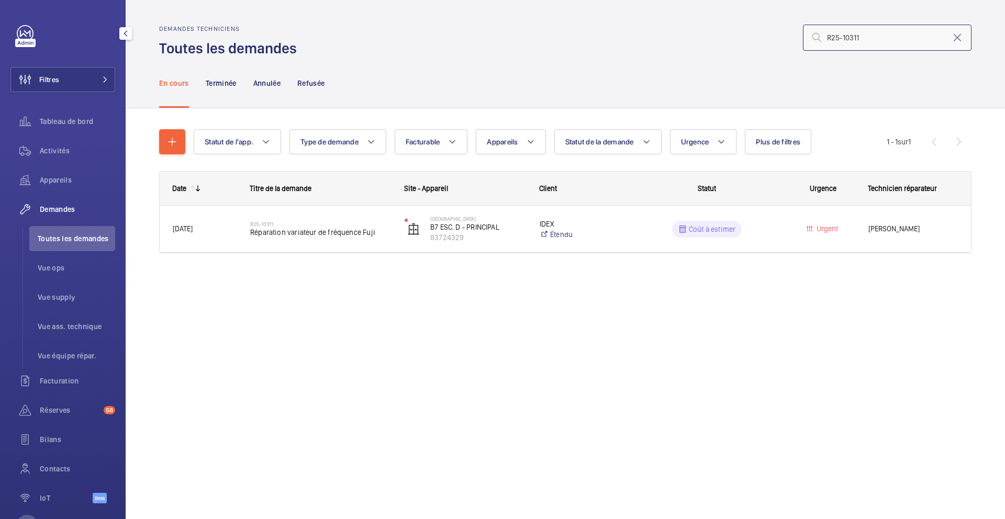
type input "R25-10311"
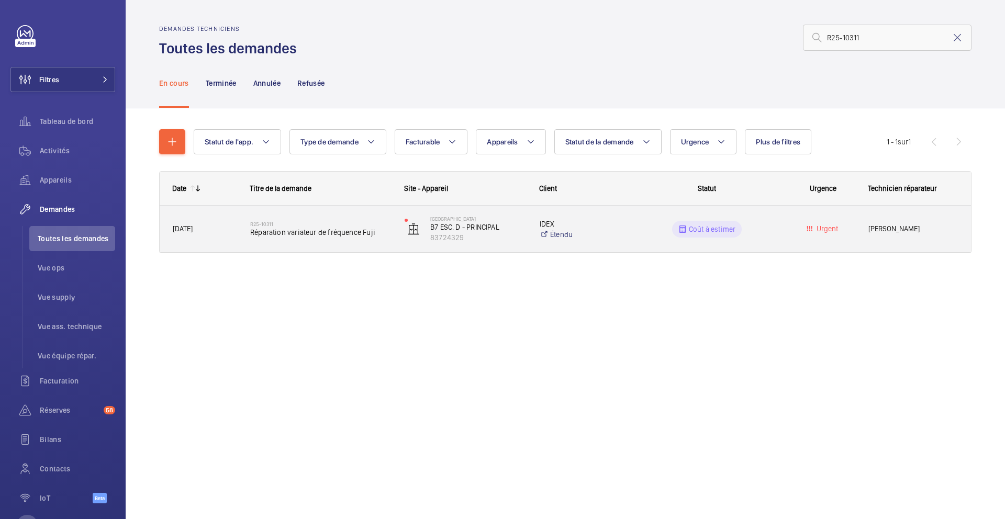
click at [615, 243] on div "IDEX Étendu" at bounding box center [575, 229] width 96 height 42
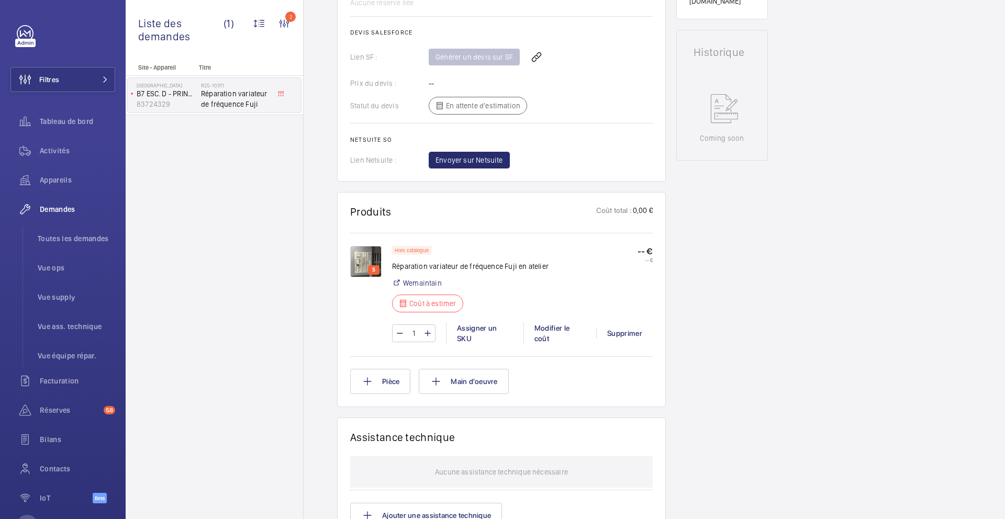
scroll to position [502, 0]
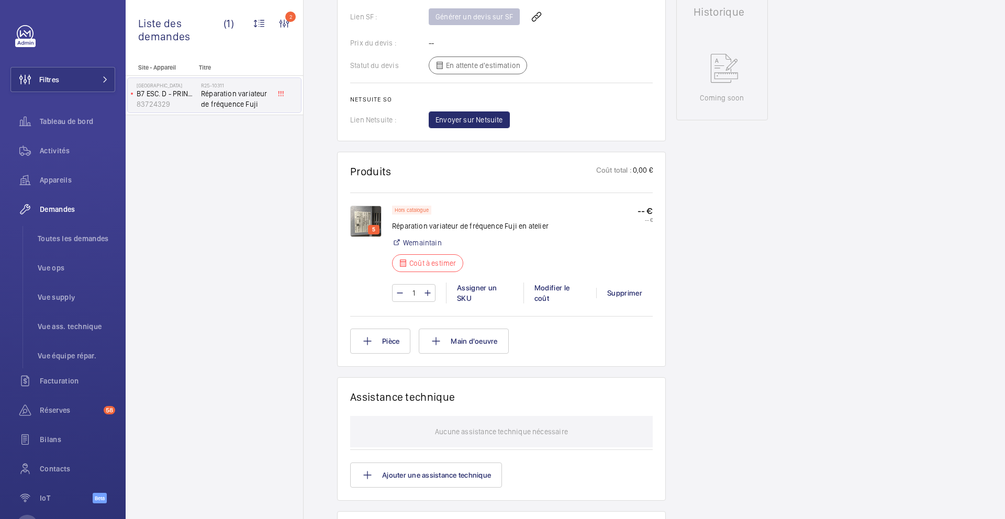
click at [365, 219] on img at bounding box center [365, 221] width 31 height 31
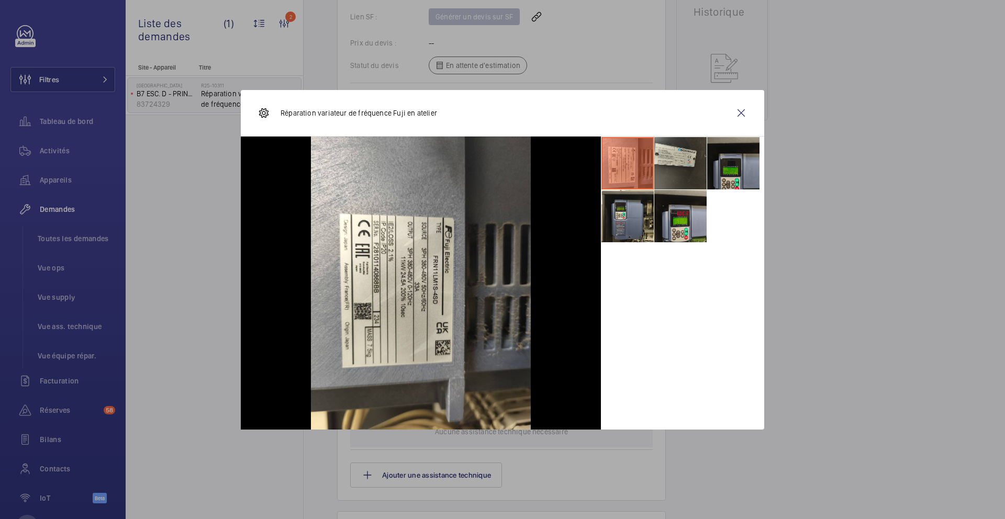
click at [688, 159] on li at bounding box center [680, 163] width 52 height 52
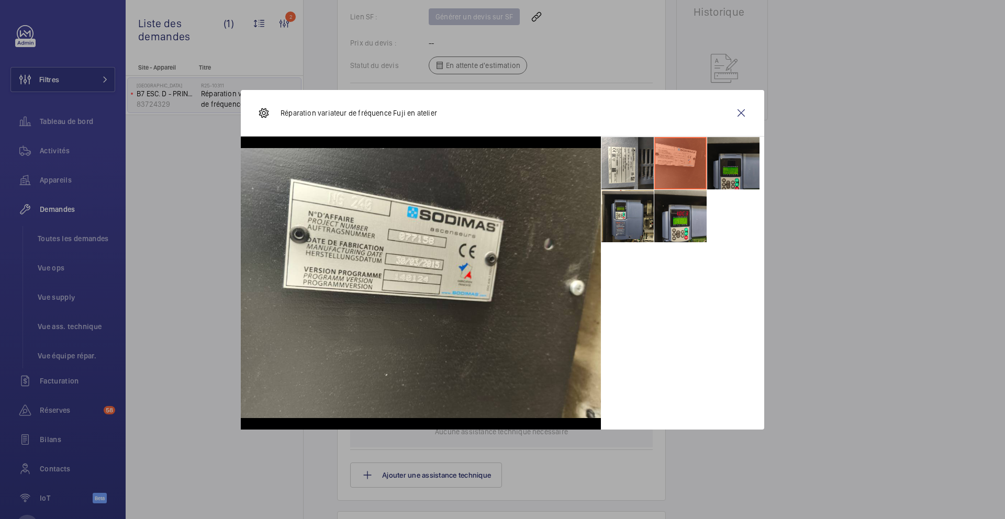
click at [743, 167] on li at bounding box center [733, 163] width 52 height 52
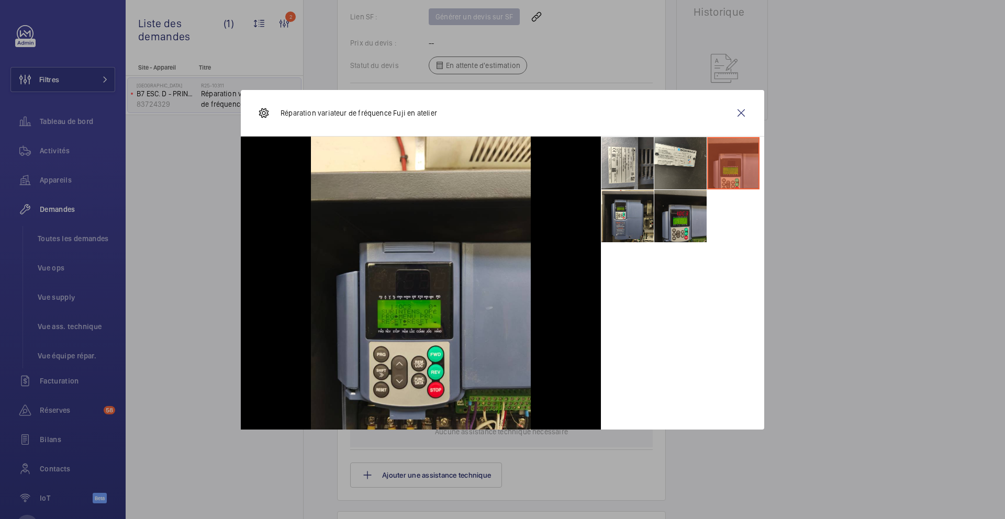
click at [700, 204] on li at bounding box center [680, 216] width 52 height 52
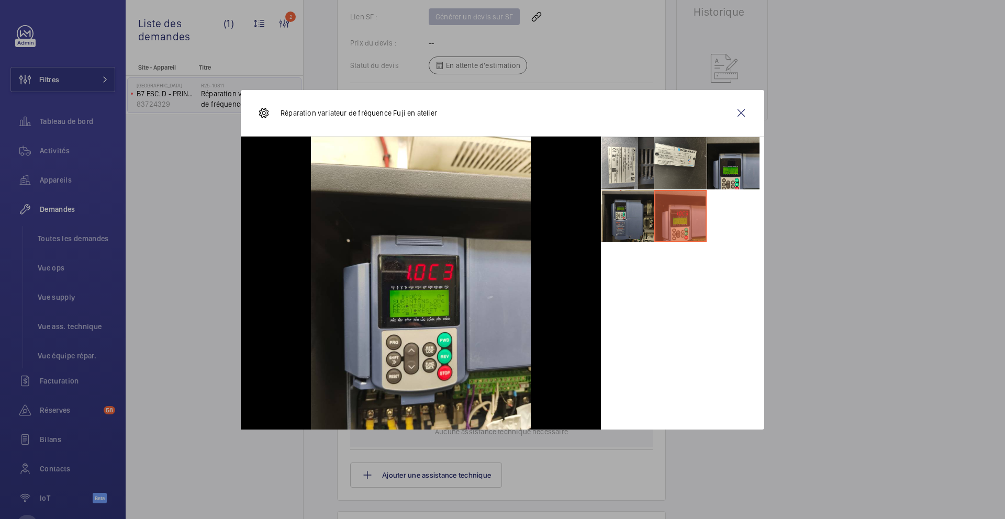
click at [627, 223] on li at bounding box center [627, 216] width 52 height 52
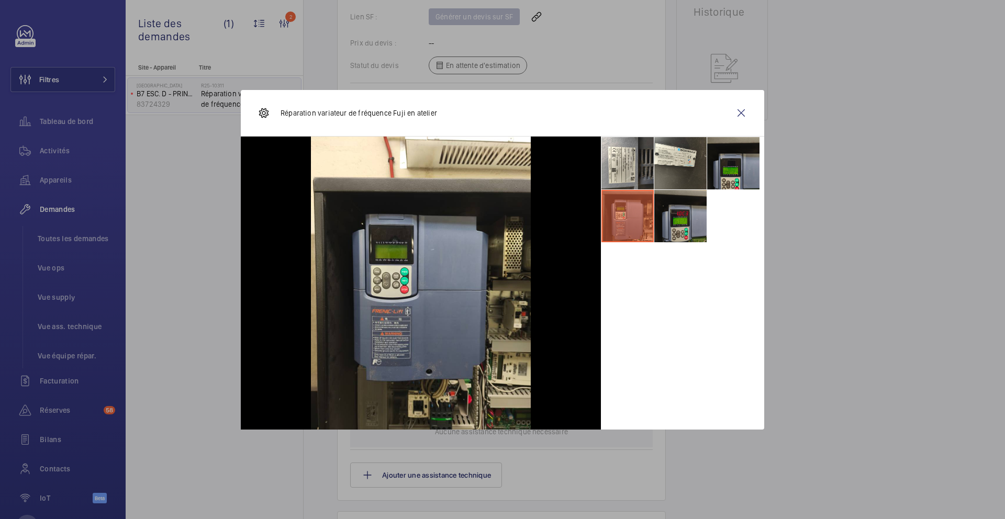
click at [672, 221] on li at bounding box center [680, 216] width 52 height 52
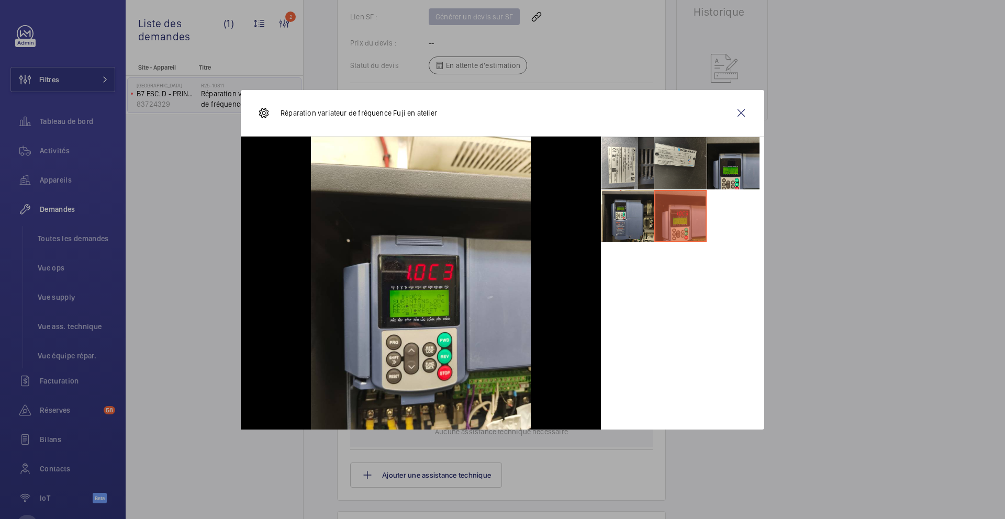
click at [690, 180] on li at bounding box center [680, 163] width 52 height 52
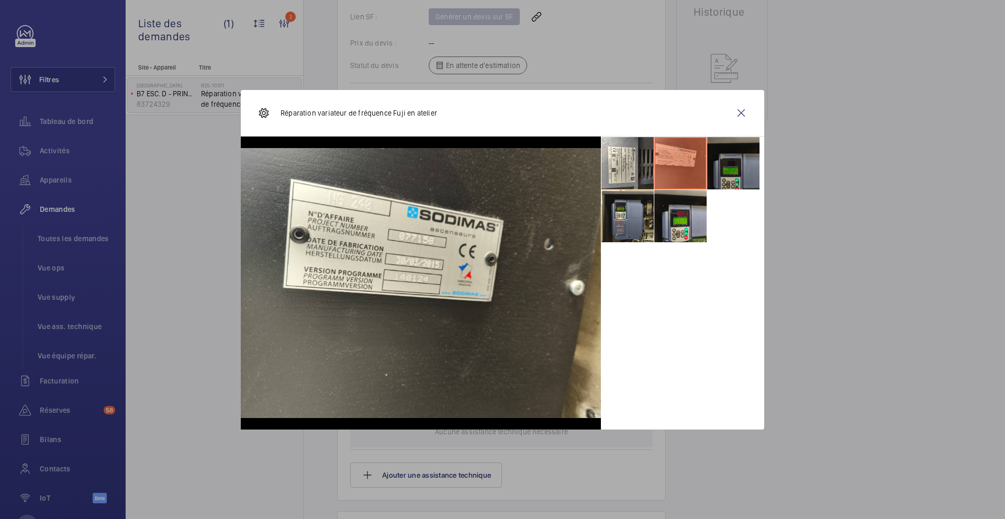
click at [741, 171] on li at bounding box center [733, 163] width 52 height 52
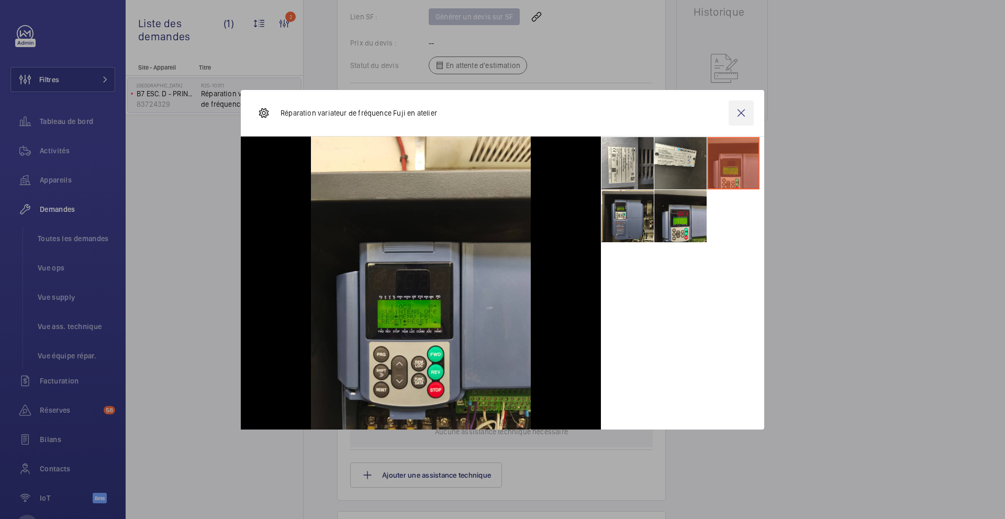
click at [742, 118] on wm-front-icon-button at bounding box center [740, 112] width 25 height 25
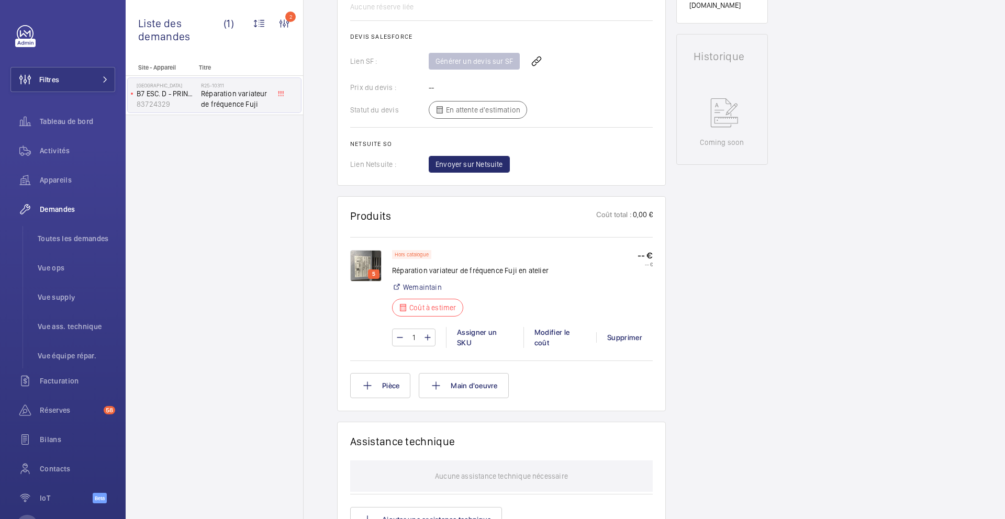
scroll to position [446, 0]
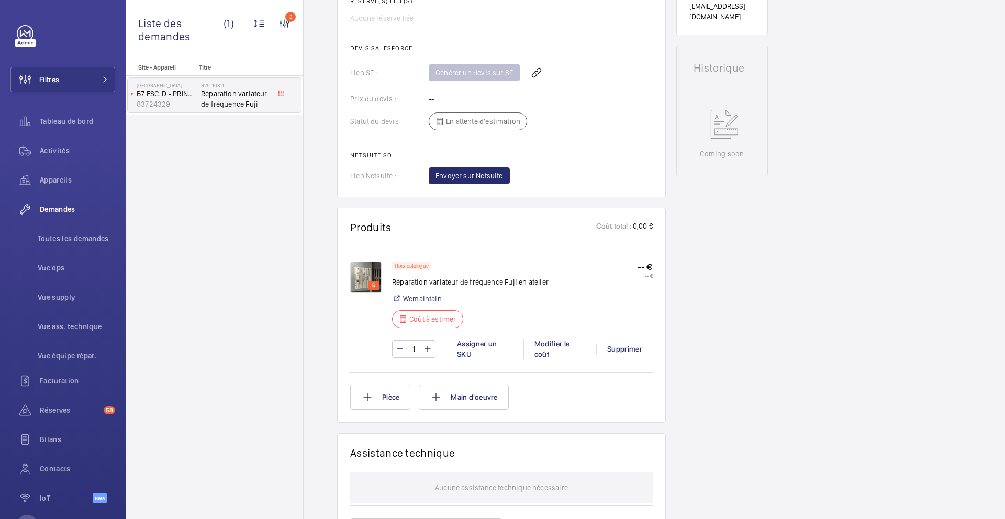
click at [358, 284] on img at bounding box center [365, 277] width 31 height 31
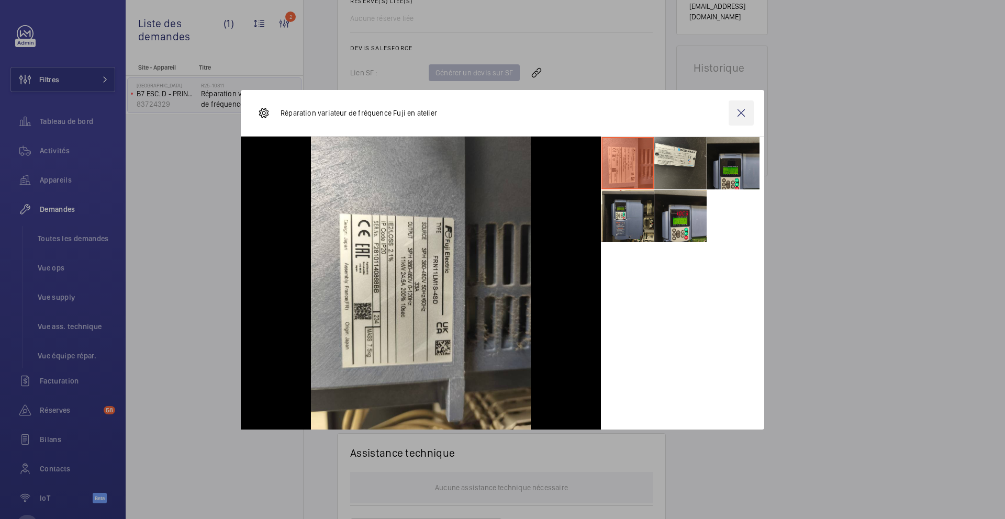
click at [742, 112] on wm-front-icon-button at bounding box center [740, 112] width 25 height 25
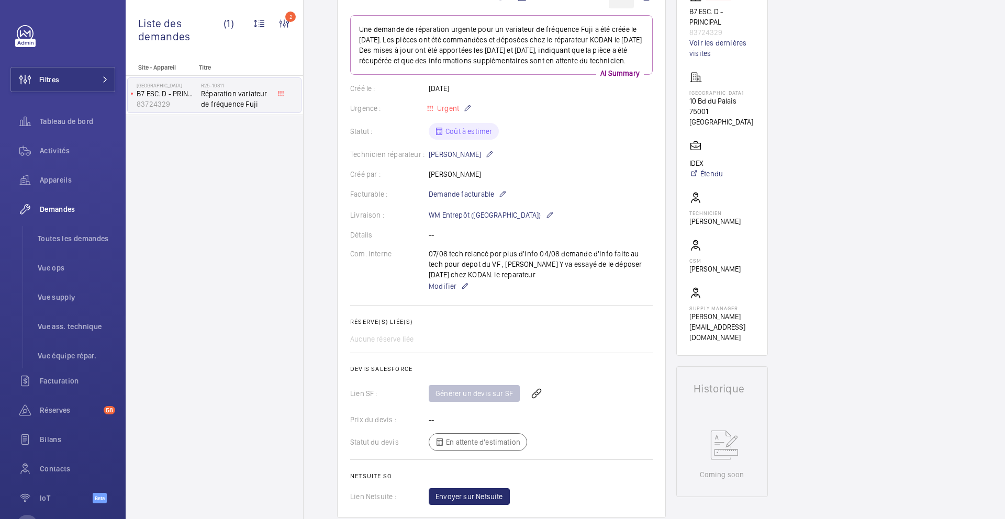
scroll to position [126, 0]
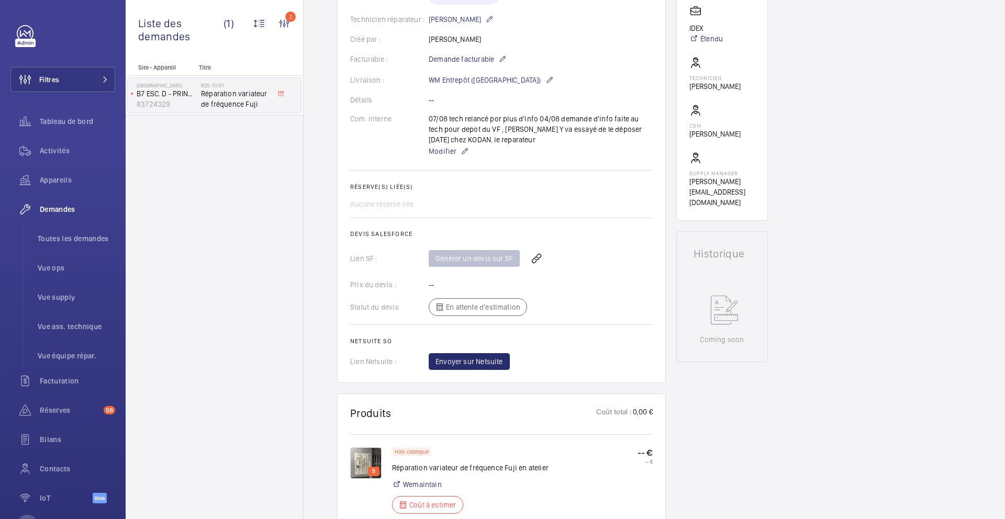
scroll to position [232, 0]
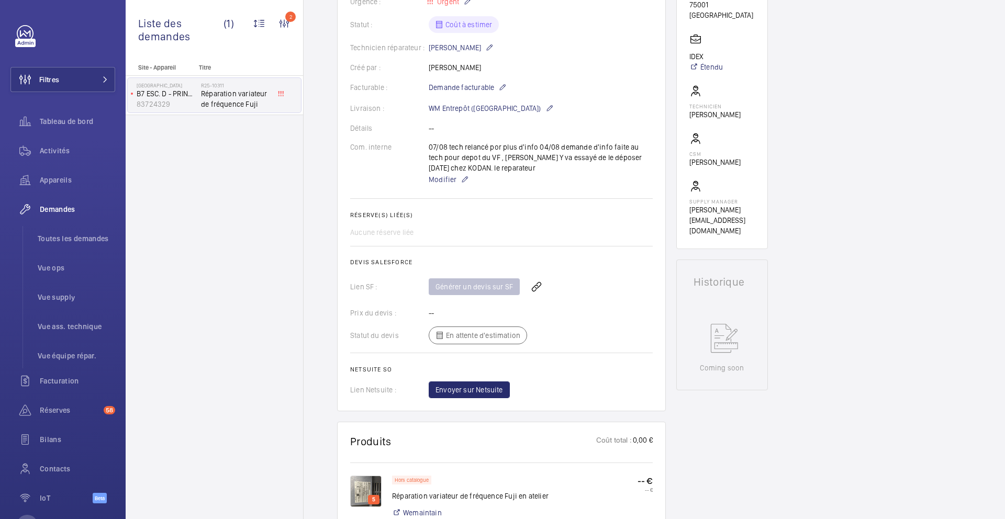
click at [430, 186] on wm-front-card-body "Une demande de réparation urgente pour un variateur de fréquence Fuji a été cré…" at bounding box center [501, 153] width 302 height 490
click at [438, 185] on p "Modifier" at bounding box center [541, 179] width 224 height 13
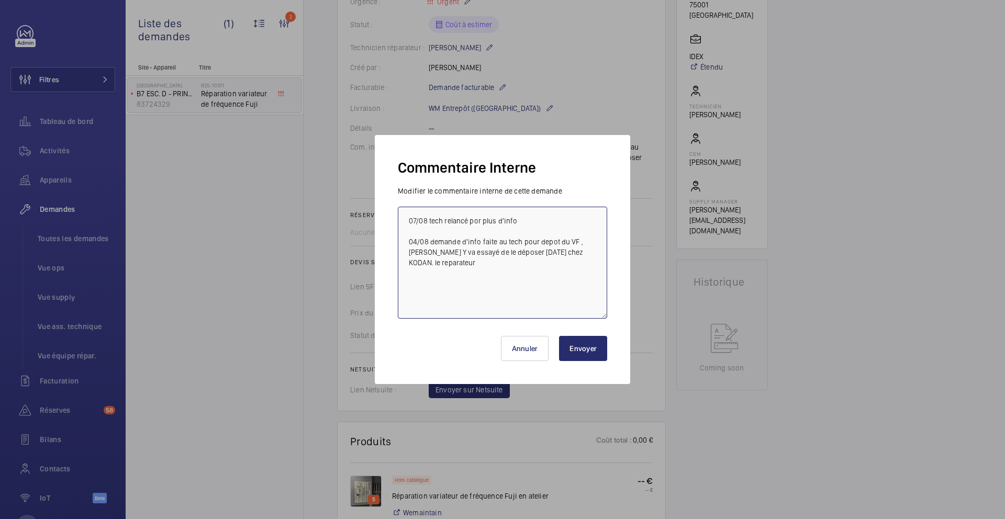
click at [401, 217] on textarea "07/08 tech relancé por plus d'info 04/08 demande d'info faite au tech pour depo…" at bounding box center [502, 263] width 209 height 112
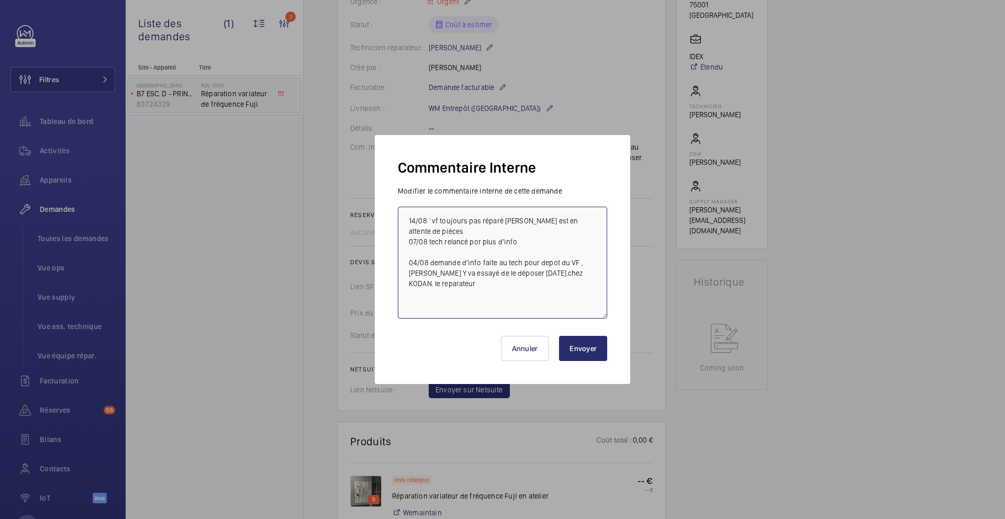
click at [430, 223] on textarea "14/08 `vf toujours pas réparé KODAN est en attente de piéces 07/08 tech relancé…" at bounding box center [502, 263] width 209 height 112
type textarea "14/08 vf toujours pas réparé KODAN est en attente de piéces 07/08 tech relancé …"
click at [596, 343] on button "Envoyer" at bounding box center [583, 348] width 48 height 25
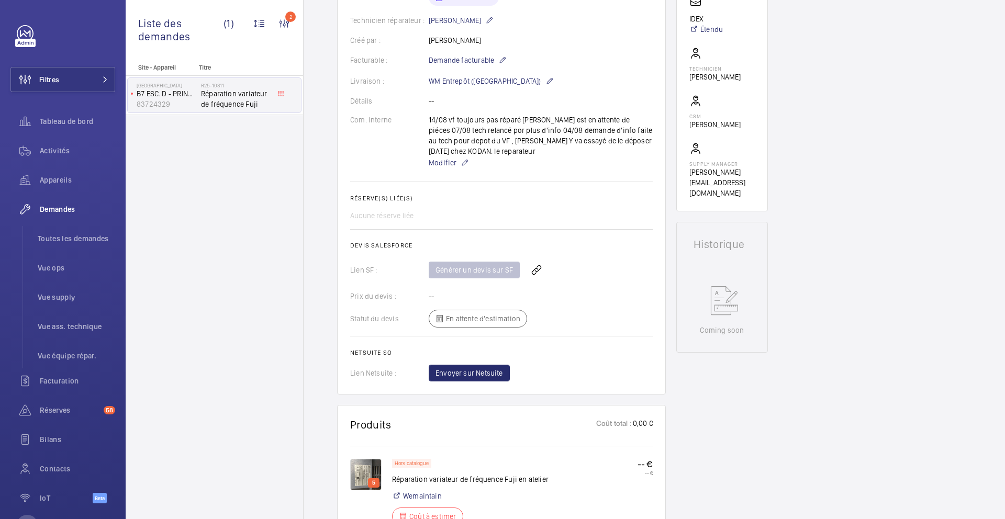
scroll to position [274, 0]
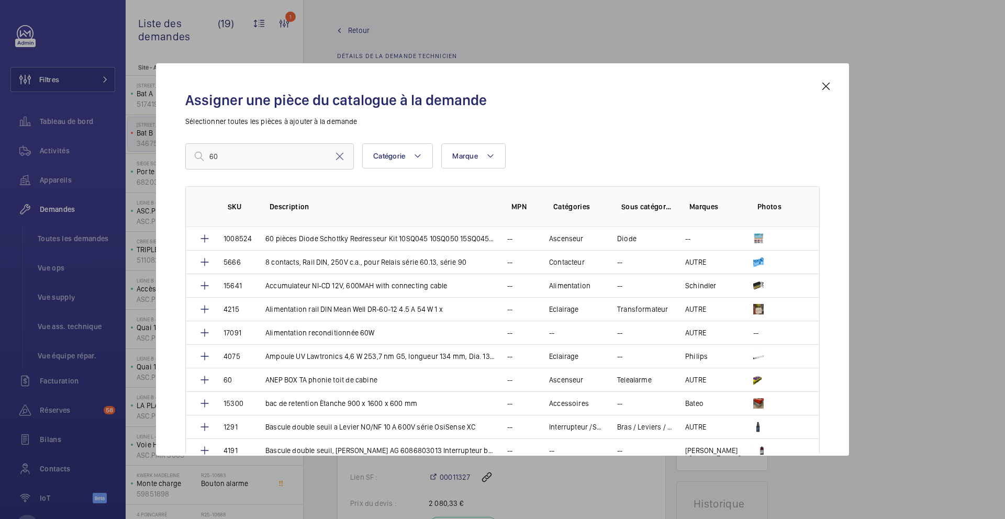
scroll to position [656, 0]
type input "60"
click at [326, 382] on p "ANEP BOX TA phonie toit de cabine" at bounding box center [321, 380] width 112 height 10
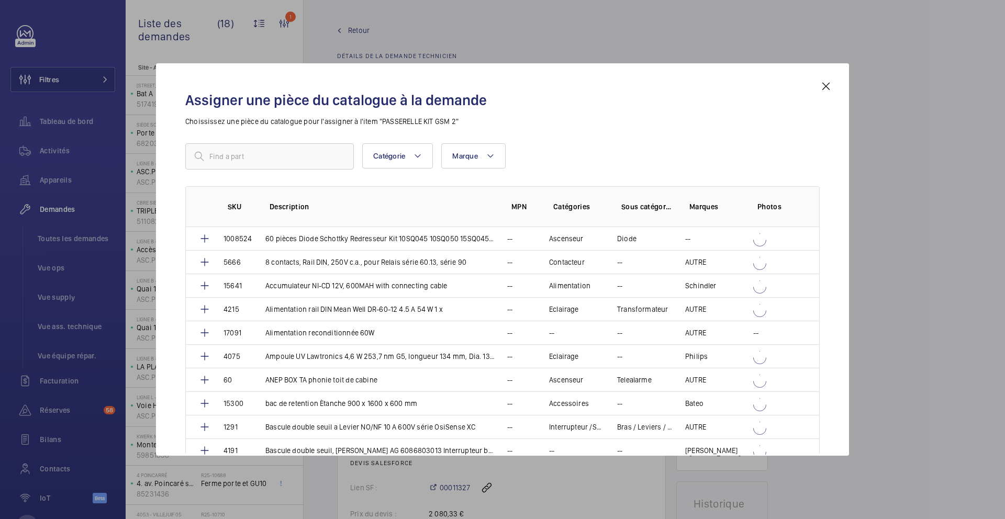
scroll to position [610, 0]
click at [324, 163] on input "text" at bounding box center [269, 156] width 168 height 26
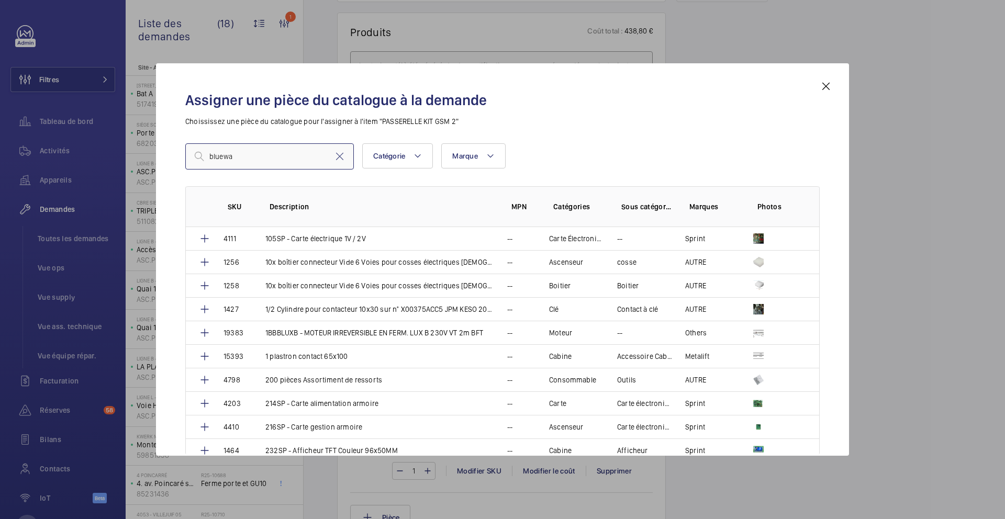
type input "bluewav"
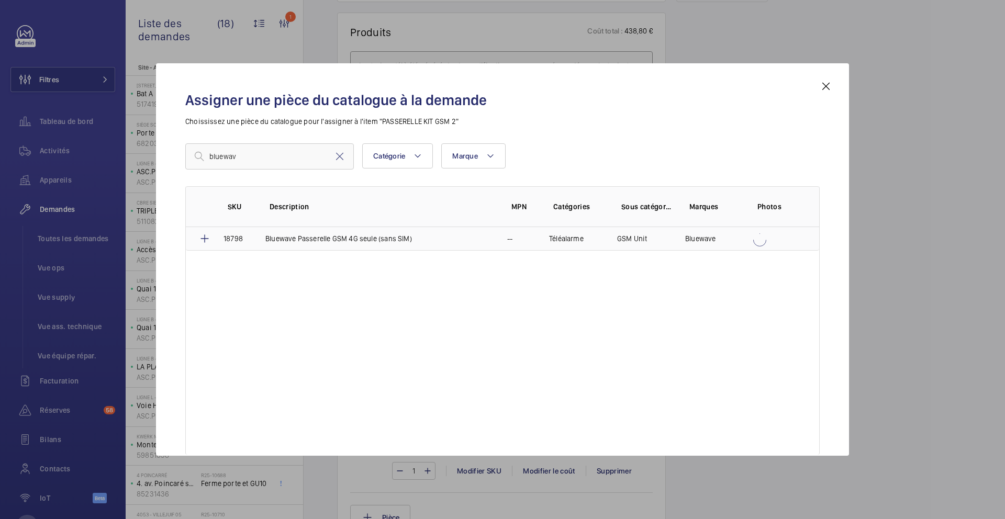
click at [327, 239] on p "Bluewave Passerelle GSM 4G seule (sans SIM)" at bounding box center [338, 238] width 147 height 10
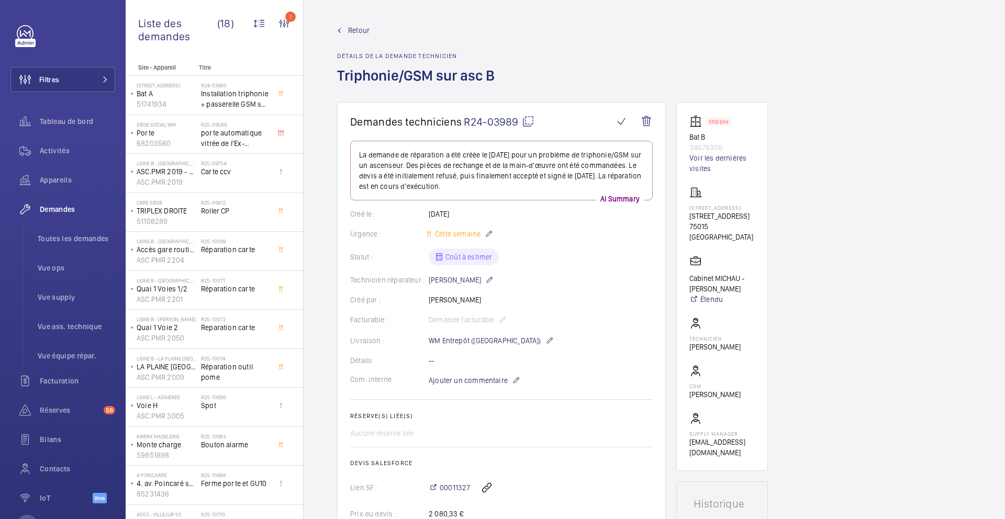
scroll to position [878, 0]
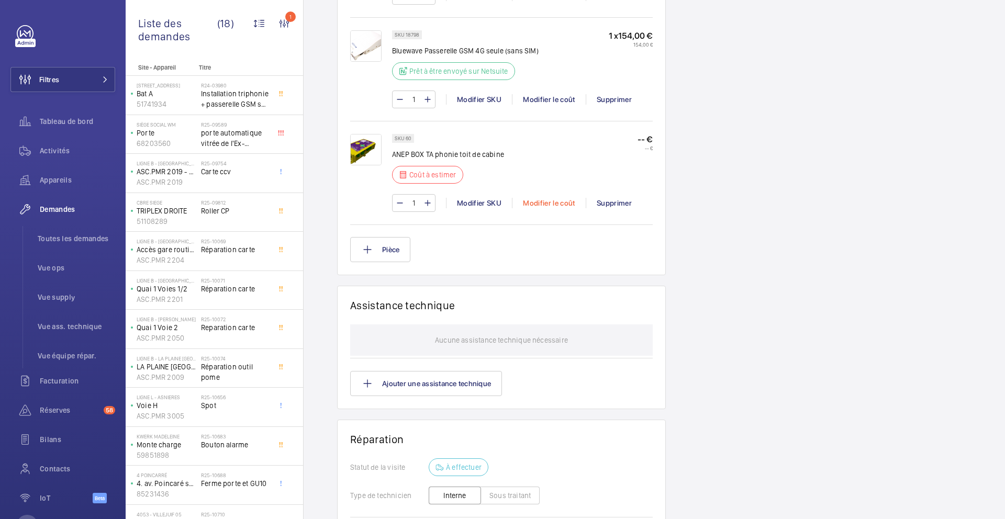
click at [550, 202] on div "Modifier le coût" at bounding box center [549, 203] width 74 height 10
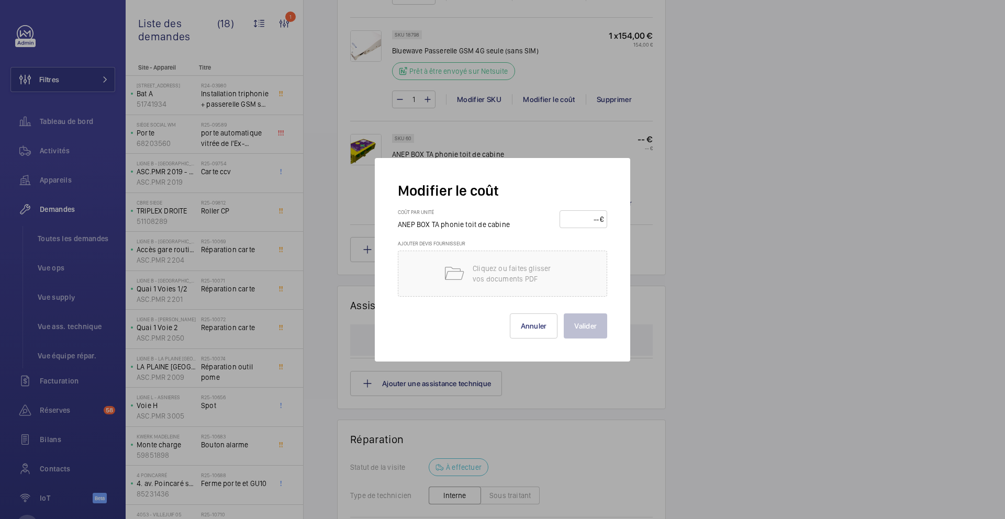
click at [579, 222] on input "number" at bounding box center [581, 219] width 37 height 17
type input "110"
click at [593, 319] on button "Valider" at bounding box center [585, 325] width 43 height 25
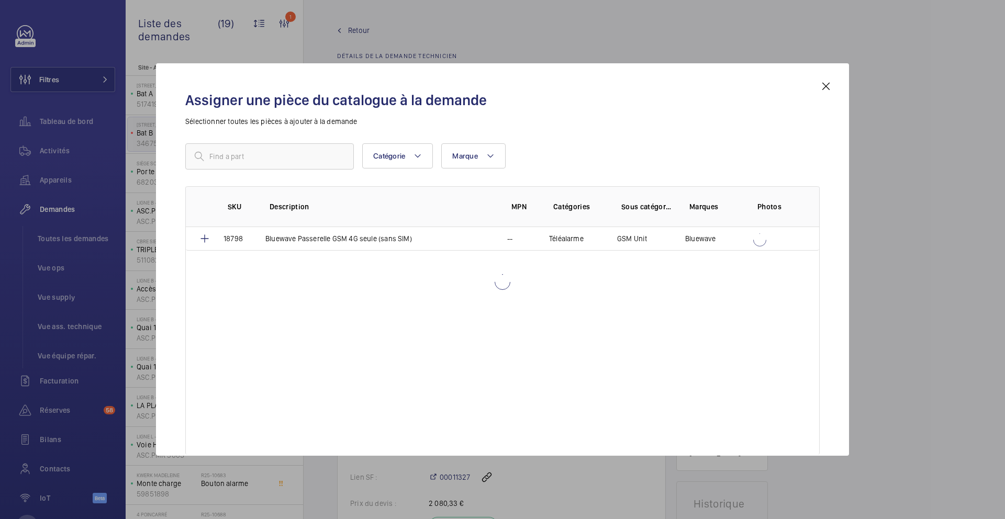
scroll to position [699, 0]
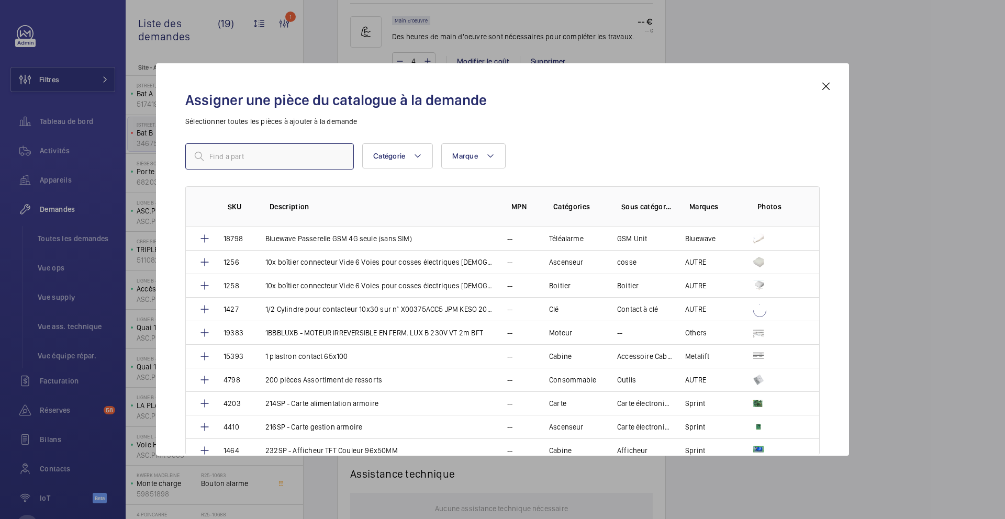
click at [264, 159] on input "text" at bounding box center [269, 156] width 168 height 26
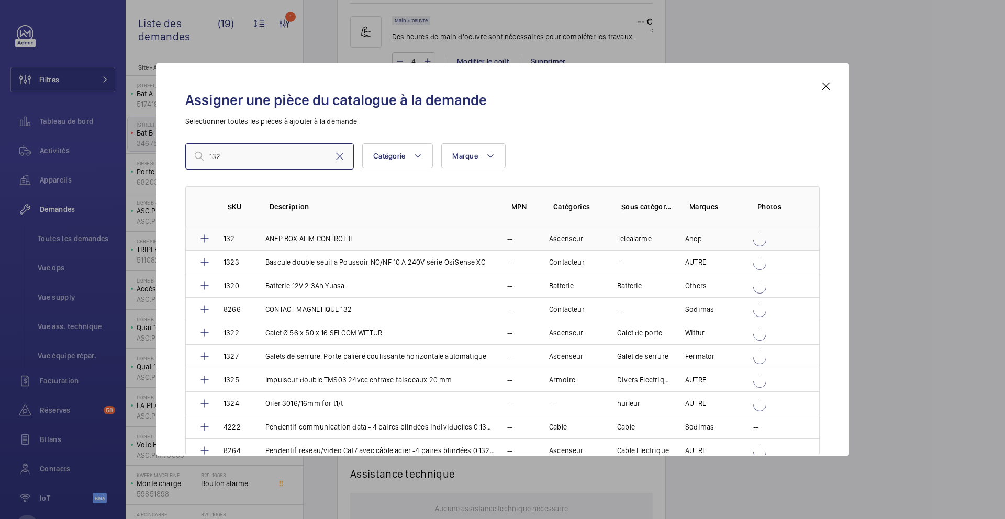
type input "132"
click at [328, 241] on p "ANEP BOX ALIM CONTROL II" at bounding box center [308, 238] width 86 height 10
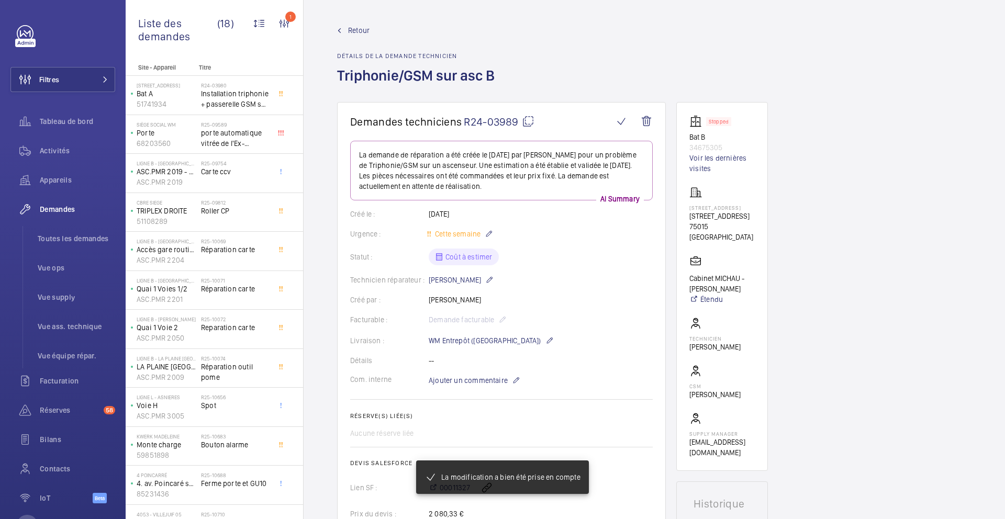
scroll to position [1038, 0]
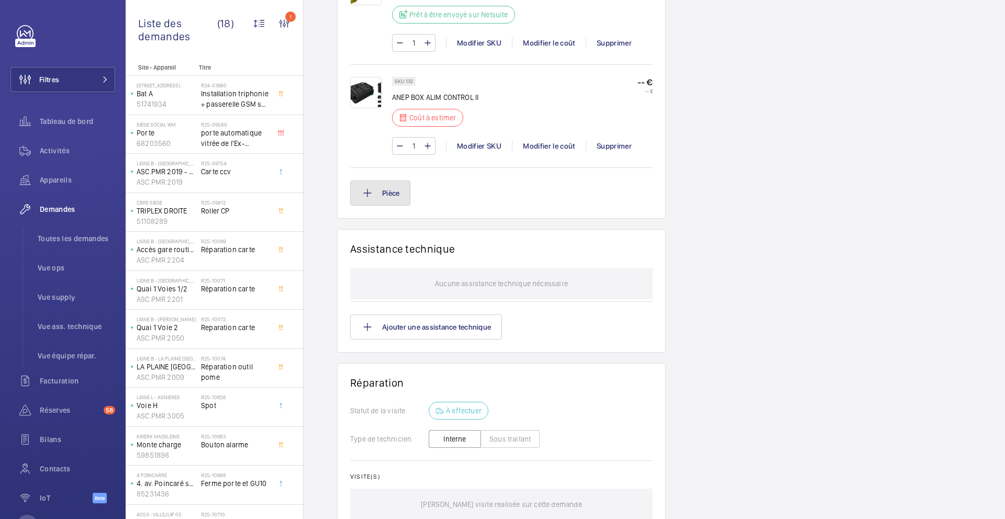
click at [388, 191] on button "Pièce" at bounding box center [380, 193] width 60 height 25
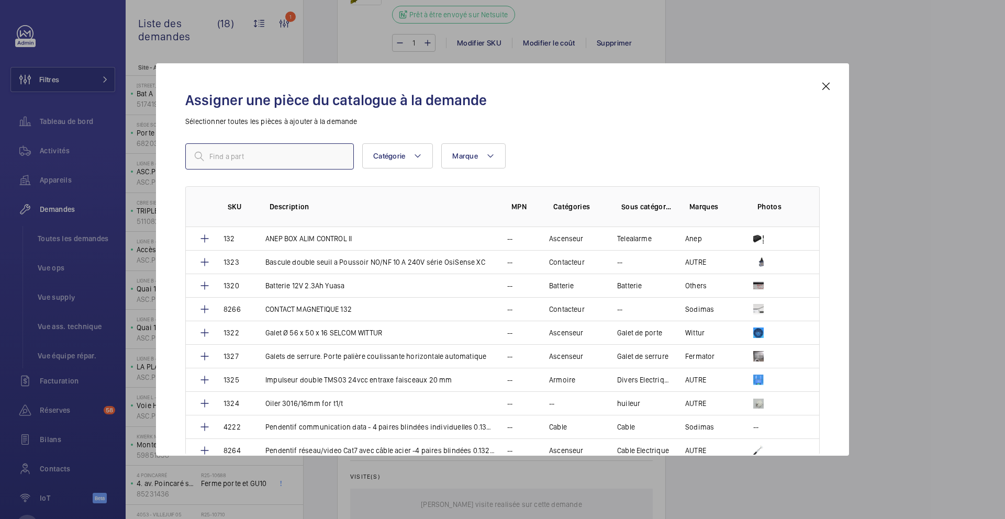
click at [277, 161] on input "text" at bounding box center [269, 156] width 168 height 26
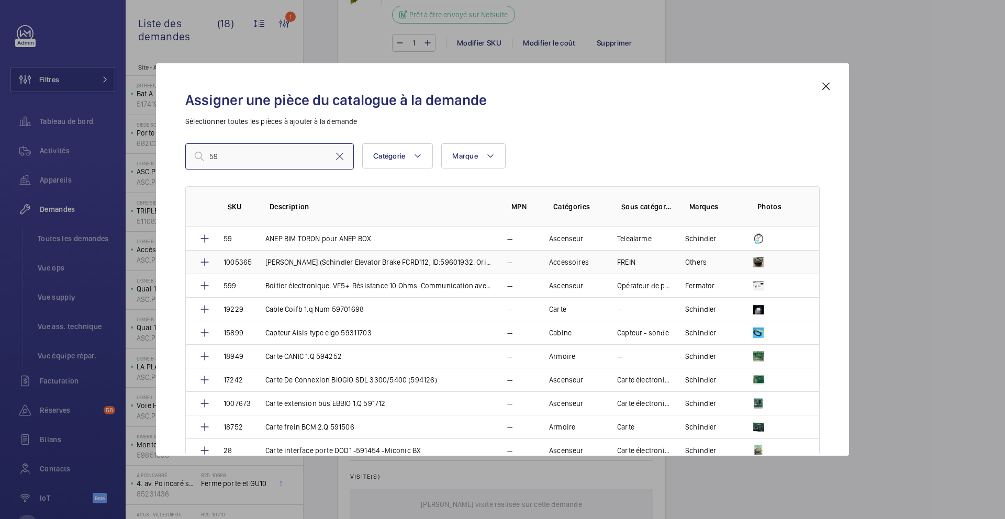
type input "59"
drag, startPoint x: 355, startPoint y: 250, endPoint x: 358, endPoint y: 245, distance: 5.7
click at [0, 0] on tbody "59 ANEP BIM TORON pour ANEP BOX -- Ascenseur Telealarme Schindler 1005365 Bobin…" at bounding box center [0, 0] width 0 height 0
click at [337, 232] on td "ANEP BIM TORON pour ANEP BOX" at bounding box center [374, 238] width 242 height 23
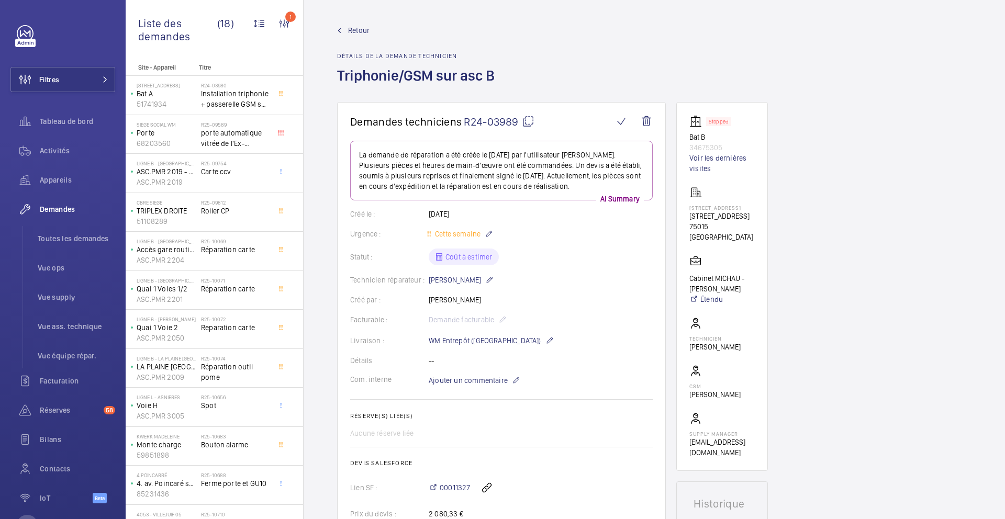
scroll to position [363, 0]
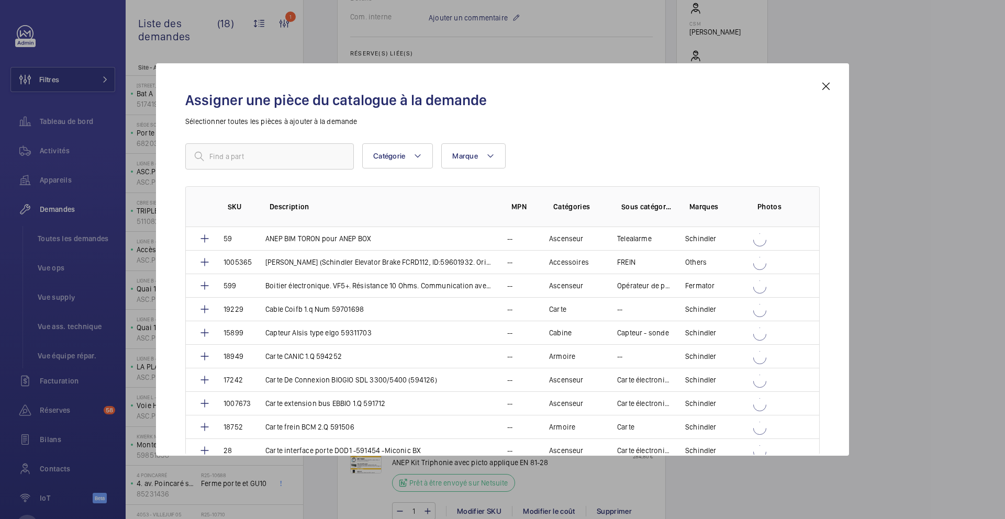
scroll to position [1069, 0]
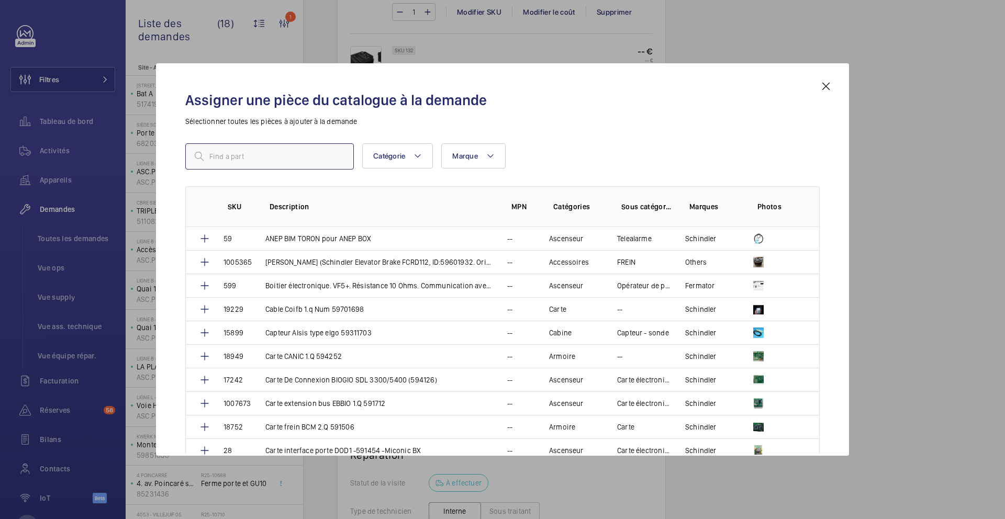
click at [230, 153] on input "text" at bounding box center [269, 156] width 168 height 26
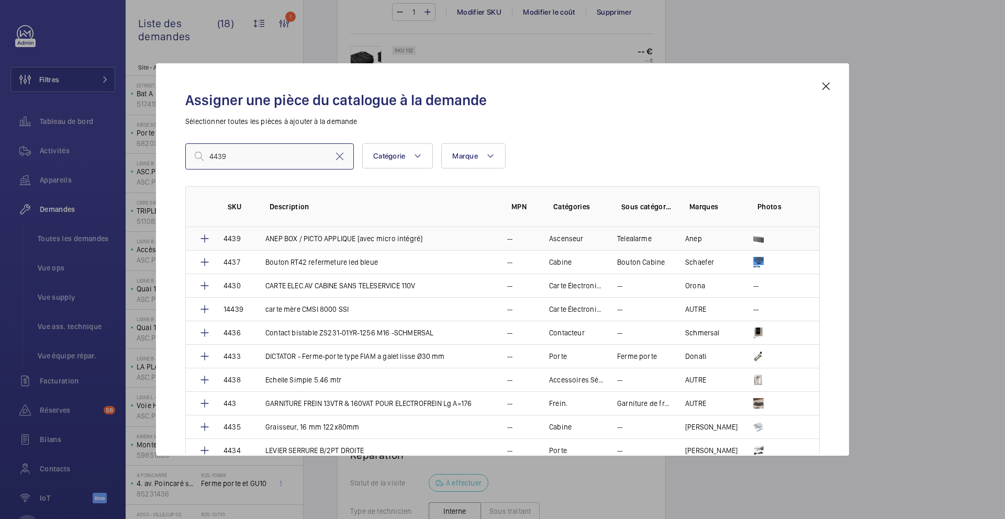
type input "4439"
click at [338, 245] on td "ANEP BOX / PICTO APPLIQUE [avec micro intégré]" at bounding box center [374, 238] width 242 height 23
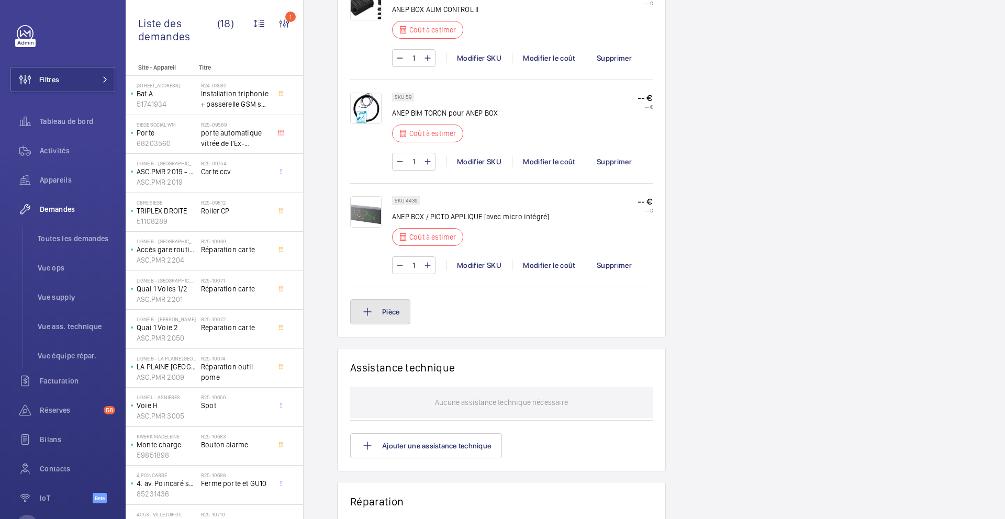
click at [375, 316] on button "Pièce" at bounding box center [380, 311] width 60 height 25
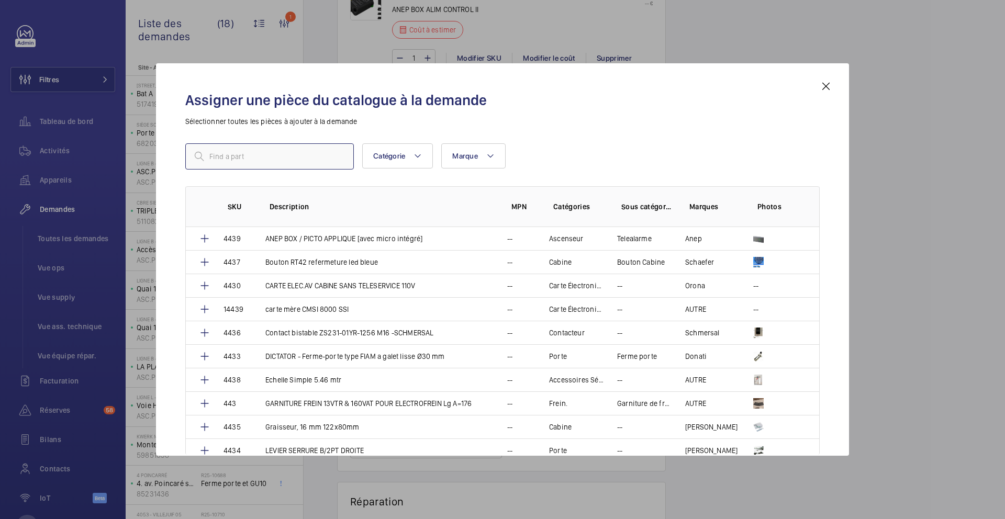
click at [286, 155] on input "text" at bounding box center [269, 156] width 168 height 26
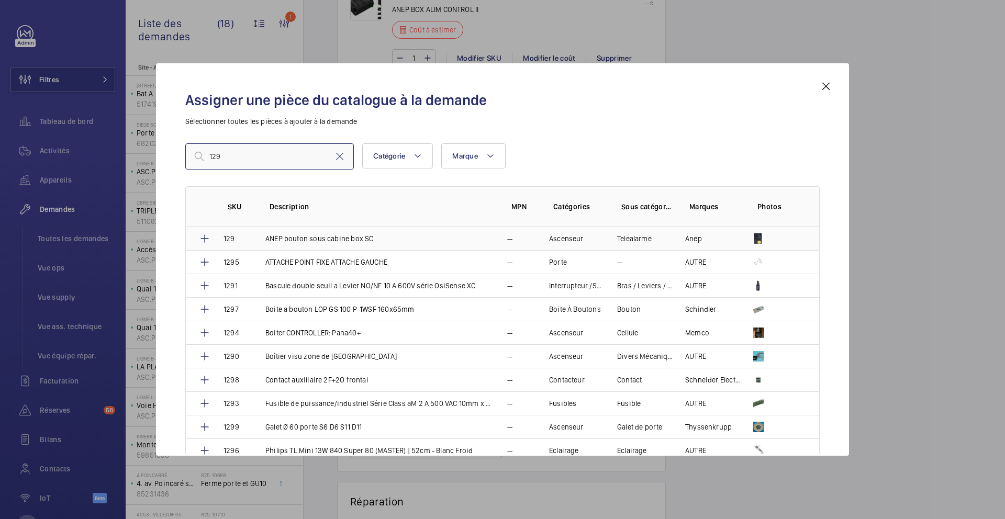
type input "129"
click at [301, 238] on p "ANEP bouton sous cabine box SC" at bounding box center [319, 238] width 108 height 10
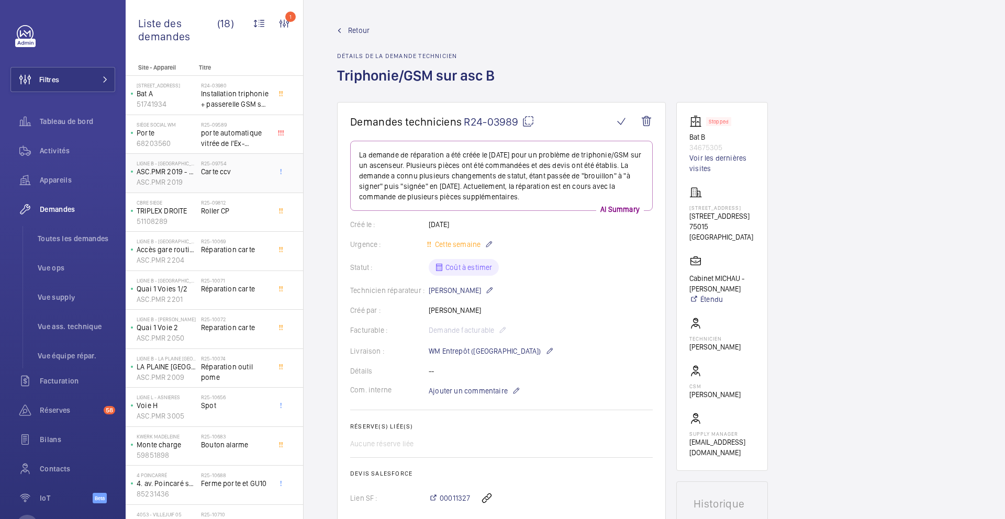
click at [253, 100] on span "Installation triphonie + passerelle GSM sur deux appareils" at bounding box center [235, 98] width 69 height 21
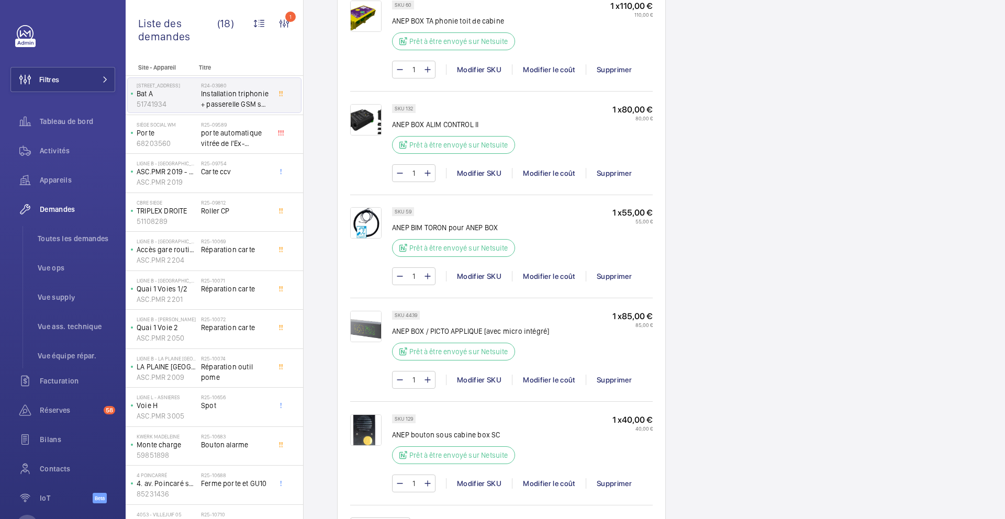
scroll to position [975, 0]
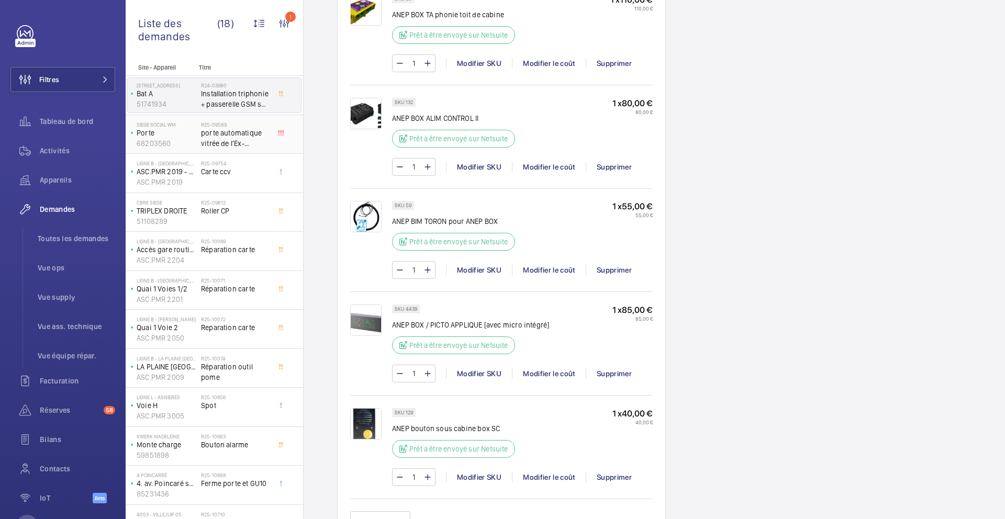
click at [244, 152] on div "Siège social WM Porte 68203560 R25-09589 porte automatique vitrée de l'Ex-Consi…" at bounding box center [214, 134] width 177 height 39
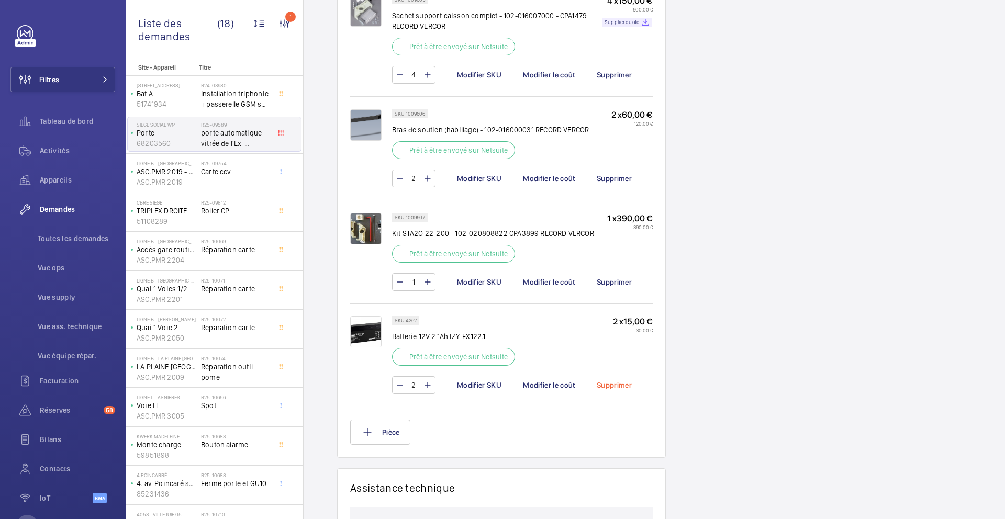
scroll to position [881, 0]
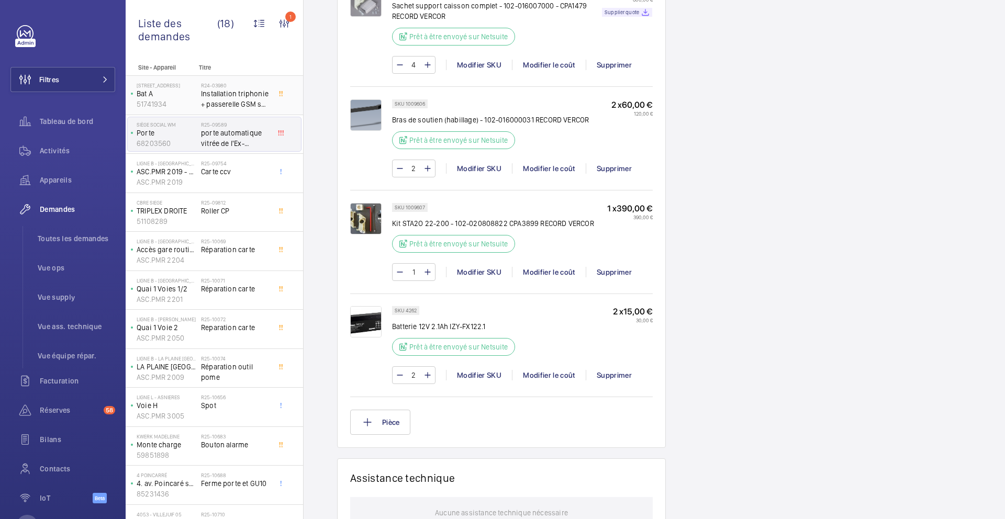
click at [243, 105] on span "Installation triphonie + passerelle GSM sur deux appareils" at bounding box center [235, 98] width 69 height 21
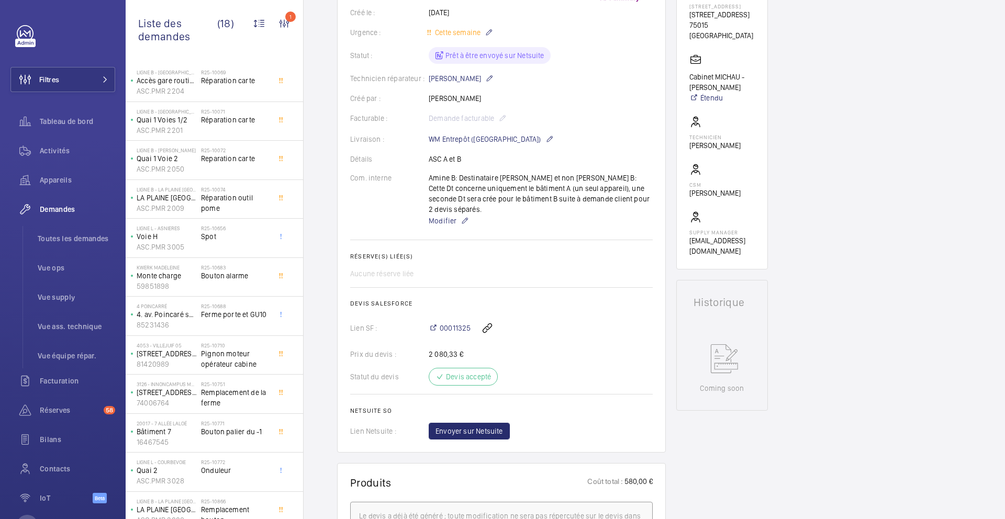
scroll to position [316, 0]
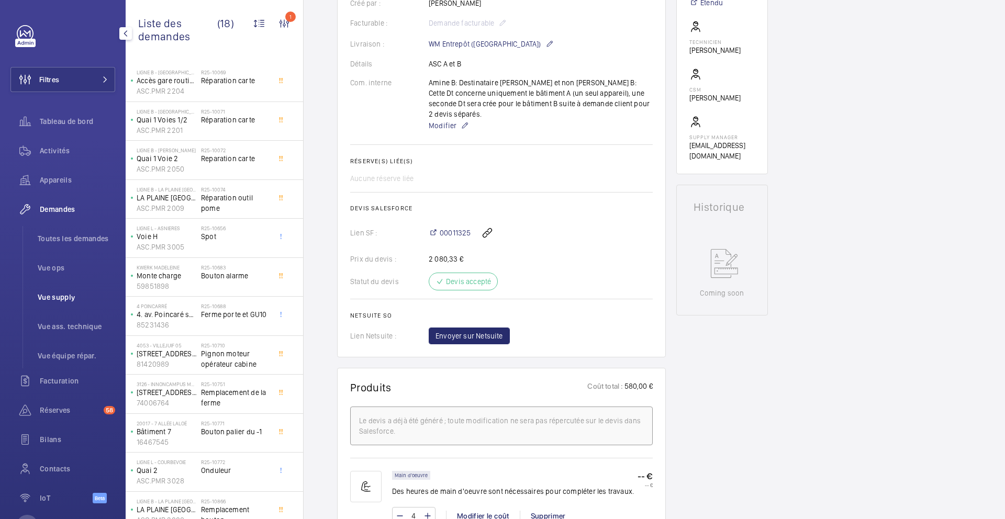
click at [73, 297] on span "Vue supply" at bounding box center [76, 297] width 77 height 10
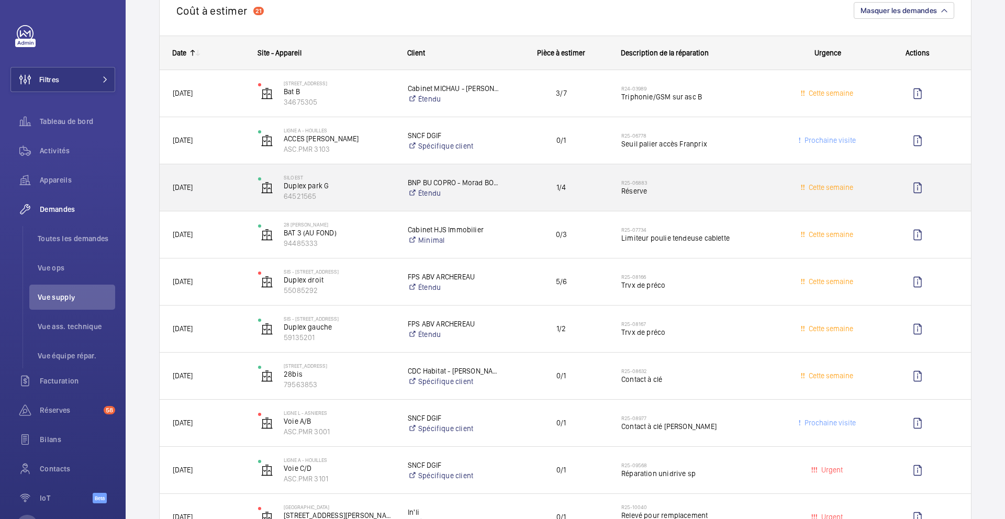
scroll to position [123, 0]
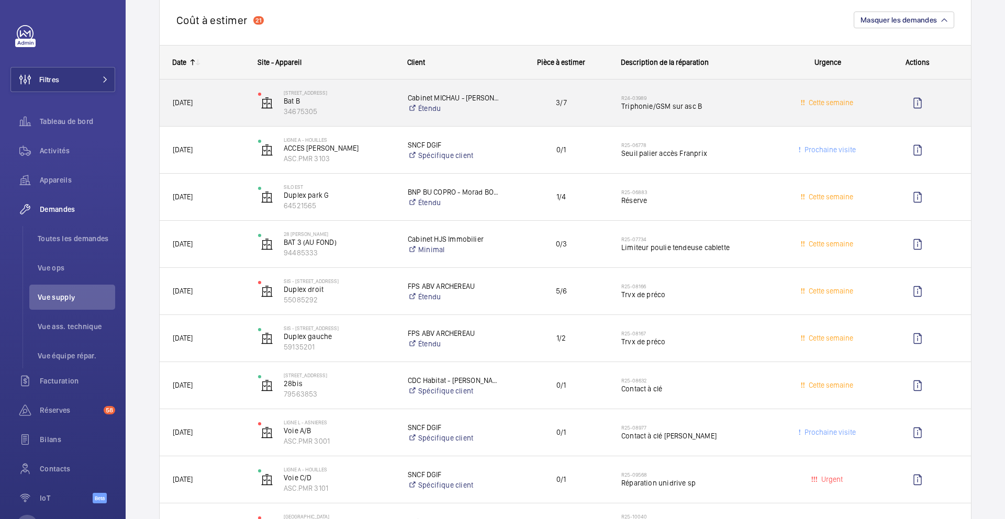
click at [592, 112] on div "3/7" at bounding box center [555, 102] width 106 height 33
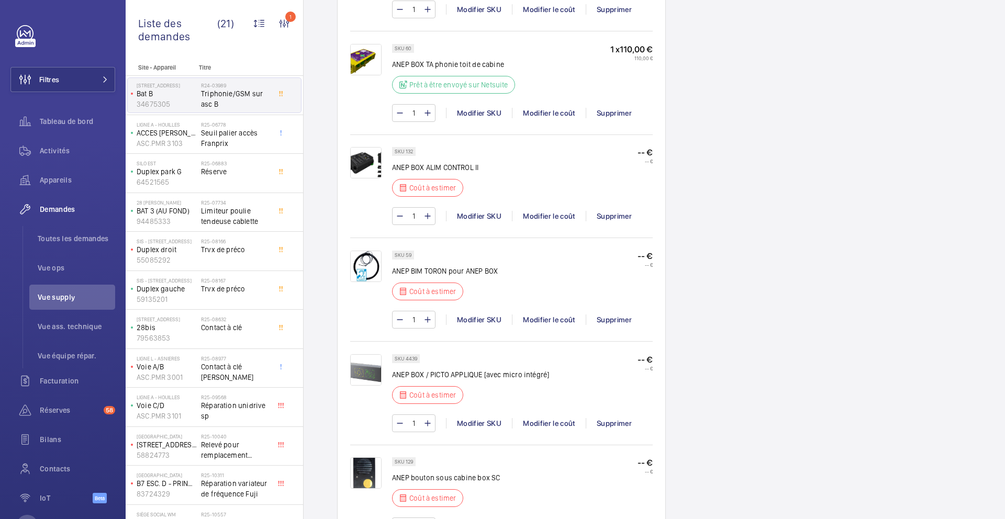
scroll to position [986, 0]
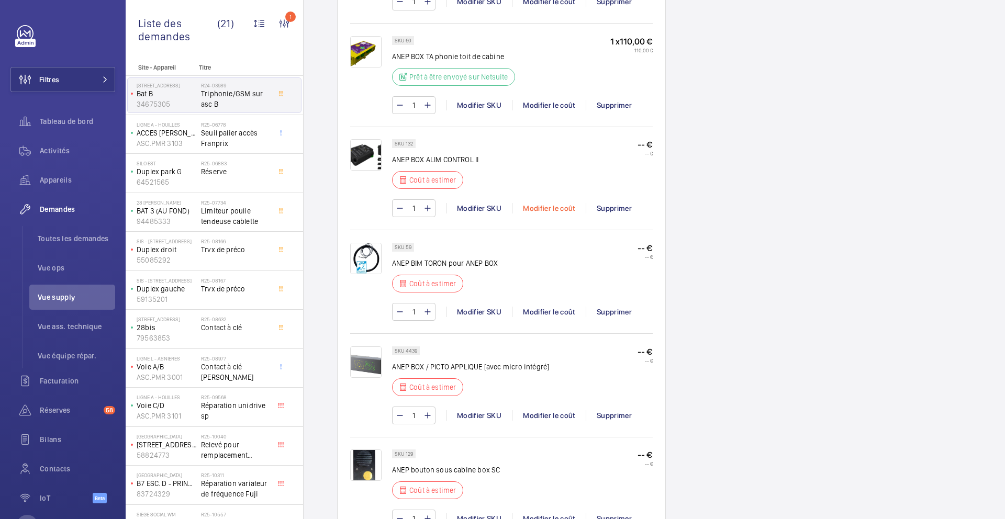
click at [547, 207] on div "Modifier le coût" at bounding box center [549, 208] width 74 height 10
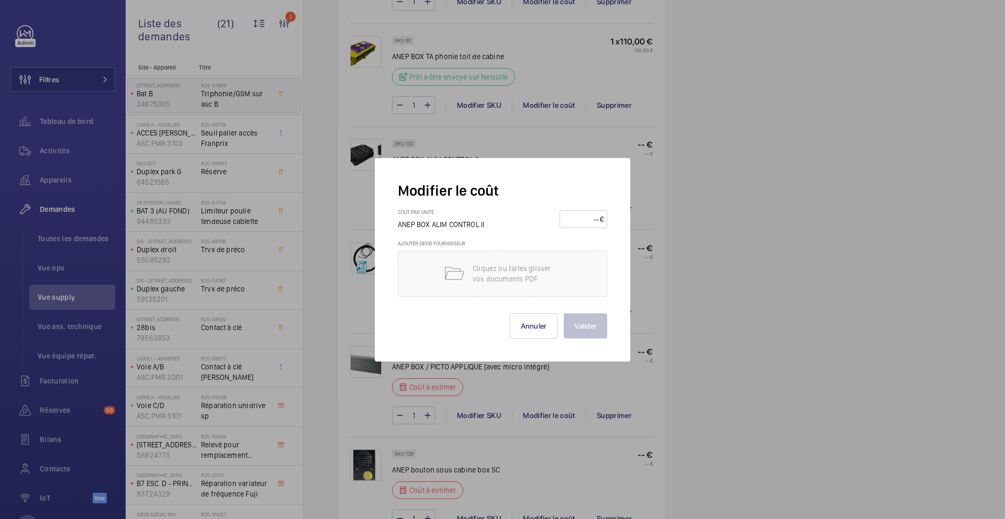
click at [576, 212] on input "number" at bounding box center [581, 219] width 37 height 17
type input "80"
click at [583, 326] on button "Valider" at bounding box center [585, 325] width 43 height 25
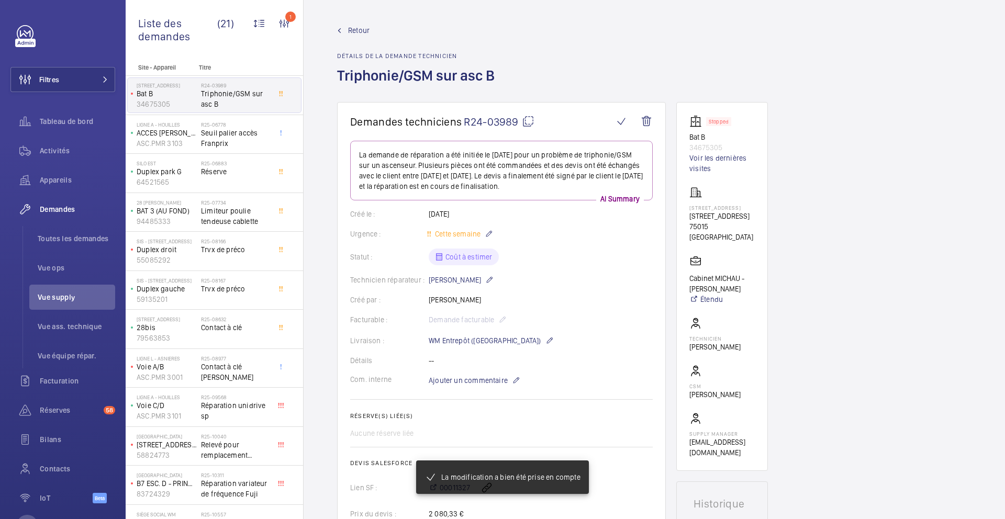
scroll to position [912, 0]
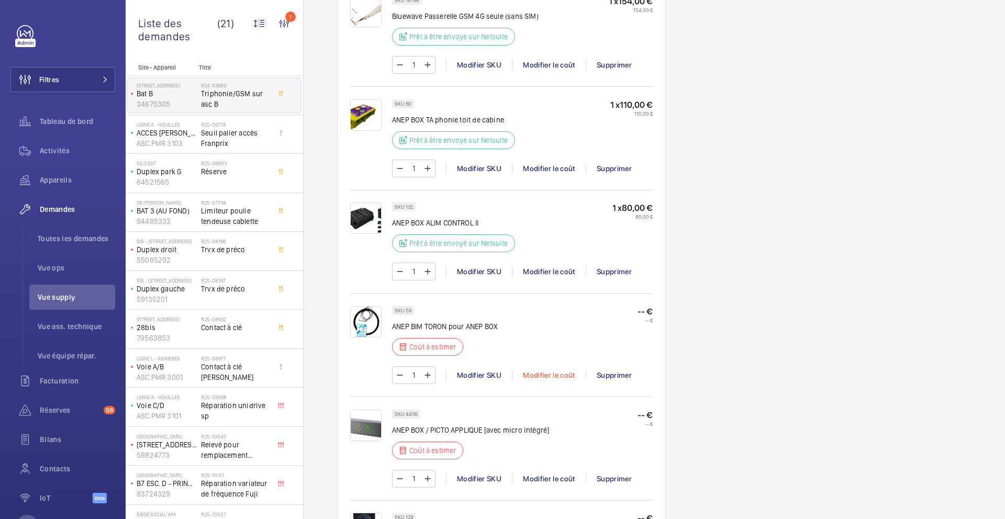
click at [549, 376] on div "Modifier le coût" at bounding box center [549, 375] width 74 height 10
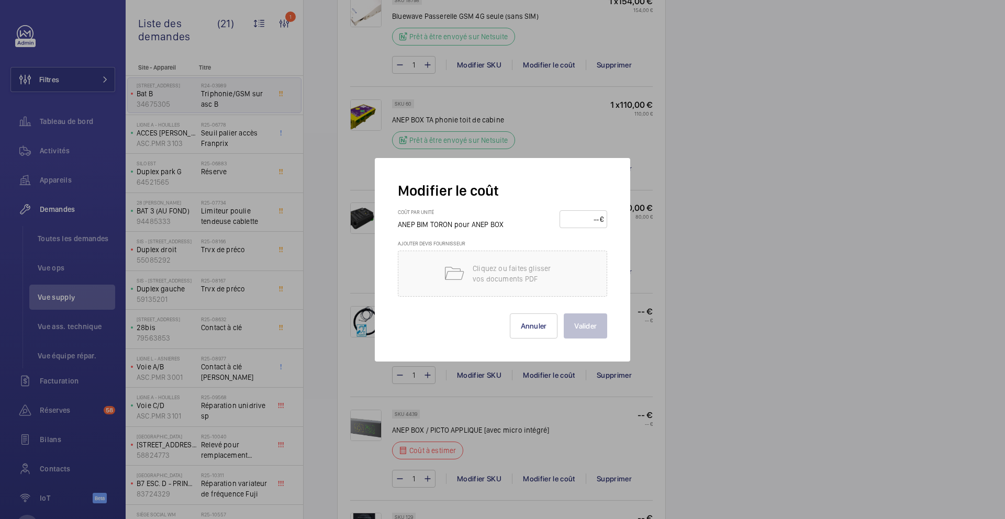
click at [579, 227] on input "number" at bounding box center [581, 219] width 37 height 17
type input "55"
click at [579, 332] on button "Valider" at bounding box center [585, 325] width 43 height 25
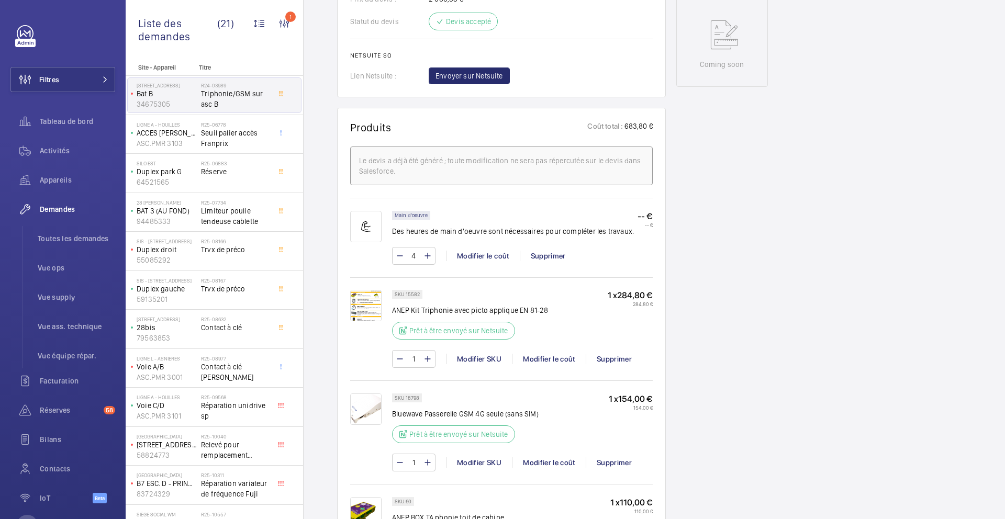
scroll to position [538, 0]
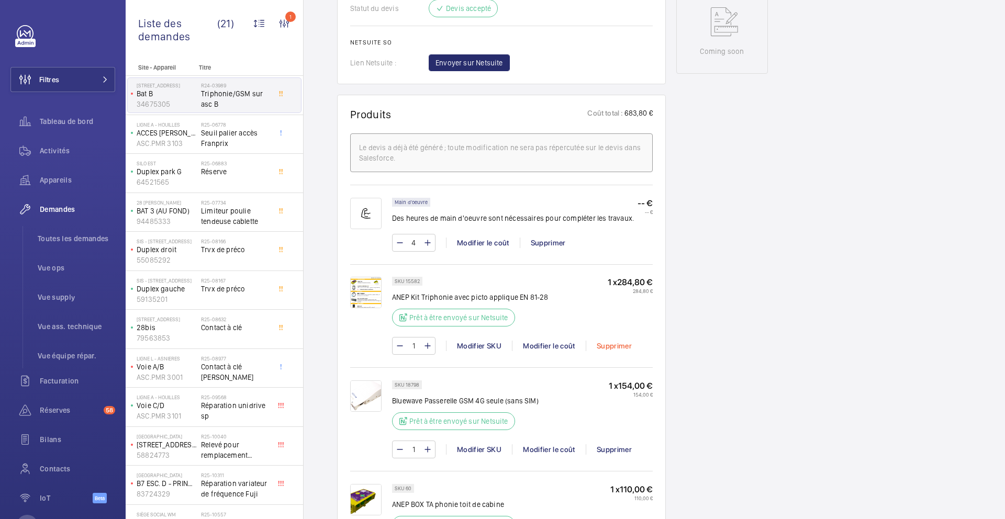
click at [598, 346] on div "Supprimer" at bounding box center [613, 346] width 57 height 10
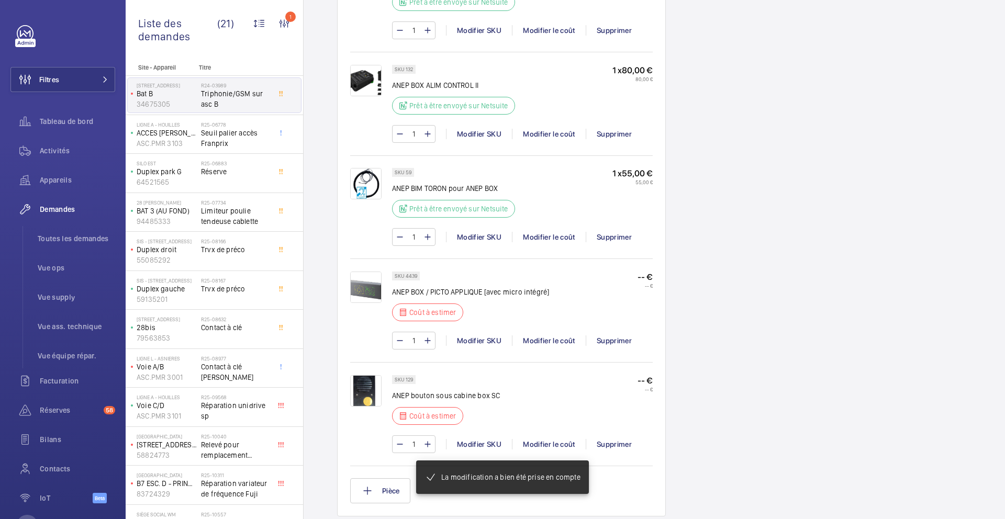
scroll to position [957, 0]
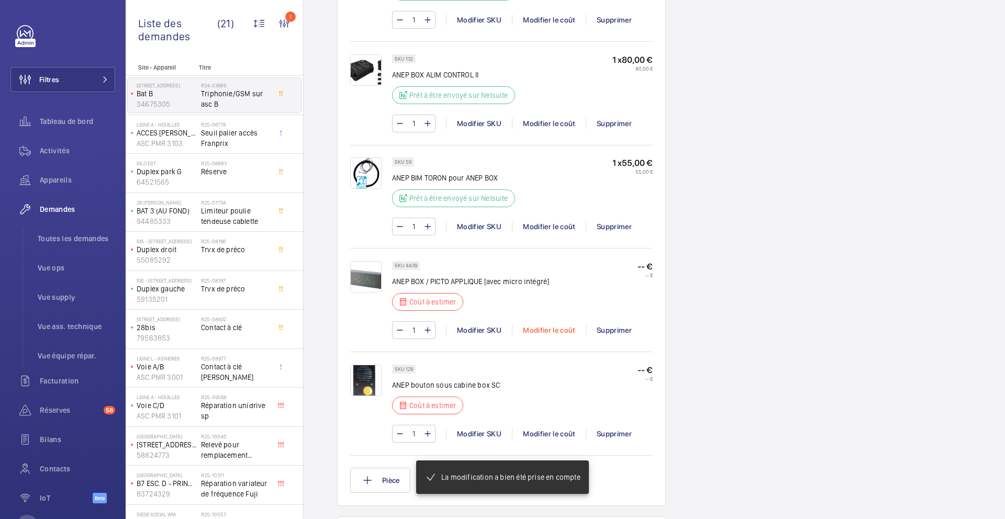
click at [535, 331] on div "Modifier le coût" at bounding box center [549, 330] width 74 height 10
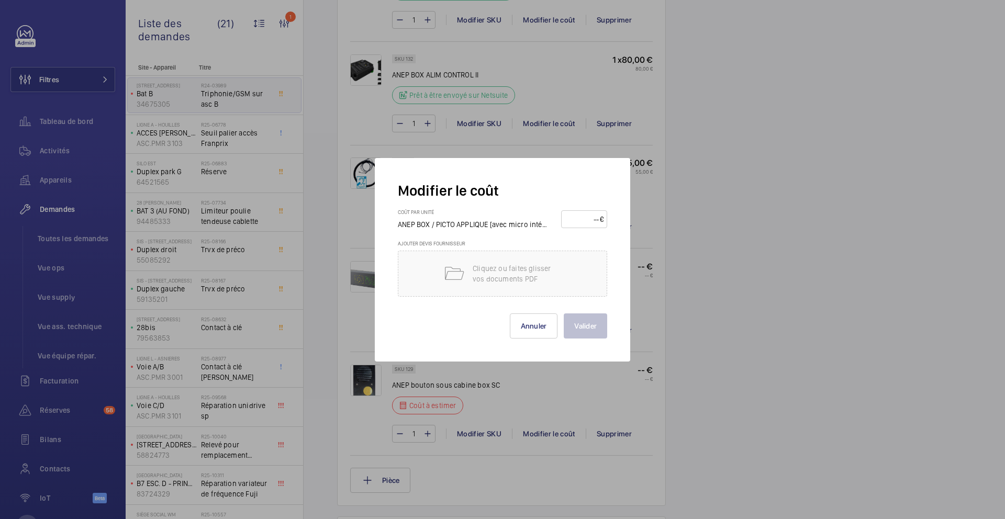
click at [585, 219] on input "number" at bounding box center [582, 219] width 35 height 17
type input "85"
click at [584, 338] on button "Valider" at bounding box center [585, 325] width 43 height 25
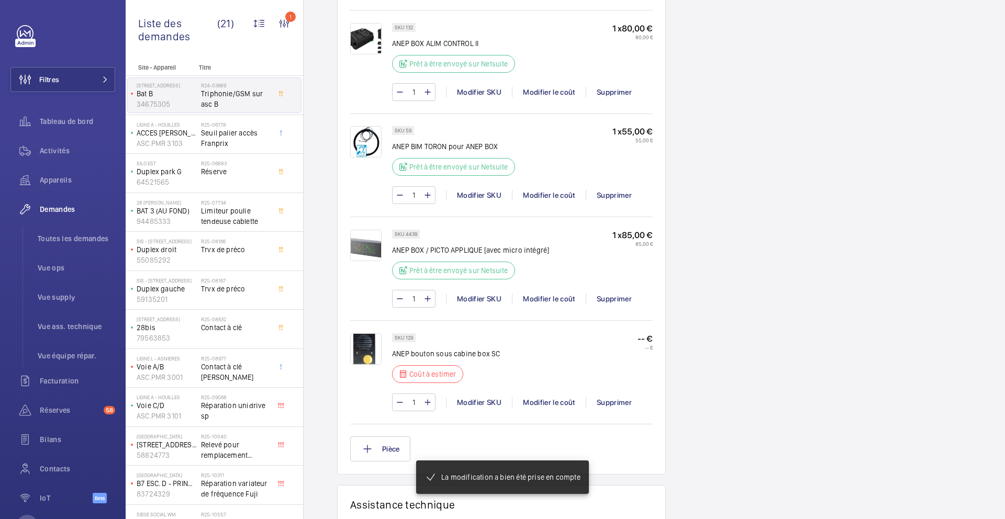
scroll to position [999, 0]
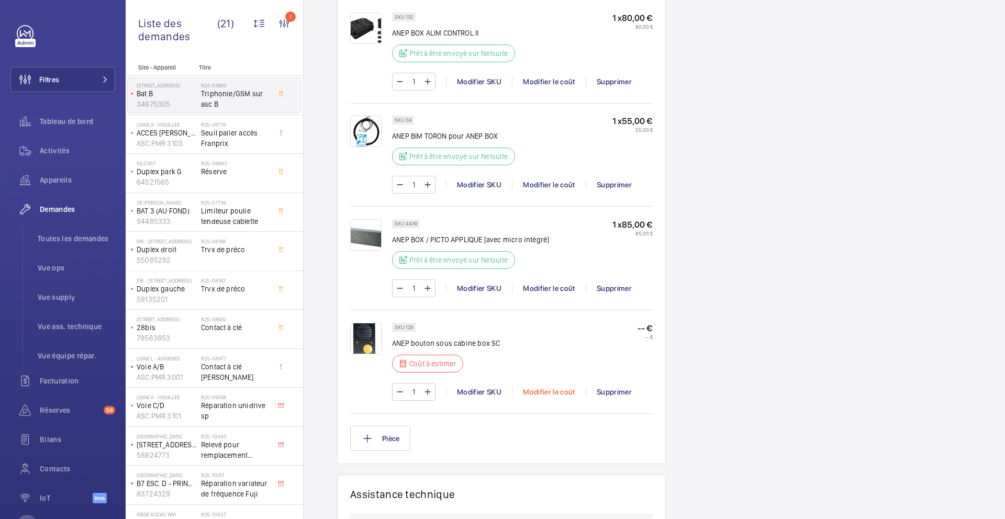
click at [542, 397] on div "Modifier le coût" at bounding box center [549, 392] width 74 height 10
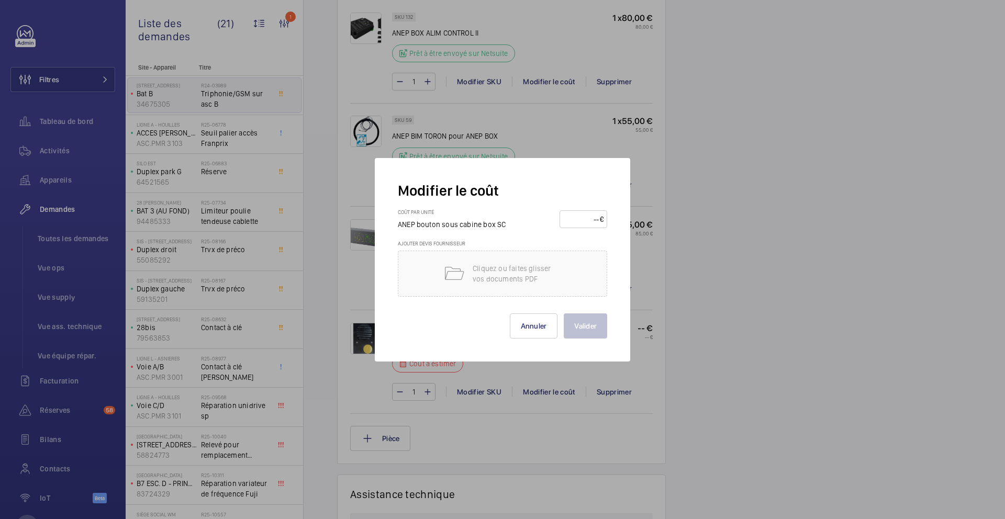
click at [579, 219] on input "number" at bounding box center [581, 219] width 37 height 17
type input "40"
click at [593, 332] on button "Valider" at bounding box center [585, 325] width 43 height 25
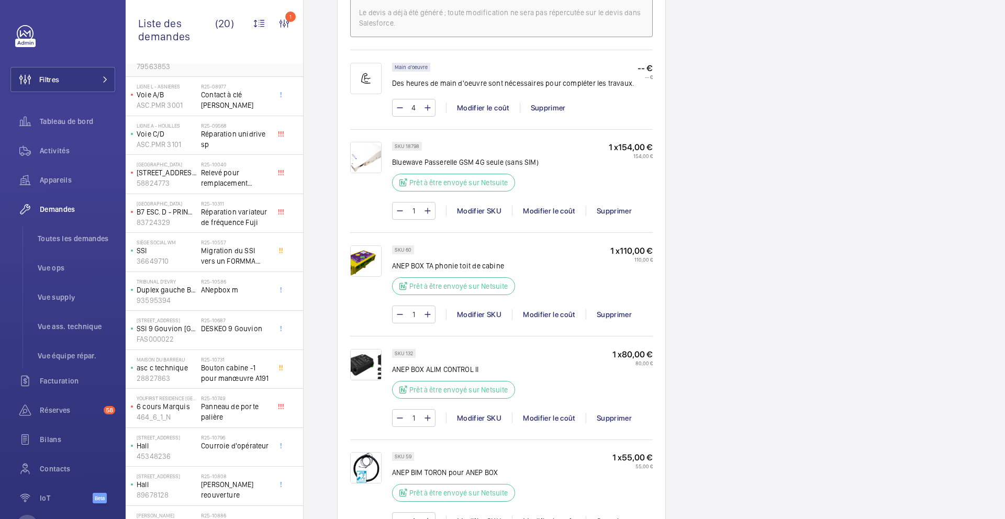
scroll to position [336, 0]
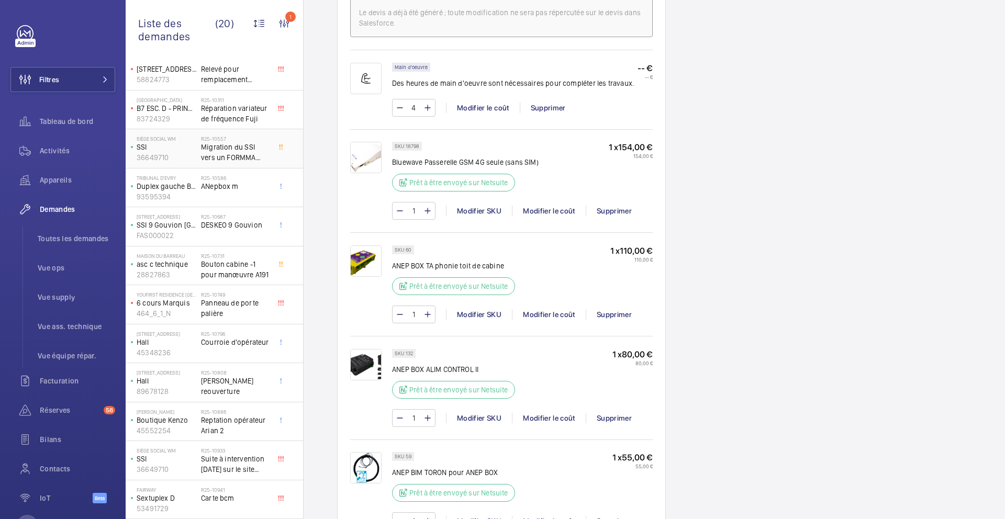
click at [255, 158] on span "Migration du SSI vers un FORMMA ECS/CMSI FORTE 360+ANTARES 4" at bounding box center [235, 152] width 69 height 21
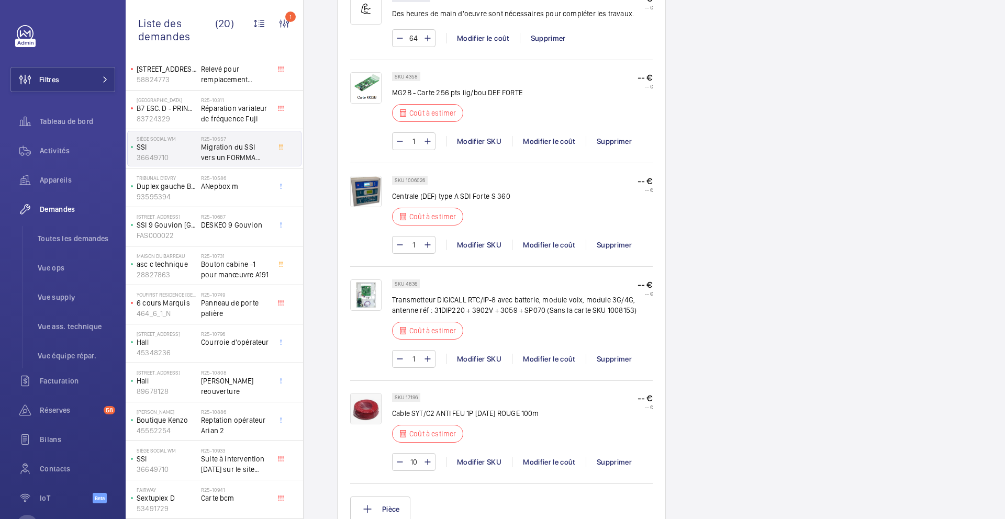
scroll to position [878, 0]
click at [246, 188] on span "ANepbox m" at bounding box center [235, 186] width 69 height 10
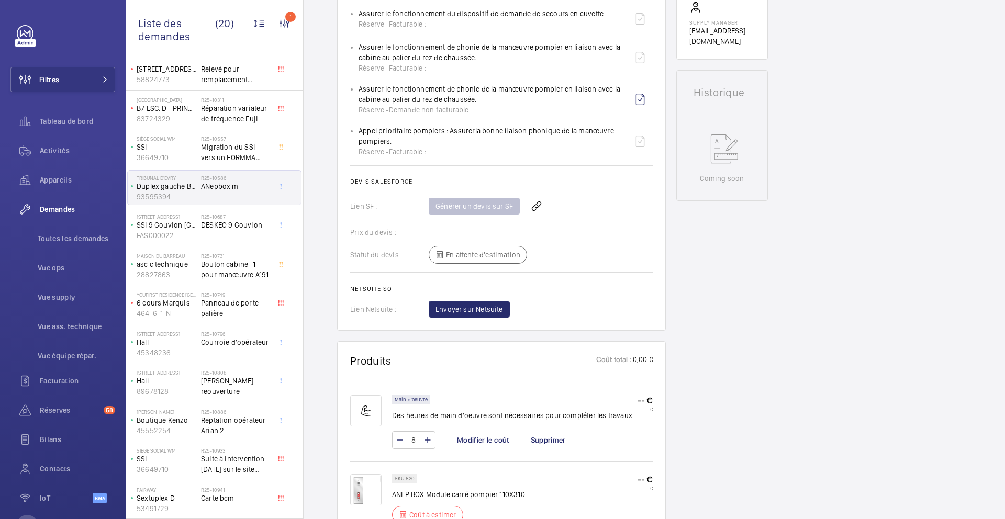
scroll to position [431, 0]
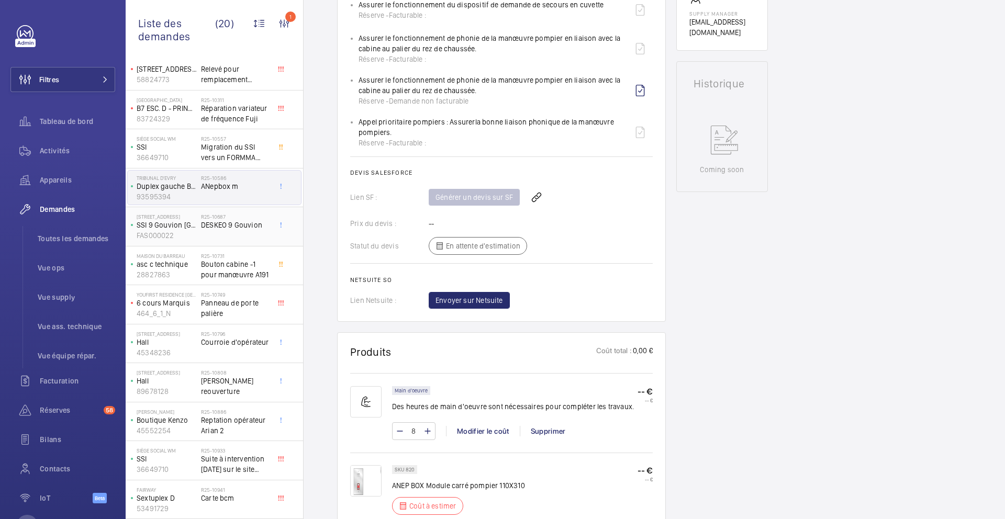
click at [249, 228] on span "DESKEO 9 Gouvion" at bounding box center [235, 225] width 69 height 10
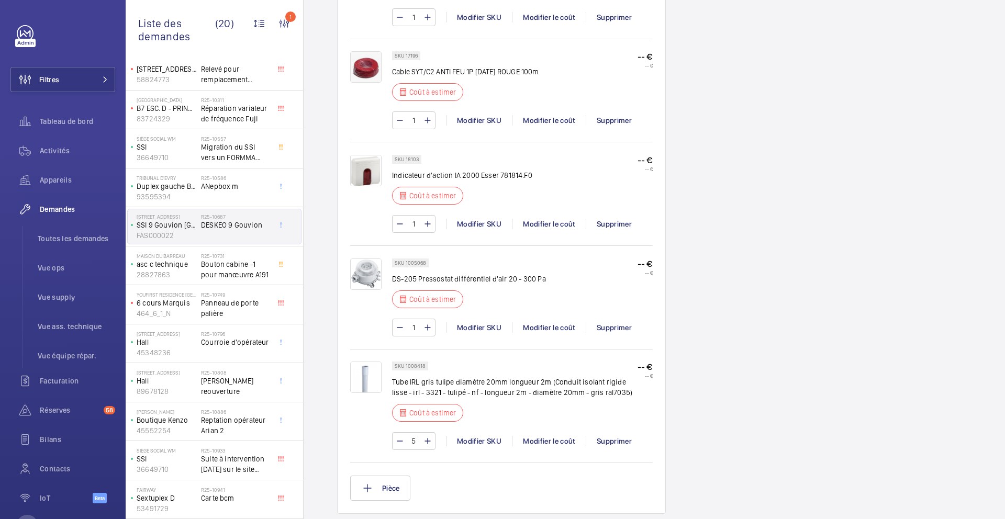
scroll to position [1175, 0]
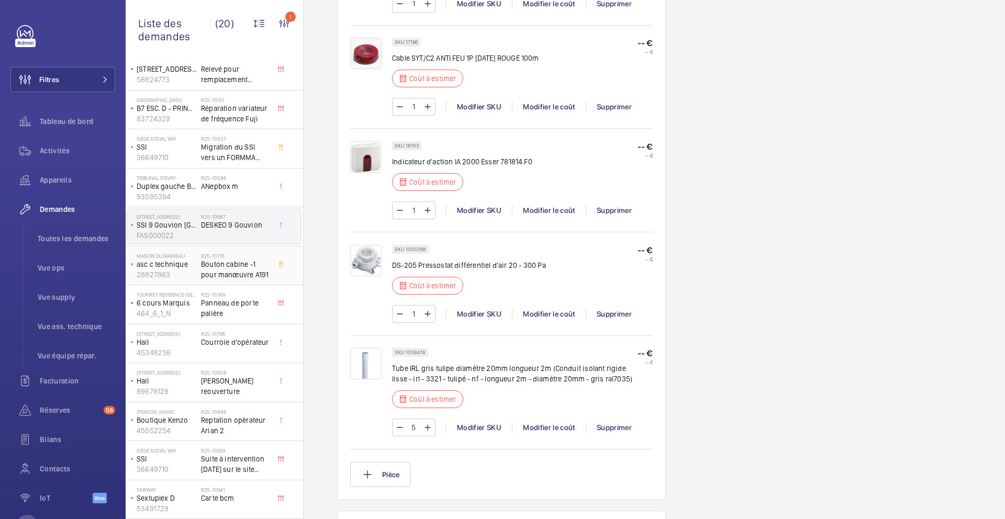
click at [267, 264] on span "Bouton cabine -1 pour manœuvre A191" at bounding box center [235, 269] width 69 height 21
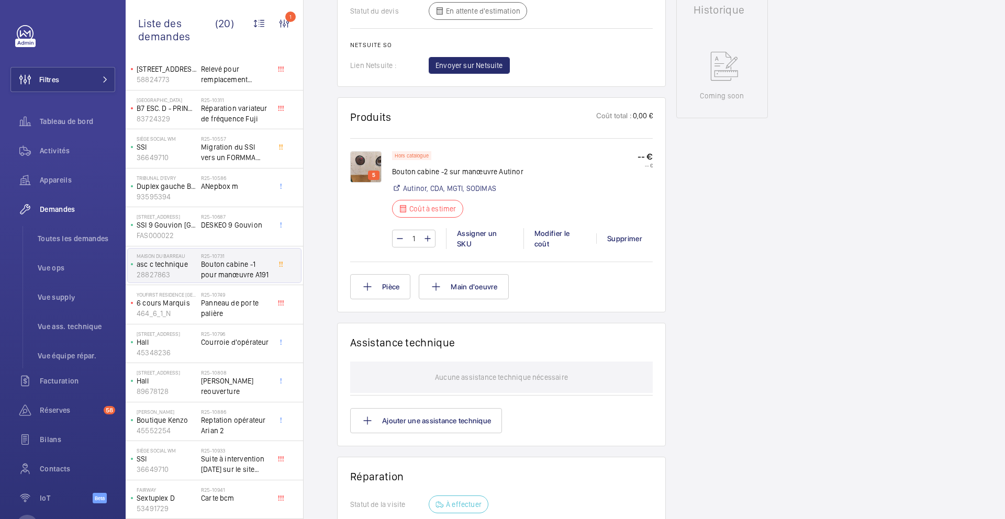
scroll to position [557, 0]
click at [359, 171] on img at bounding box center [365, 166] width 31 height 31
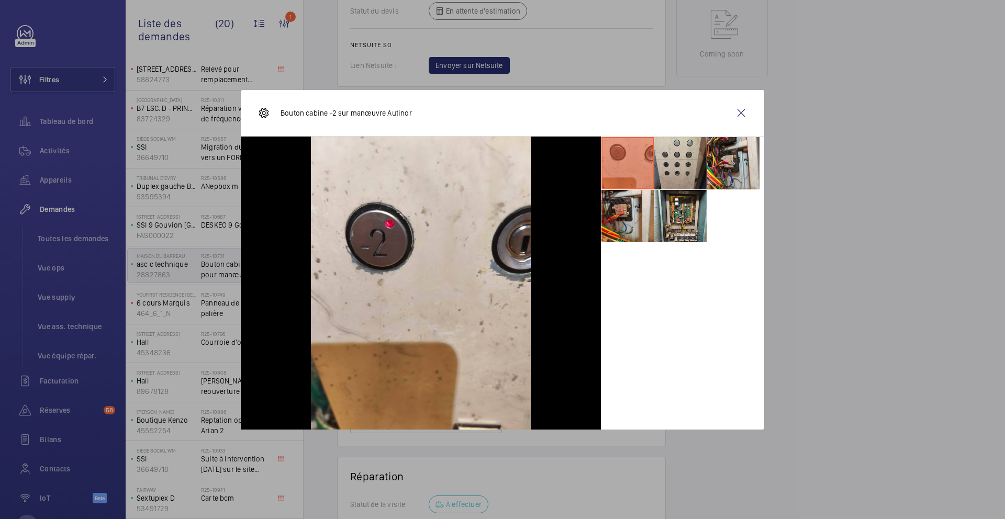
click at [682, 172] on li at bounding box center [680, 163] width 52 height 52
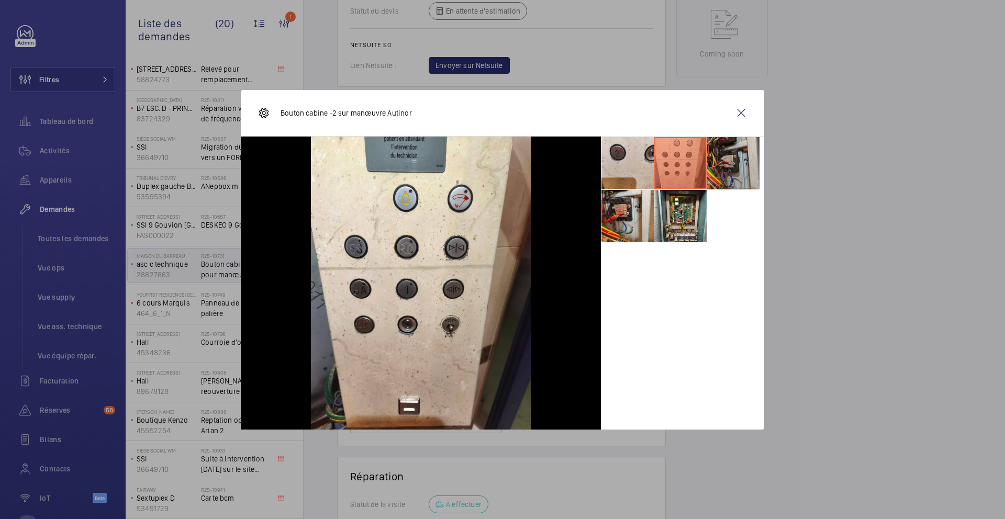
click at [729, 169] on li at bounding box center [733, 163] width 52 height 52
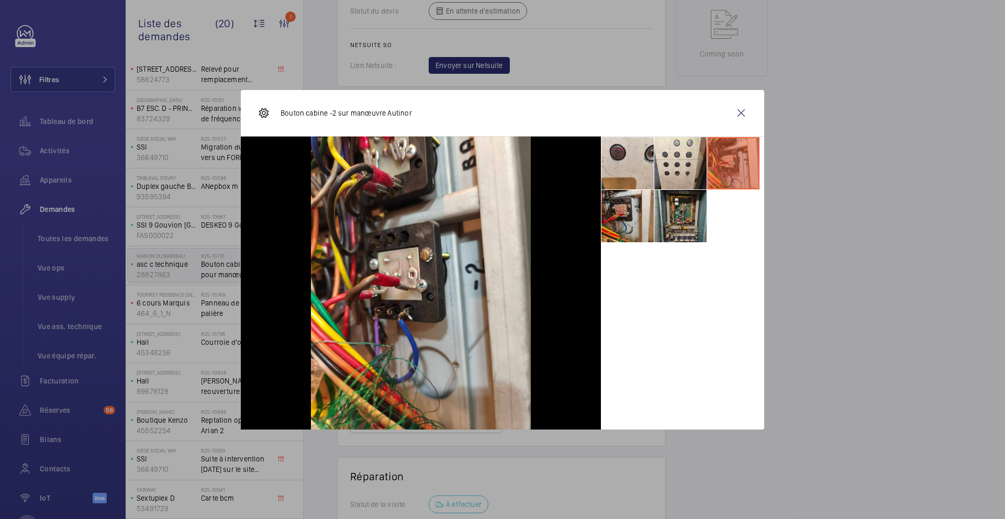
click at [679, 222] on li at bounding box center [680, 216] width 52 height 52
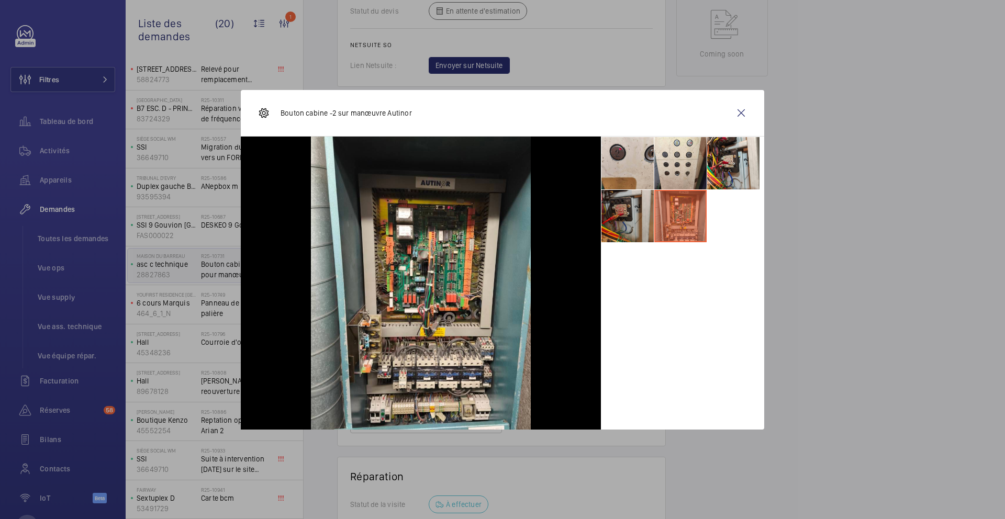
click at [634, 220] on li at bounding box center [627, 216] width 52 height 52
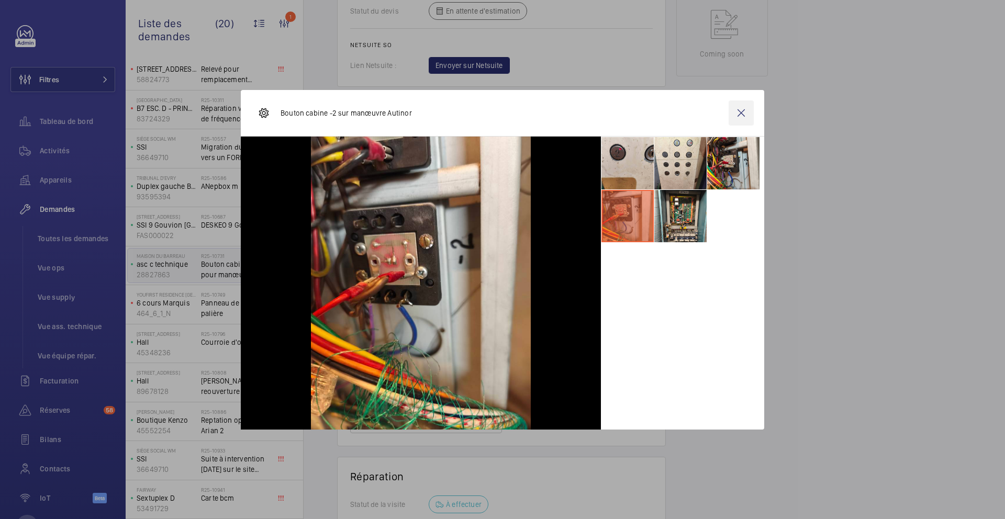
click at [741, 121] on wm-front-icon-button at bounding box center [740, 112] width 25 height 25
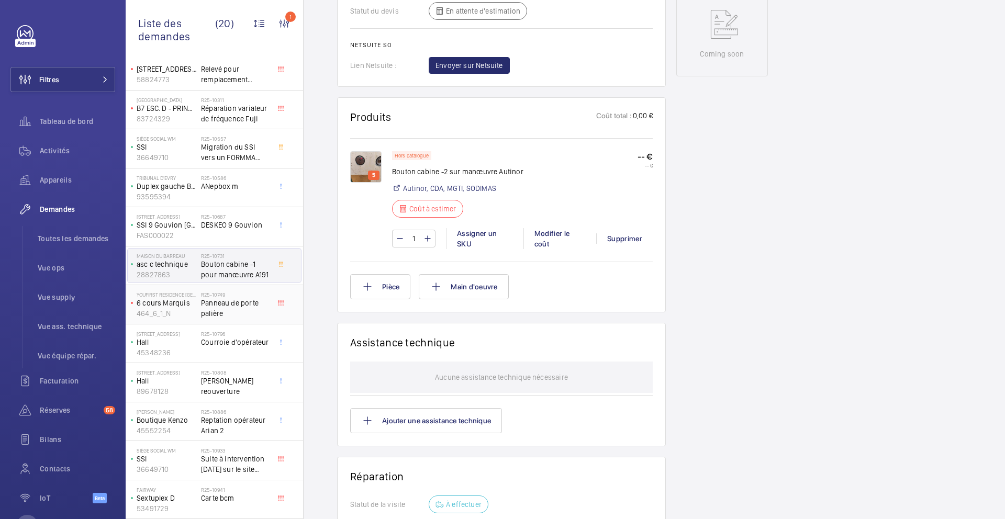
click at [224, 317] on span "Panneau de porte palière" at bounding box center [235, 308] width 69 height 21
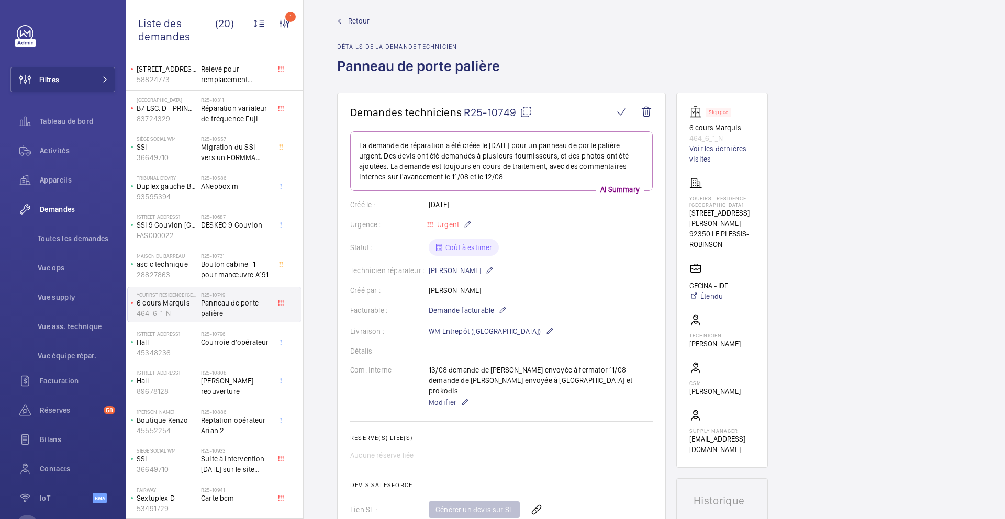
scroll to position [25, 0]
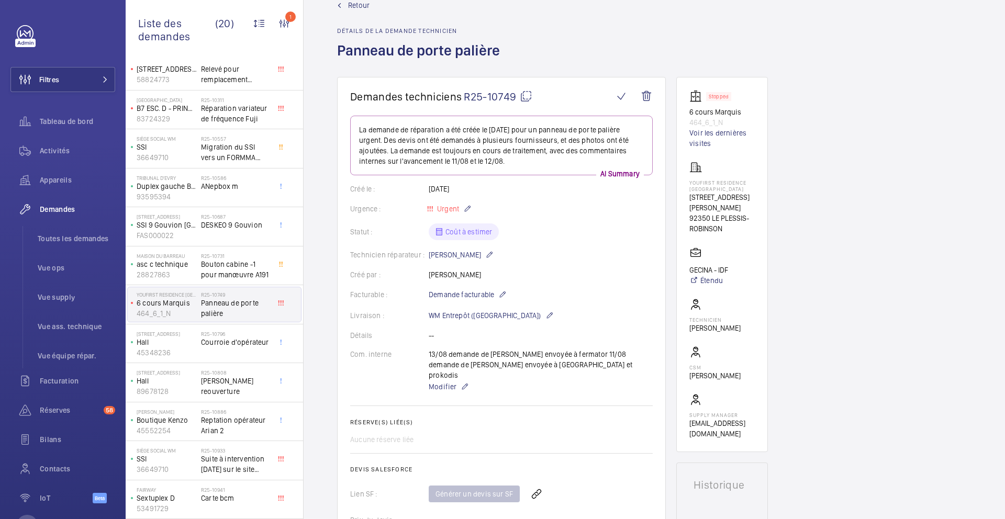
click at [609, 434] on div "Aucune réserve liée" at bounding box center [501, 439] width 302 height 10
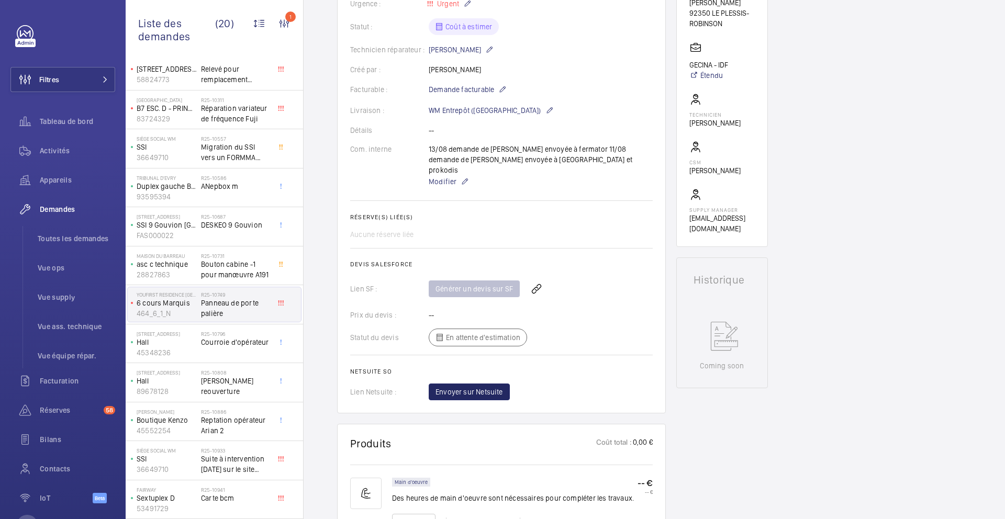
scroll to position [234, 0]
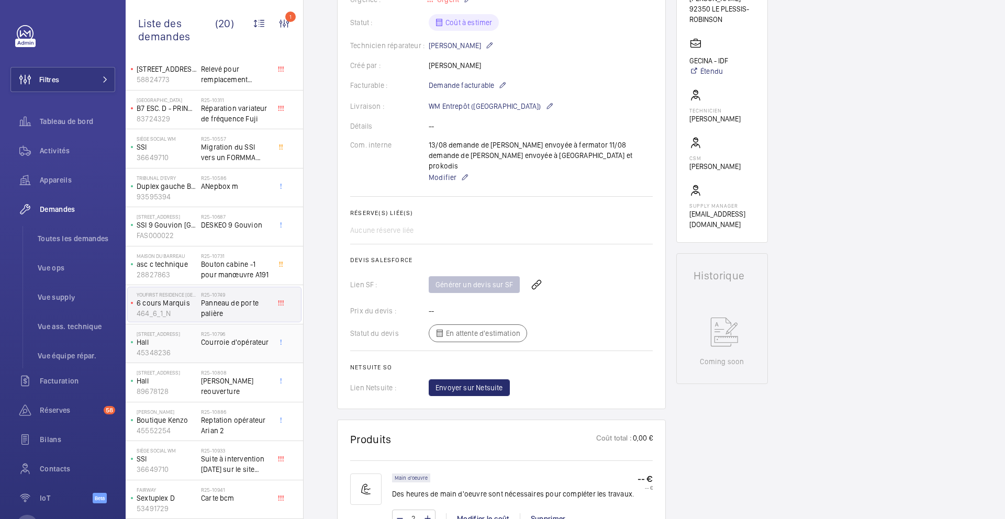
click at [257, 345] on span "Courroie d'opérateur" at bounding box center [235, 342] width 69 height 10
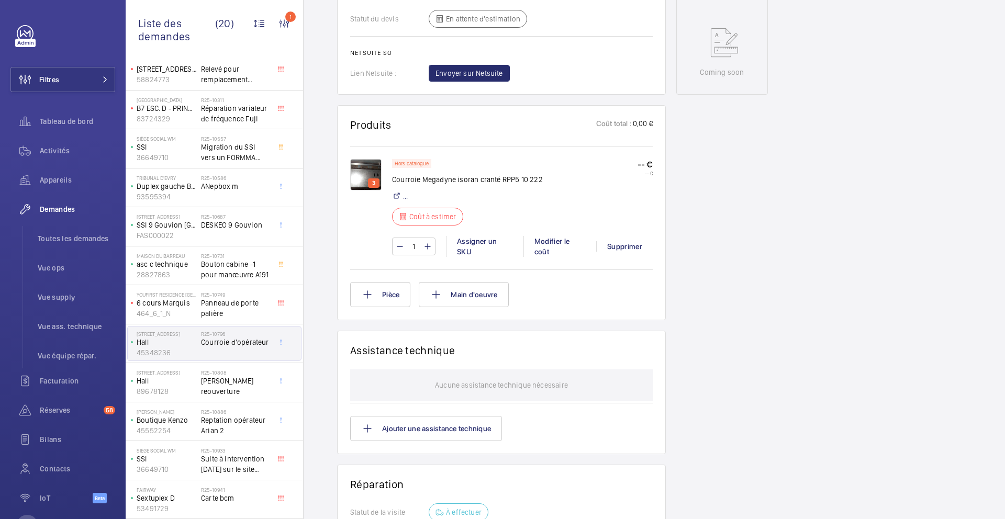
scroll to position [525, 0]
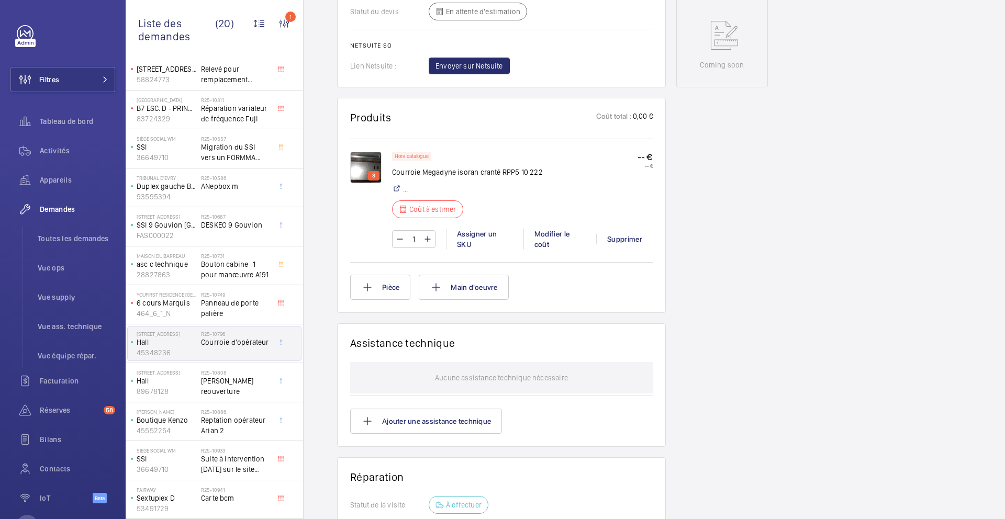
click at [363, 162] on img at bounding box center [365, 167] width 31 height 31
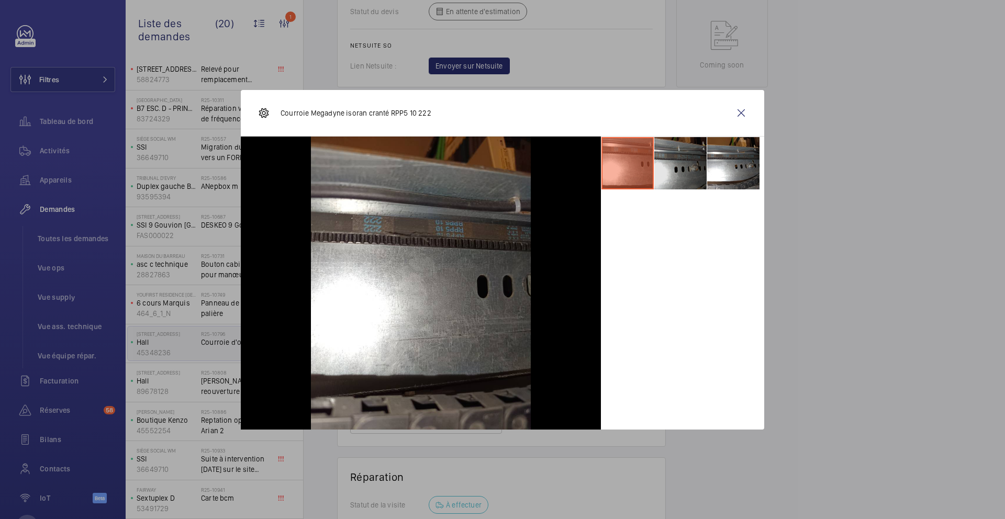
click at [682, 178] on li at bounding box center [680, 163] width 52 height 52
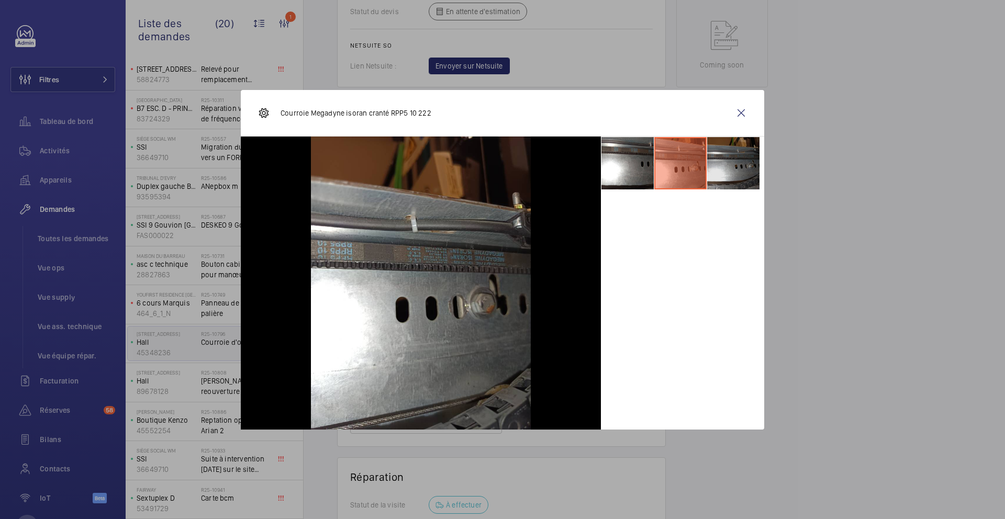
click at [735, 168] on li at bounding box center [733, 163] width 52 height 52
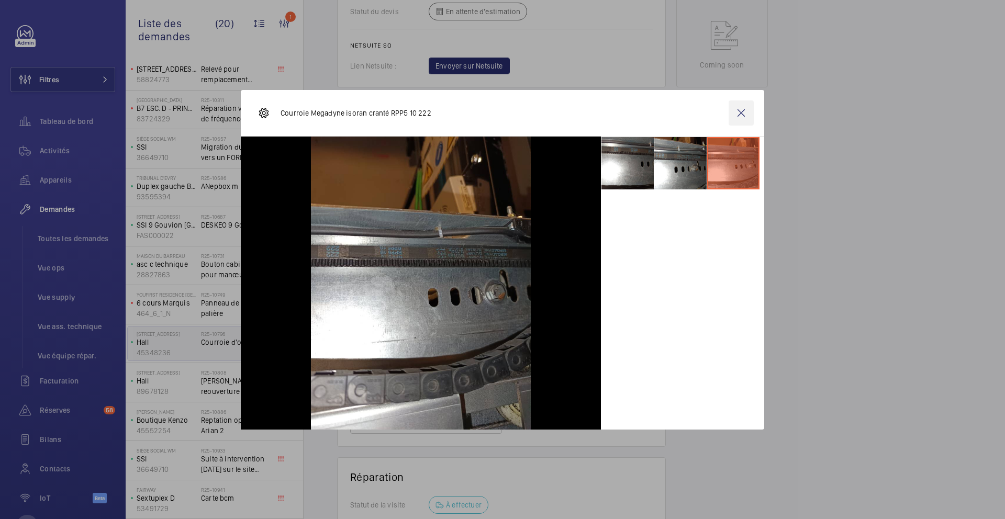
click at [748, 111] on wm-front-icon-button at bounding box center [740, 112] width 25 height 25
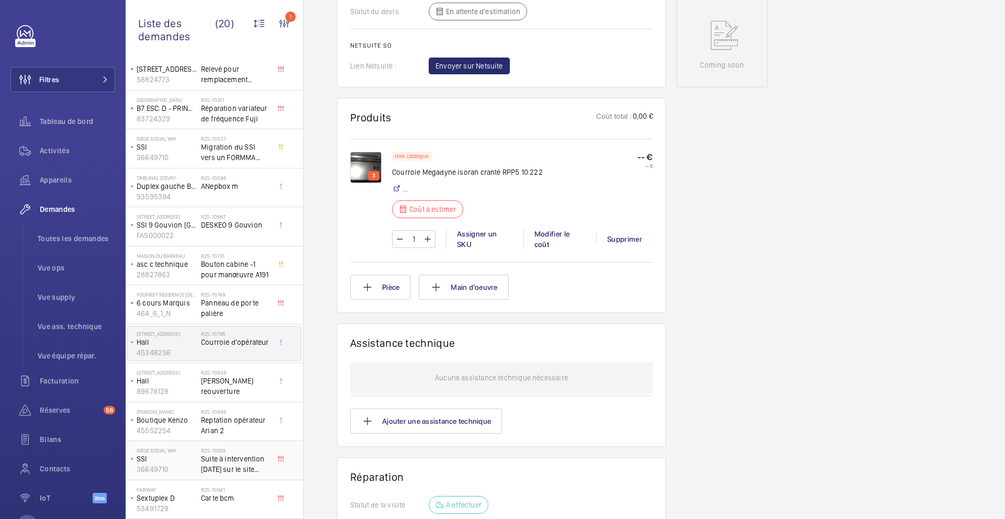
click at [255, 470] on span "Suite à intervention [DATE] sur le site LÉGER" at bounding box center [235, 464] width 69 height 21
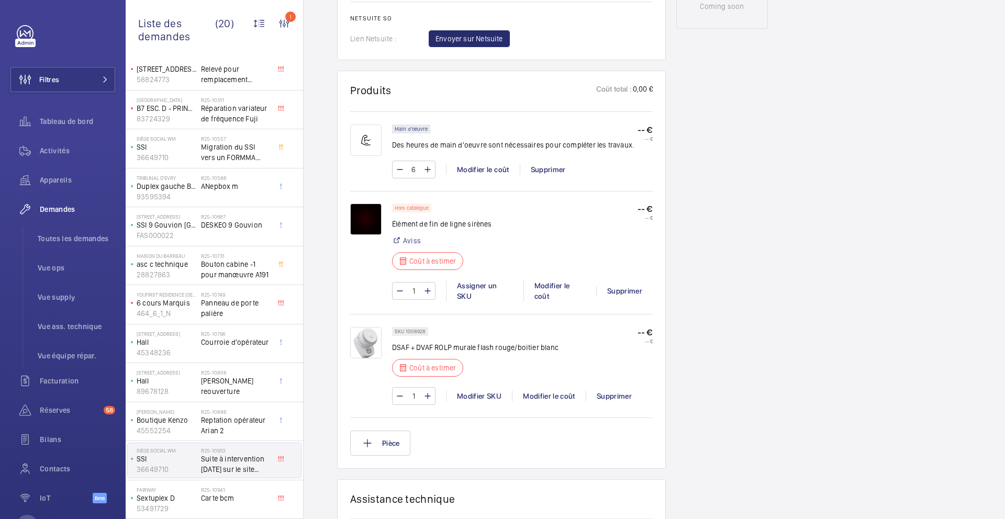
scroll to position [577, 0]
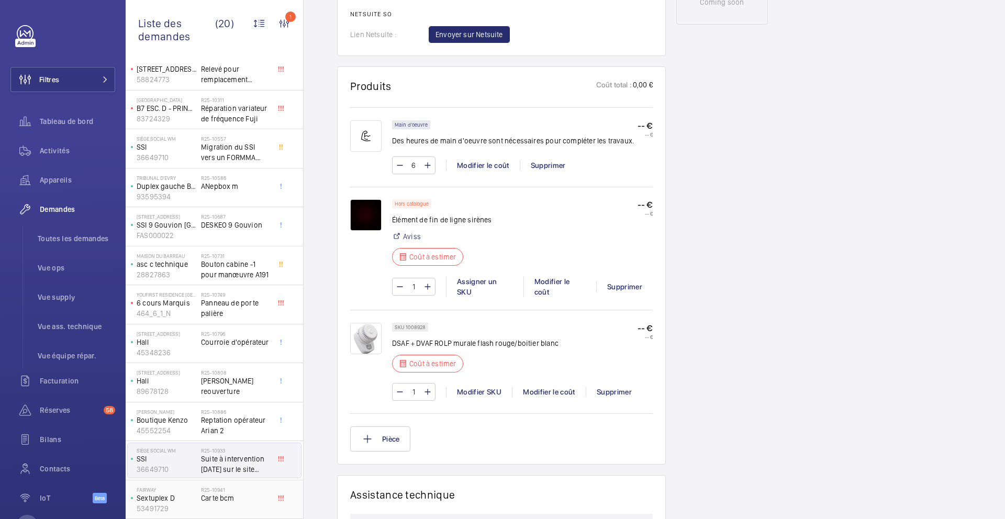
click at [242, 508] on div "R25-10941 Carte bcm" at bounding box center [235, 502] width 69 height 30
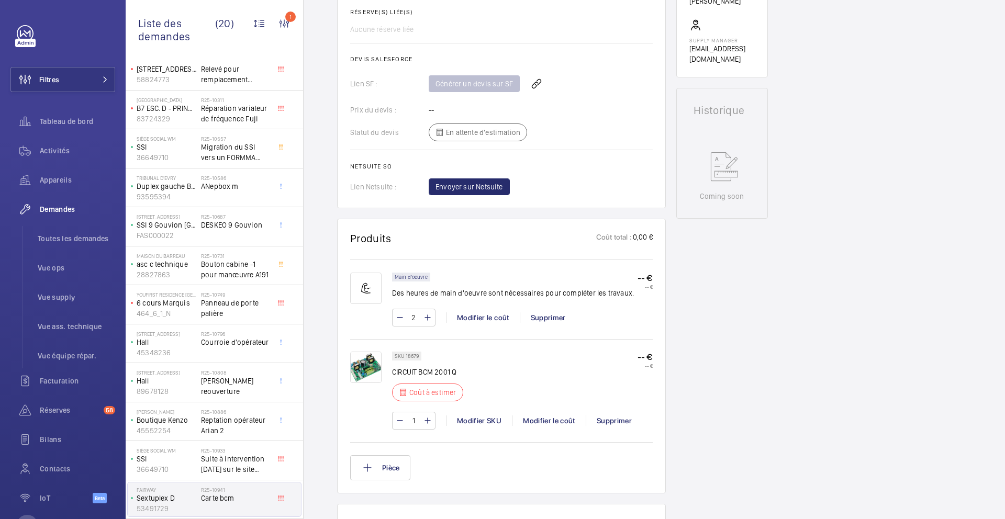
scroll to position [405, 0]
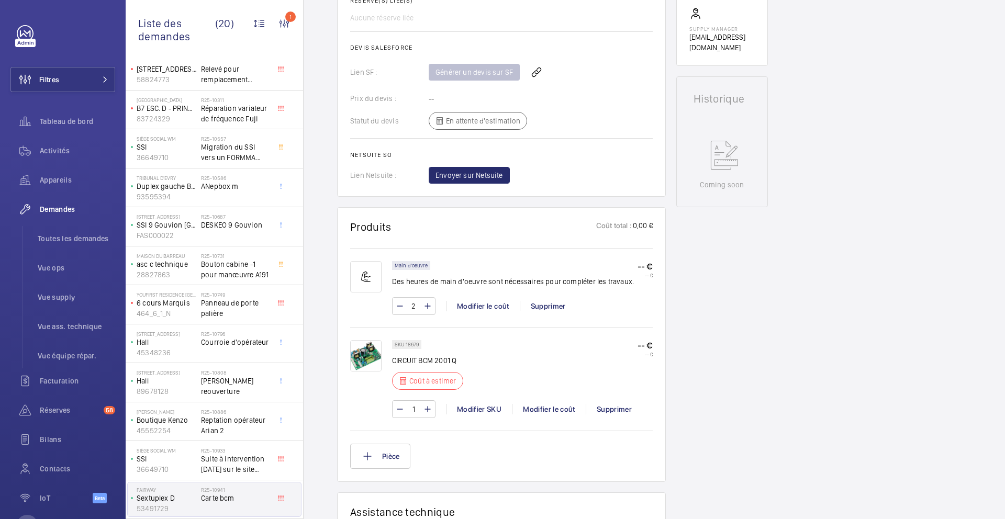
click at [411, 346] on p "SKU 18679" at bounding box center [407, 345] width 24 height 4
copy p "18679"
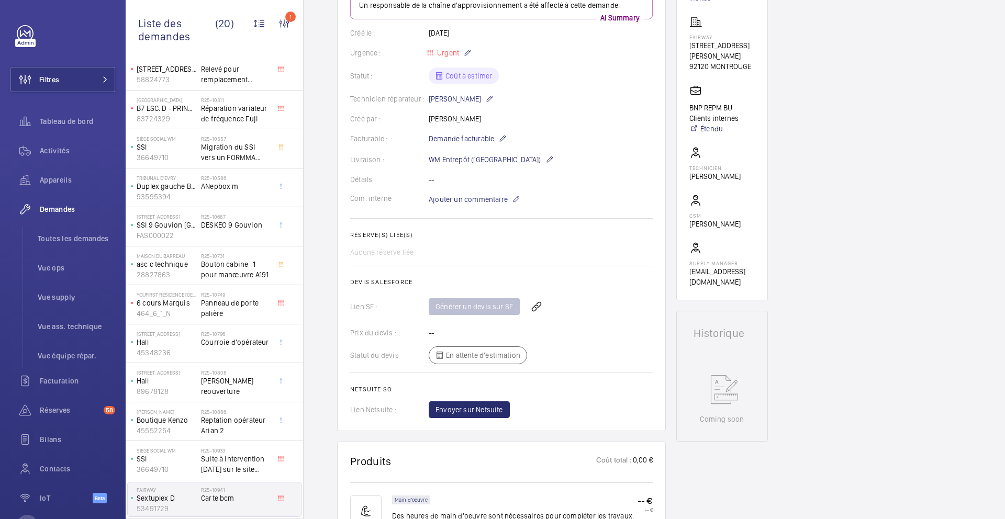
scroll to position [0, 0]
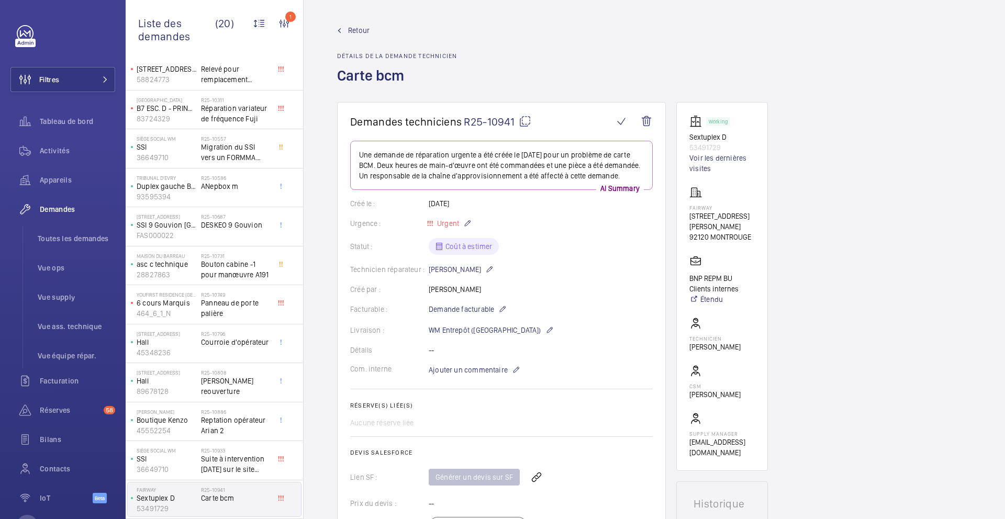
click at [526, 117] on mat-icon at bounding box center [525, 121] width 13 height 13
copy p "18679"
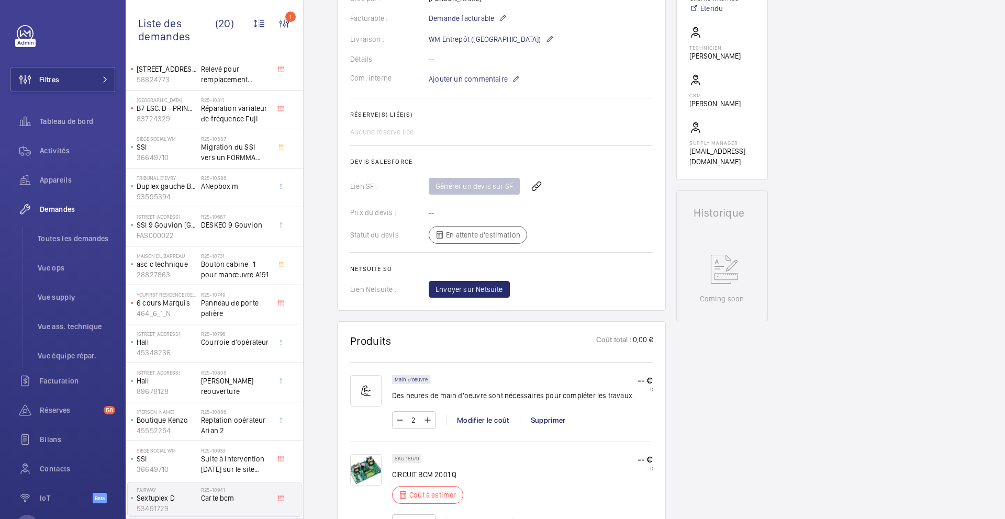
scroll to position [395, 0]
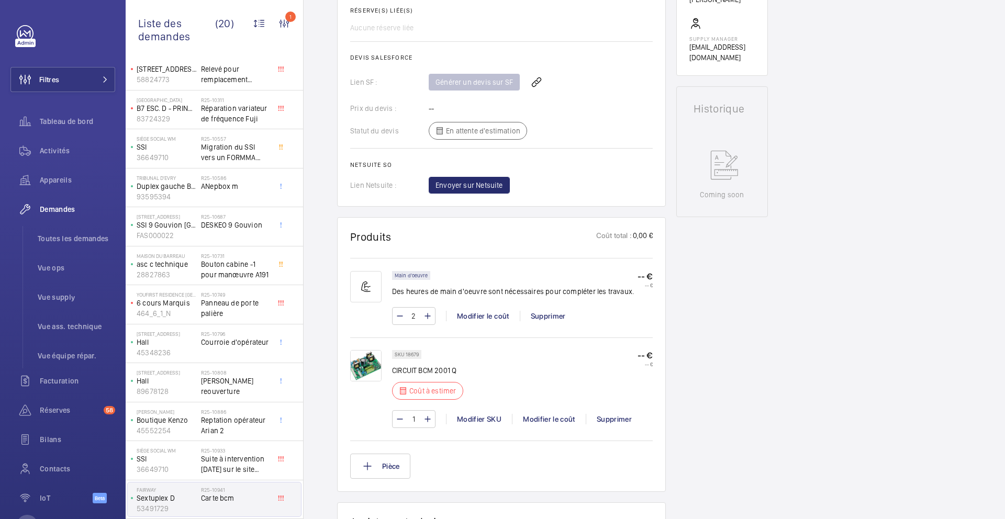
click at [533, 423] on div "1 Modifier SKU Modifier le coût Supprimer" at bounding box center [522, 419] width 261 height 18
click at [533, 424] on div "Modifier le coût" at bounding box center [549, 419] width 74 height 10
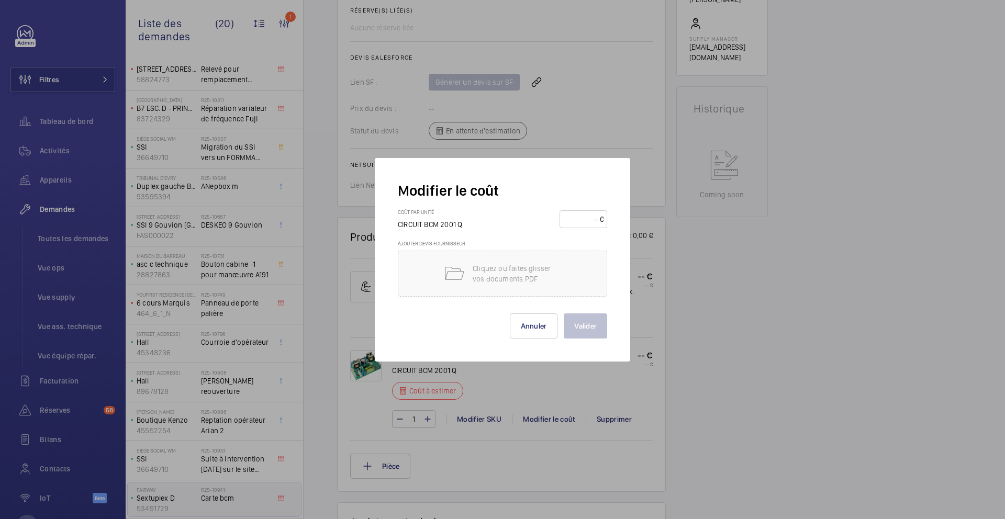
click at [564, 223] on input "number" at bounding box center [581, 219] width 37 height 17
type input "1800"
click at [585, 321] on button "Valider" at bounding box center [585, 325] width 43 height 25
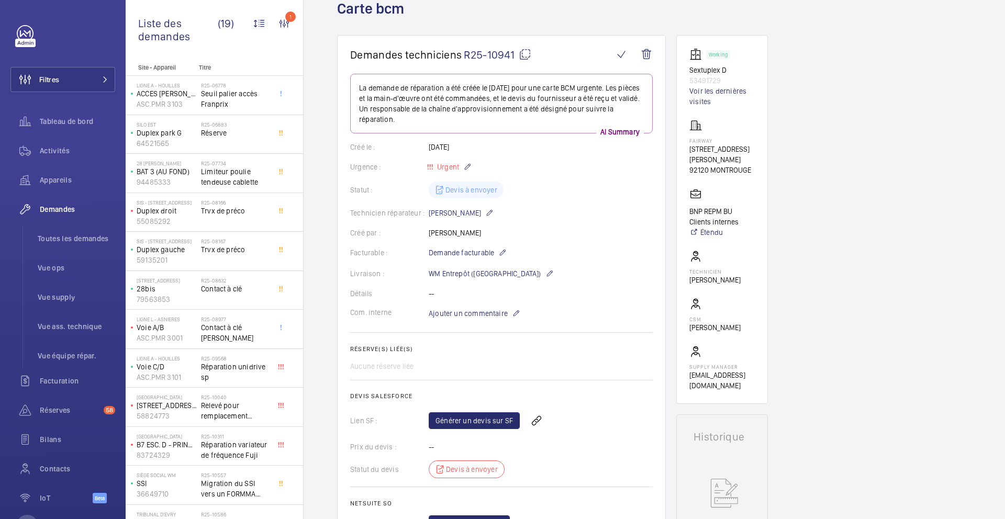
scroll to position [54, 0]
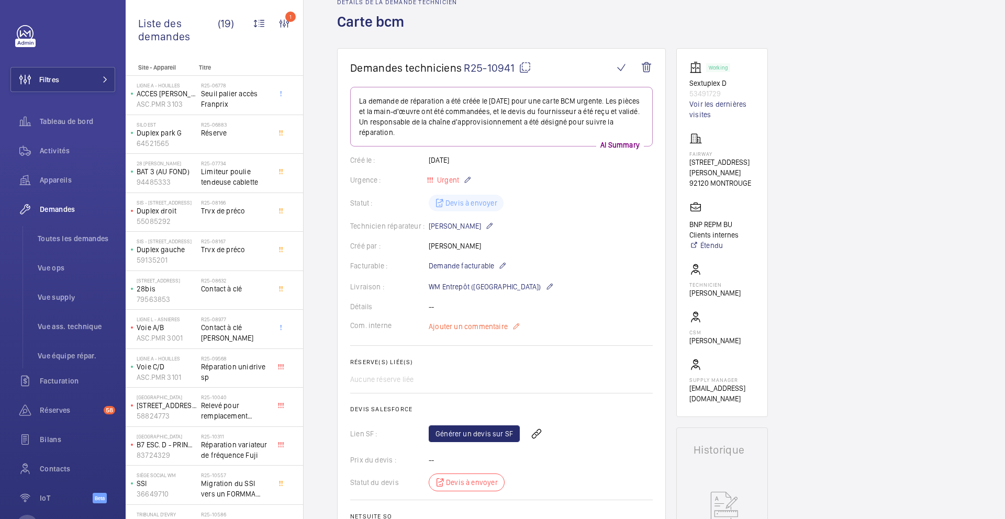
click at [445, 329] on span "Ajouter un commentaire" at bounding box center [468, 326] width 79 height 10
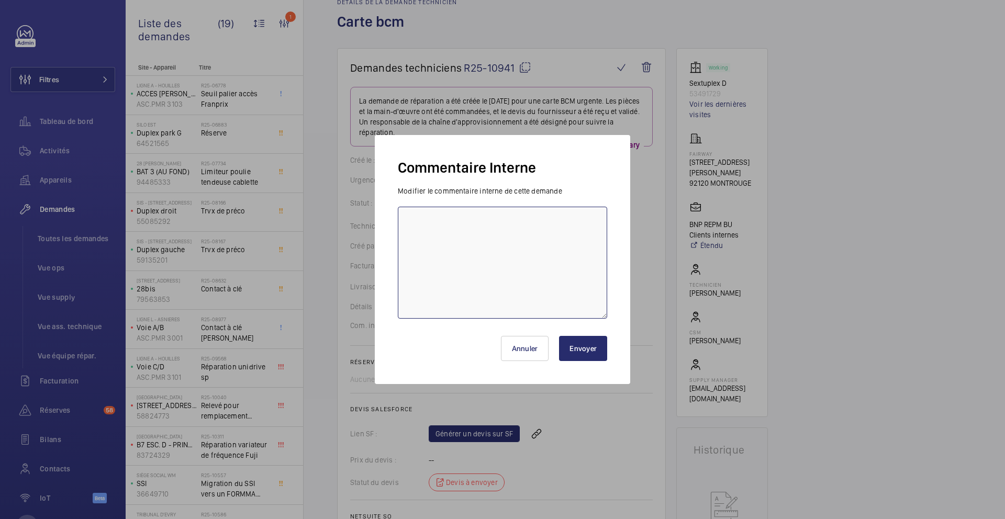
click at [517, 295] on textarea at bounding box center [502, 263] width 209 height 112
type textarea "14/08 demande de [PERSON_NAME] envoyé à sail"
click at [572, 349] on button "Envoyer" at bounding box center [583, 348] width 48 height 25
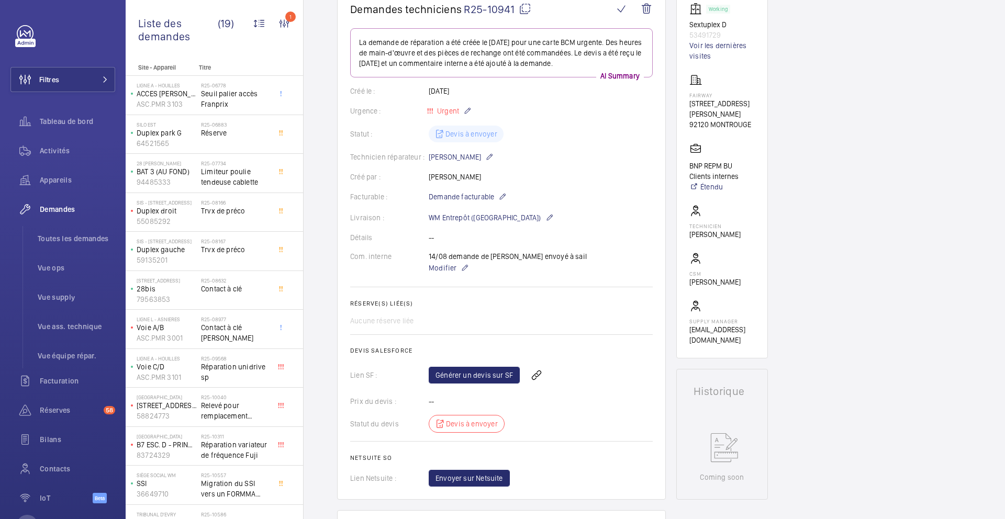
scroll to position [185, 0]
